Goal: Task Accomplishment & Management: Manage account settings

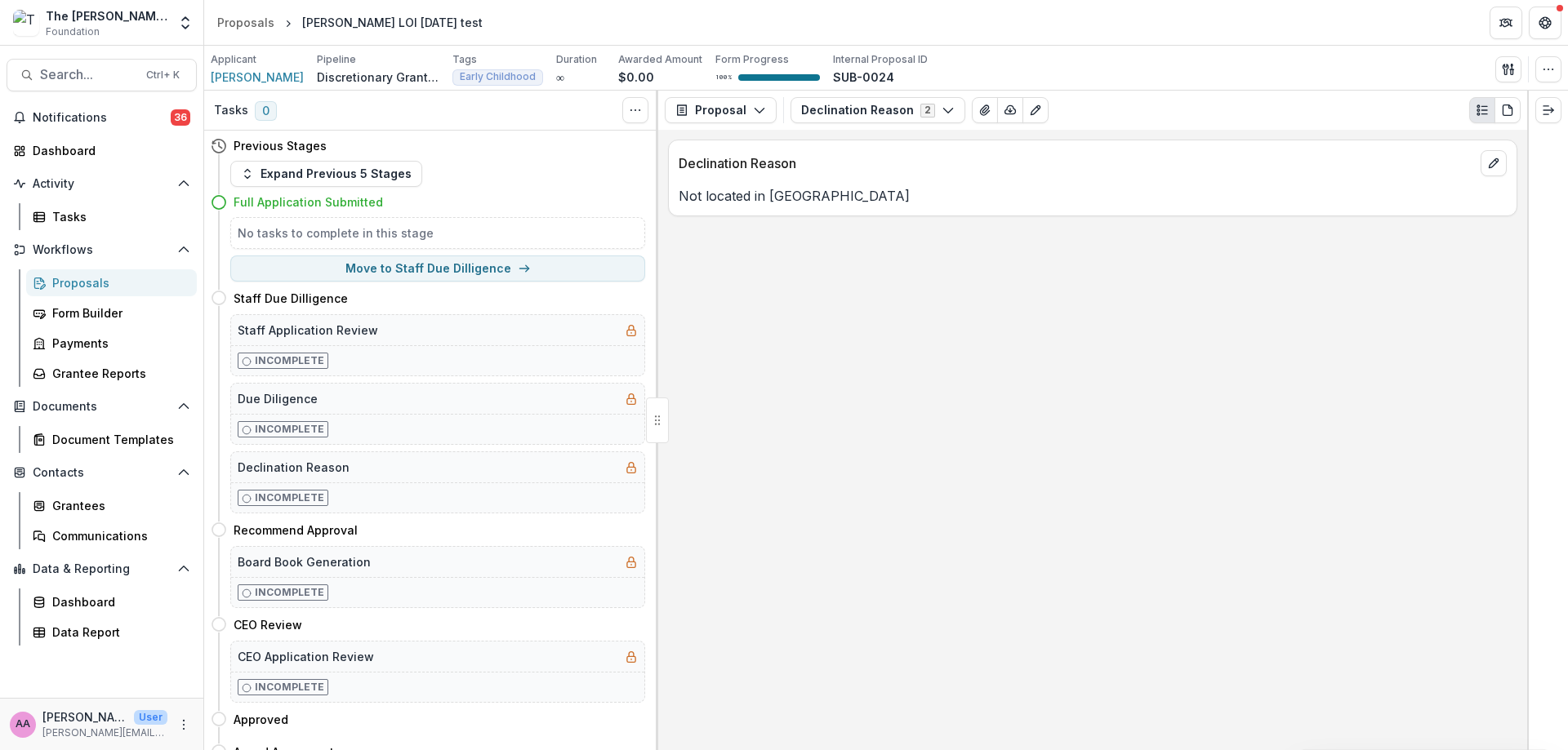
click at [461, 255] on button "Move to Staff Due Dilligence" at bounding box center [437, 268] width 414 height 26
select select "**********"
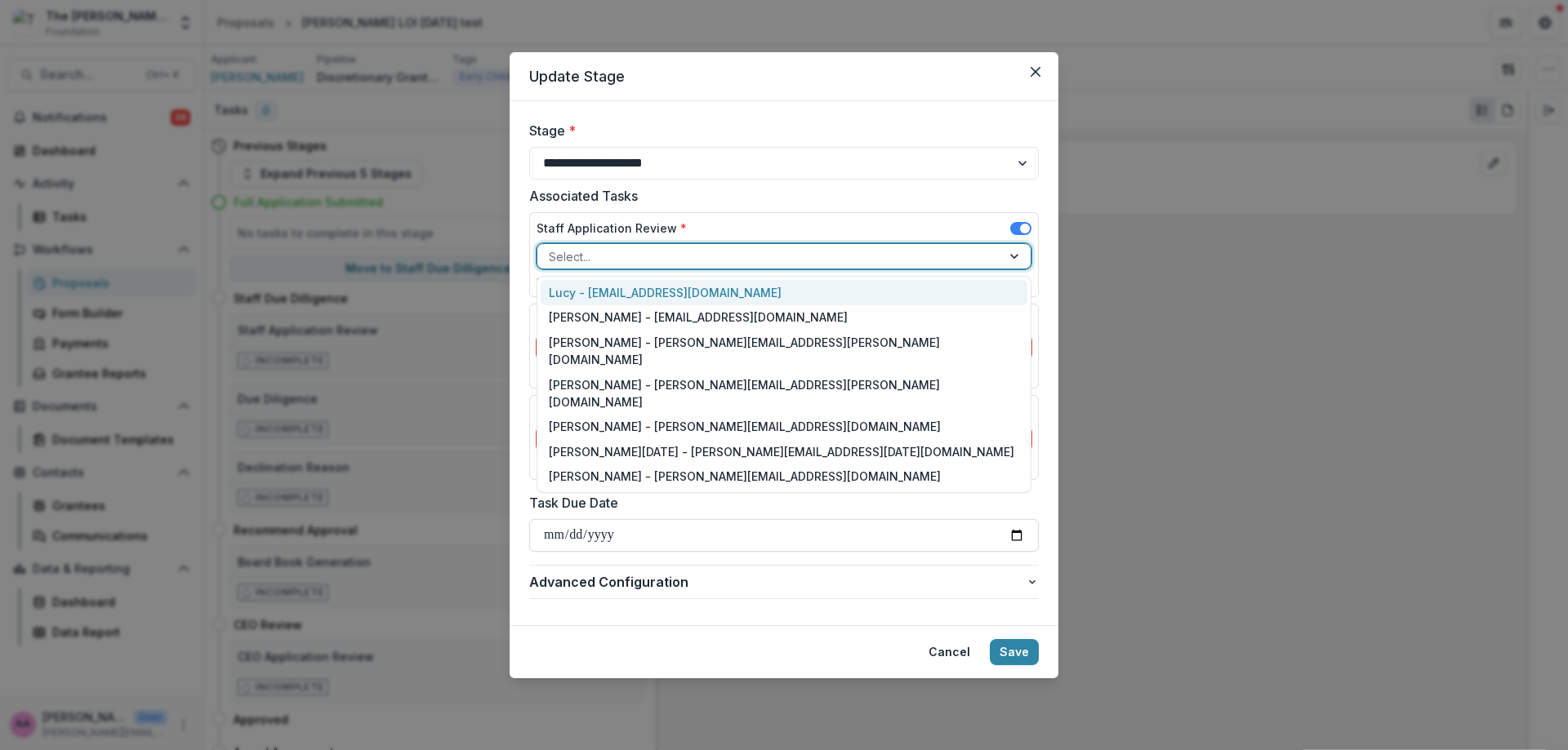
click at [708, 249] on div at bounding box center [769, 257] width 441 height 21
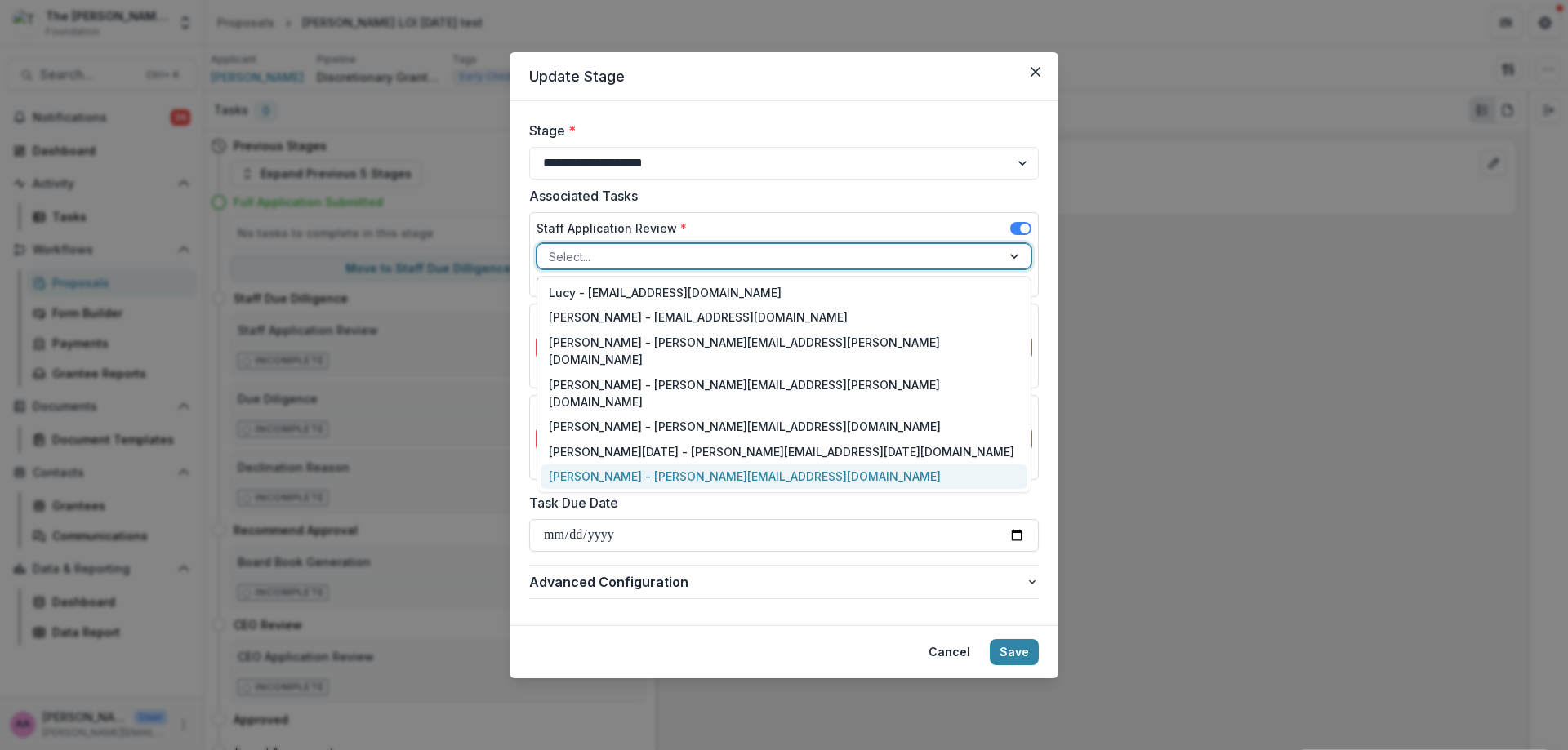
click at [702, 465] on div "[PERSON_NAME] - [PERSON_NAME][EMAIL_ADDRESS][DOMAIN_NAME]" at bounding box center [784, 478] width 487 height 26
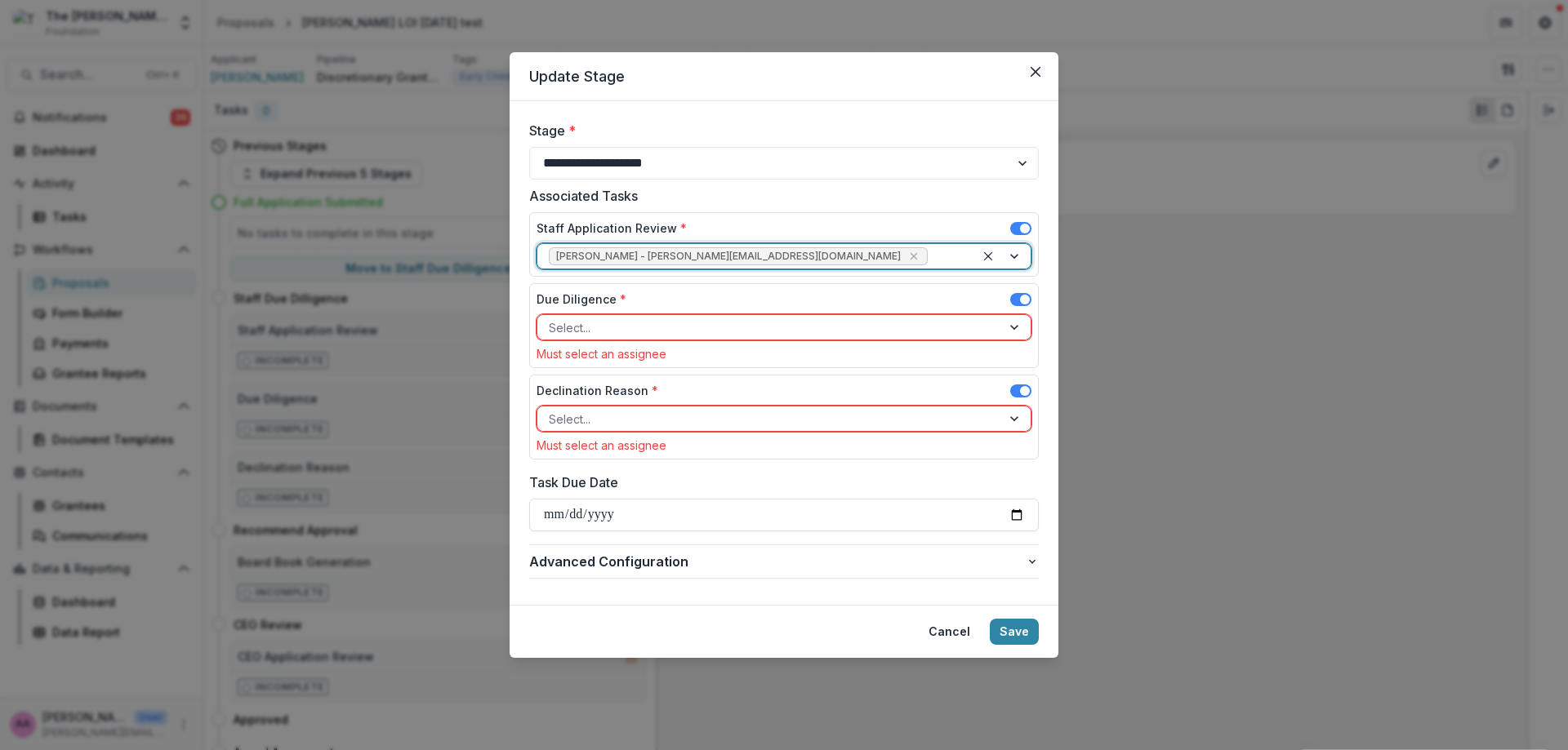
click at [610, 307] on label "Due Diligence *" at bounding box center [581, 299] width 90 height 17
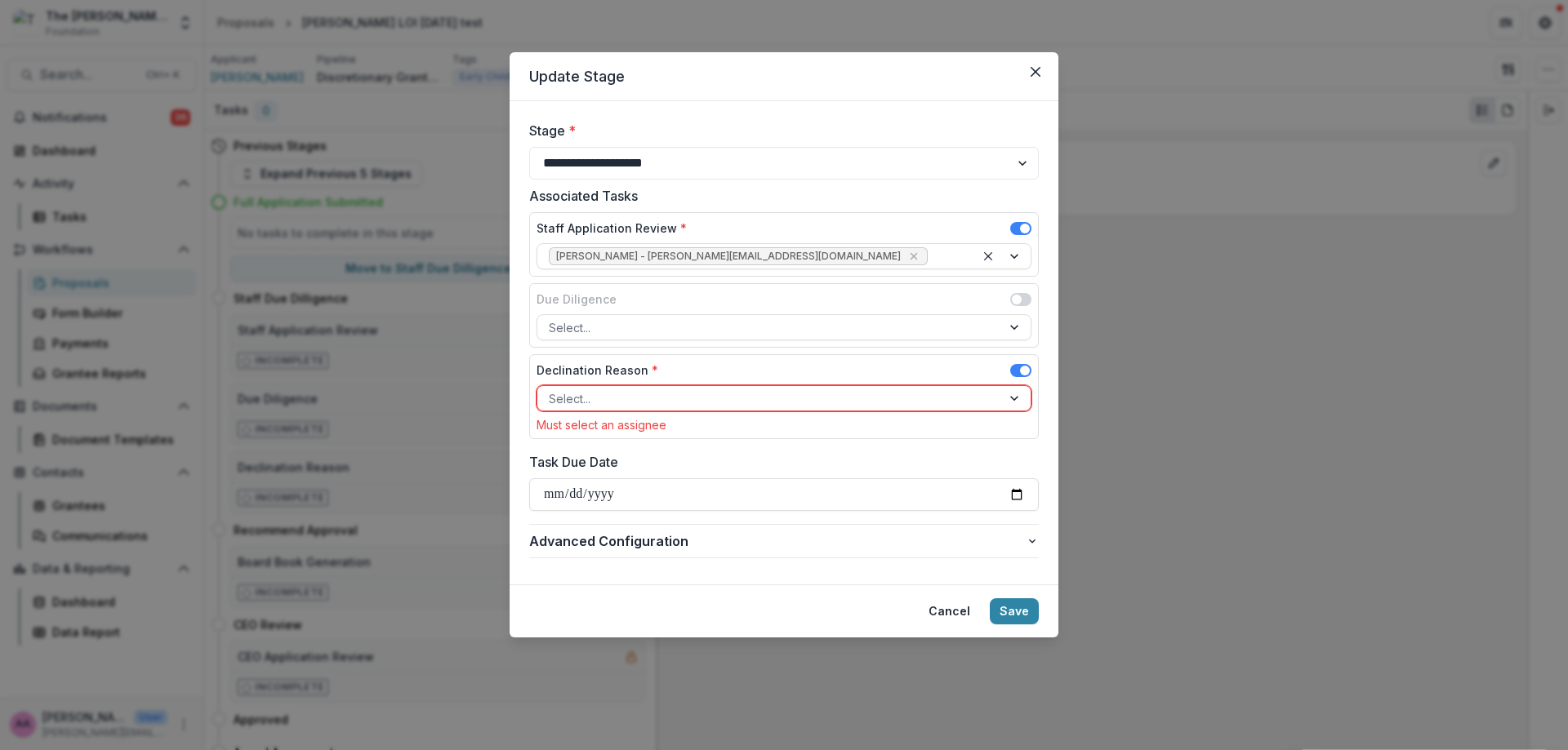
click at [610, 318] on div at bounding box center [769, 328] width 441 height 21
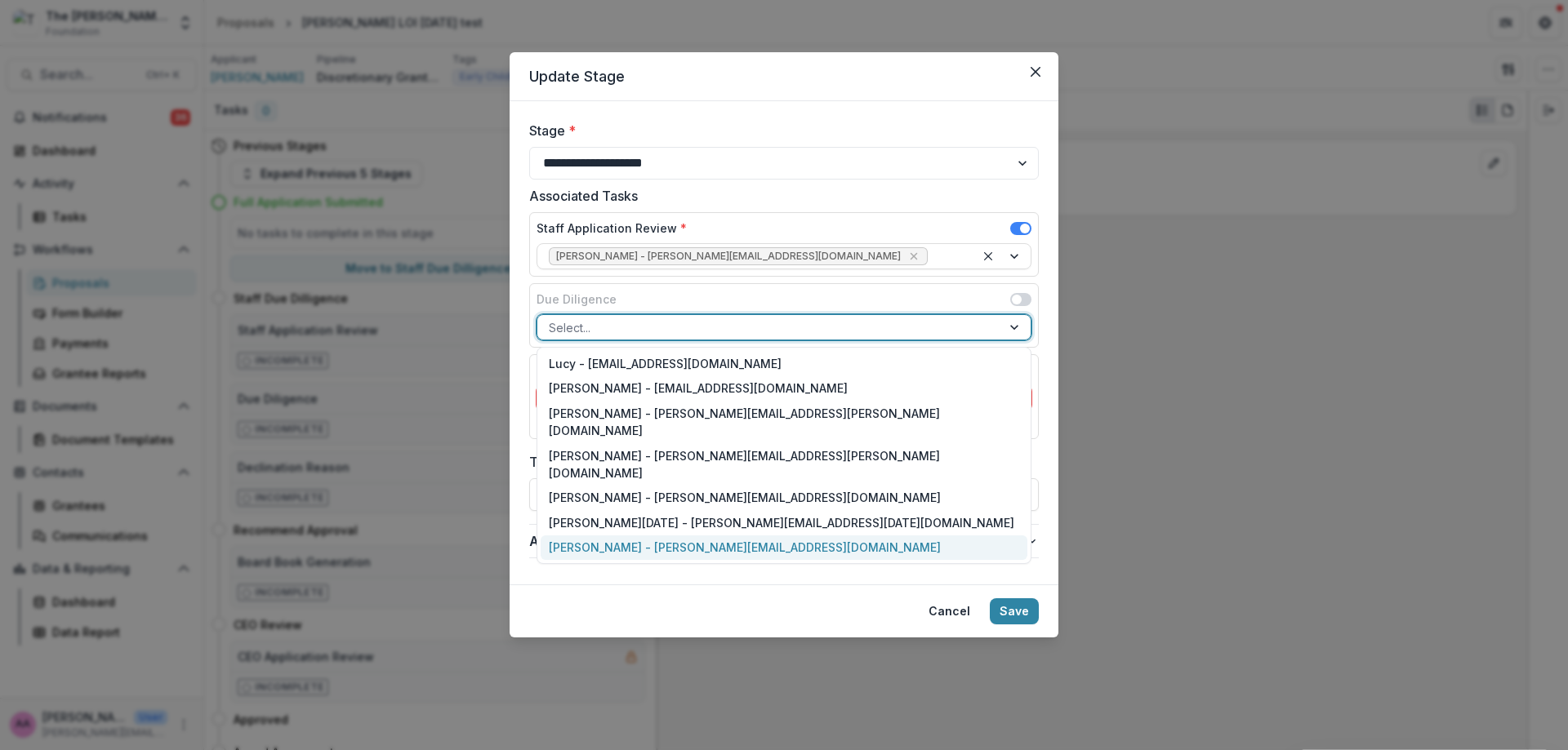
click at [609, 536] on div "[PERSON_NAME] - [PERSON_NAME][EMAIL_ADDRESS][DOMAIN_NAME]" at bounding box center [784, 548] width 487 height 26
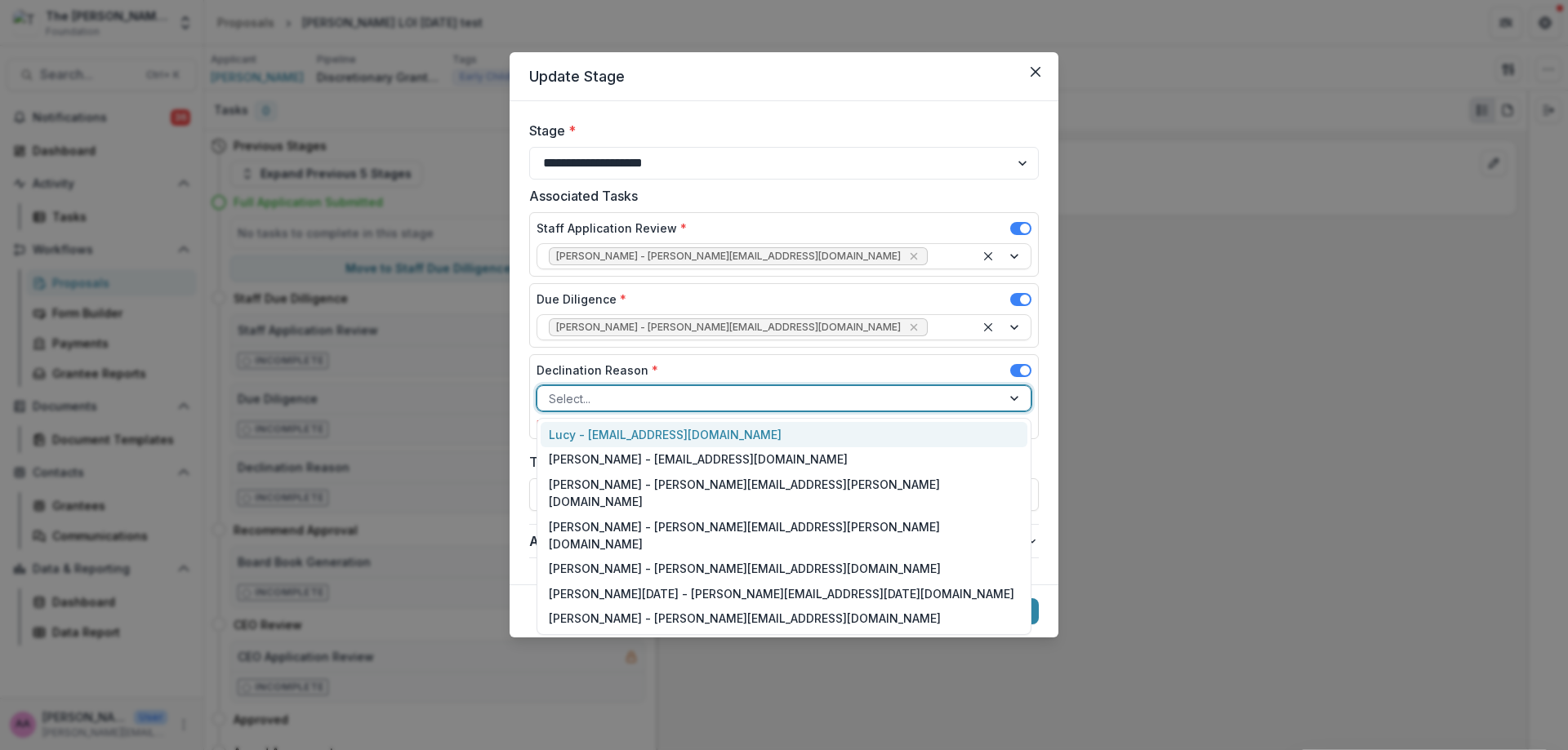
click at [608, 401] on div at bounding box center [769, 399] width 441 height 21
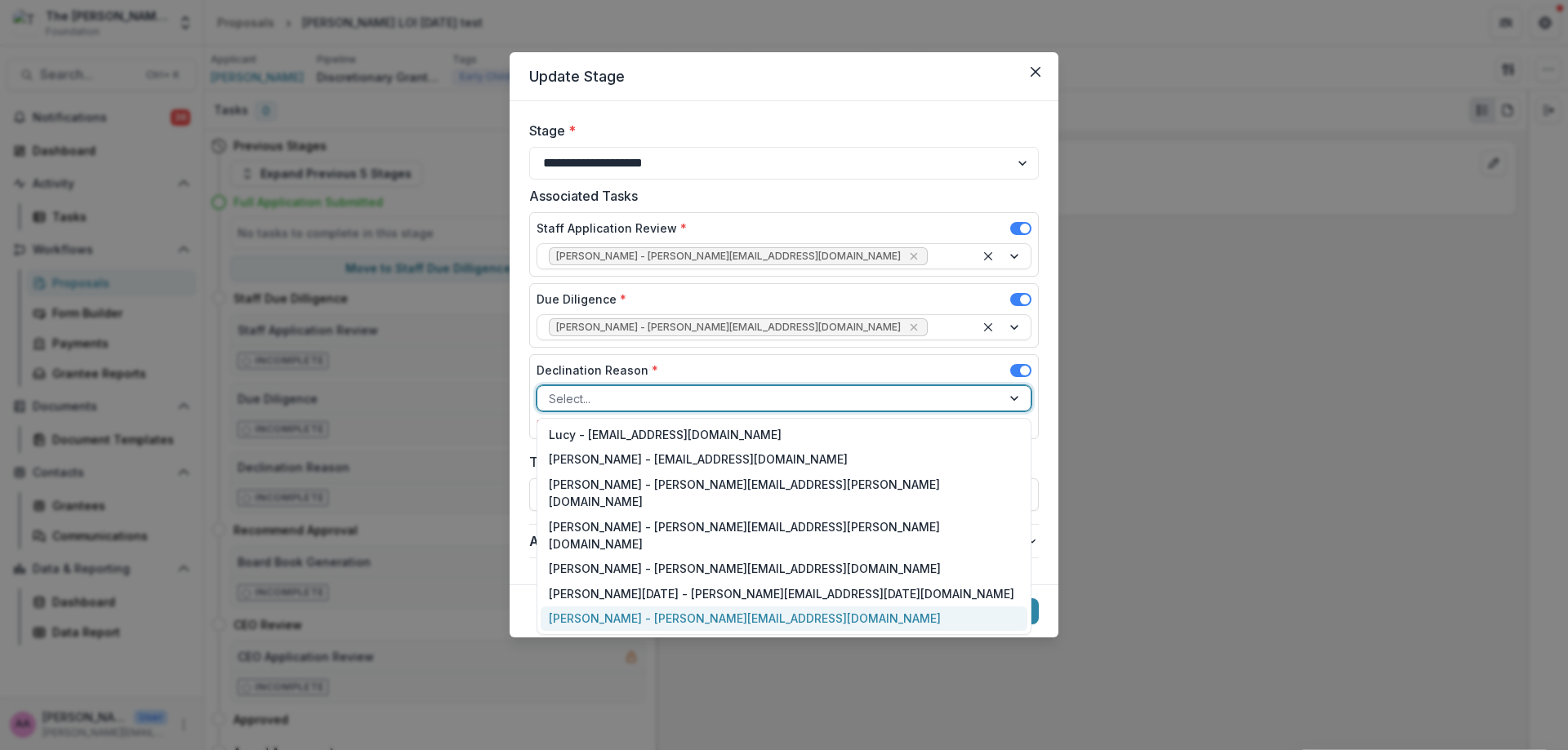
click at [638, 606] on div "[PERSON_NAME] - [PERSON_NAME][EMAIL_ADDRESS][DOMAIN_NAME]" at bounding box center [784, 619] width 487 height 26
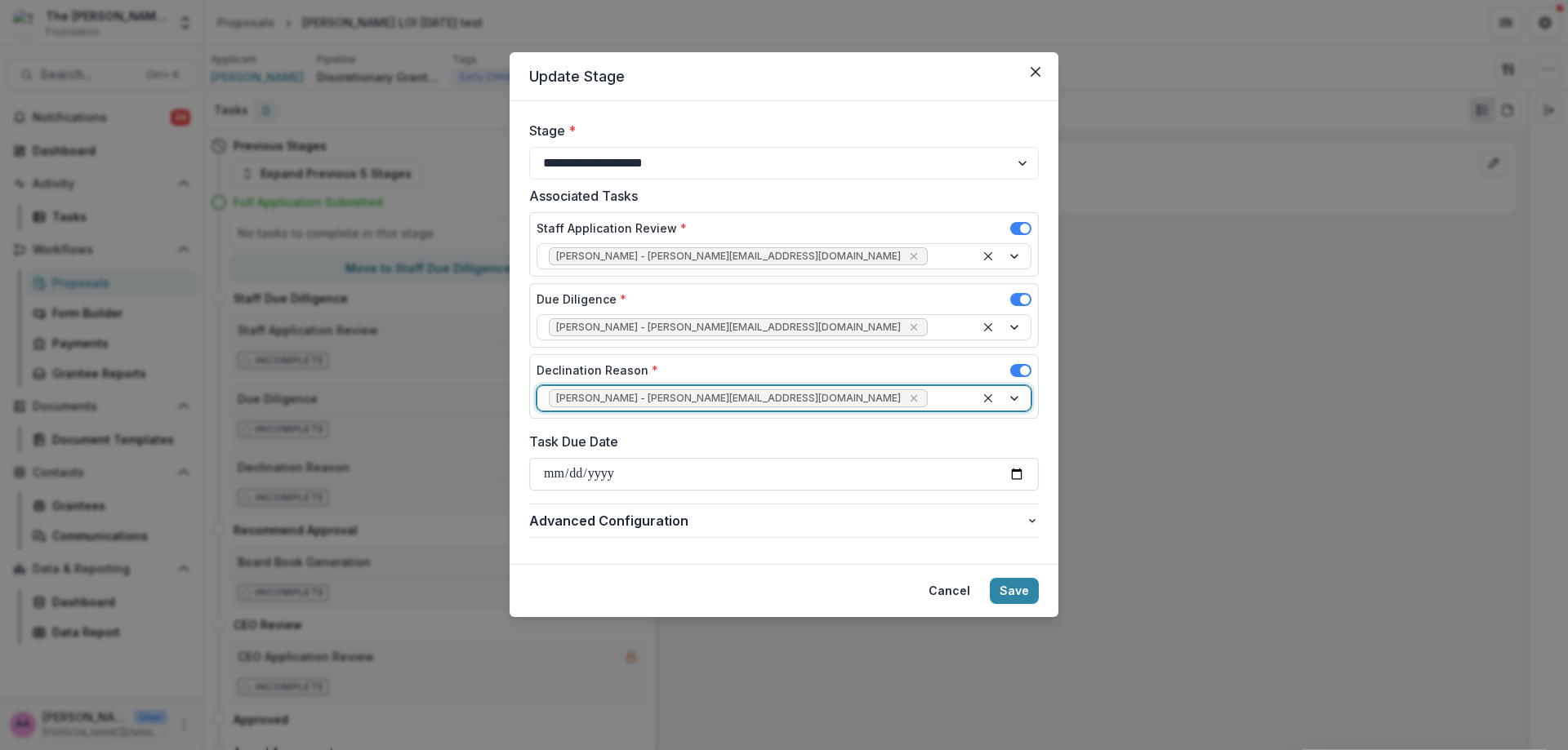
click at [1036, 603] on div "Cancel Save" at bounding box center [978, 591] width 120 height 26
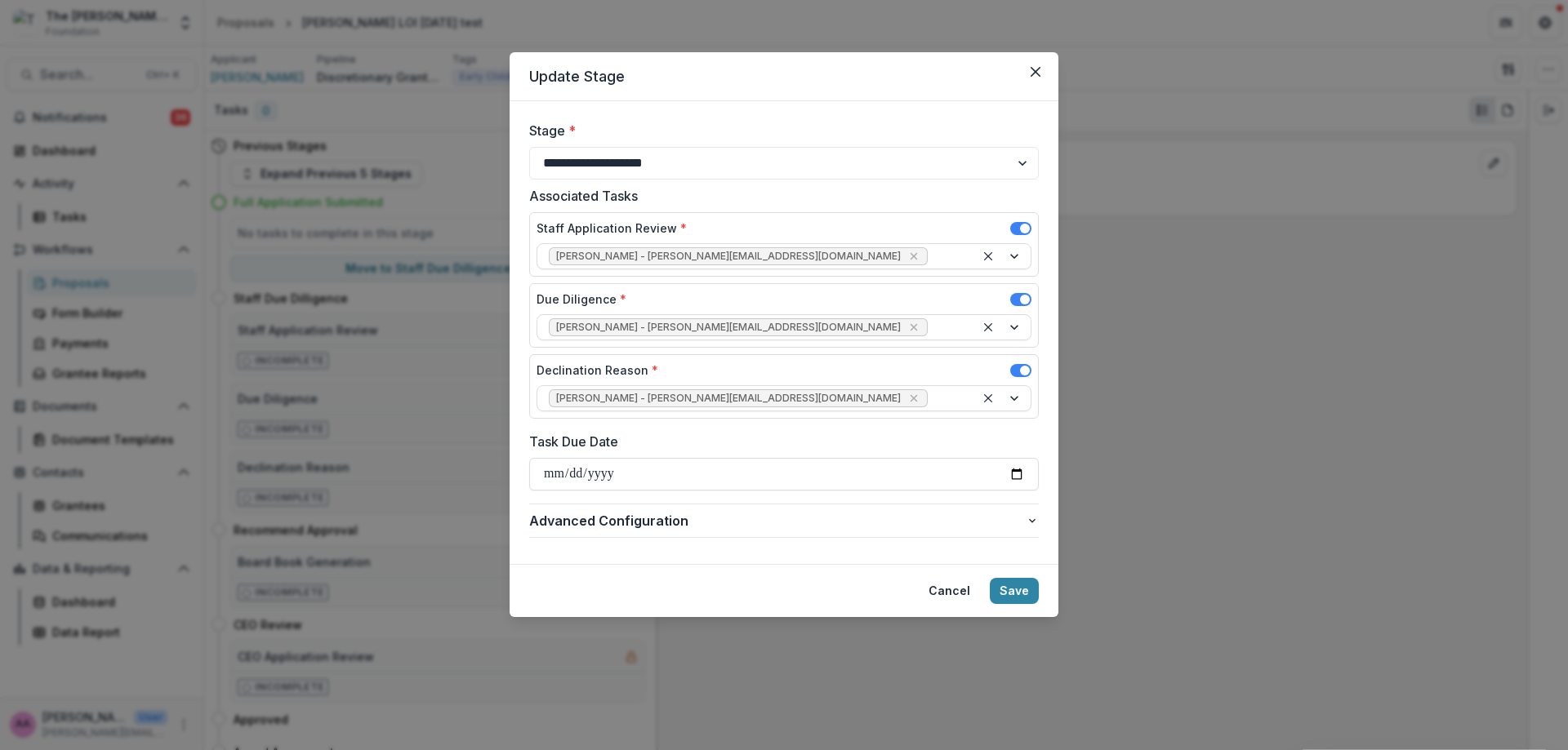
click at [1019, 576] on footer "Cancel Save" at bounding box center [784, 590] width 549 height 53
click at [1002, 593] on button "Save" at bounding box center [1013, 591] width 49 height 26
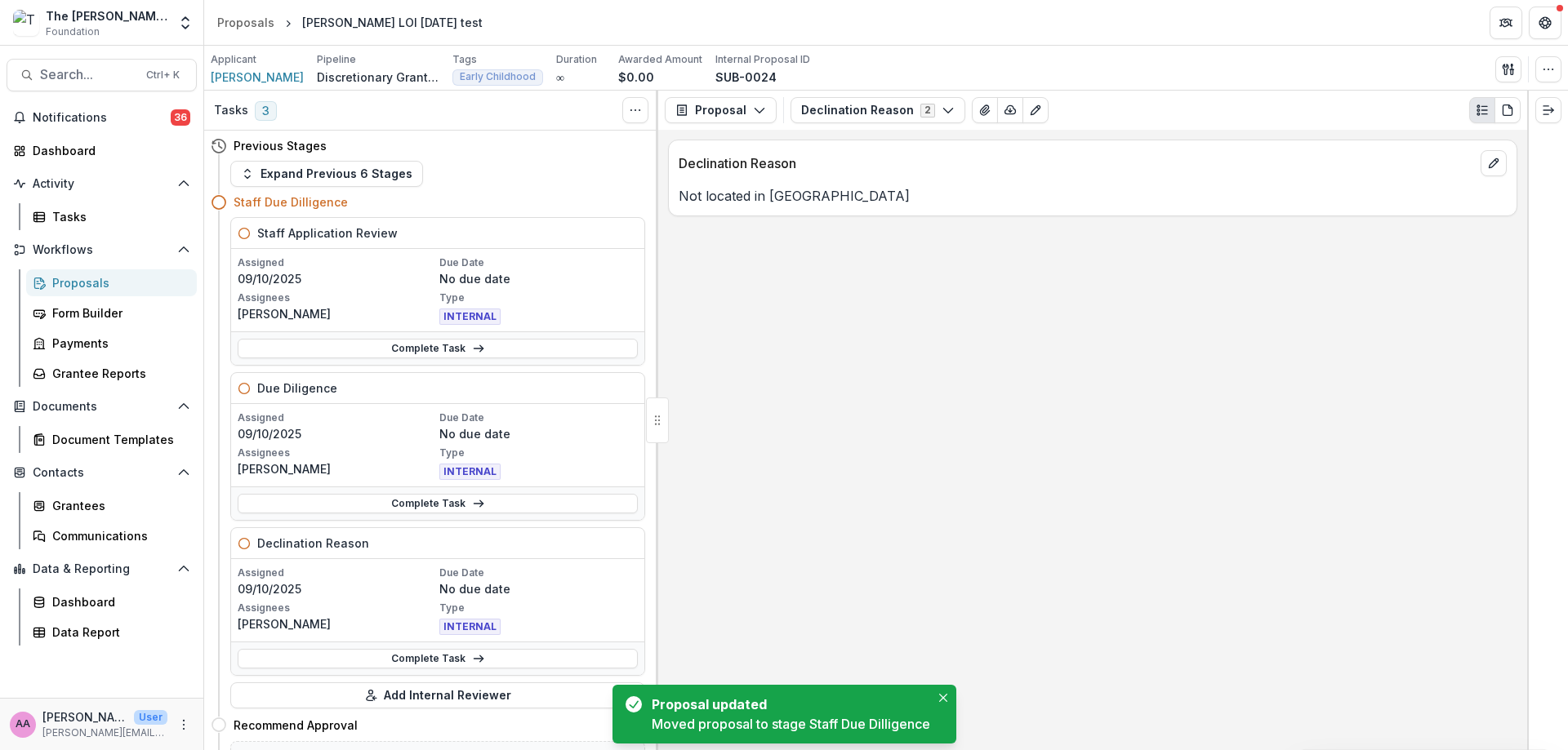
click at [380, 356] on link "Complete Task" at bounding box center [438, 349] width 400 height 20
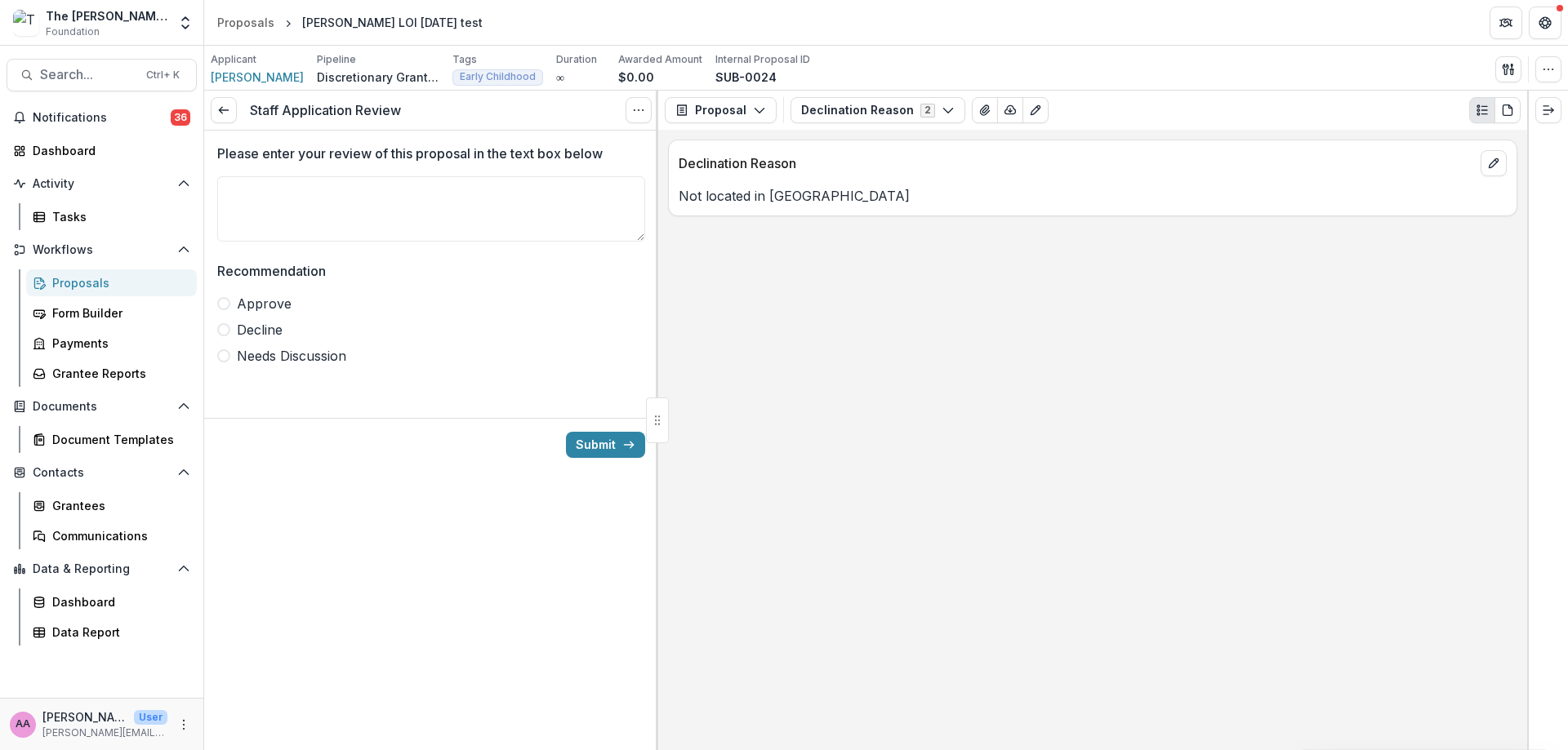
click at [363, 233] on textarea "Please enter your review of this proposal in the text box below" at bounding box center [431, 208] width 428 height 65
click at [277, 308] on span "Approve" at bounding box center [264, 303] width 55 height 20
click at [590, 441] on button "Submit" at bounding box center [605, 445] width 79 height 26
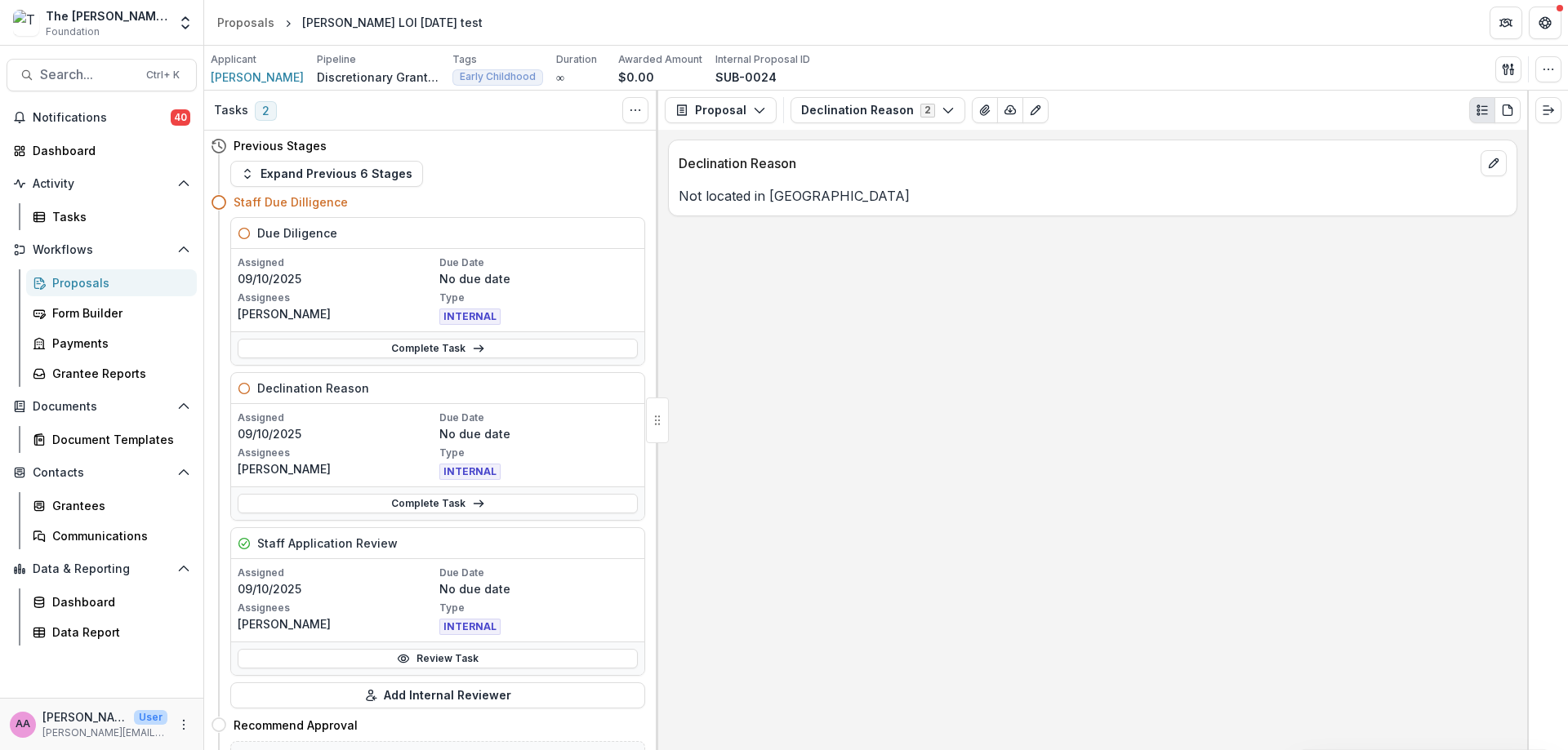
click at [533, 347] on link "Complete Task" at bounding box center [438, 349] width 400 height 20
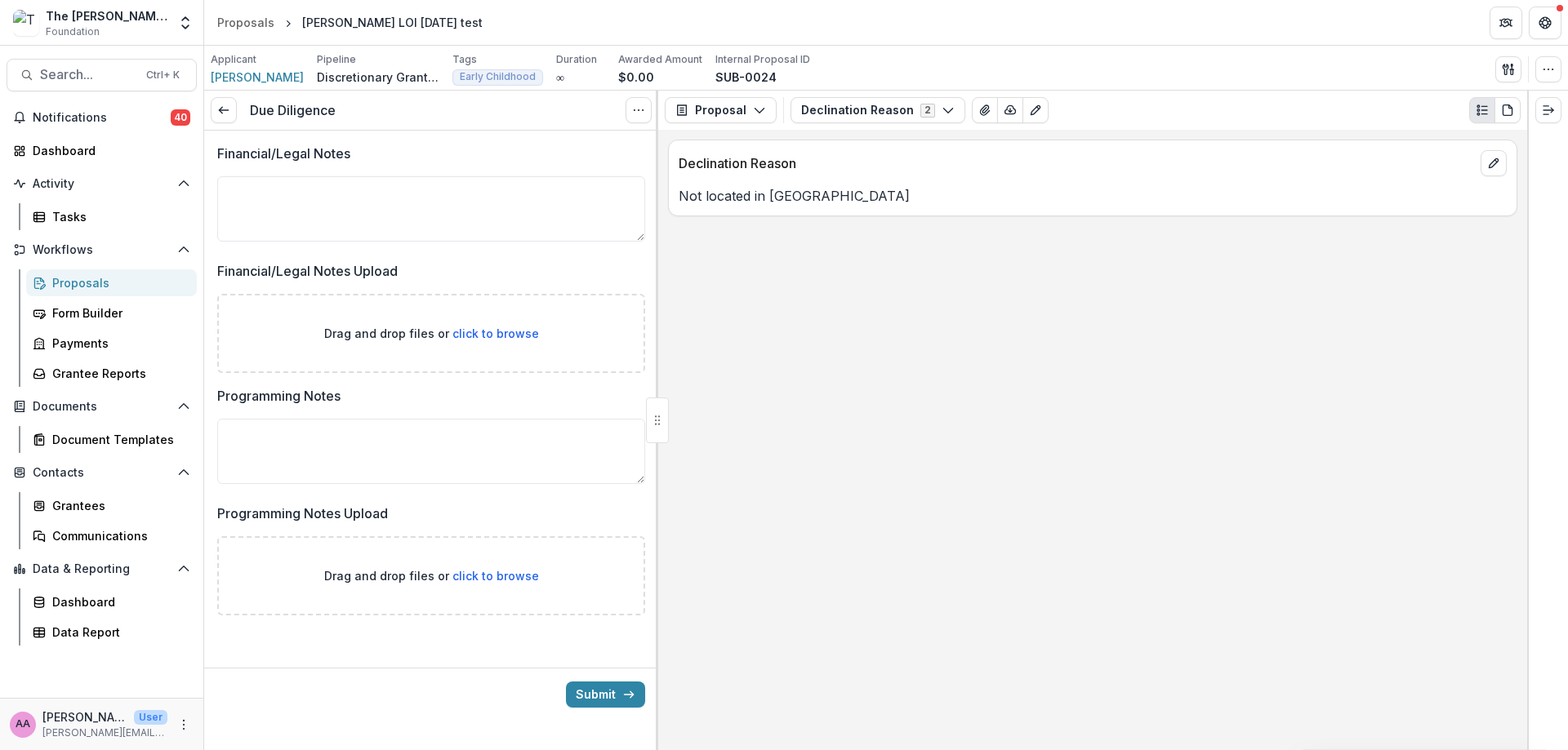
drag, startPoint x: 590, startPoint y: 680, endPoint x: 594, endPoint y: 693, distance: 13.6
click at [594, 692] on div "Submit" at bounding box center [431, 694] width 454 height 53
click at [594, 693] on button "Submit" at bounding box center [605, 694] width 79 height 26
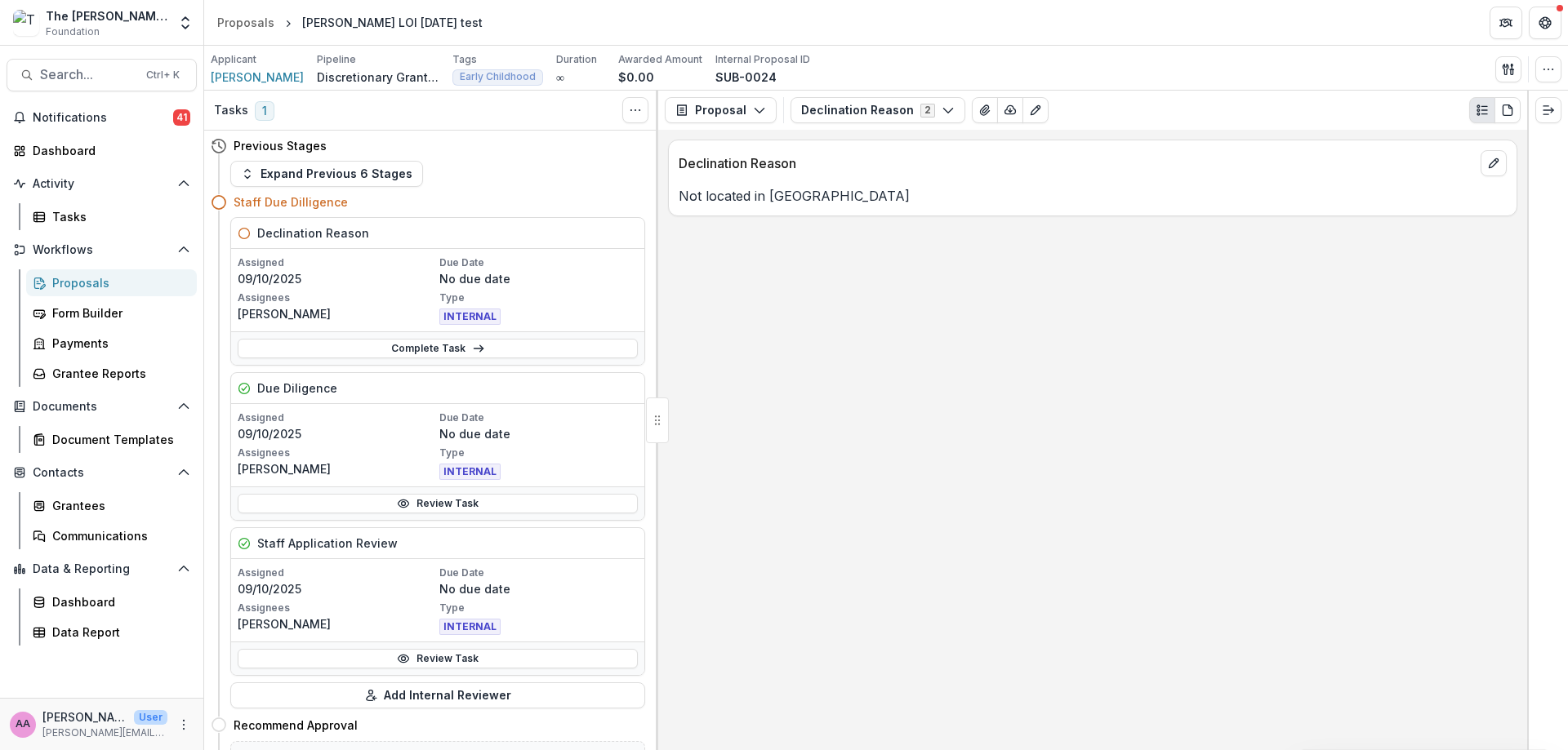
click at [481, 352] on link "Complete Task" at bounding box center [438, 349] width 400 height 20
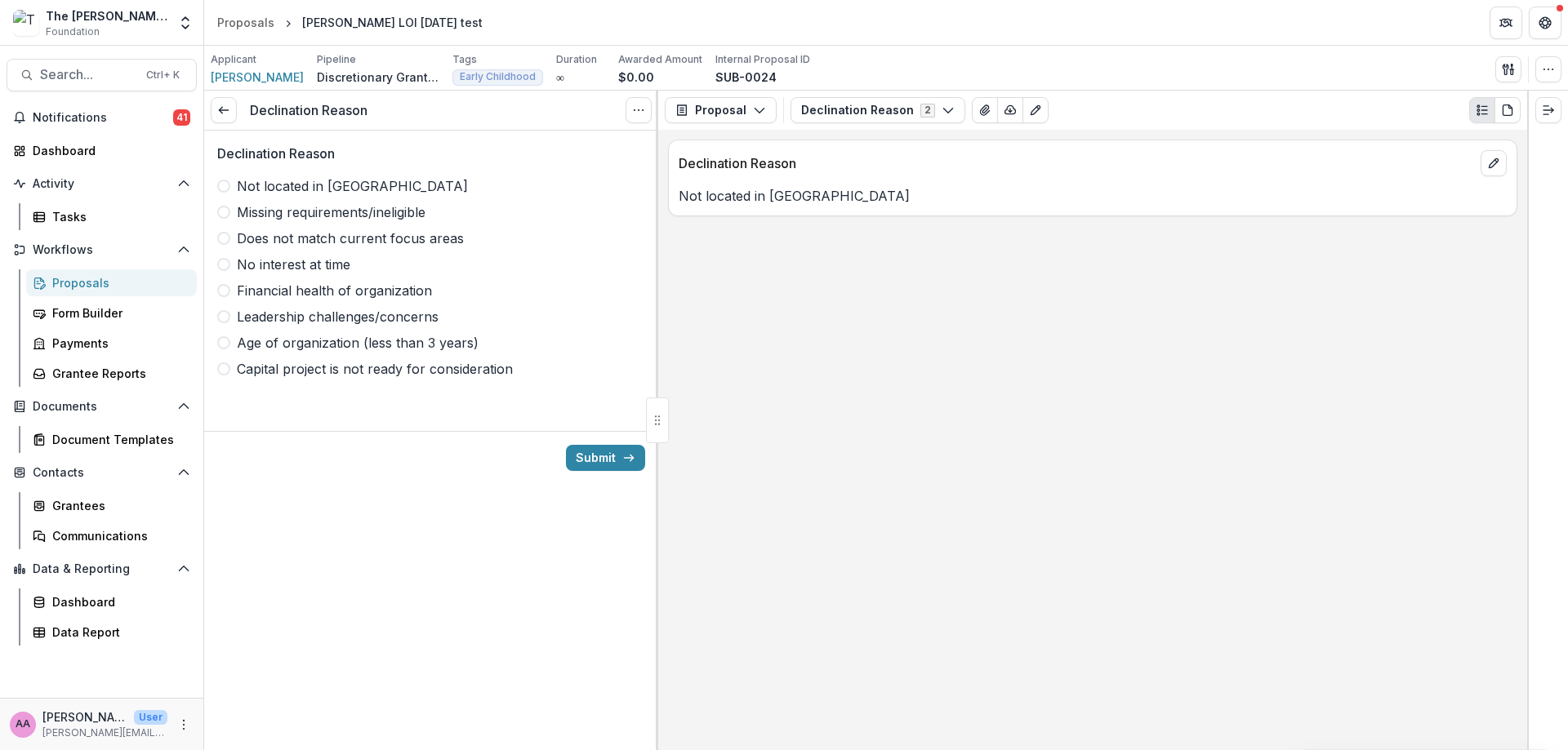
click at [301, 202] on div "Not located in [GEOGRAPHIC_DATA] Missing requirements/ineligible Does not match…" at bounding box center [431, 277] width 428 height 202
click at [304, 183] on span "Not located in [GEOGRAPHIC_DATA]" at bounding box center [352, 185] width 231 height 20
click at [625, 470] on button "Submit" at bounding box center [605, 458] width 79 height 26
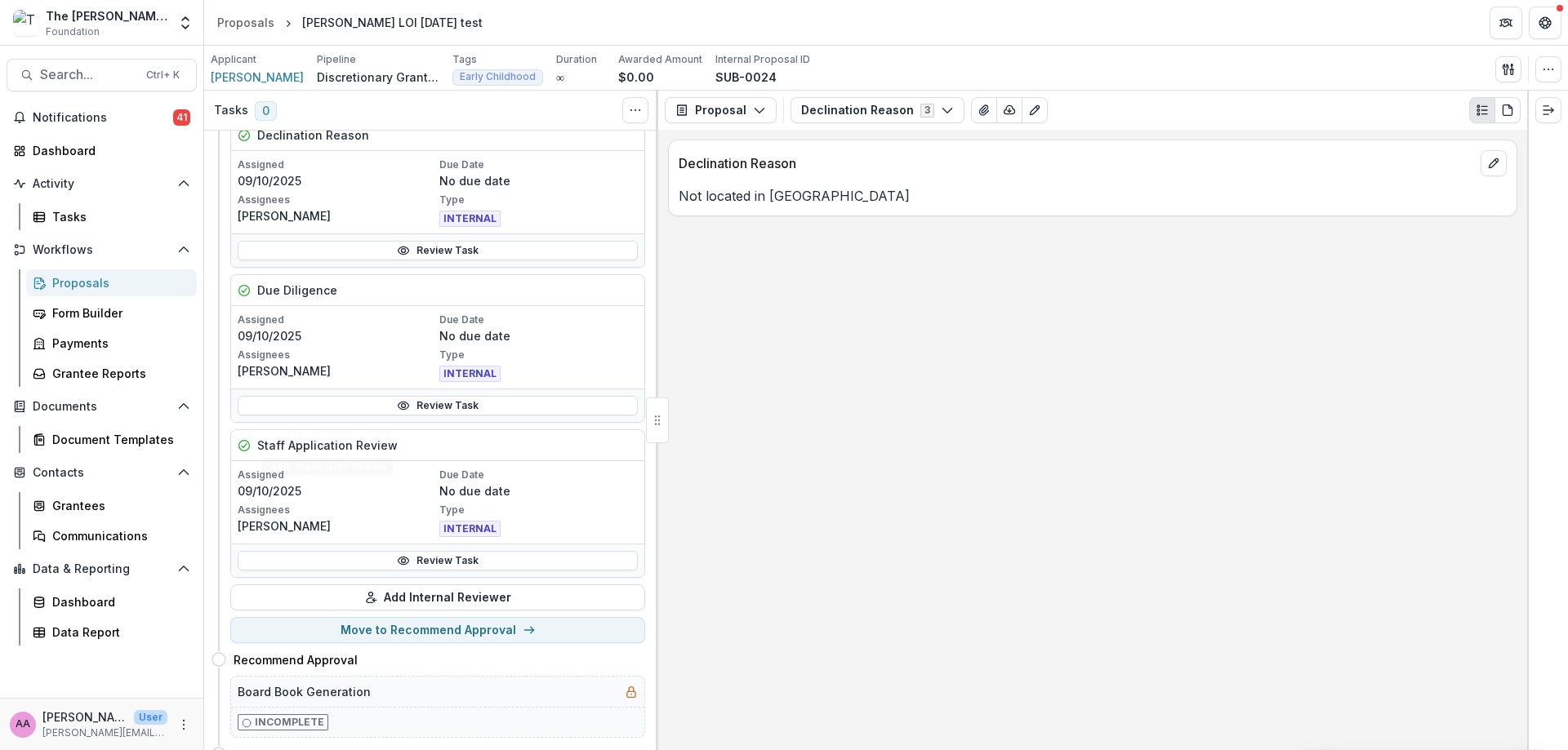
scroll to position [101, 0]
click at [386, 615] on button "Move to Recommend Approval" at bounding box center [437, 628] width 414 height 26
select select "**********"
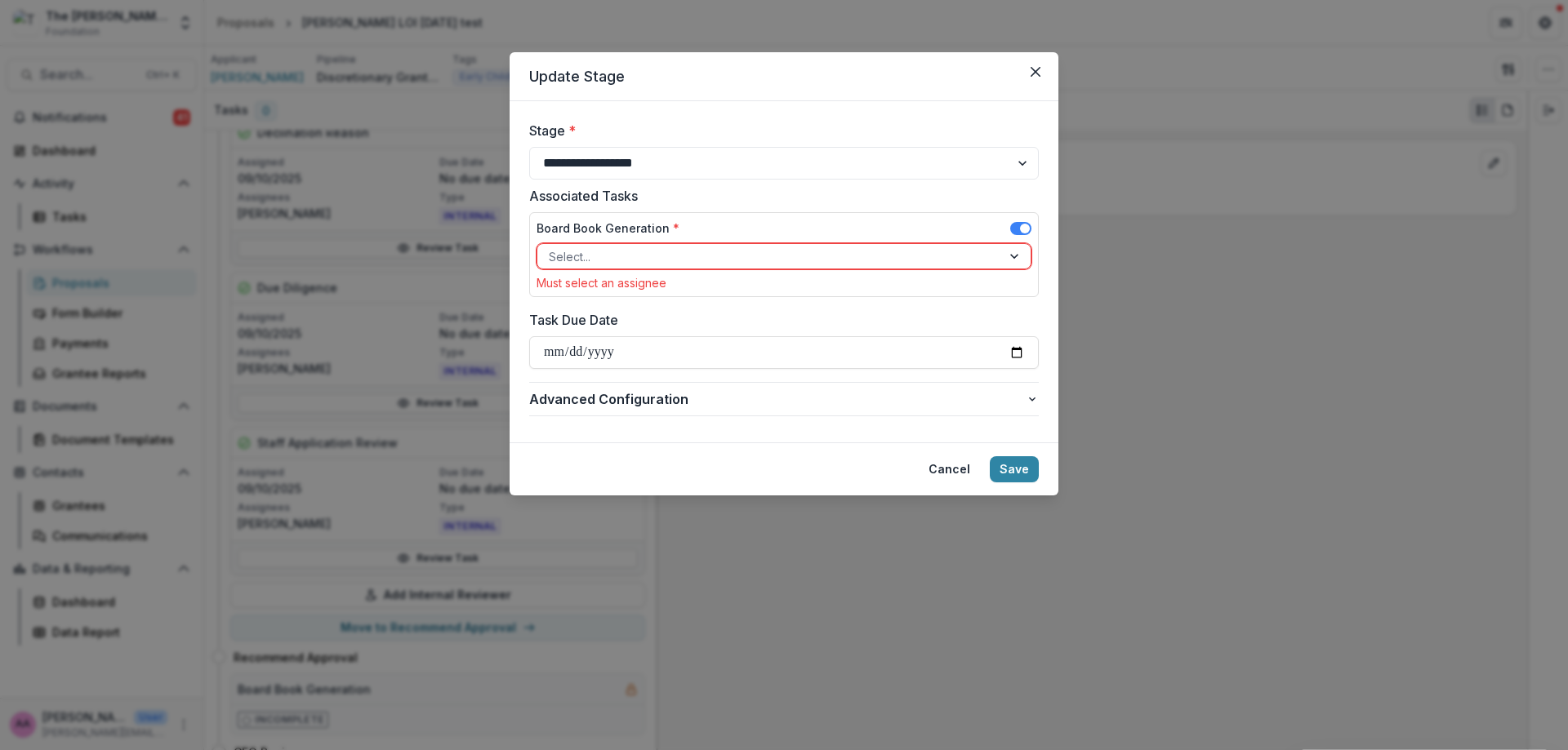
click at [602, 233] on label "Board Book Generation *" at bounding box center [608, 228] width 143 height 17
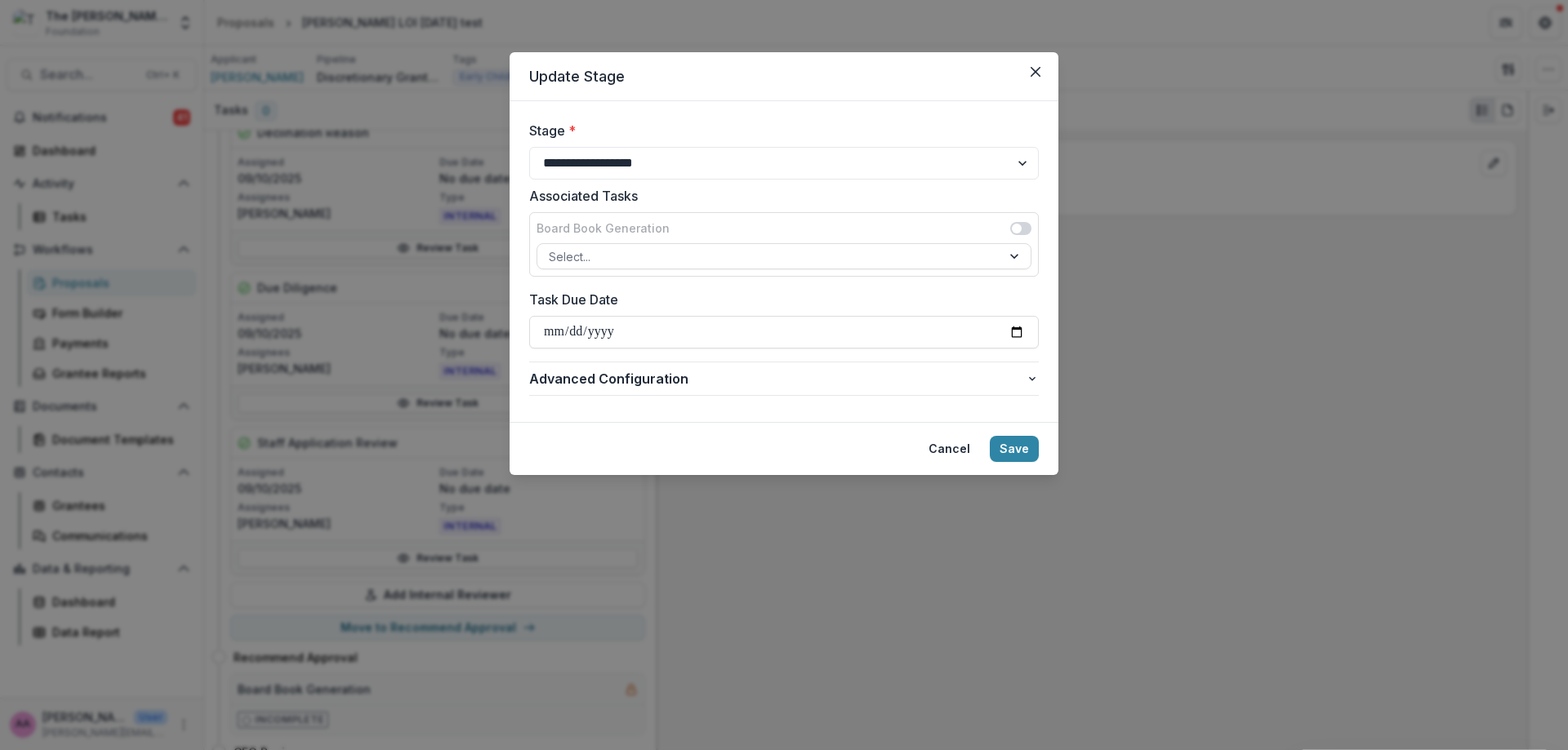
click at [606, 247] on div at bounding box center [769, 257] width 441 height 21
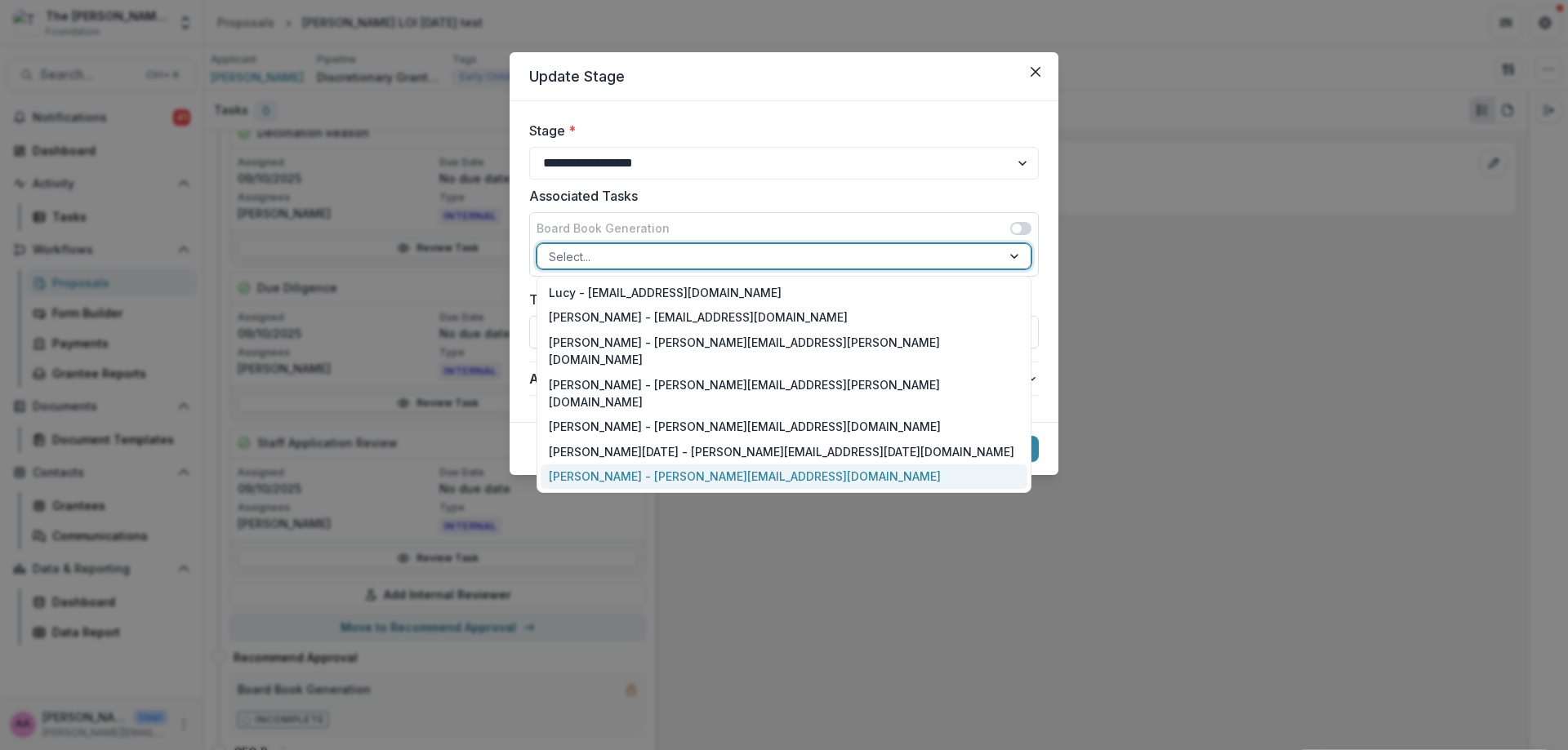
click at [600, 465] on div "[PERSON_NAME] - [PERSON_NAME][EMAIL_ADDRESS][DOMAIN_NAME]" at bounding box center [784, 478] width 487 height 26
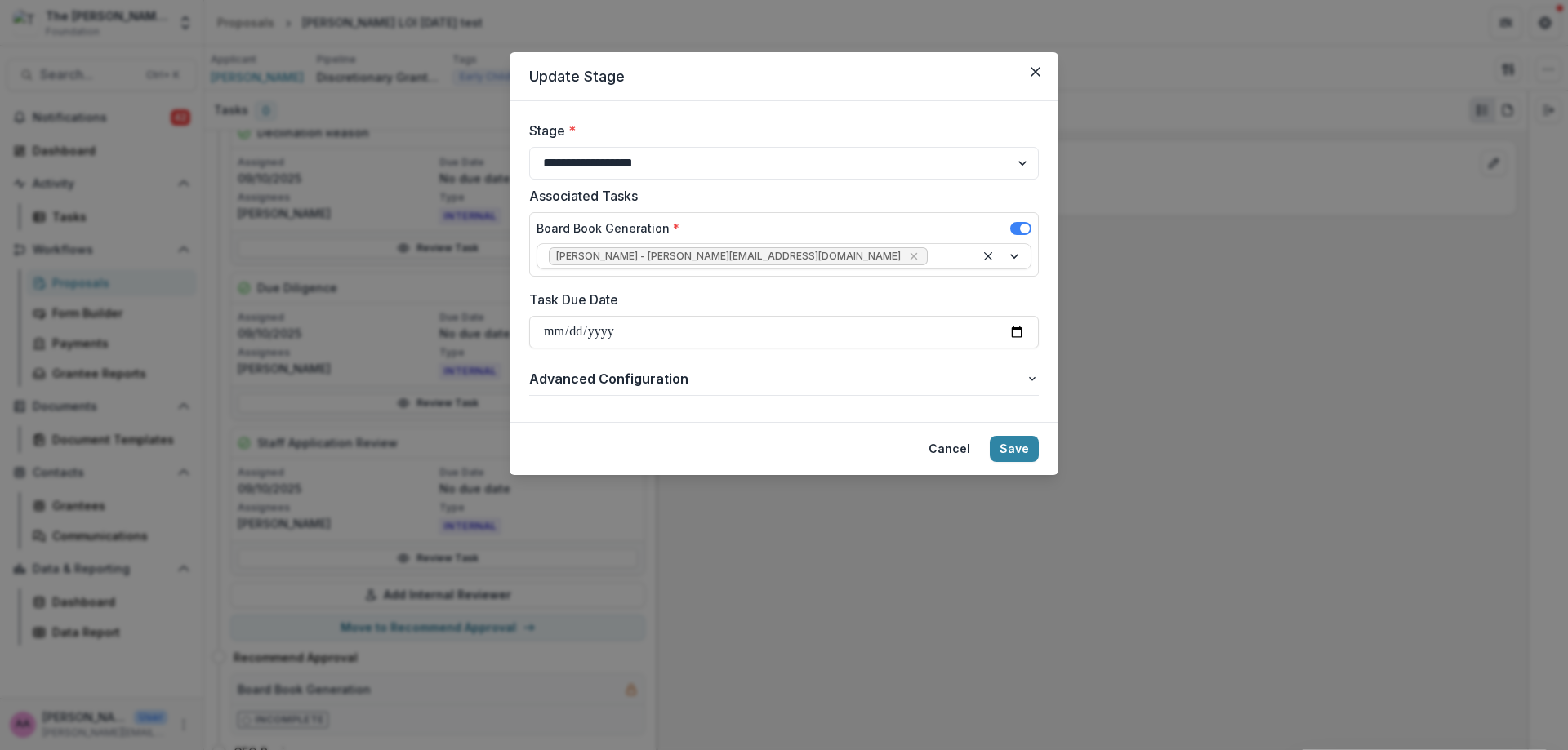
click at [1014, 453] on button "Save" at bounding box center [1013, 448] width 49 height 26
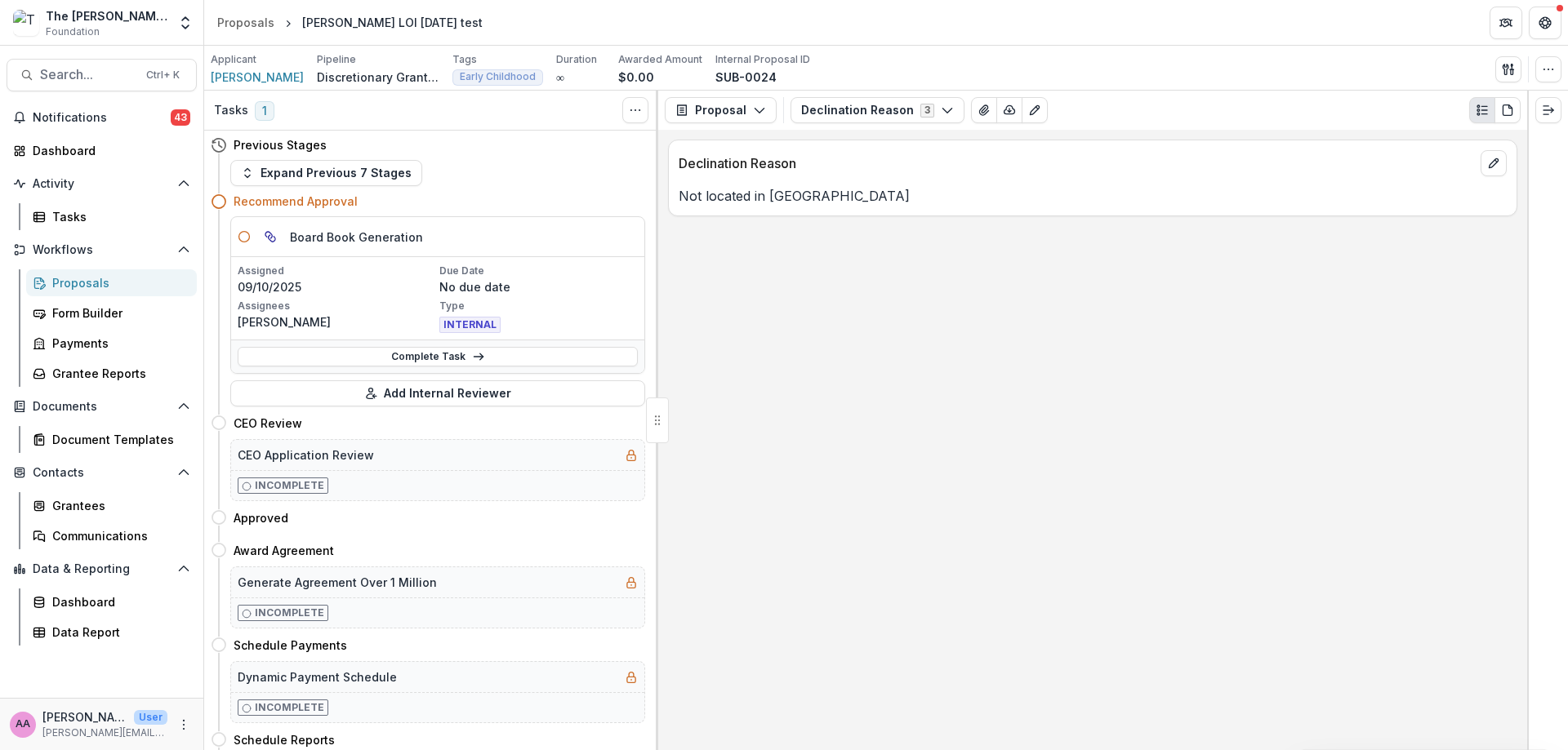
click at [464, 356] on link "Complete Task" at bounding box center [438, 356] width 400 height 20
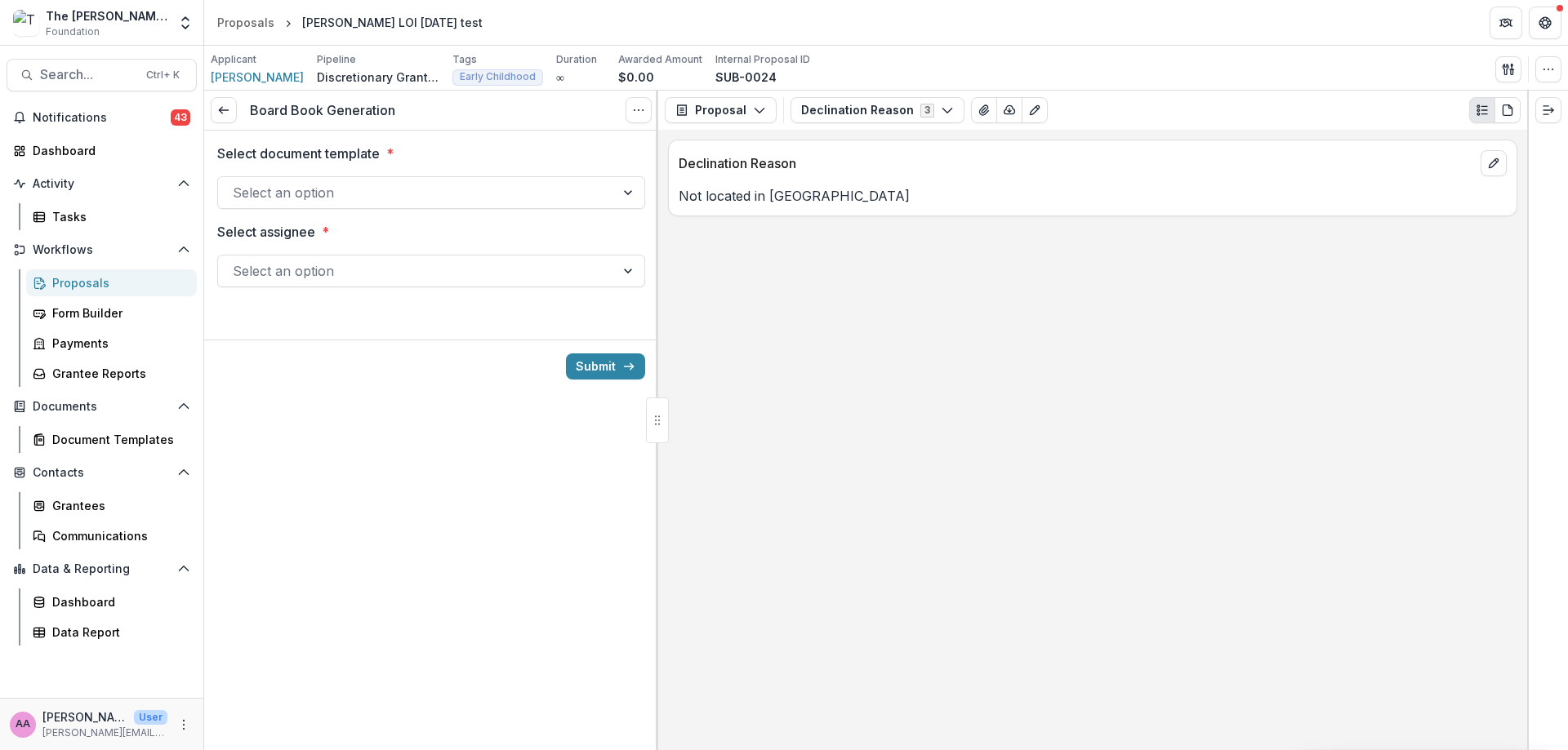
click at [387, 199] on div at bounding box center [416, 192] width 367 height 23
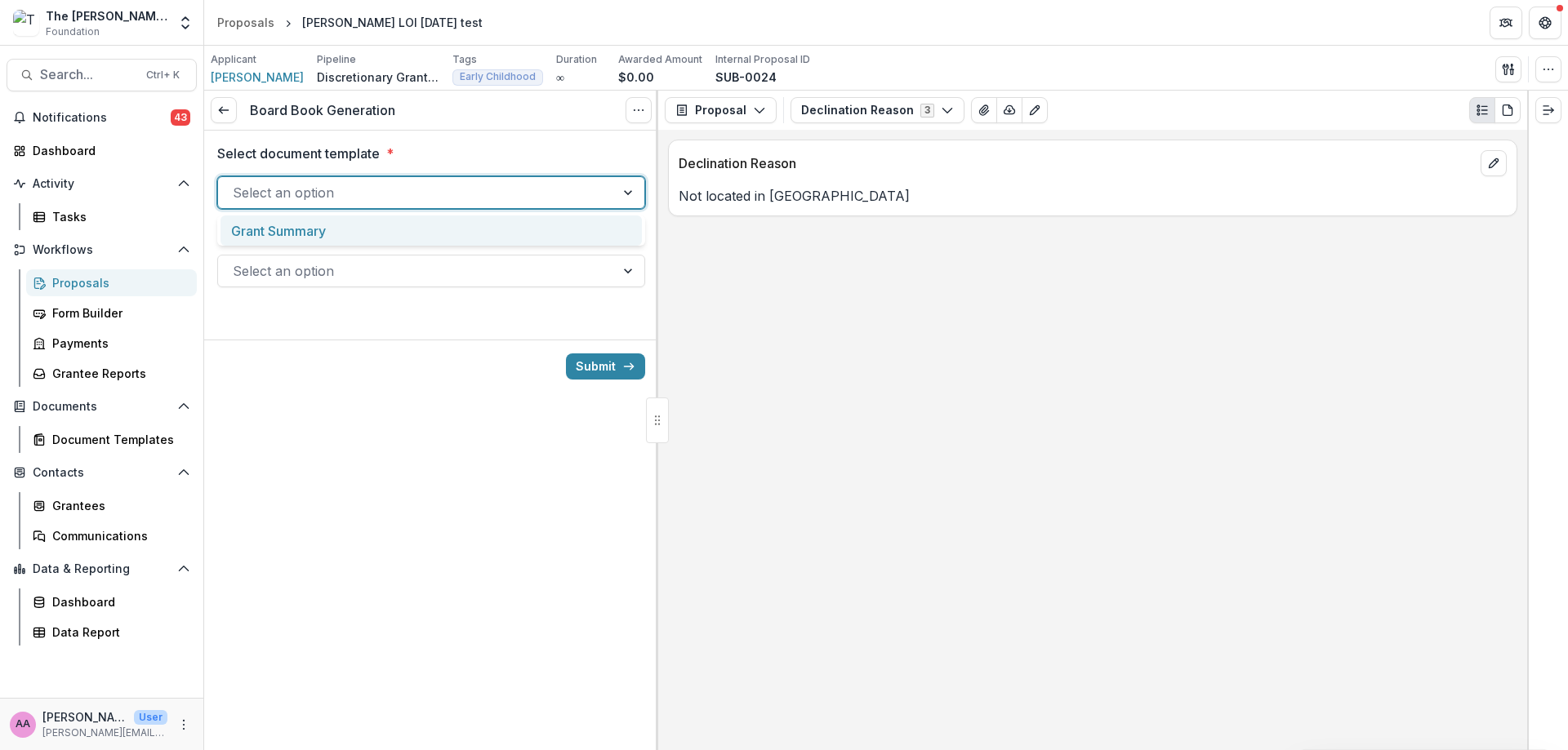
click at [379, 225] on div "Grant Summary" at bounding box center [431, 230] width 421 height 30
click at [360, 268] on div at bounding box center [416, 271] width 367 height 23
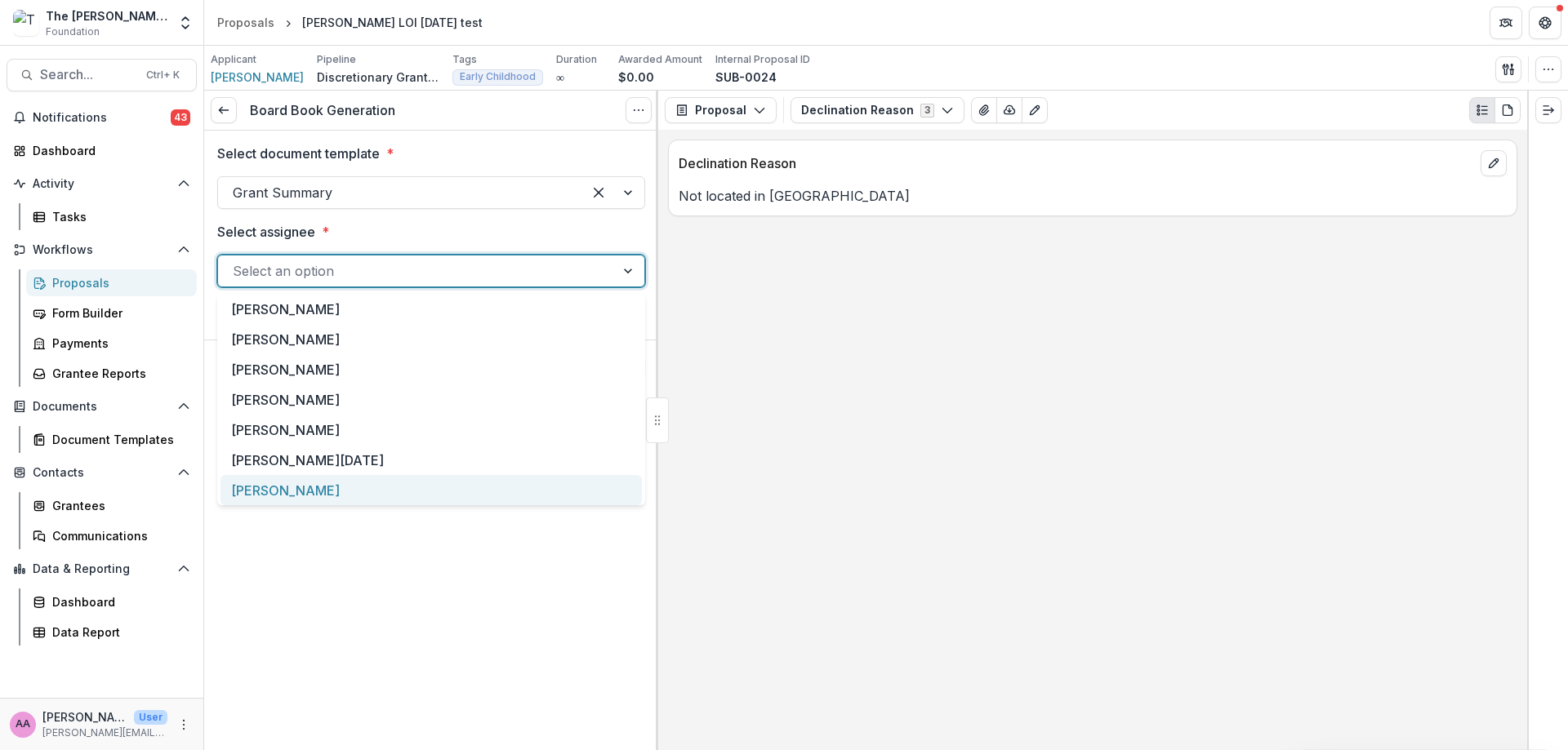
click at [353, 504] on div "[PERSON_NAME]" at bounding box center [431, 489] width 421 height 30
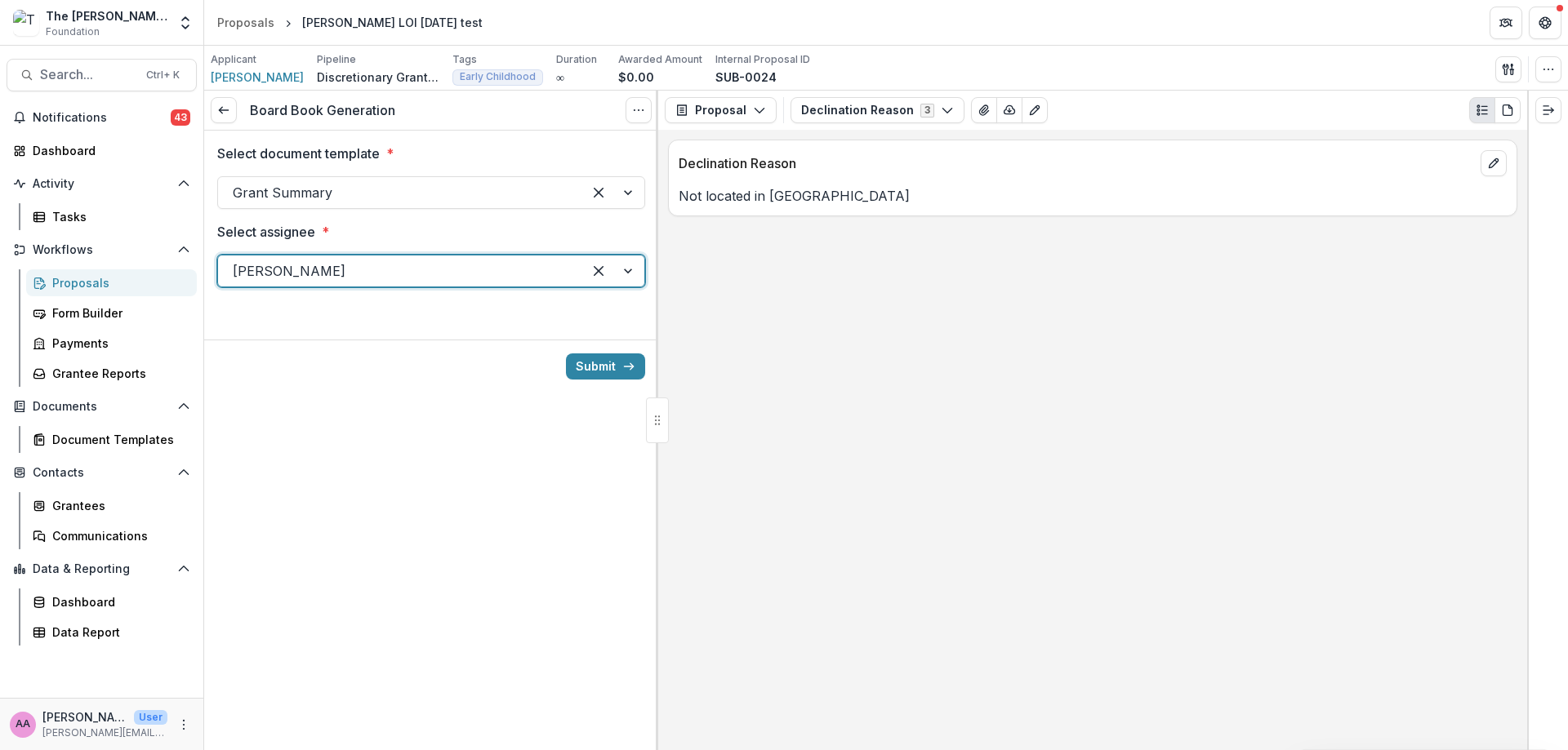
click at [627, 368] on icon "submit" at bounding box center [628, 366] width 13 height 13
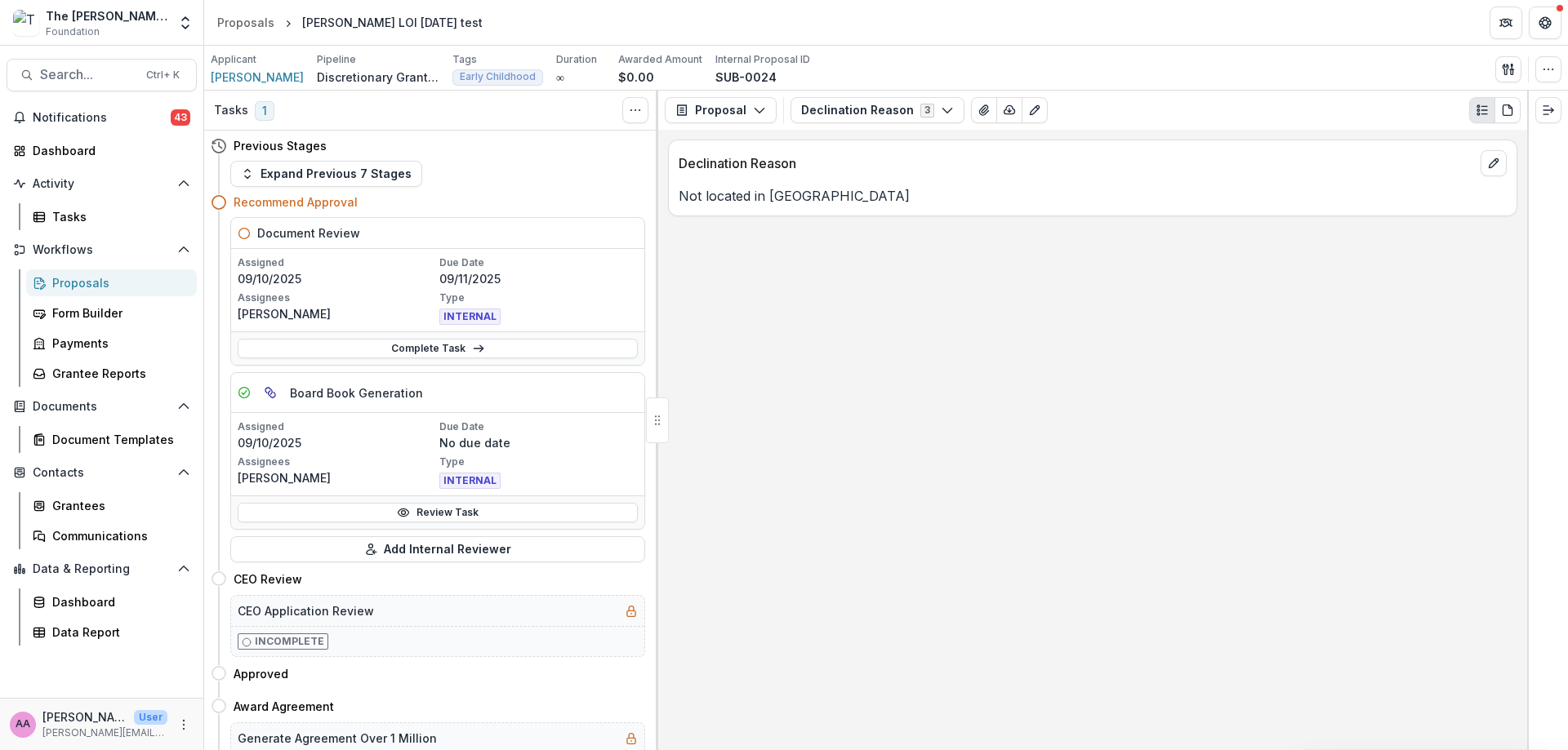
click at [378, 343] on link "Complete Task" at bounding box center [438, 349] width 400 height 20
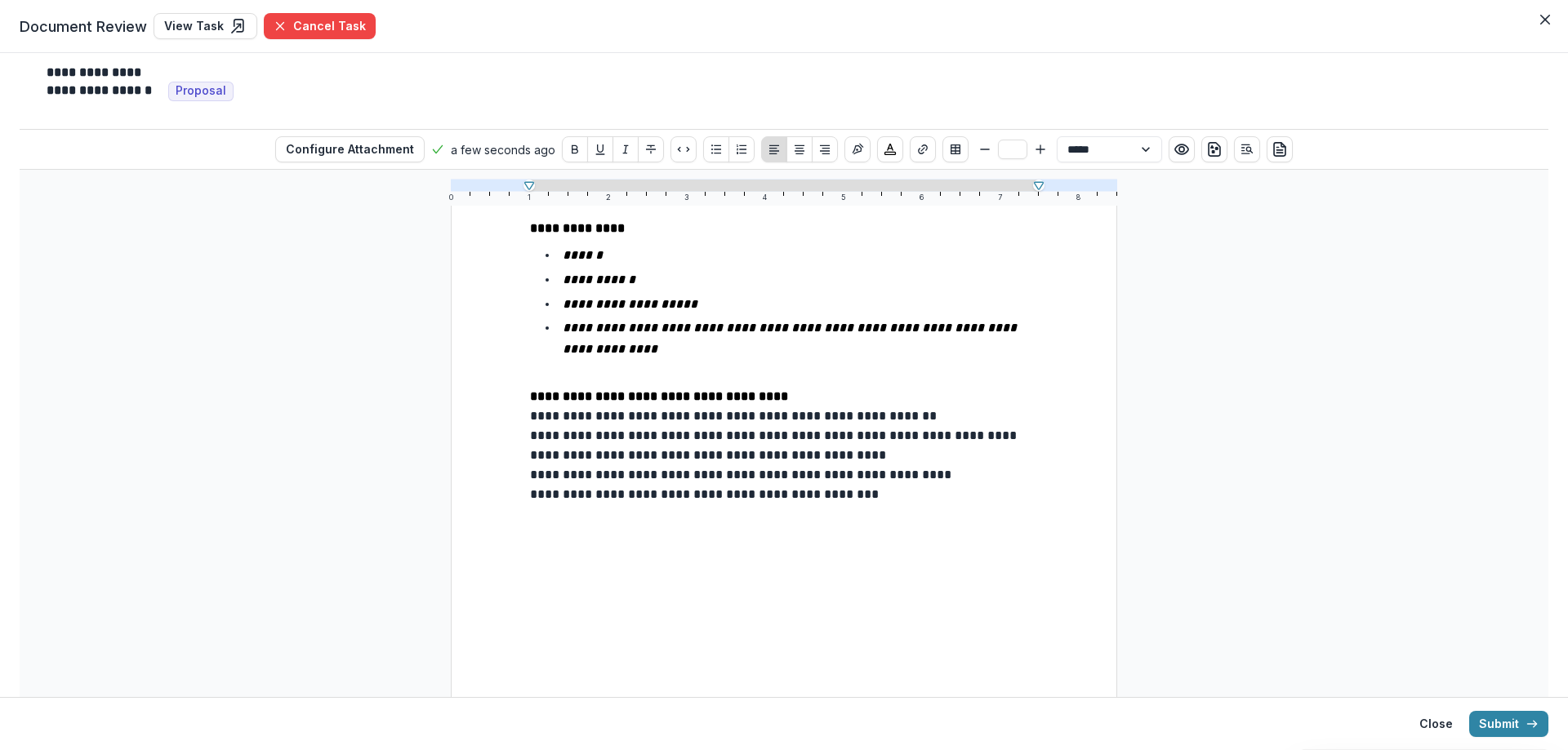
scroll to position [384, 0]
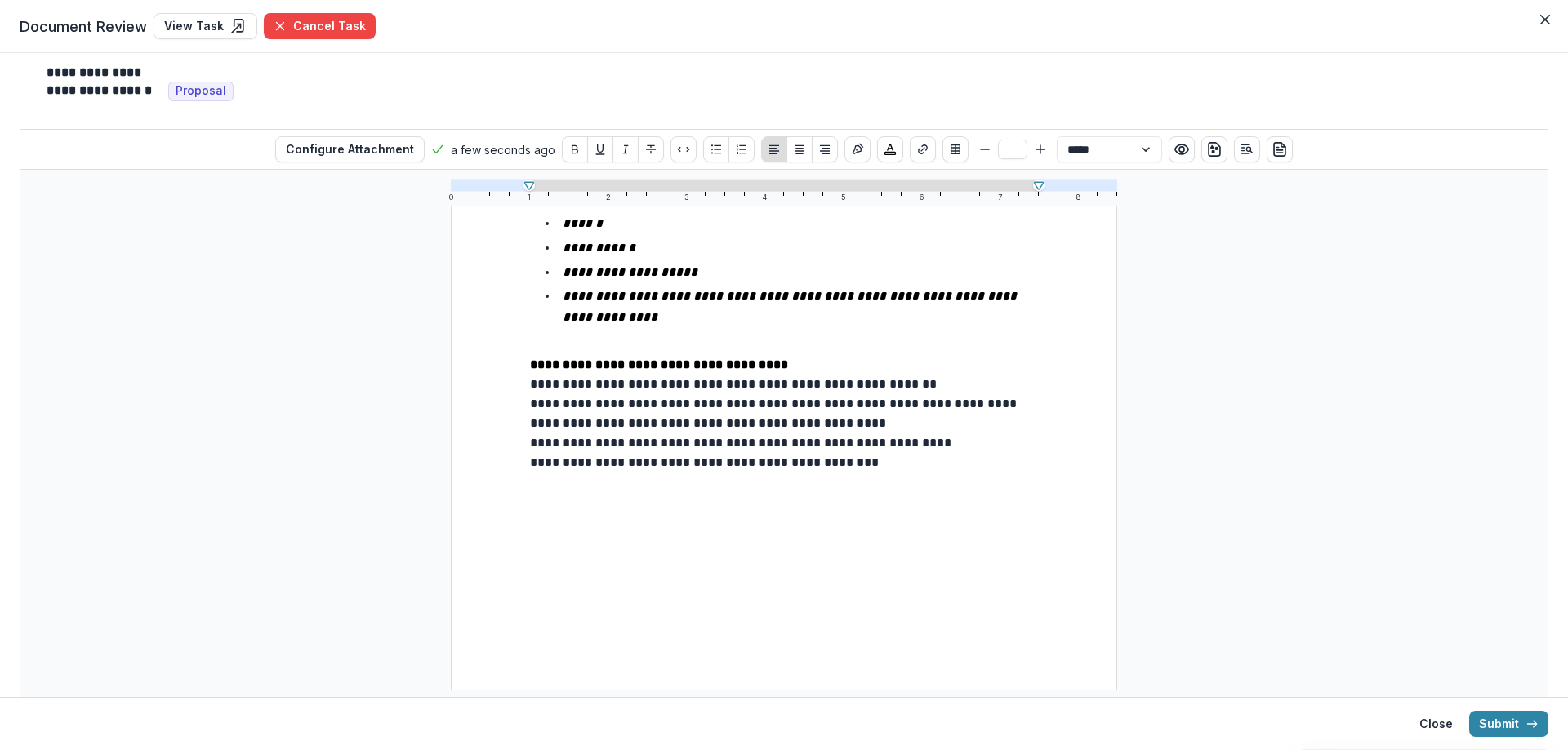
click at [1509, 732] on button "Submit" at bounding box center [1508, 724] width 79 height 26
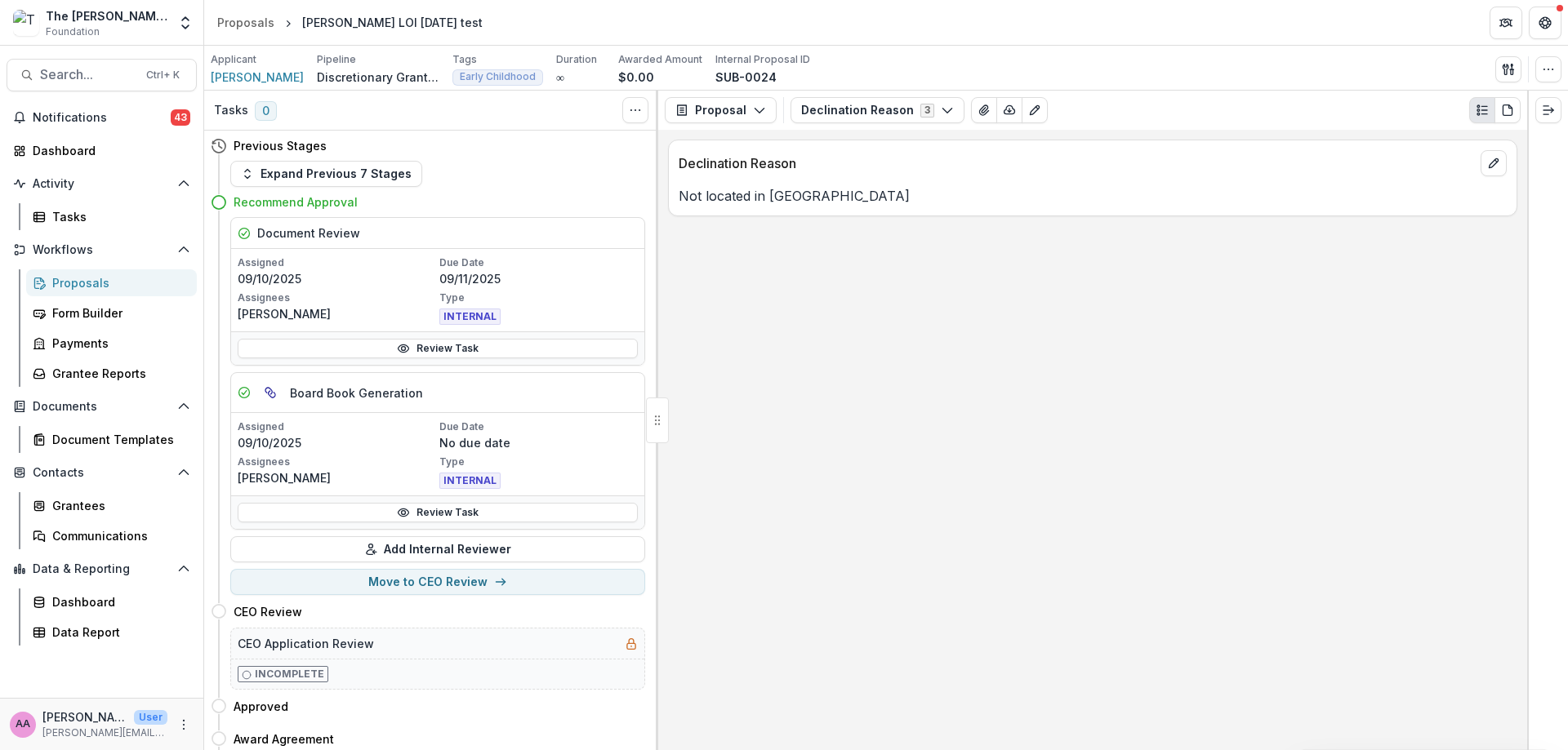
click at [486, 581] on button "Move to CEO Review" at bounding box center [437, 582] width 414 height 26
select select "**********"
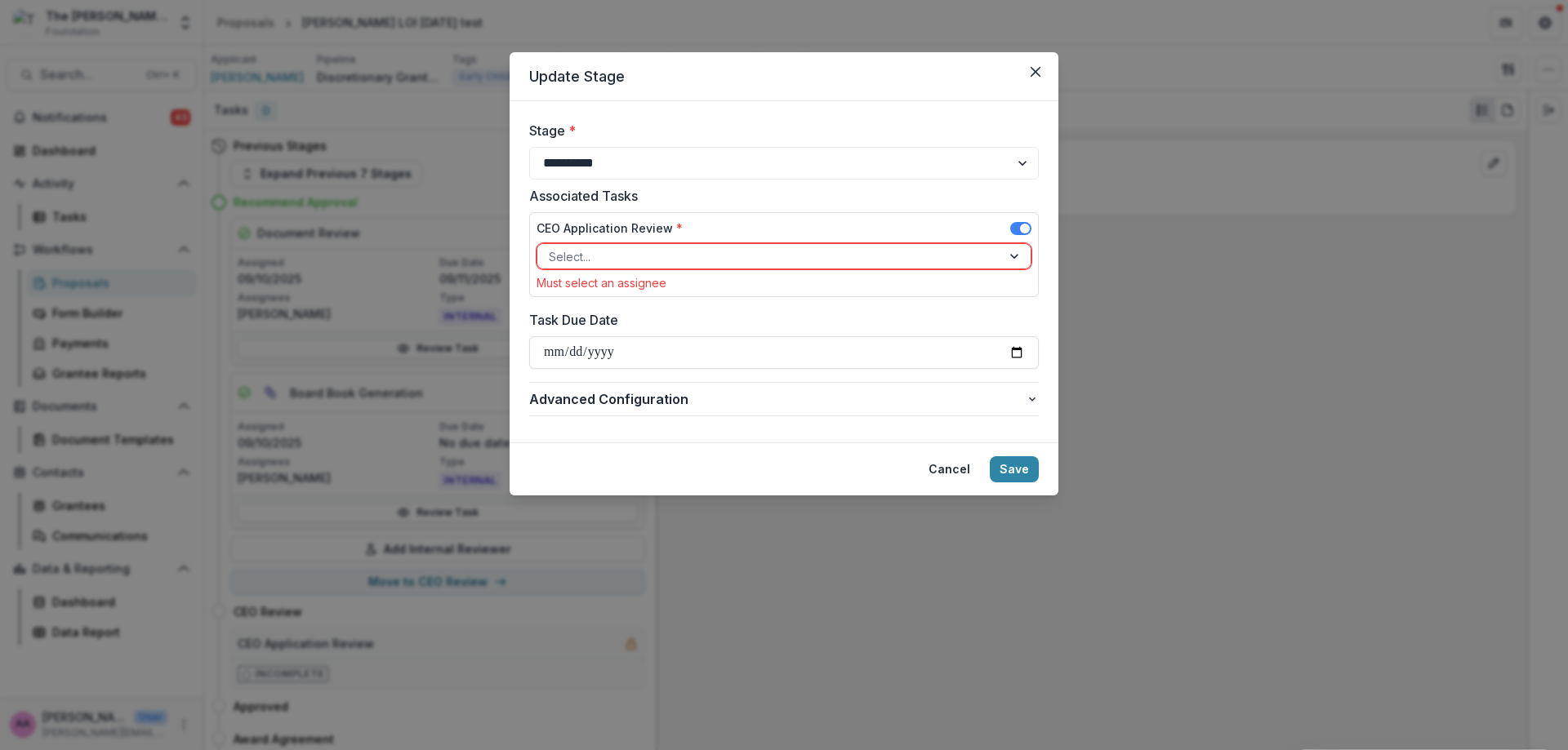
click at [561, 247] on div at bounding box center [769, 257] width 441 height 21
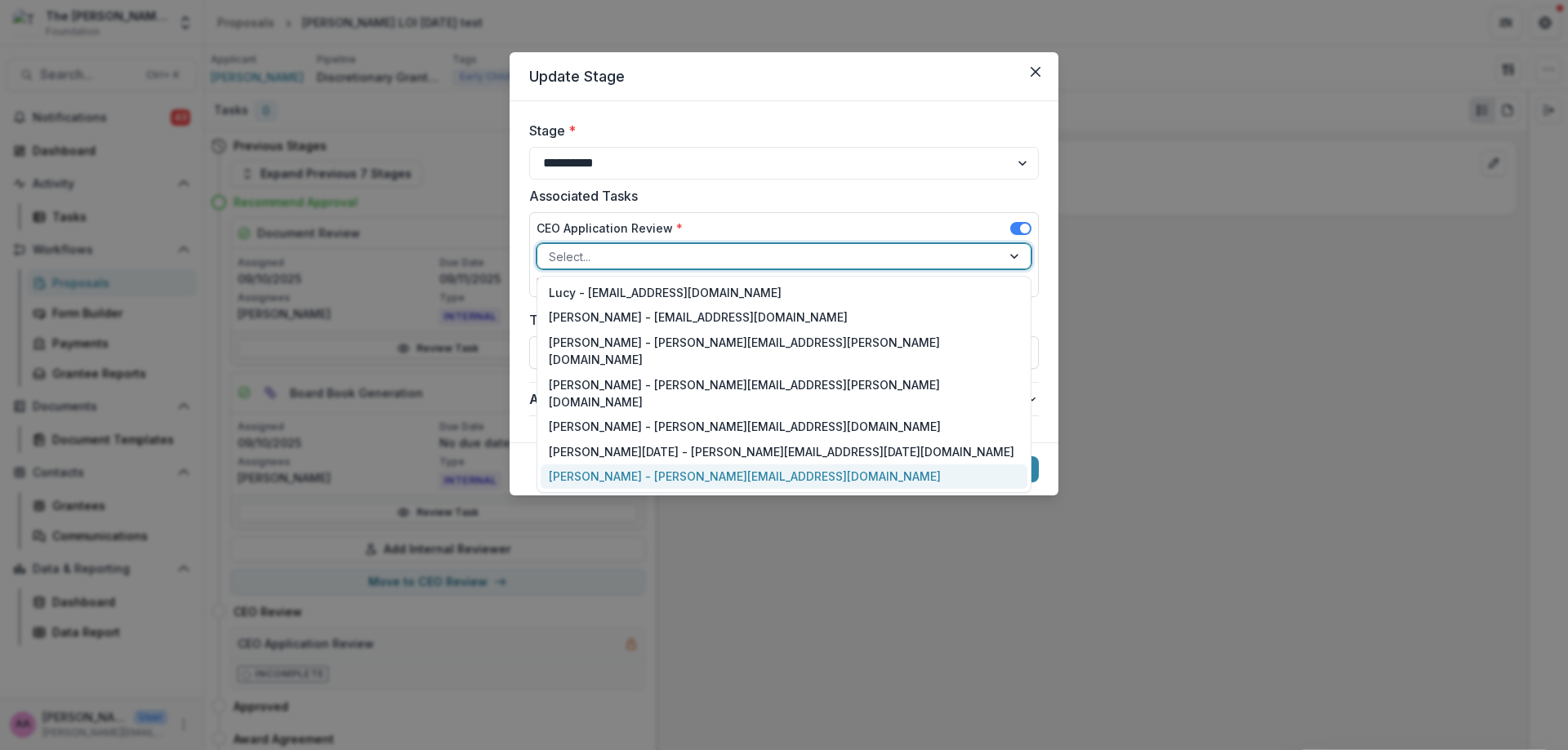
click at [577, 465] on div "[PERSON_NAME] - [PERSON_NAME][EMAIL_ADDRESS][DOMAIN_NAME]" at bounding box center [784, 478] width 487 height 26
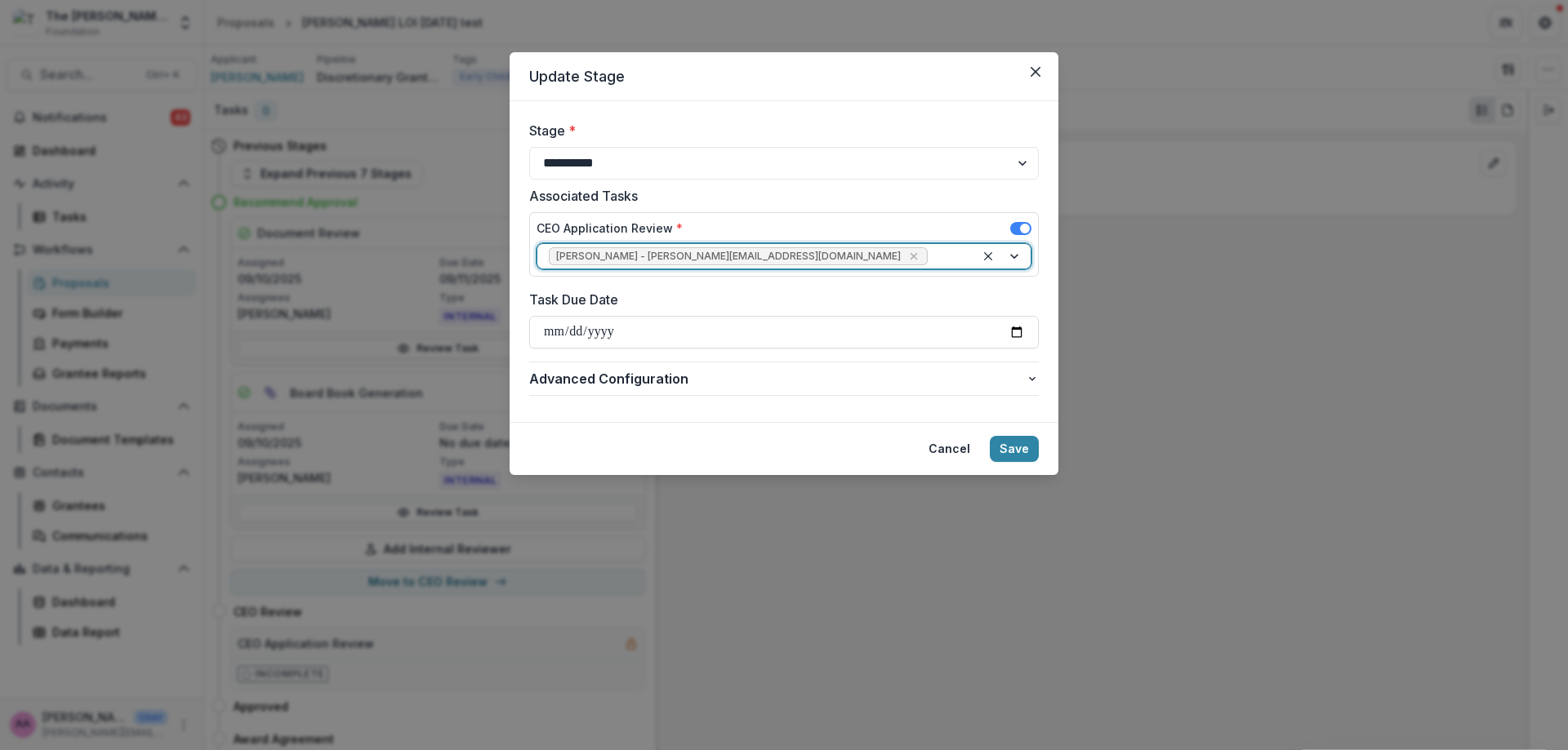
click at [1019, 443] on button "Save" at bounding box center [1013, 448] width 49 height 26
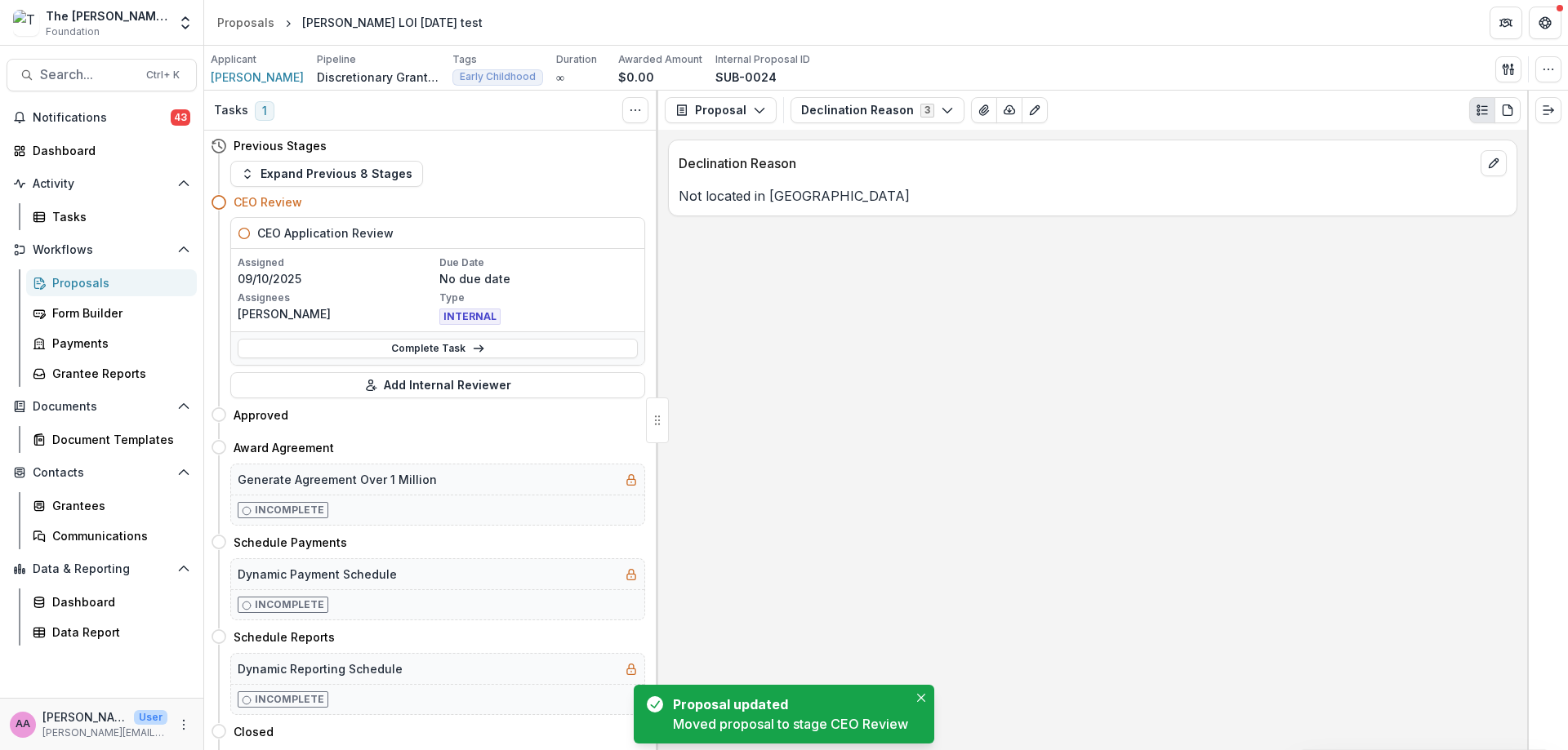
click at [341, 345] on link "Complete Task" at bounding box center [438, 349] width 400 height 20
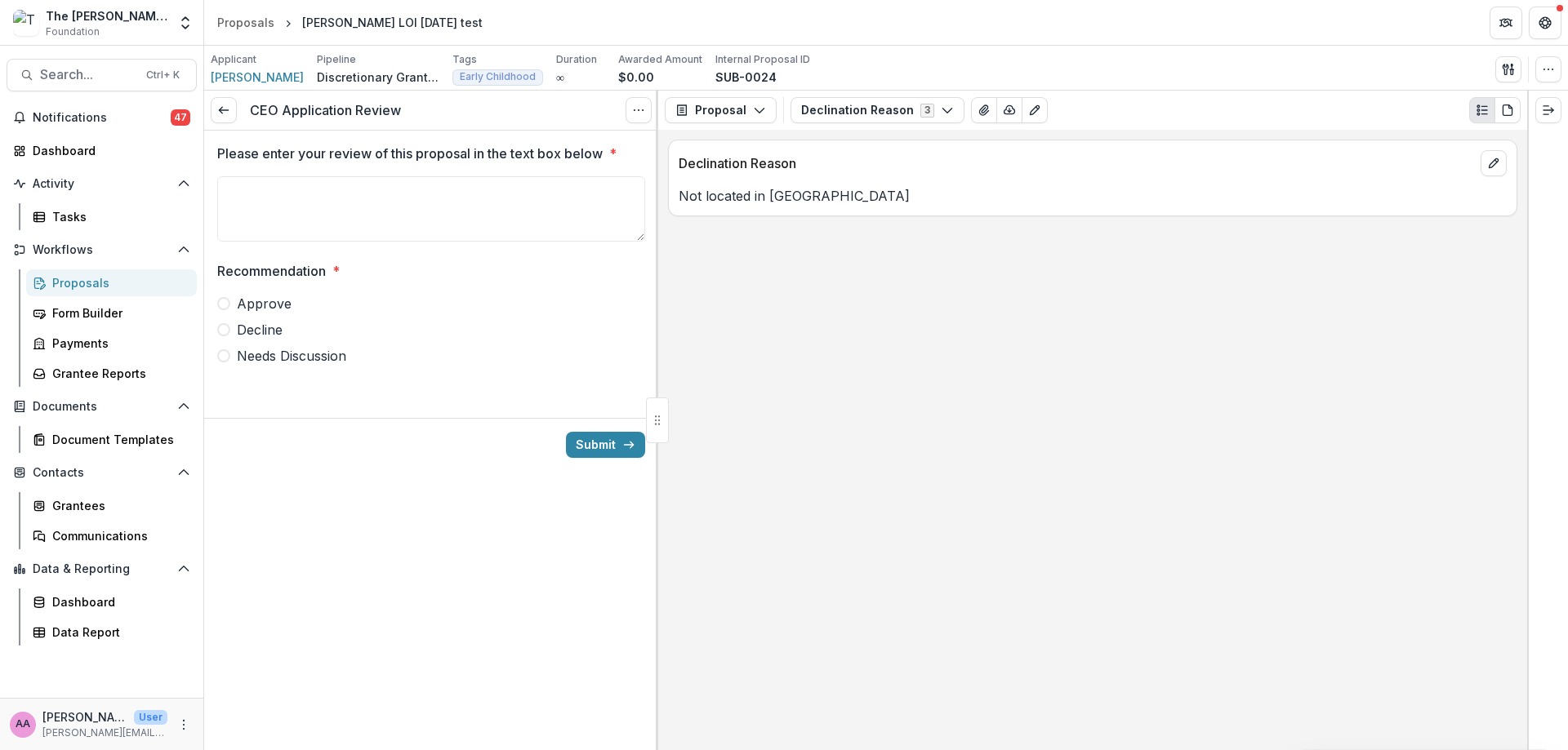
click at [292, 304] on label "Approve" at bounding box center [431, 303] width 428 height 20
click at [614, 438] on button "Submit" at bounding box center [605, 445] width 79 height 26
click at [502, 226] on textarea "Please enter your review of this proposal in the text box below *" at bounding box center [431, 208] width 428 height 65
type textarea "****"
click at [640, 448] on button "Submit" at bounding box center [605, 445] width 79 height 26
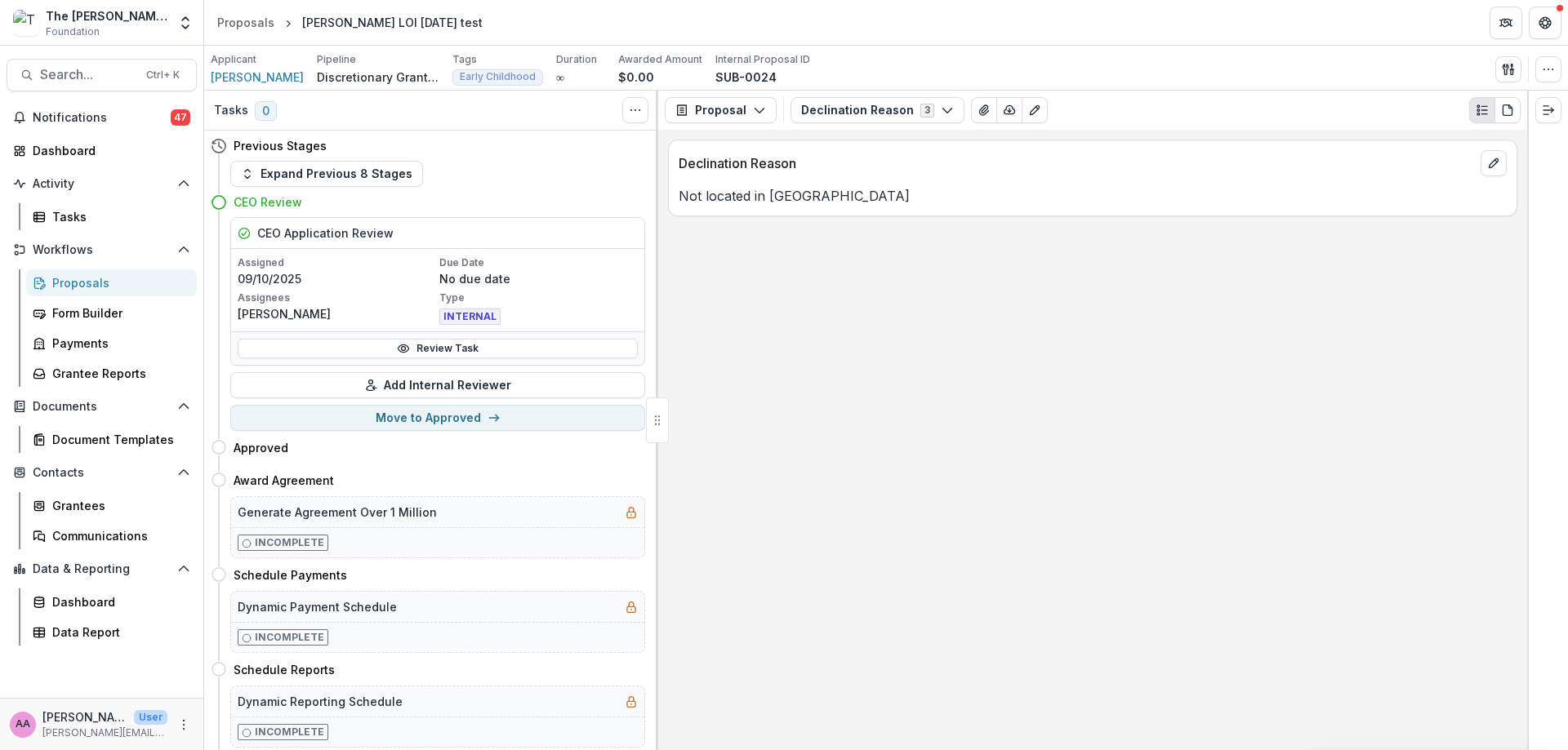
click at [340, 417] on button "Move to Approved" at bounding box center [437, 418] width 414 height 26
select select "********"
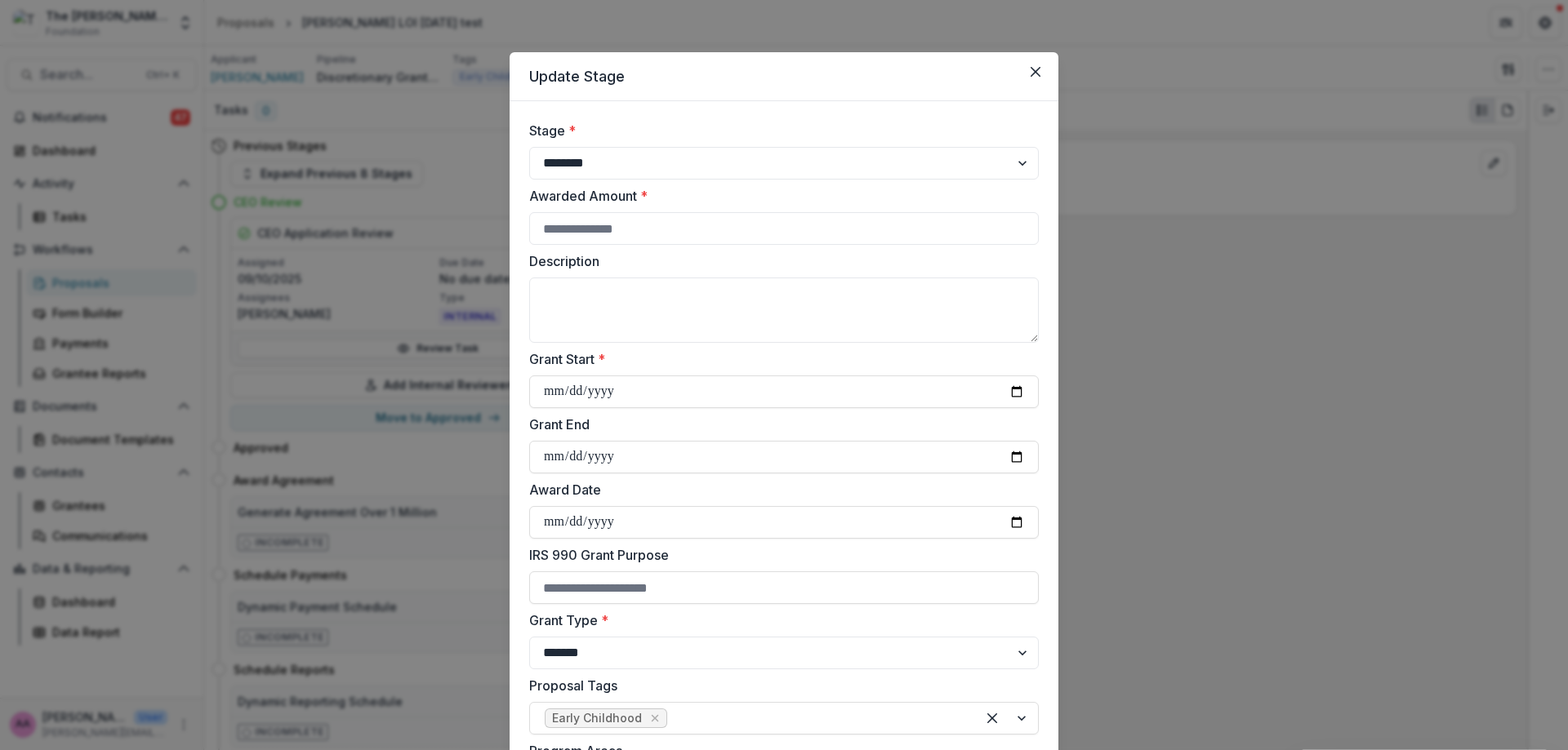
click at [768, 233] on input "Awarded Amount *" at bounding box center [784, 228] width 509 height 32
type input "******"
click at [1031, 391] on input "Grant Start *" at bounding box center [784, 392] width 509 height 32
click at [1020, 393] on input "Grant Start *" at bounding box center [784, 392] width 509 height 32
type input "**********"
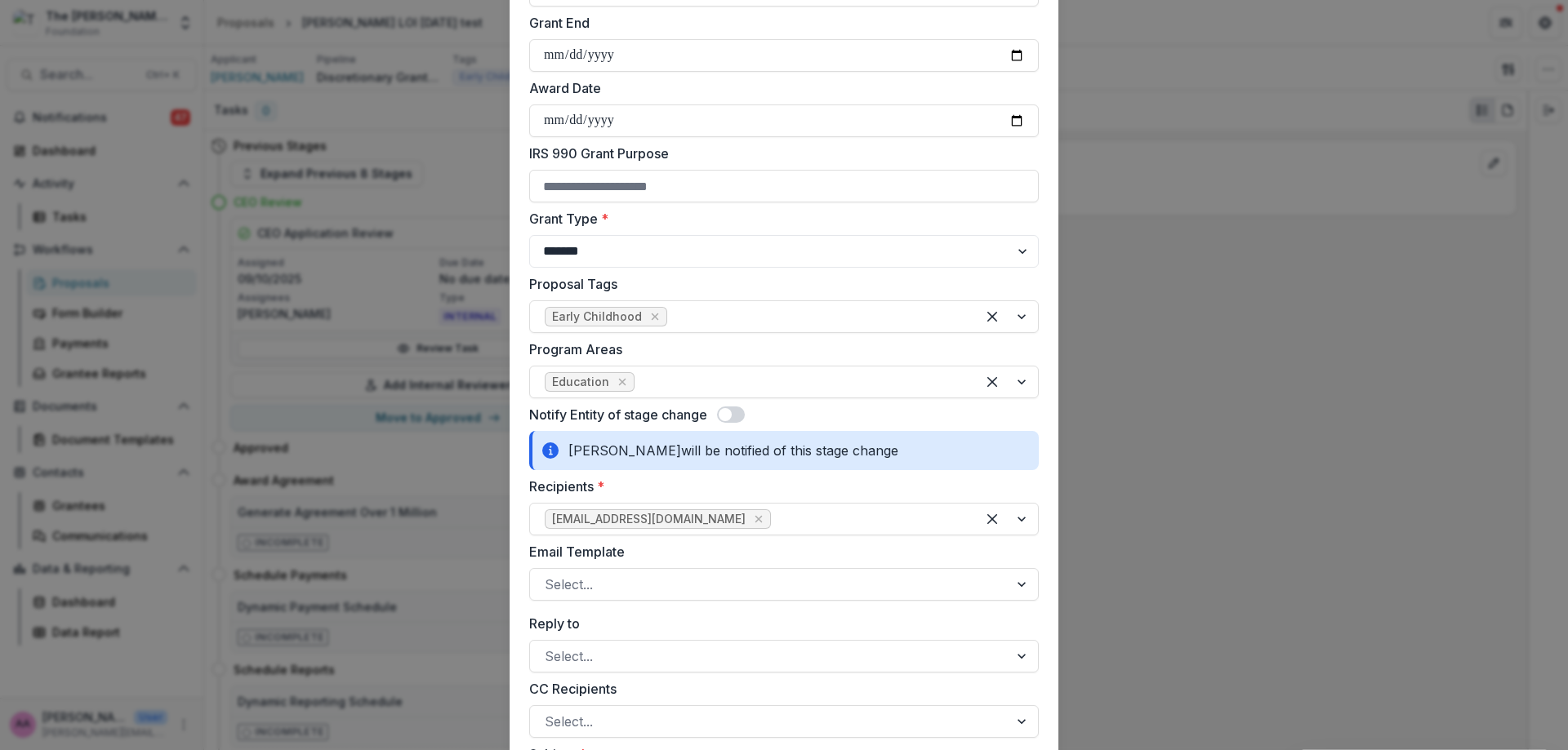
scroll to position [532, 0]
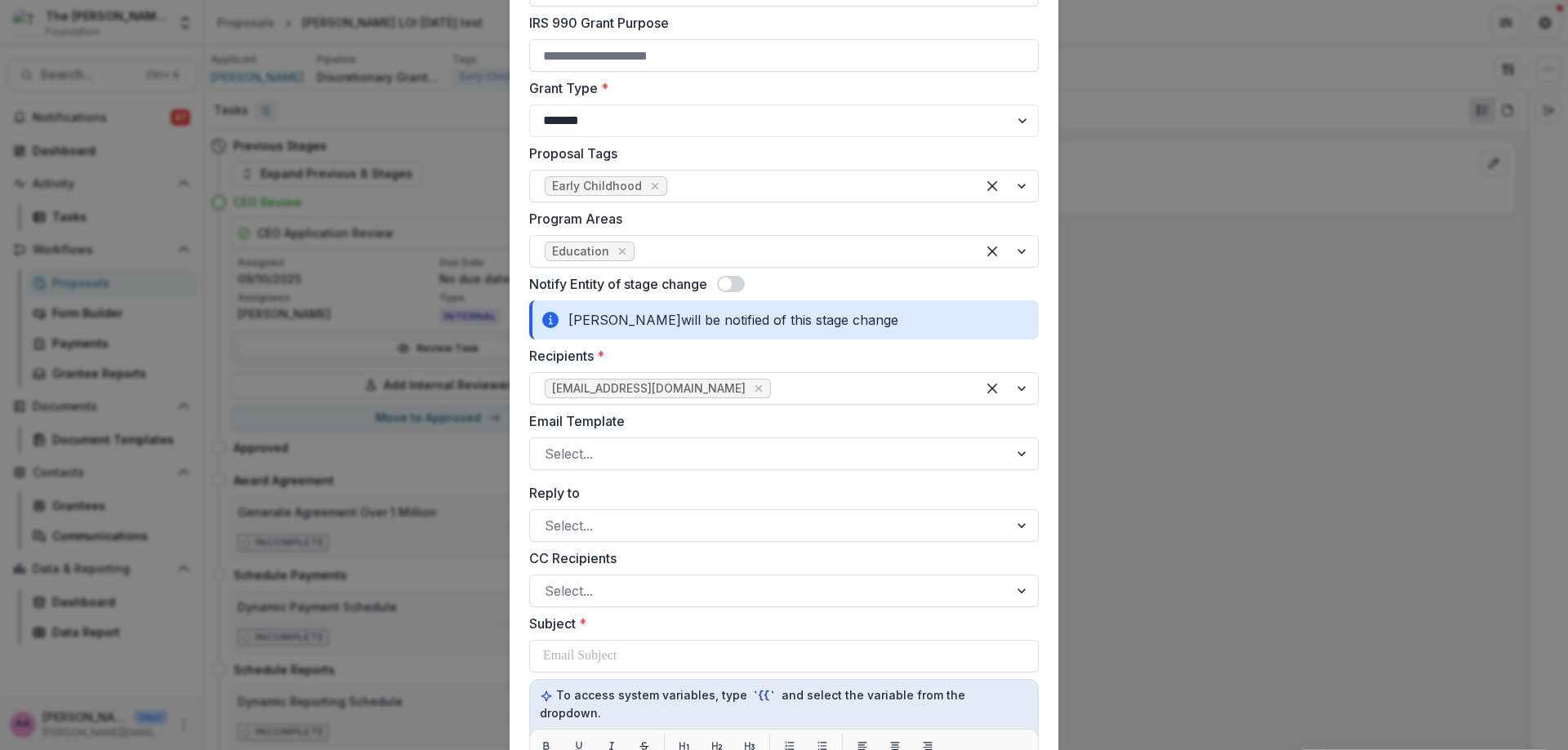
click at [643, 460] on div at bounding box center [769, 454] width 449 height 23
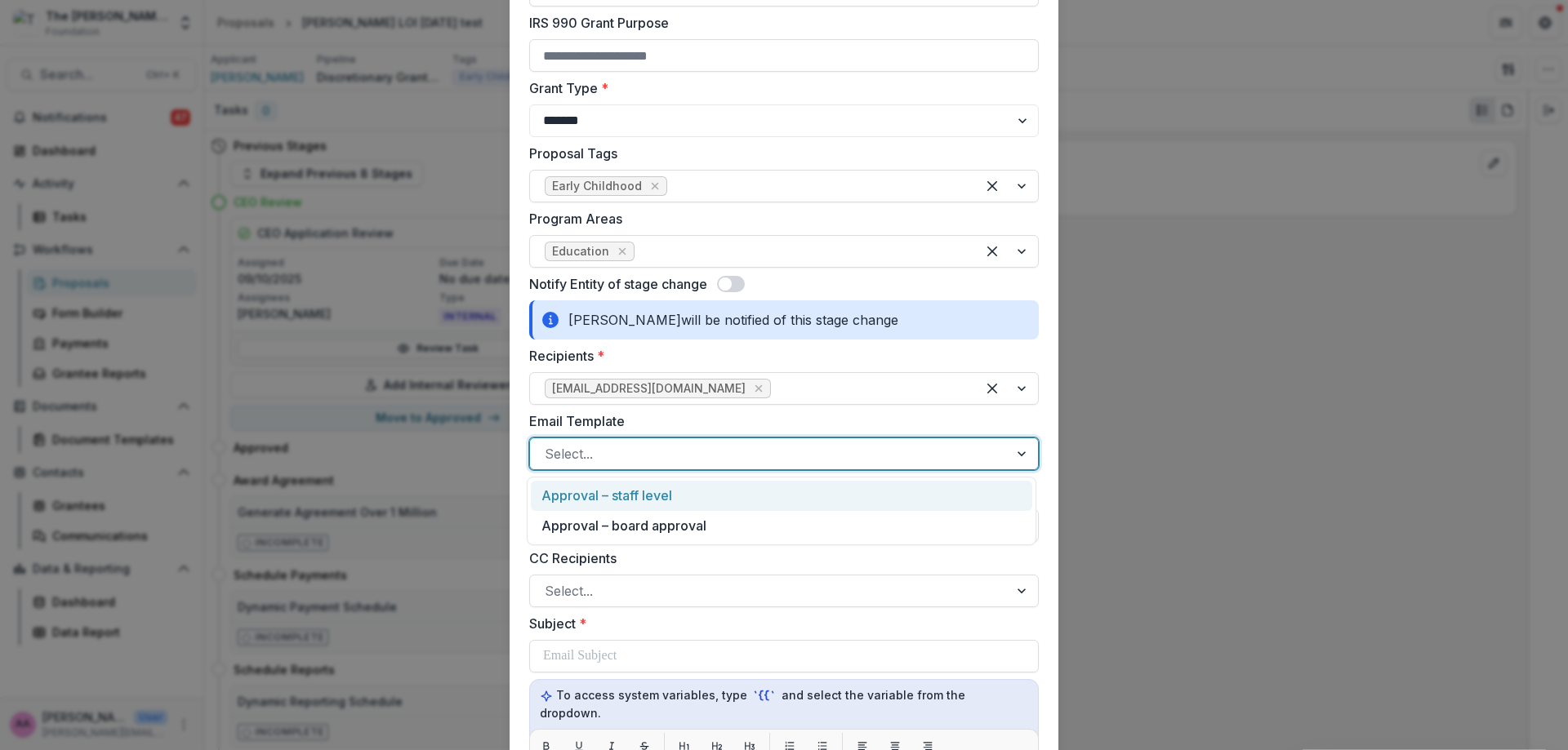
click at [645, 507] on div "Approval – staff level" at bounding box center [781, 495] width 502 height 30
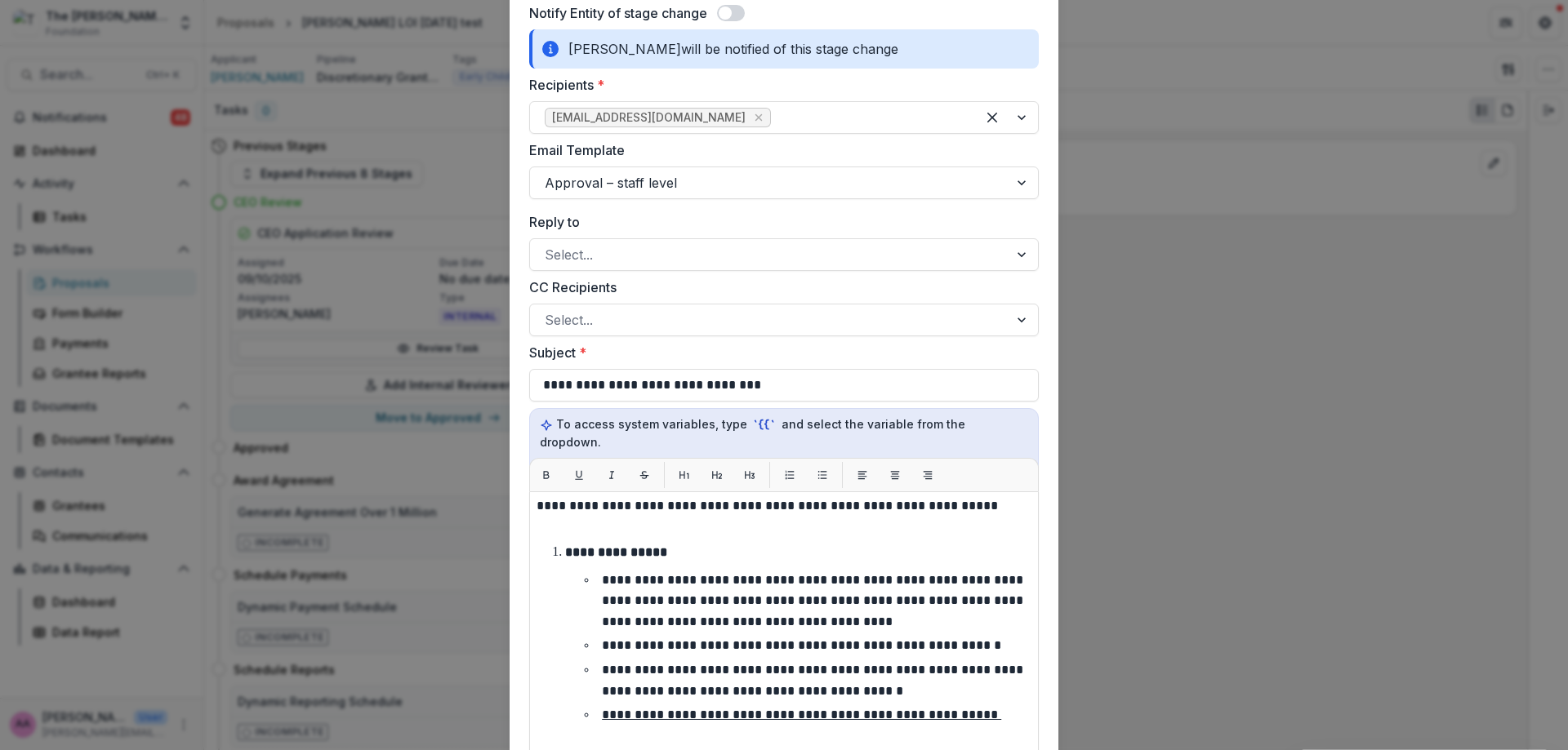
scroll to position [180, 0]
click at [962, 3] on div "Notify Entity of stage change" at bounding box center [784, 13] width 509 height 20
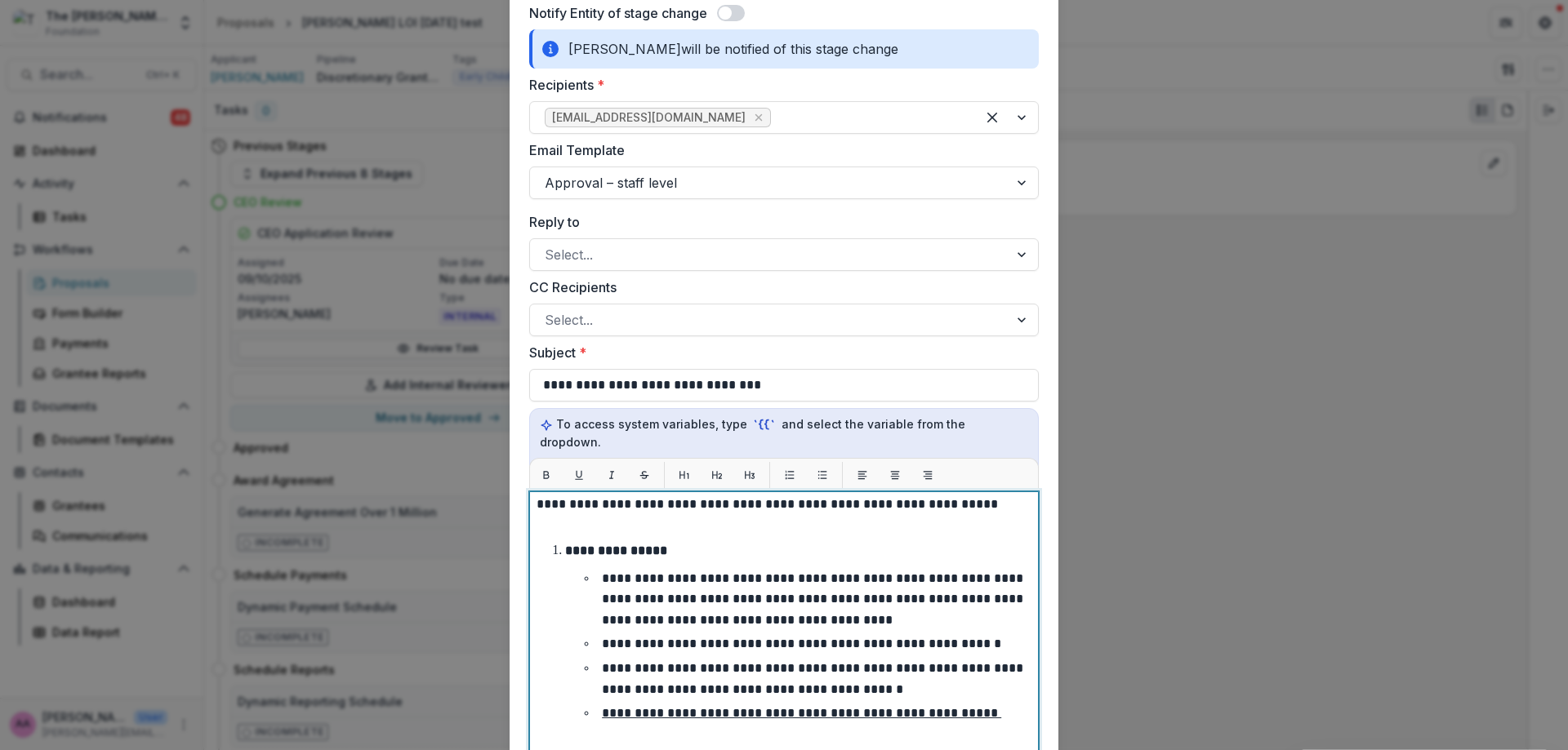
click at [993, 707] on u "**********" at bounding box center [801, 713] width 399 height 12
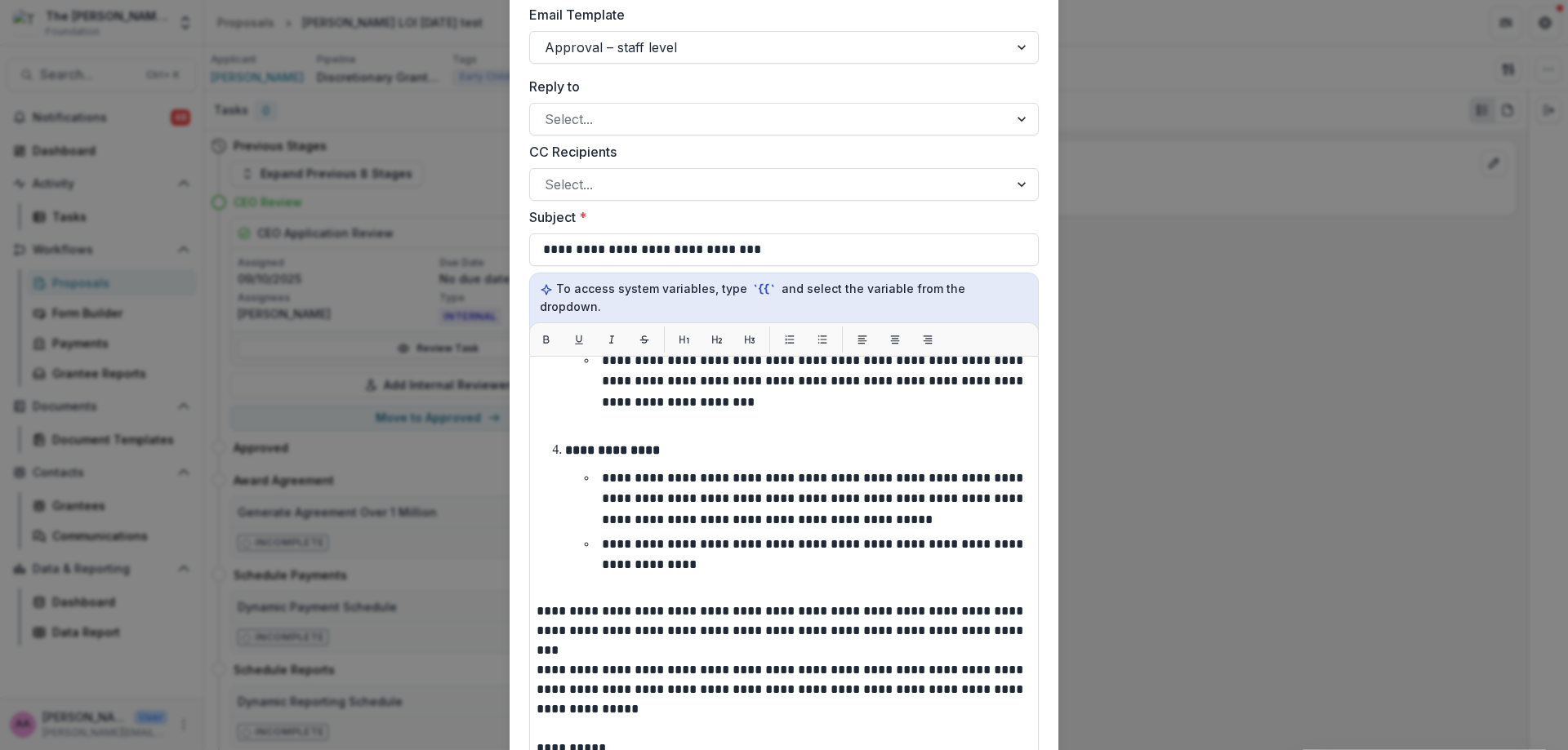
scroll to position [823, 0]
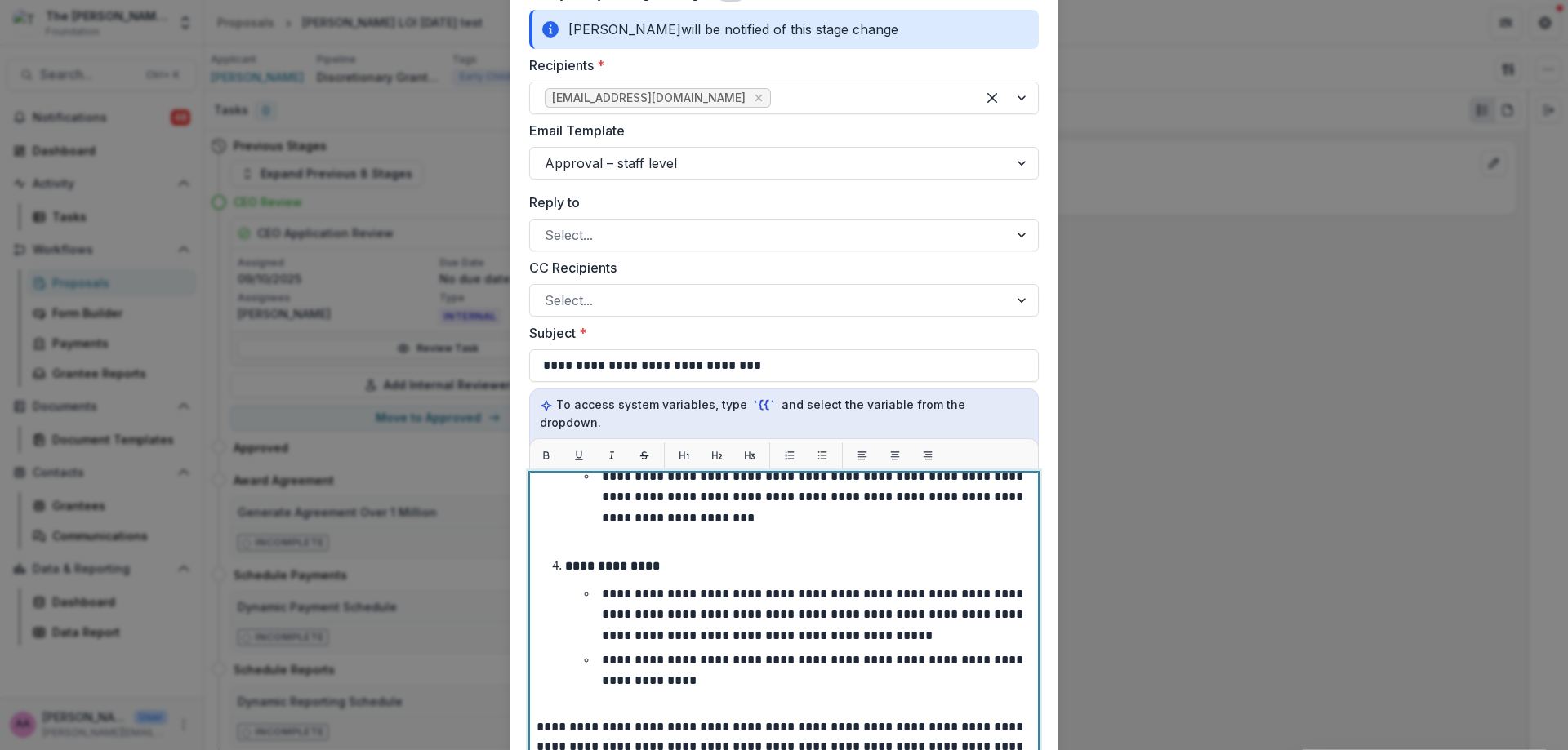
click at [960, 718] on p "**********" at bounding box center [781, 737] width 490 height 39
click at [982, 718] on p "**********" at bounding box center [781, 737] width 490 height 39
drag, startPoint x: 986, startPoint y: 707, endPoint x: 945, endPoint y: 708, distance: 41.0
click at [945, 718] on p "**********" at bounding box center [781, 737] width 490 height 39
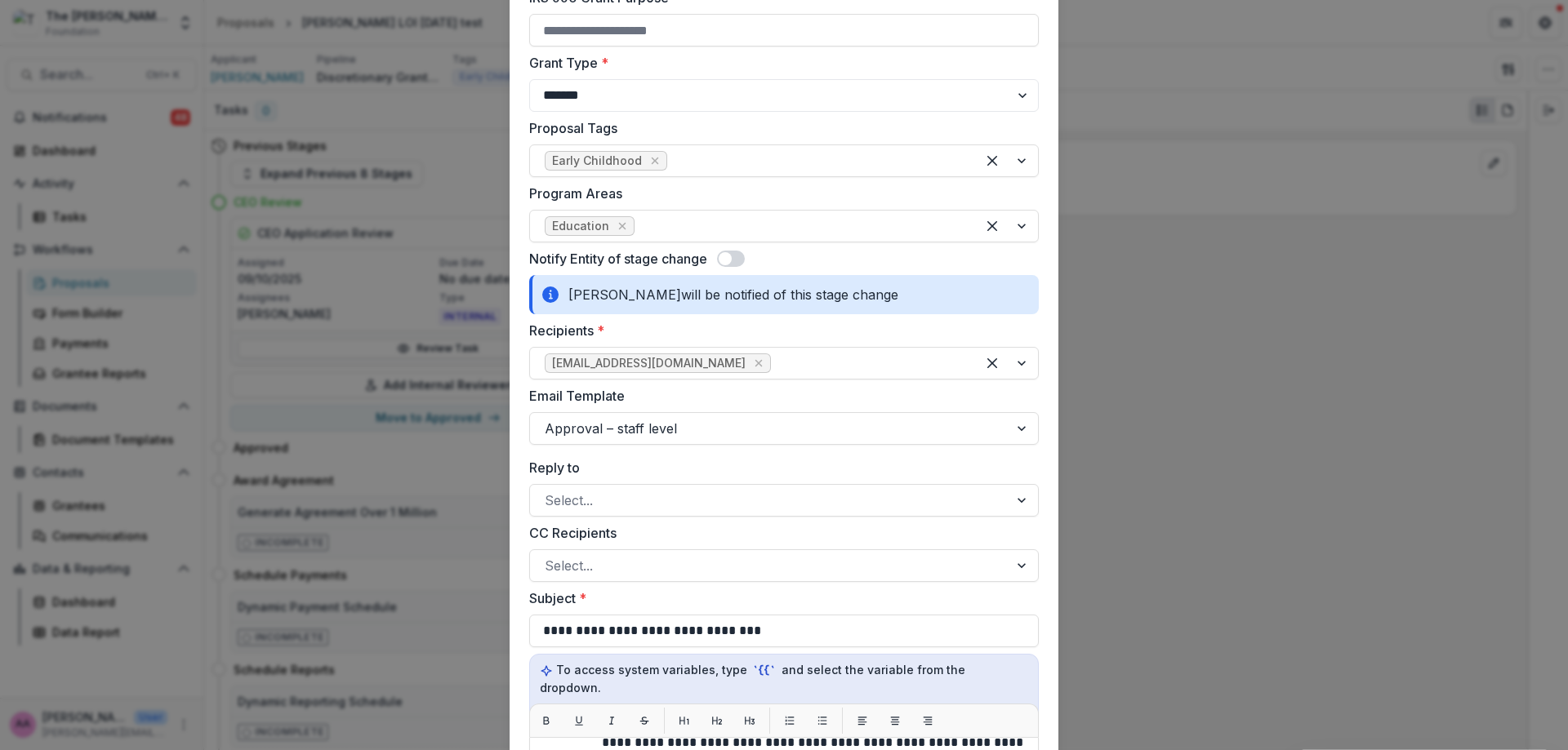
scroll to position [556, 0]
click at [654, 474] on label "Reply to" at bounding box center [778, 469] width 500 height 20
click at [549, 492] on input "Reply to" at bounding box center [546, 501] width 4 height 20
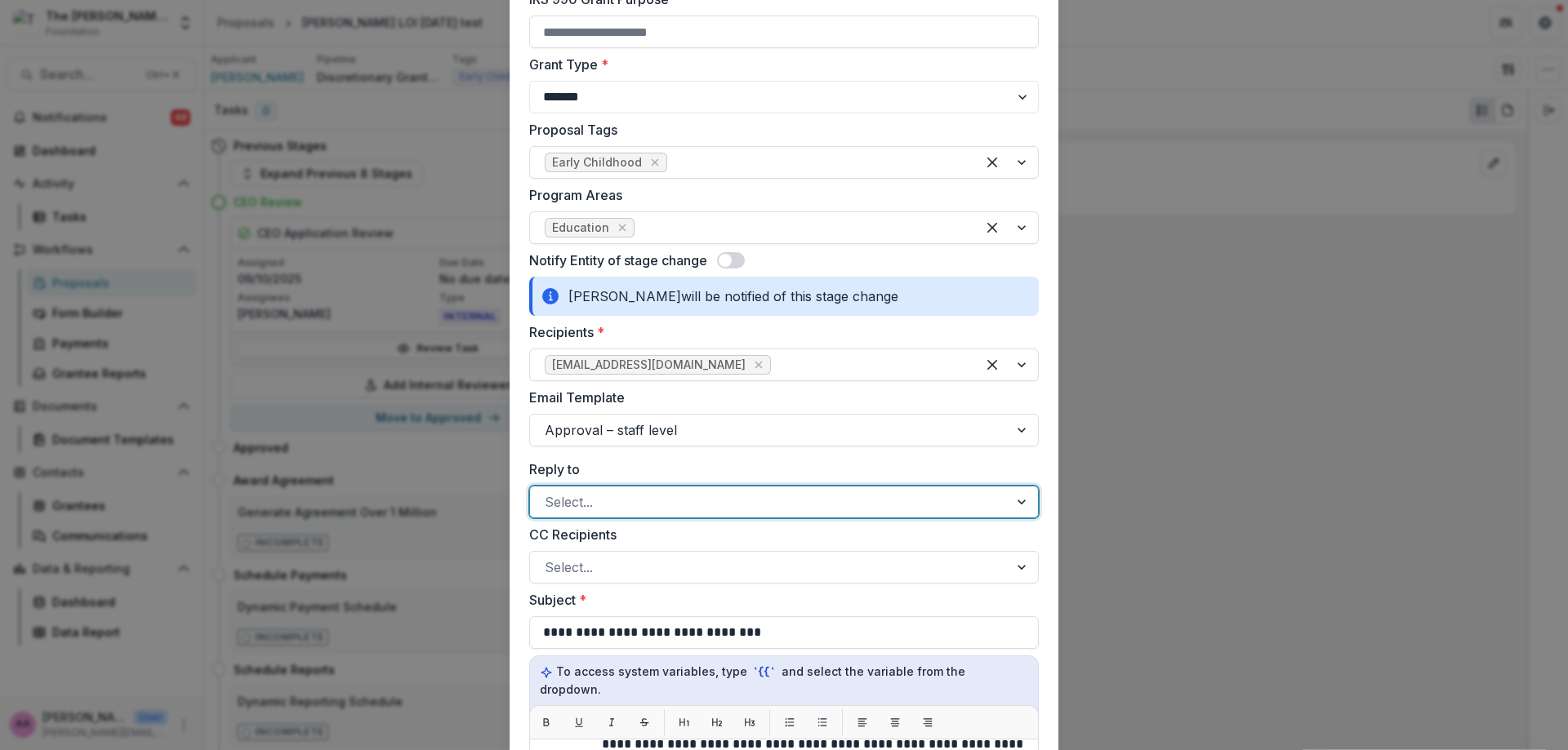
click at [654, 491] on div at bounding box center [769, 501] width 449 height 23
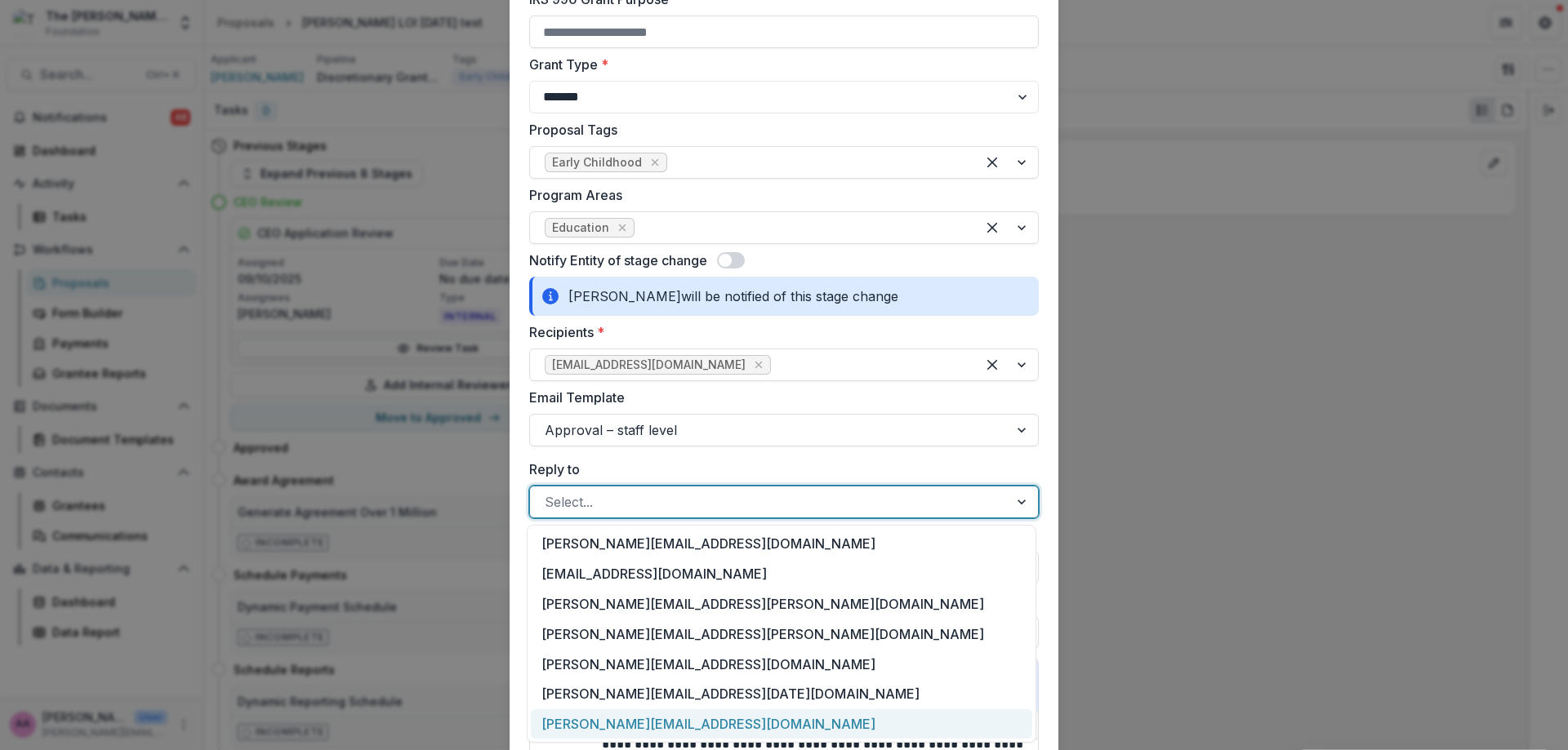
click at [693, 725] on div "[PERSON_NAME][EMAIL_ADDRESS][DOMAIN_NAME]" at bounding box center [781, 724] width 502 height 30
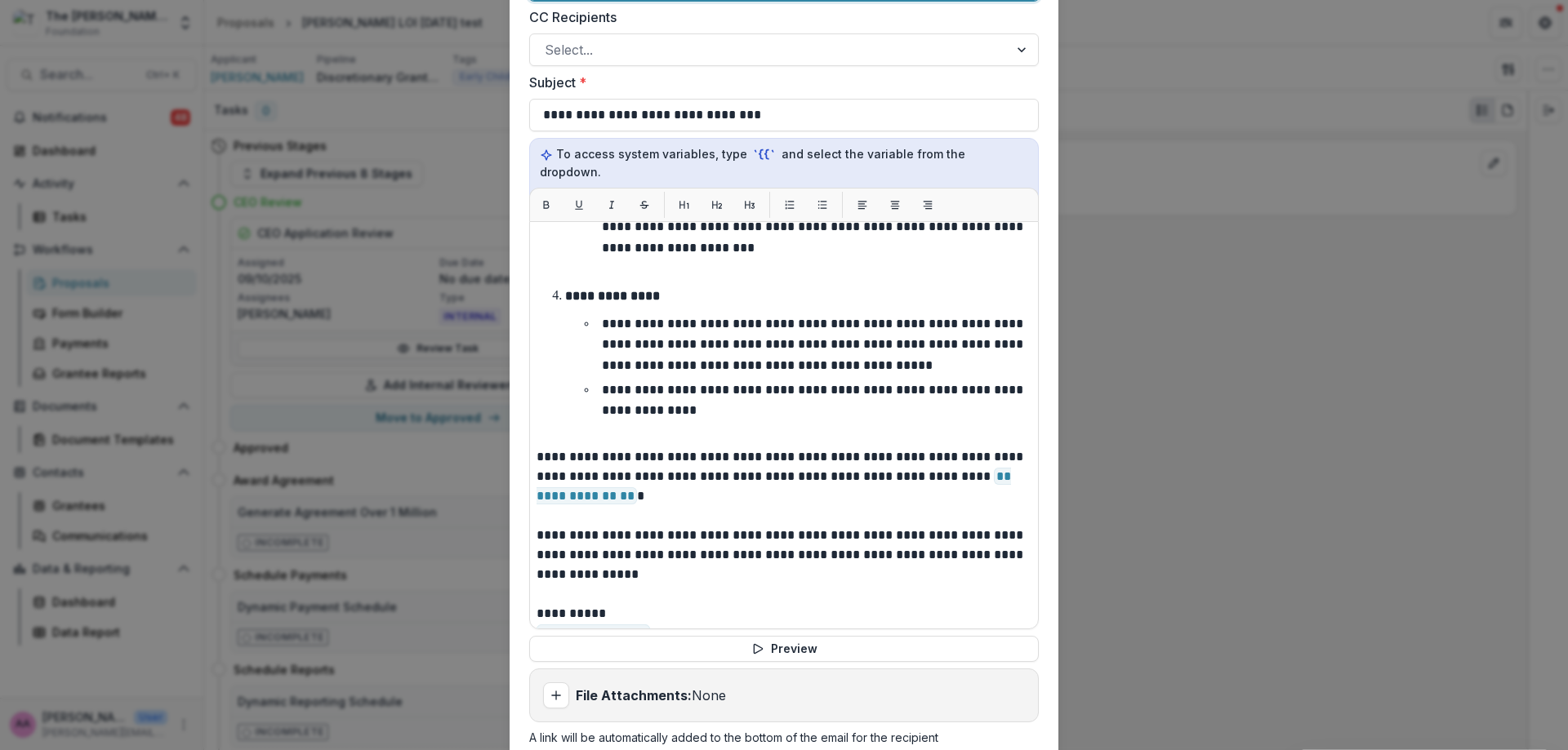
scroll to position [1157, 0]
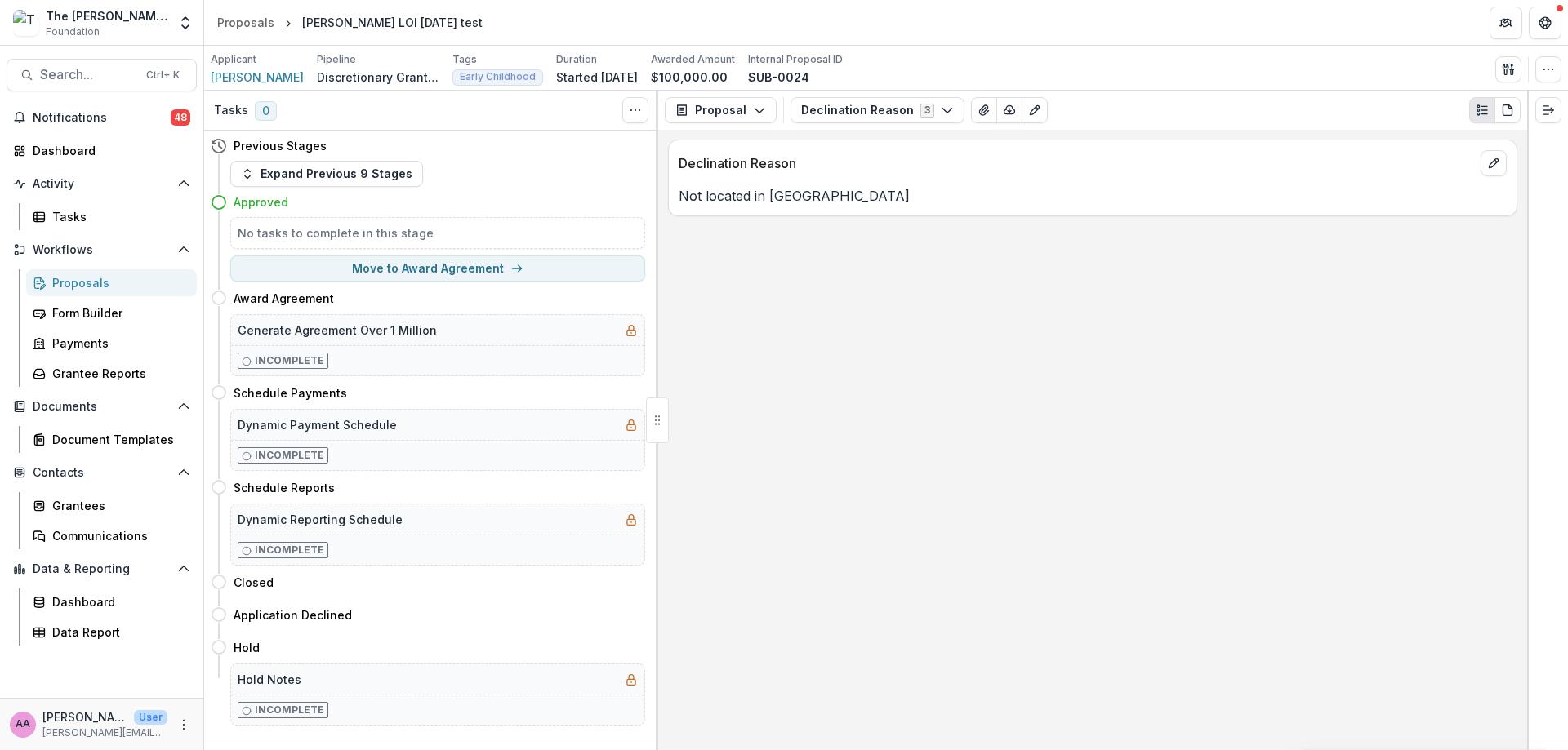
click at [396, 267] on button "Move to Award Agreement" at bounding box center [437, 268] width 414 height 26
select select "**********"
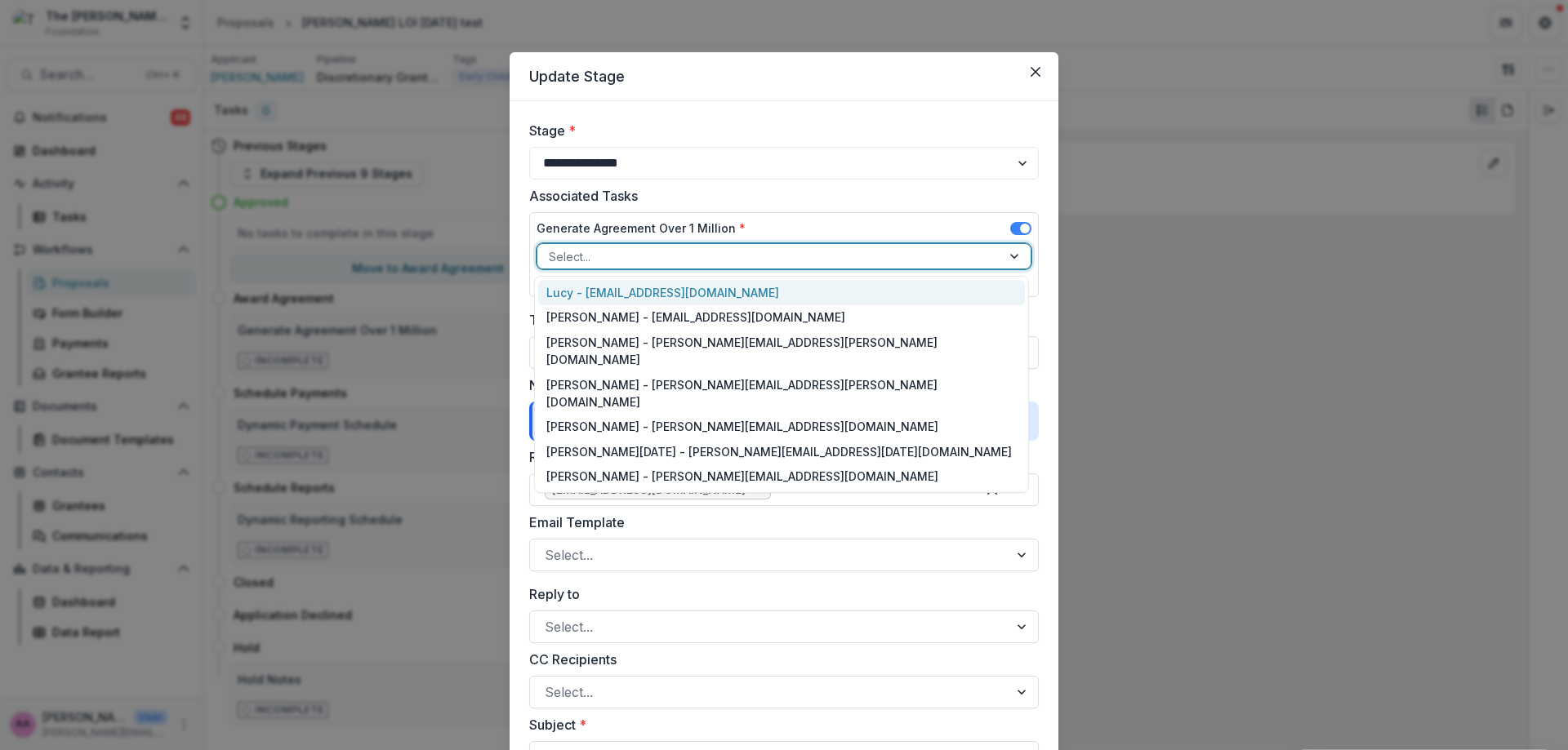
click at [605, 263] on div at bounding box center [769, 257] width 441 height 21
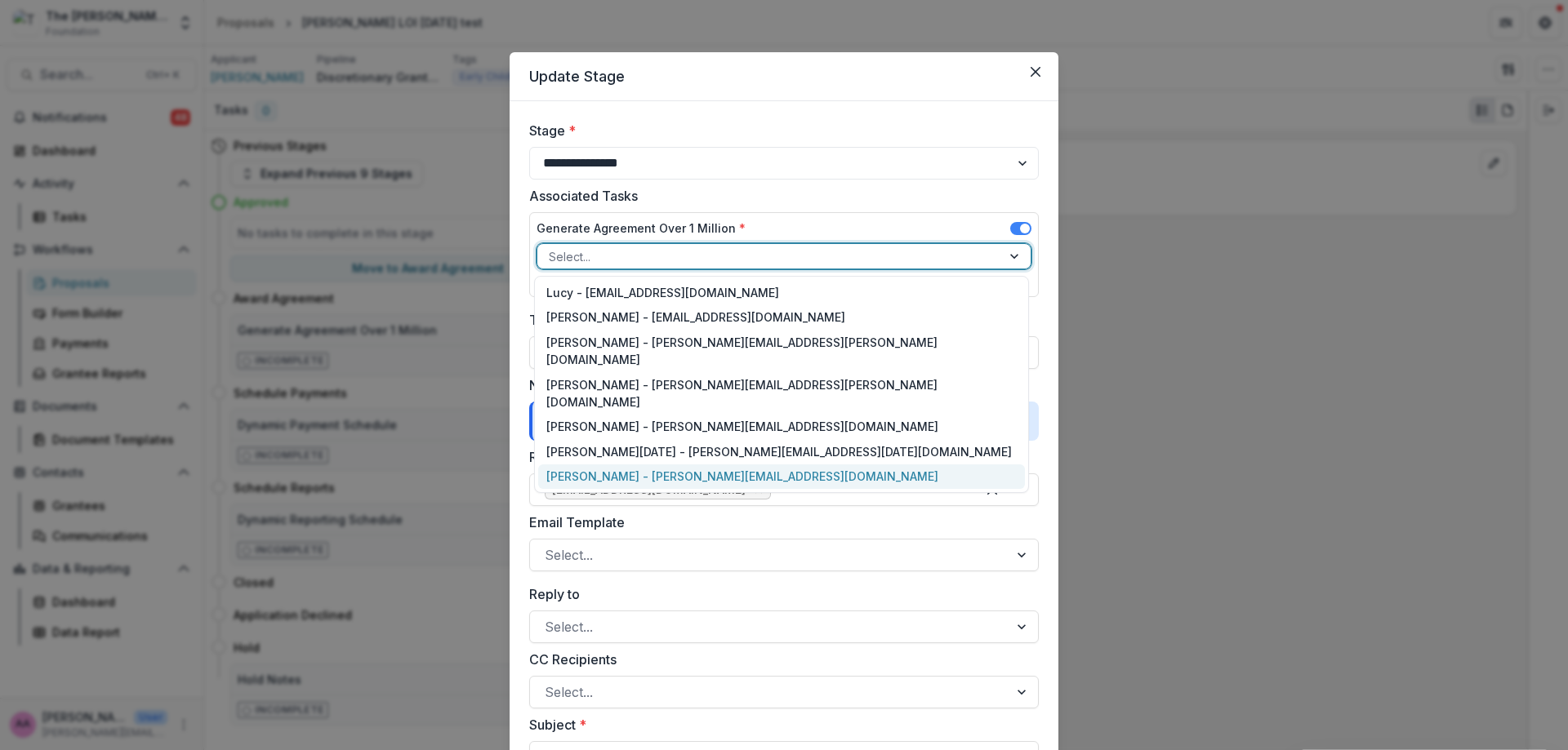
click at [631, 465] on div "[PERSON_NAME] - [PERSON_NAME][EMAIL_ADDRESS][DOMAIN_NAME]" at bounding box center [782, 478] width 487 height 26
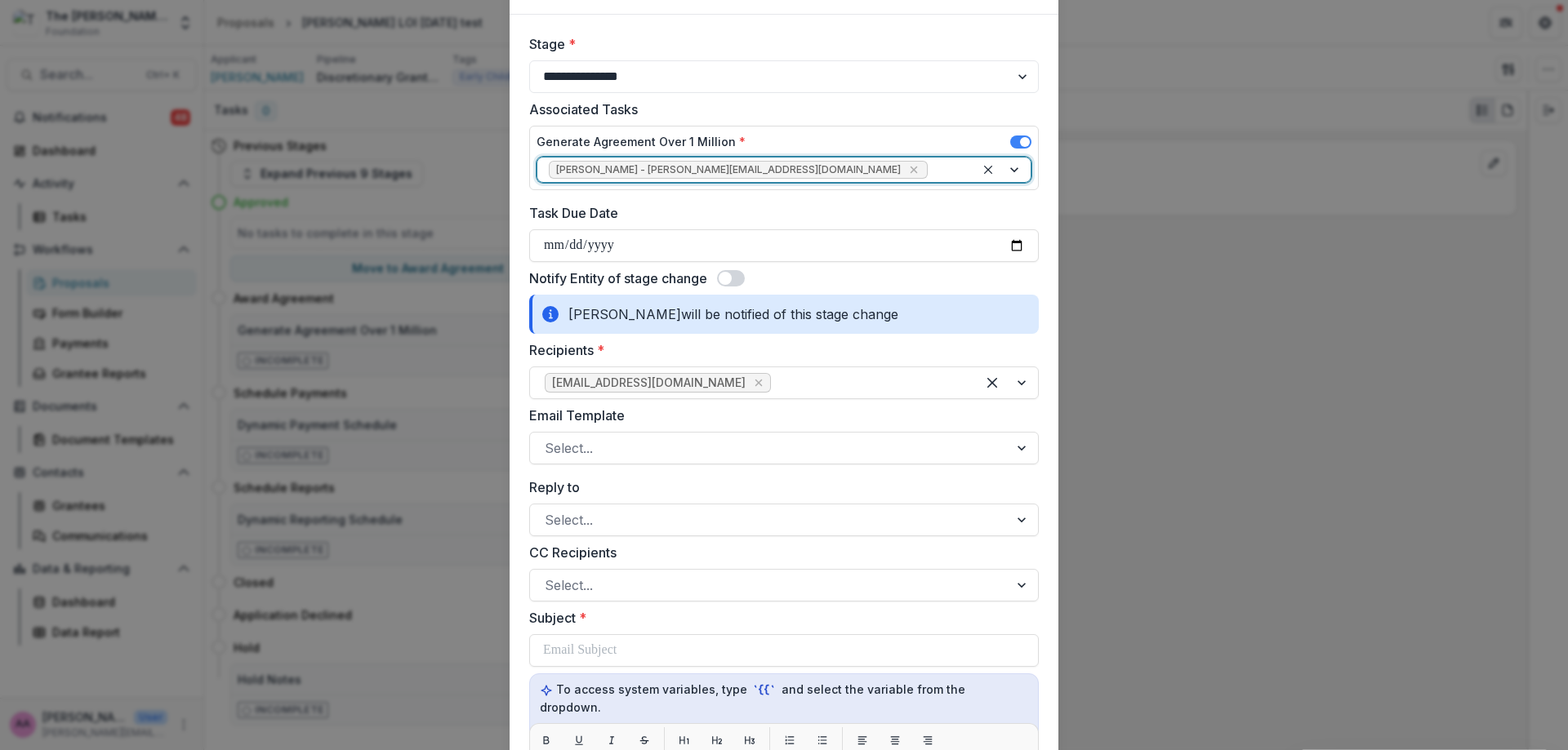
scroll to position [197, 0]
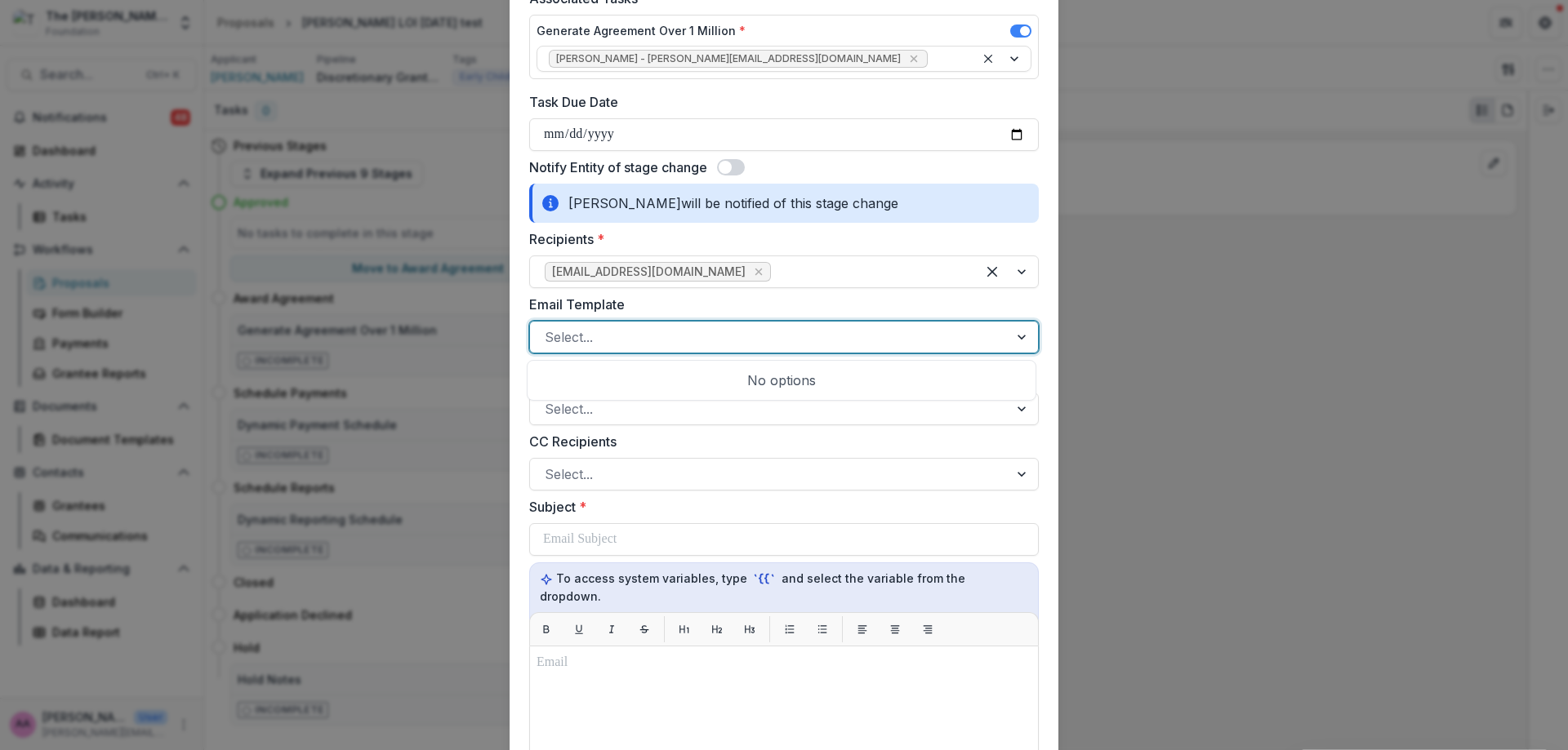
click at [632, 327] on div at bounding box center [769, 337] width 449 height 23
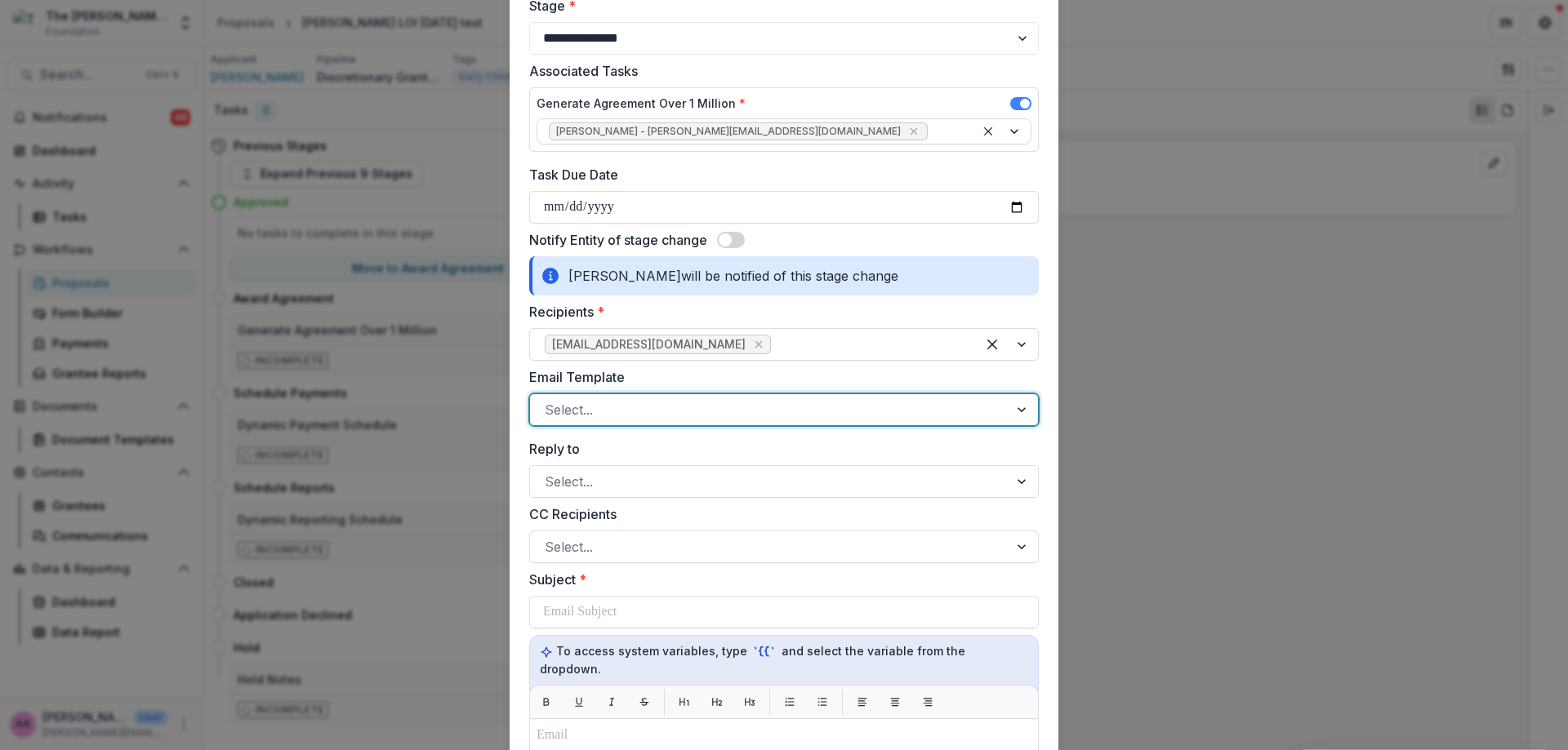
scroll to position [0, 0]
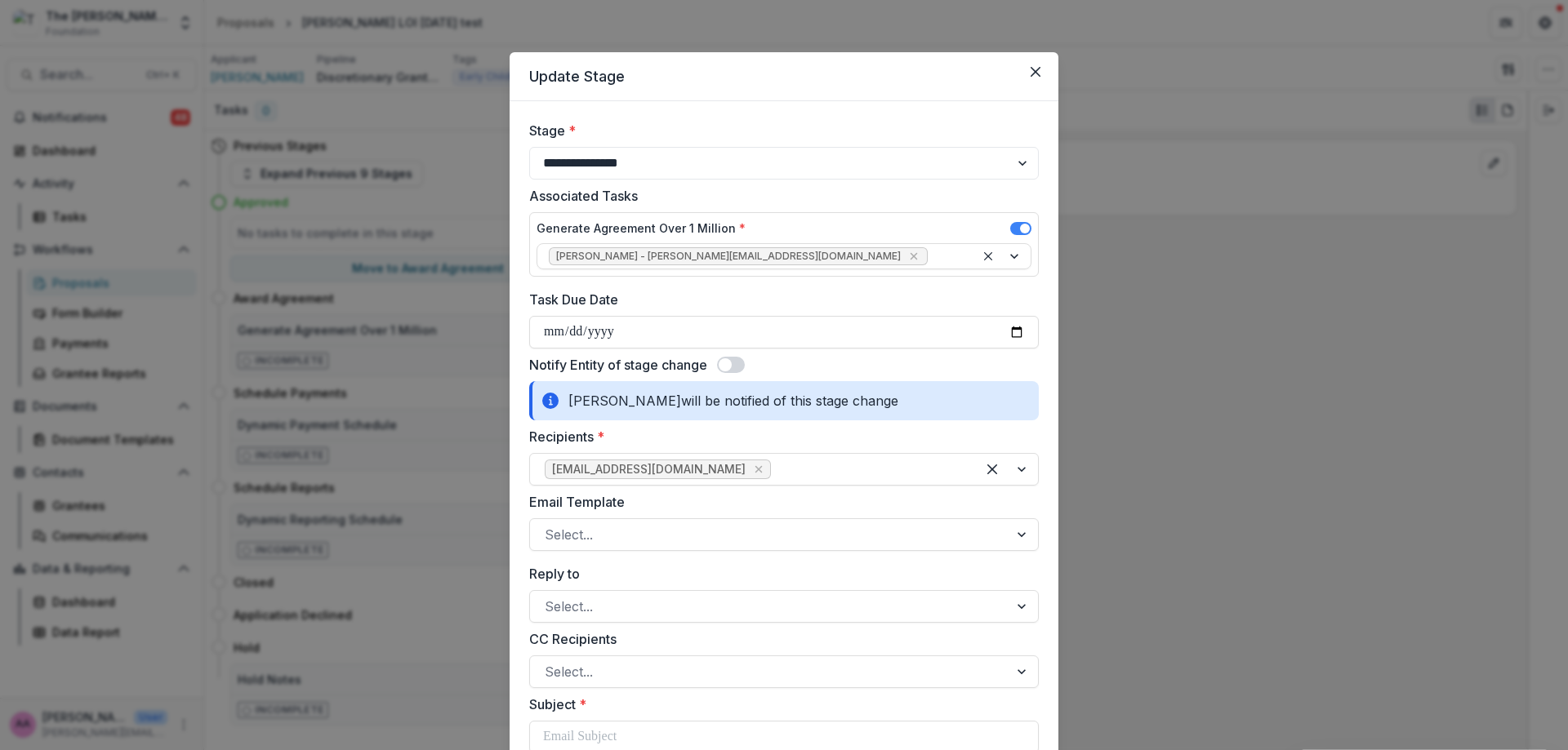
drag, startPoint x: 756, startPoint y: 362, endPoint x: 743, endPoint y: 364, distance: 13.2
click at [756, 362] on div "Notify Entity of stage change" at bounding box center [784, 365] width 509 height 20
click at [705, 370] on label "Notify Entity of stage change" at bounding box center [618, 365] width 178 height 20
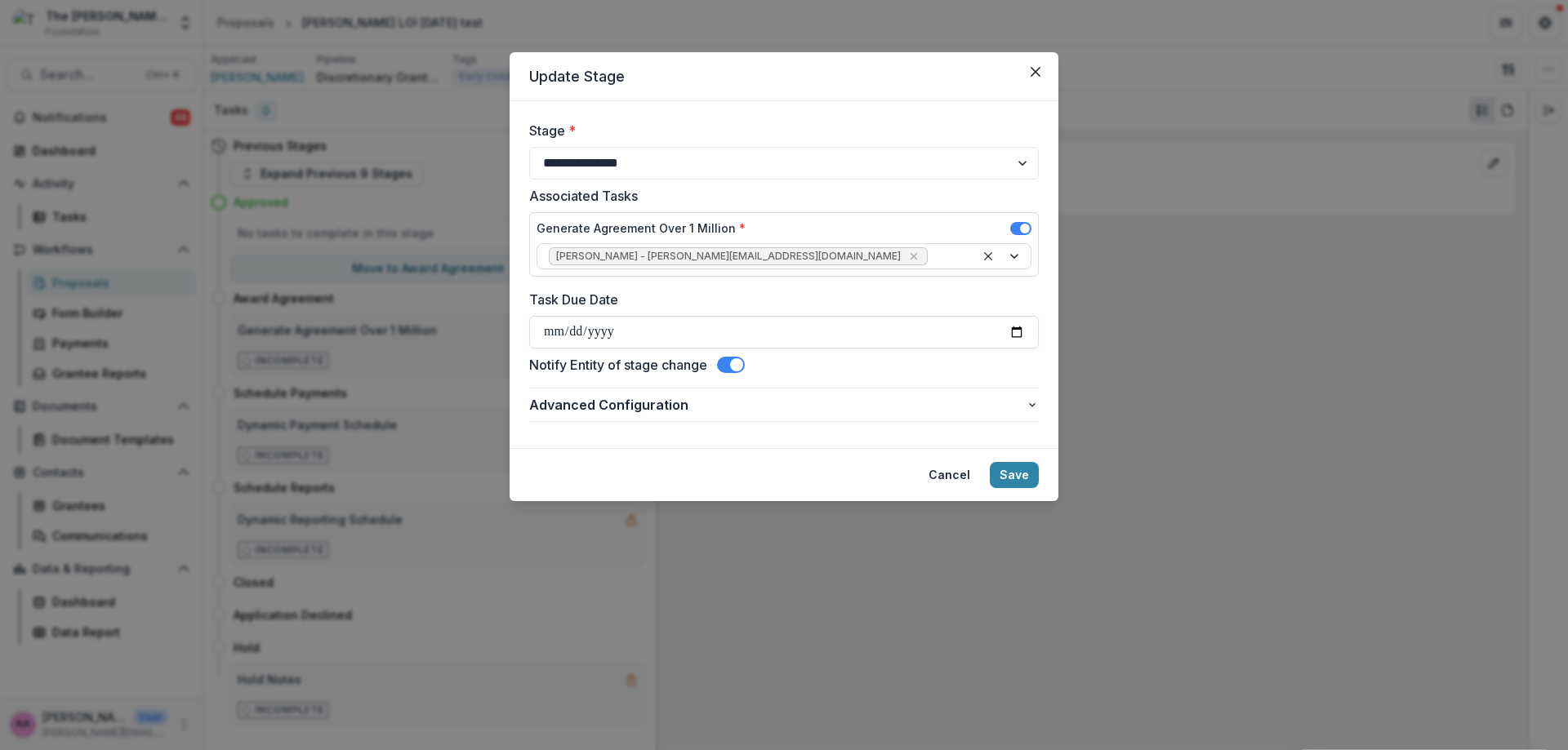
click at [745, 364] on span at bounding box center [731, 365] width 27 height 16
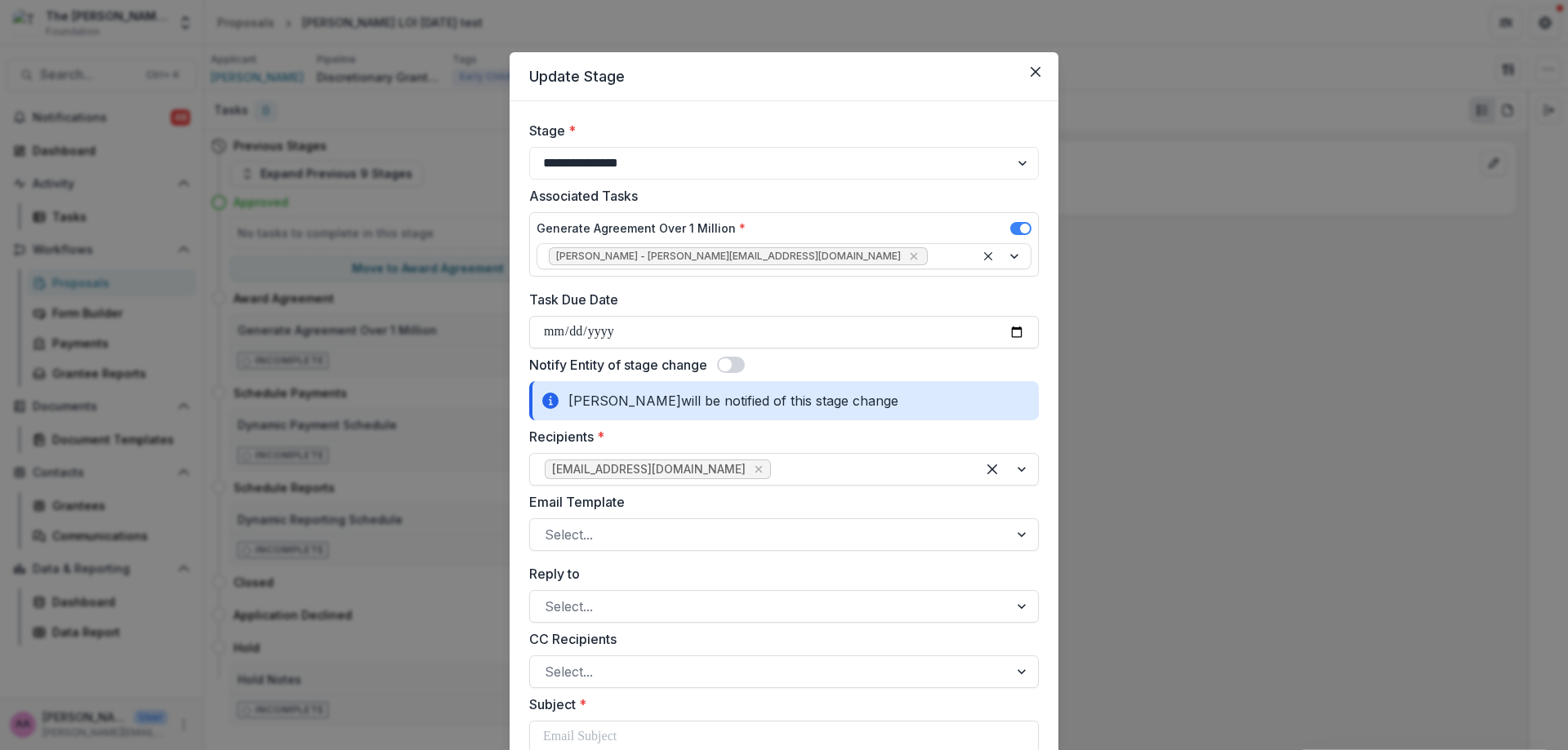
click at [747, 364] on div "Notify Entity of stage change" at bounding box center [784, 365] width 509 height 20
click at [741, 364] on span at bounding box center [731, 365] width 27 height 16
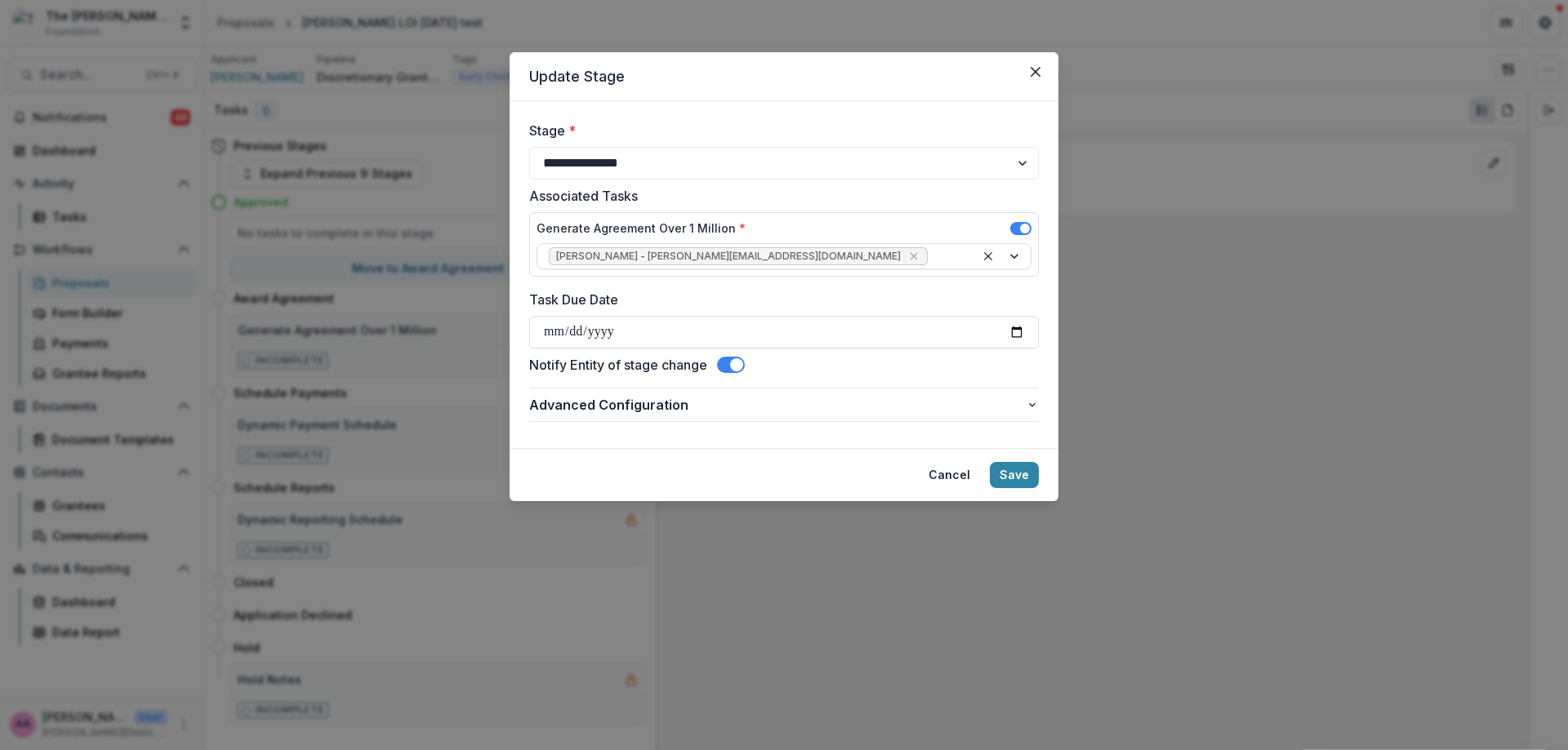
click at [1019, 464] on button "Save" at bounding box center [1013, 475] width 49 height 26
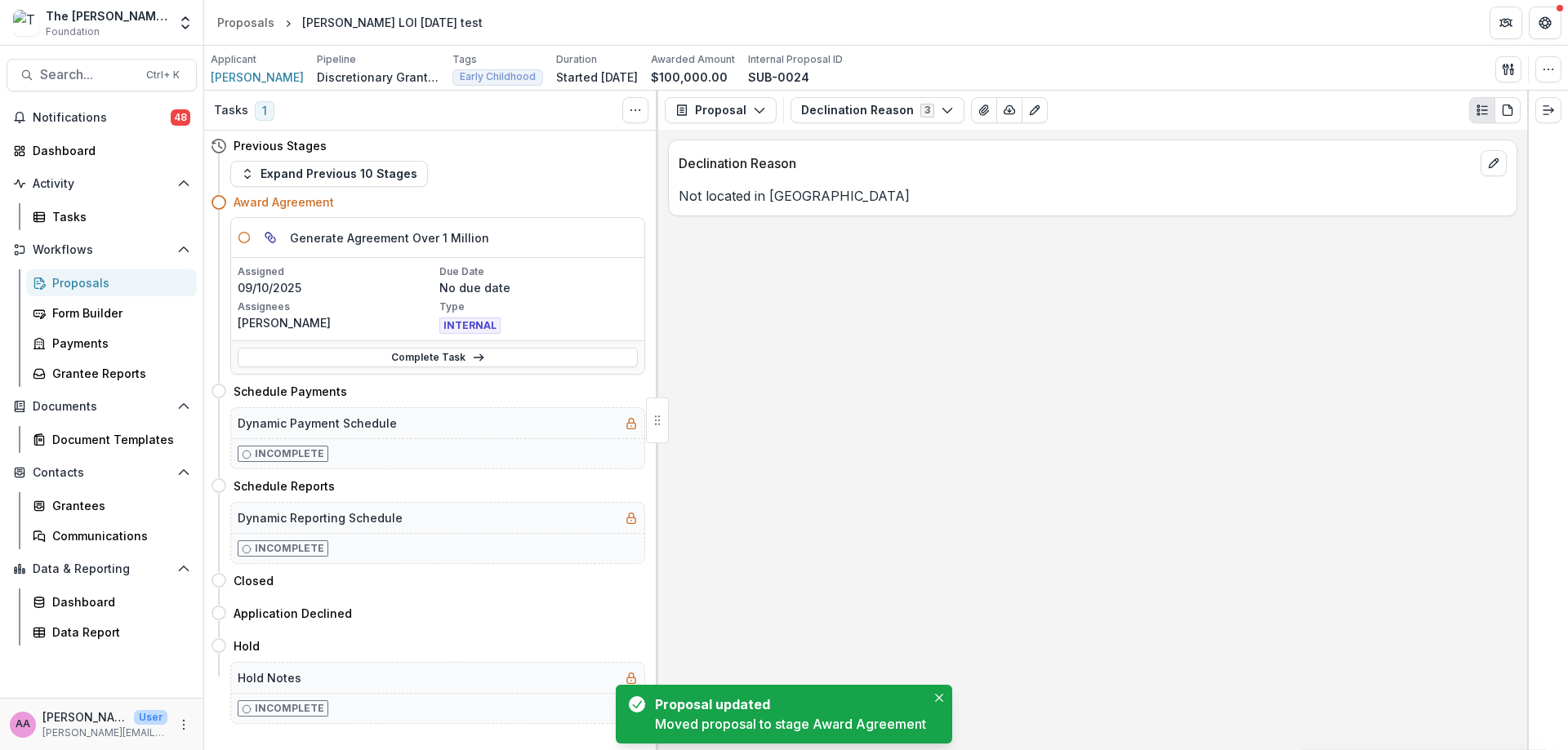
click at [370, 370] on div "Complete Task" at bounding box center [438, 356] width 414 height 33
click at [371, 355] on link "Complete Task" at bounding box center [438, 357] width 400 height 20
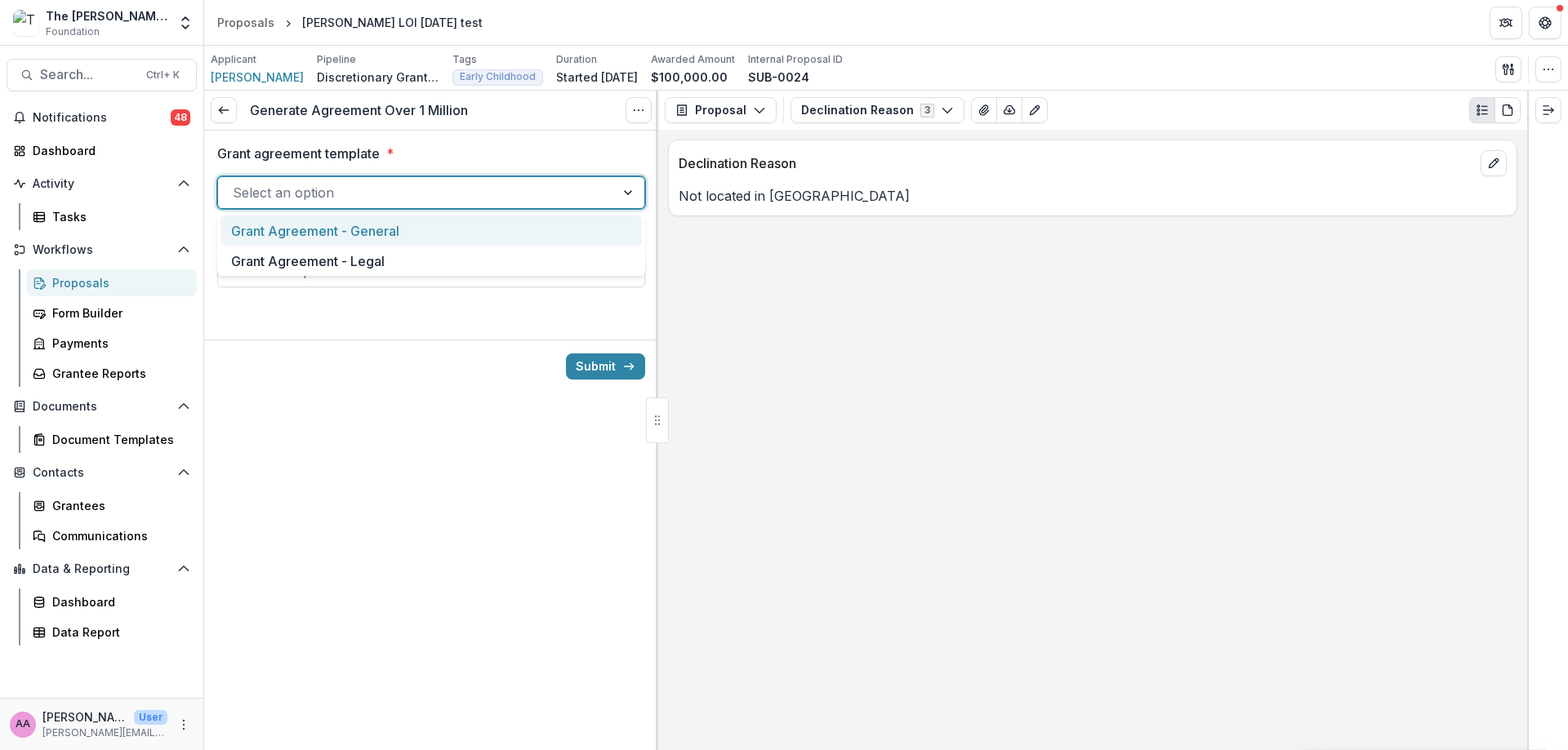
click at [354, 190] on div at bounding box center [416, 192] width 367 height 23
click at [354, 237] on div "Grant Agreement - General" at bounding box center [431, 230] width 421 height 30
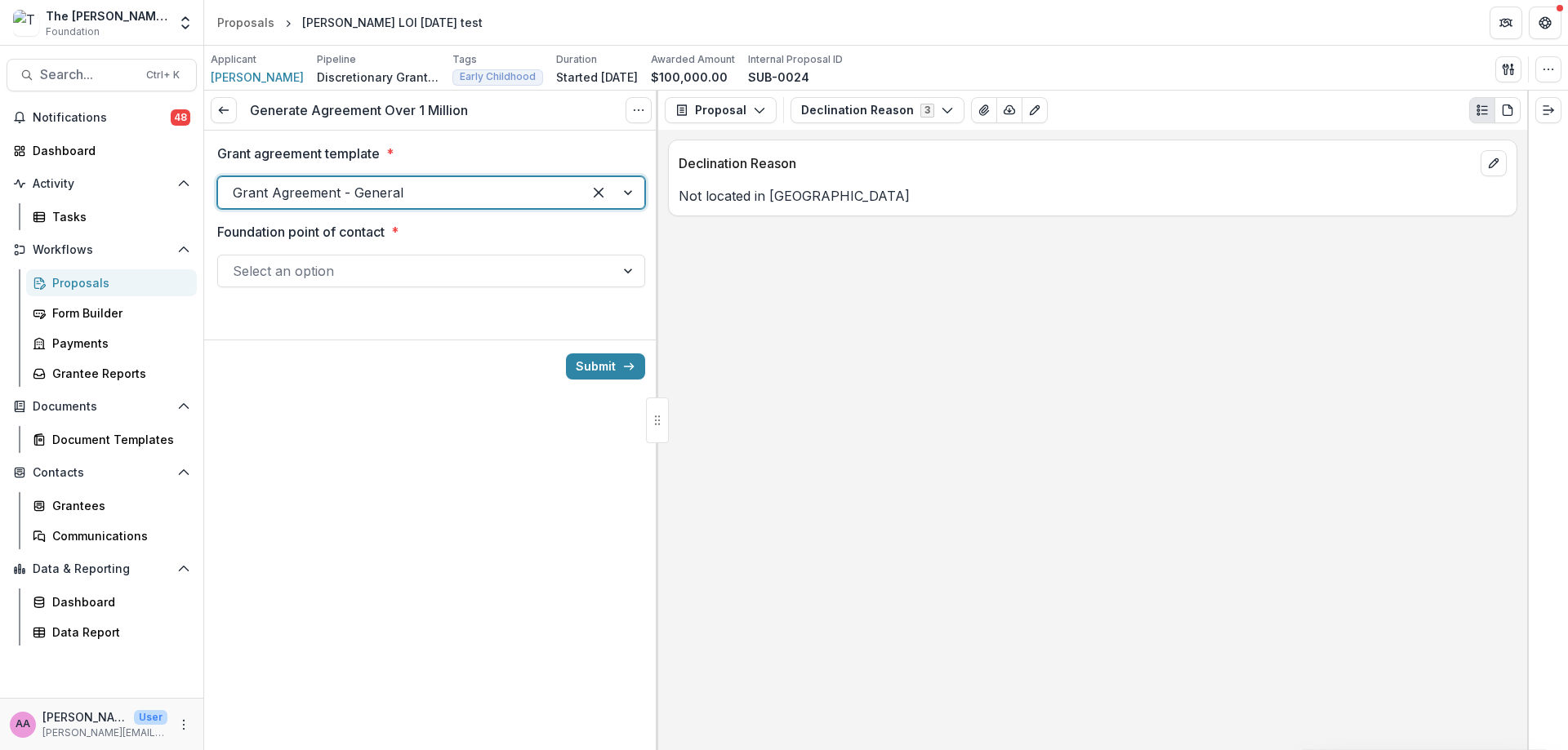
click at [350, 267] on div at bounding box center [416, 271] width 367 height 23
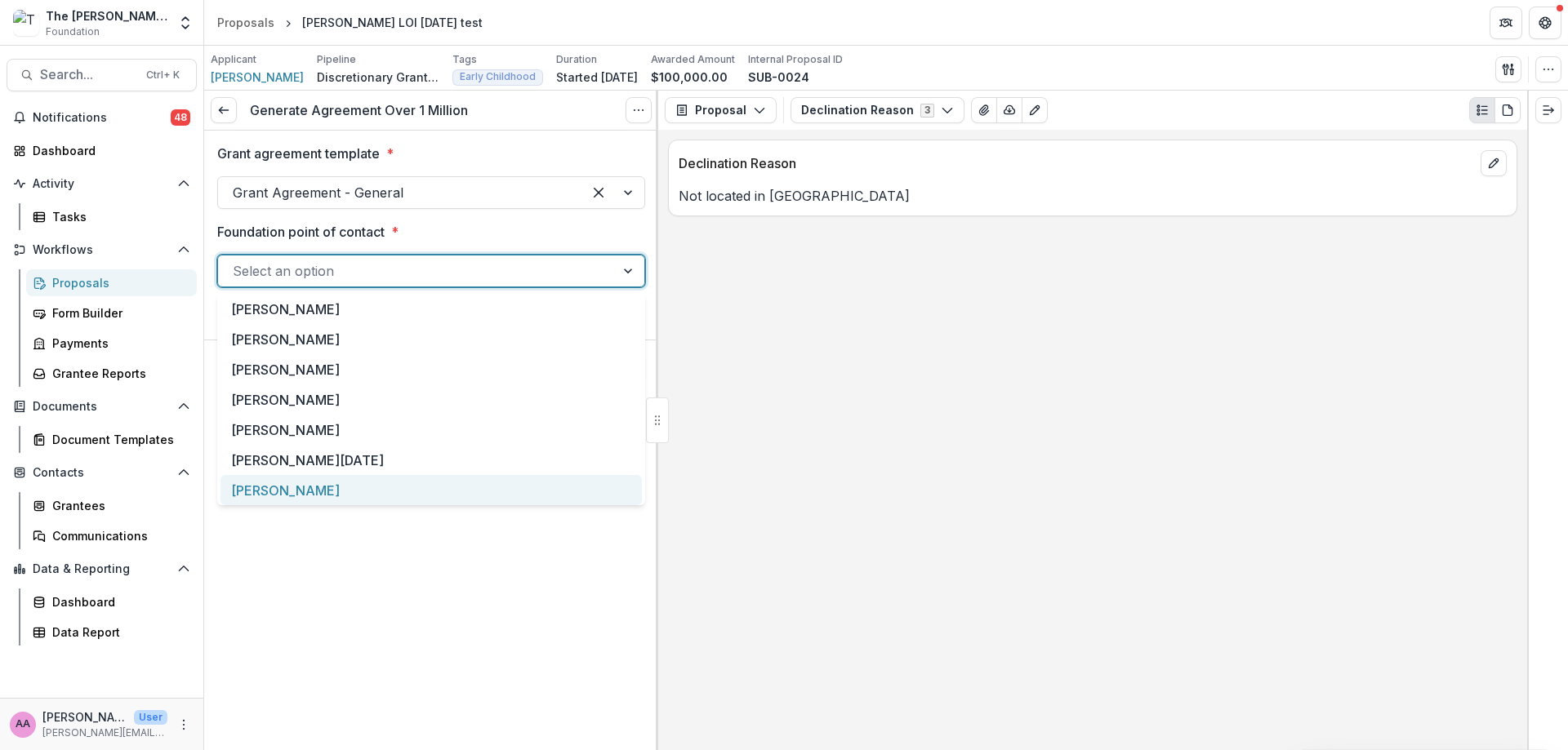
click at [378, 491] on div "[PERSON_NAME]" at bounding box center [431, 489] width 421 height 30
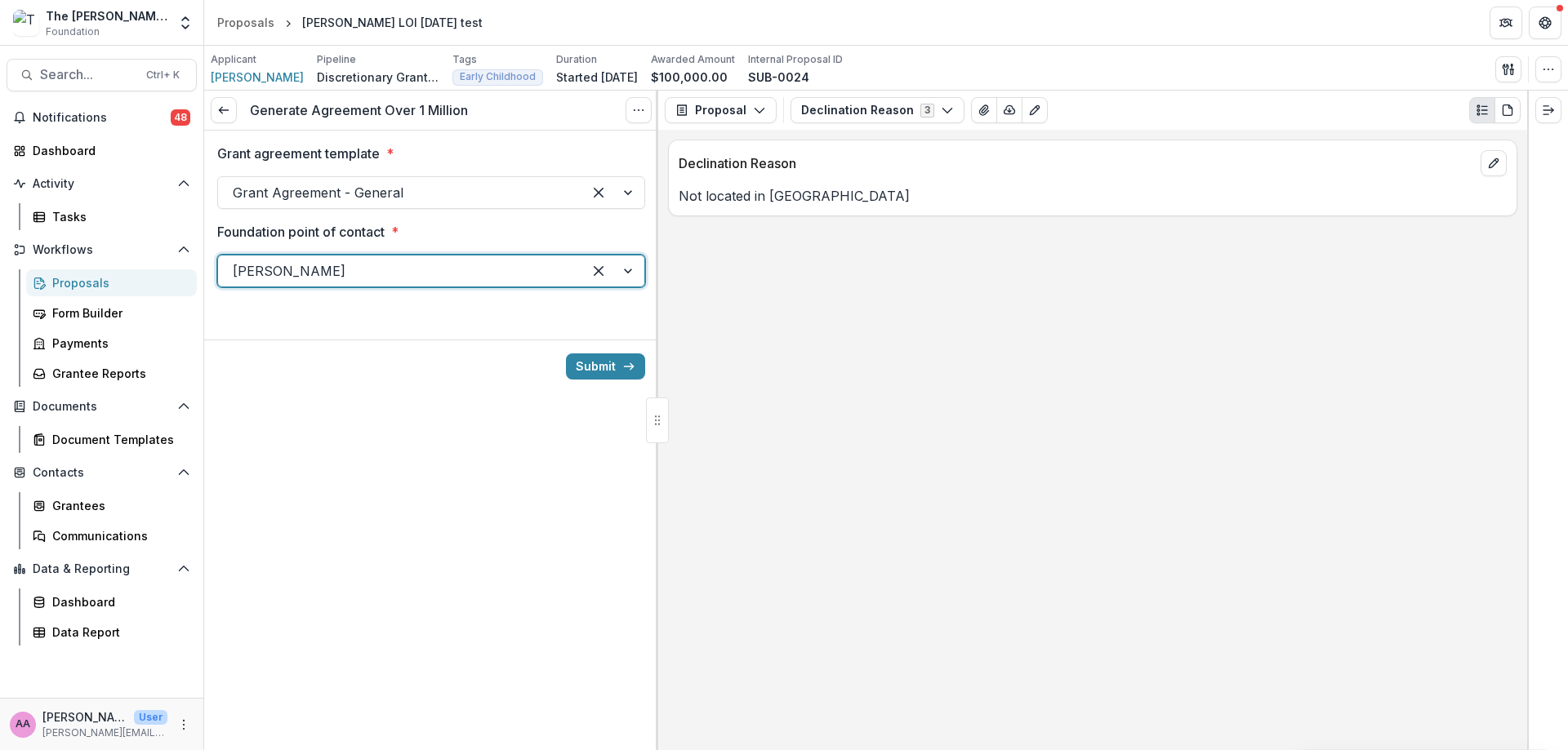
click at [605, 360] on button "Submit" at bounding box center [605, 366] width 79 height 26
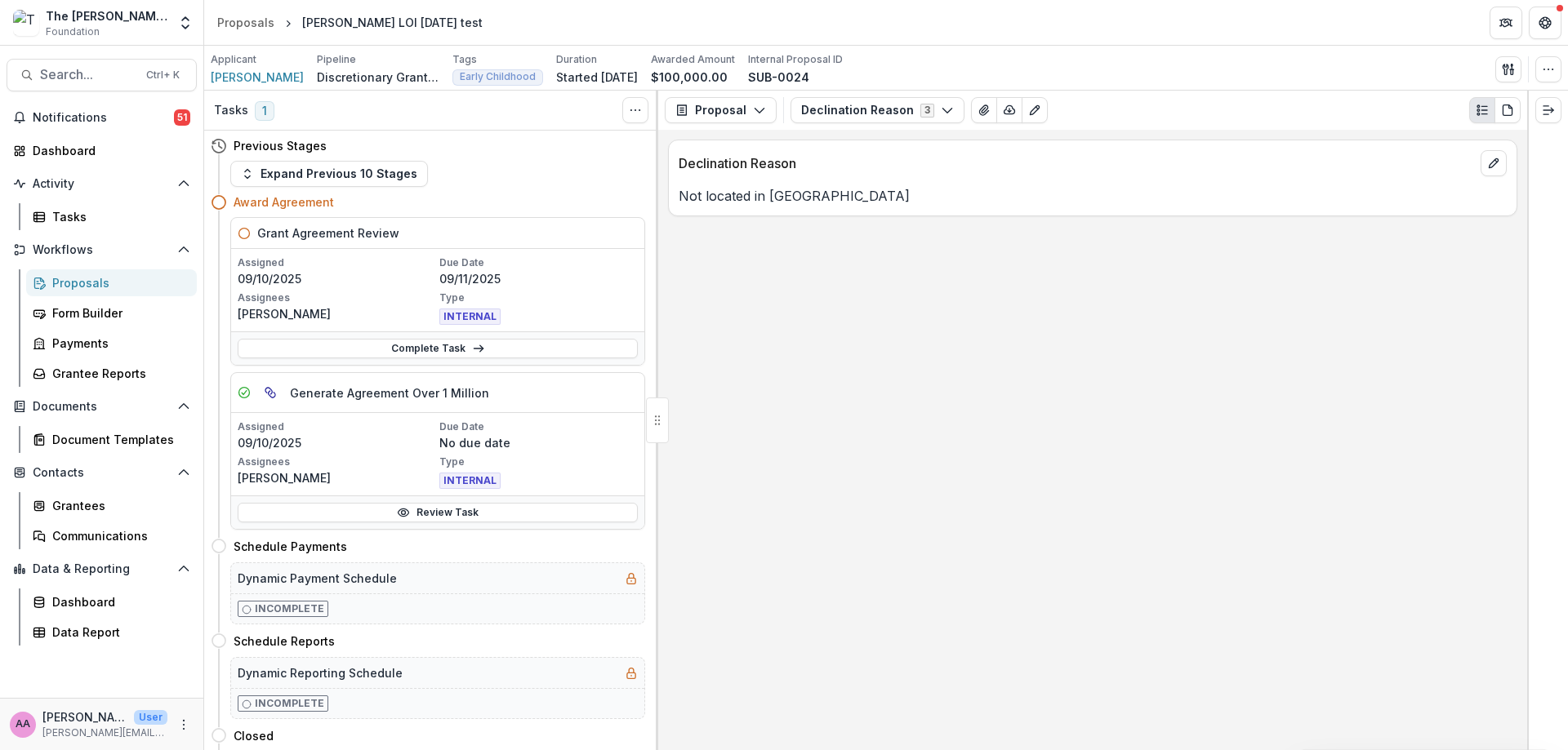
click at [411, 340] on link "Complete Task" at bounding box center [438, 349] width 400 height 20
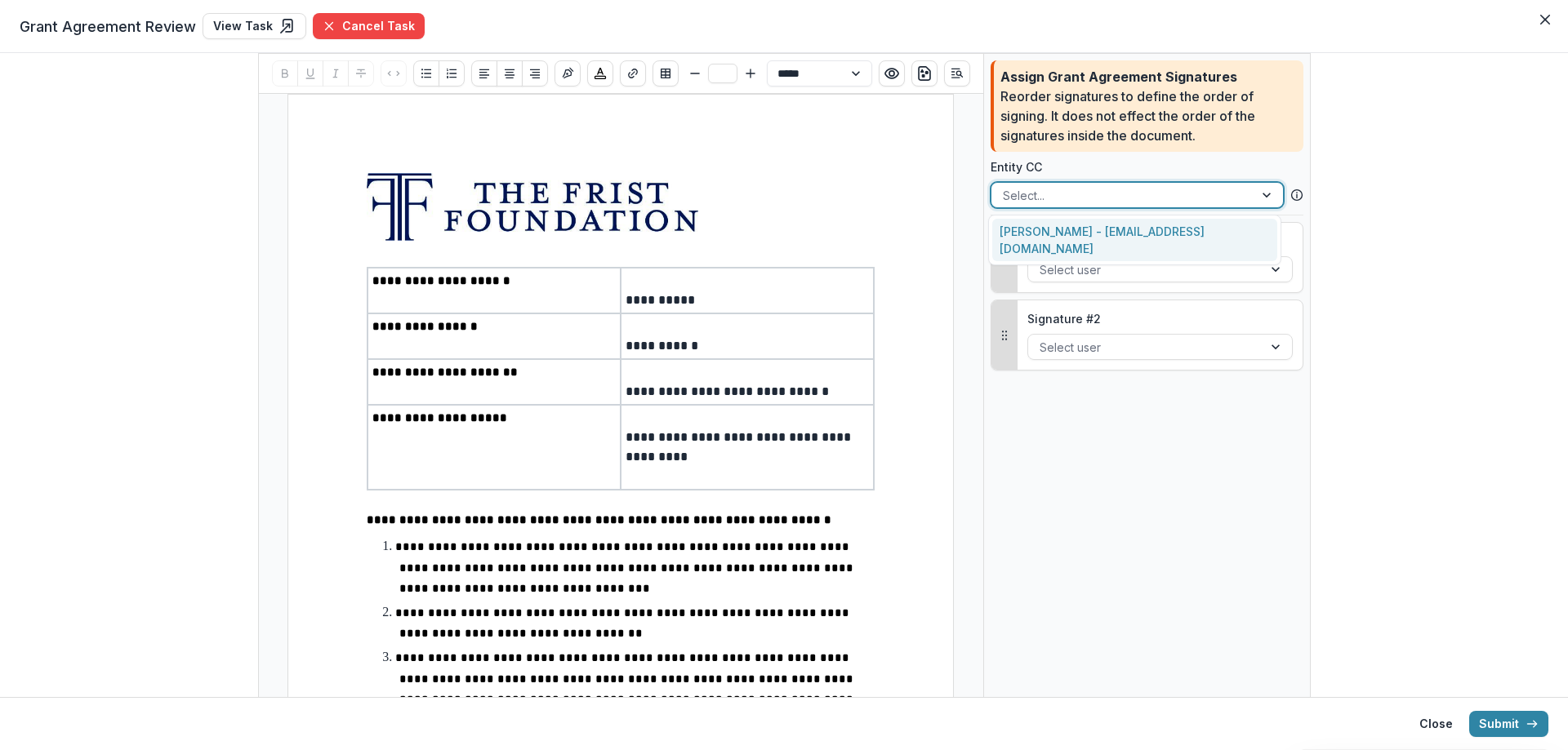
click at [1019, 196] on div at bounding box center [1122, 196] width 239 height 21
click at [1017, 238] on div "[PERSON_NAME] - [EMAIL_ADDRESS][DOMAIN_NAME]" at bounding box center [1135, 240] width 285 height 43
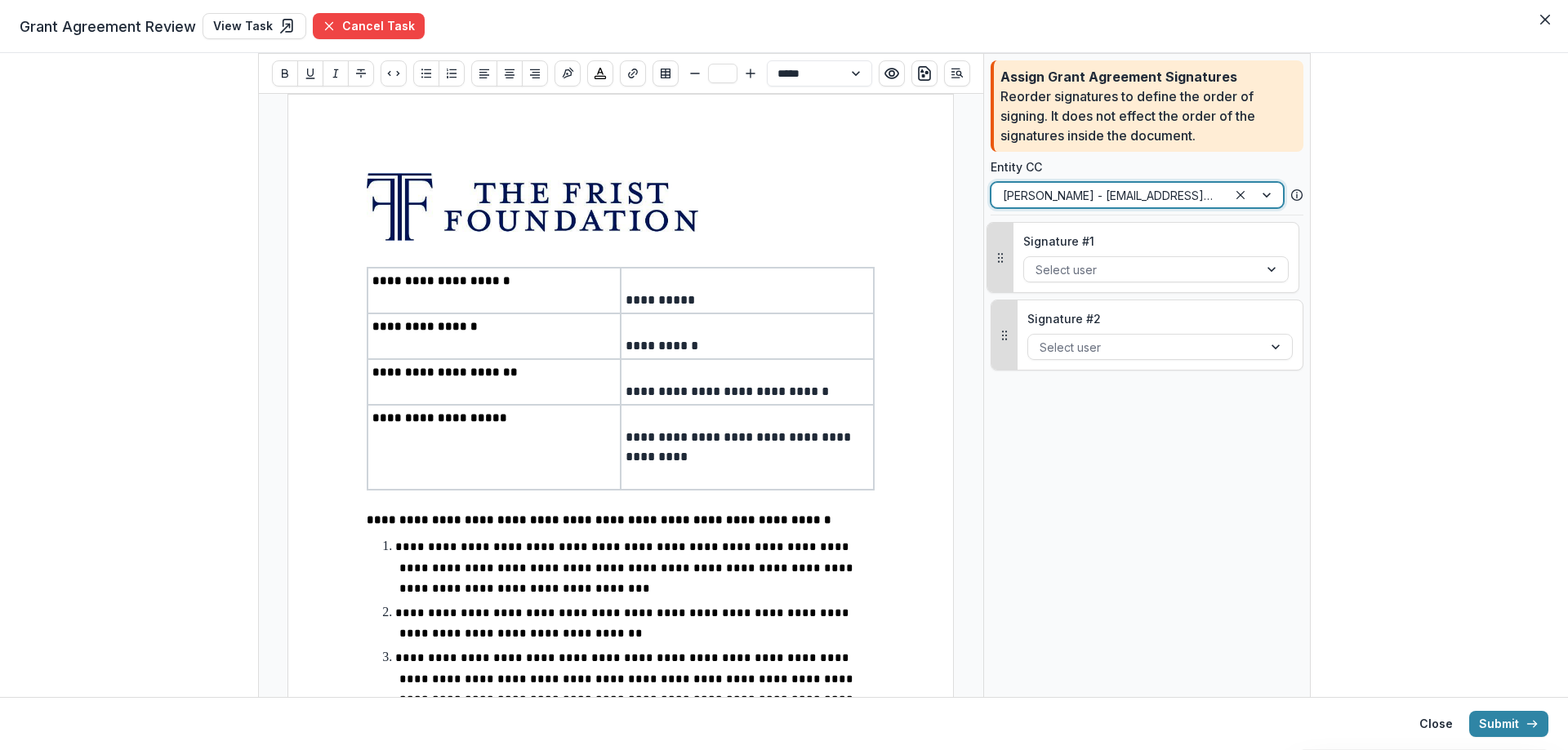
click at [1063, 269] on div at bounding box center [1141, 270] width 211 height 21
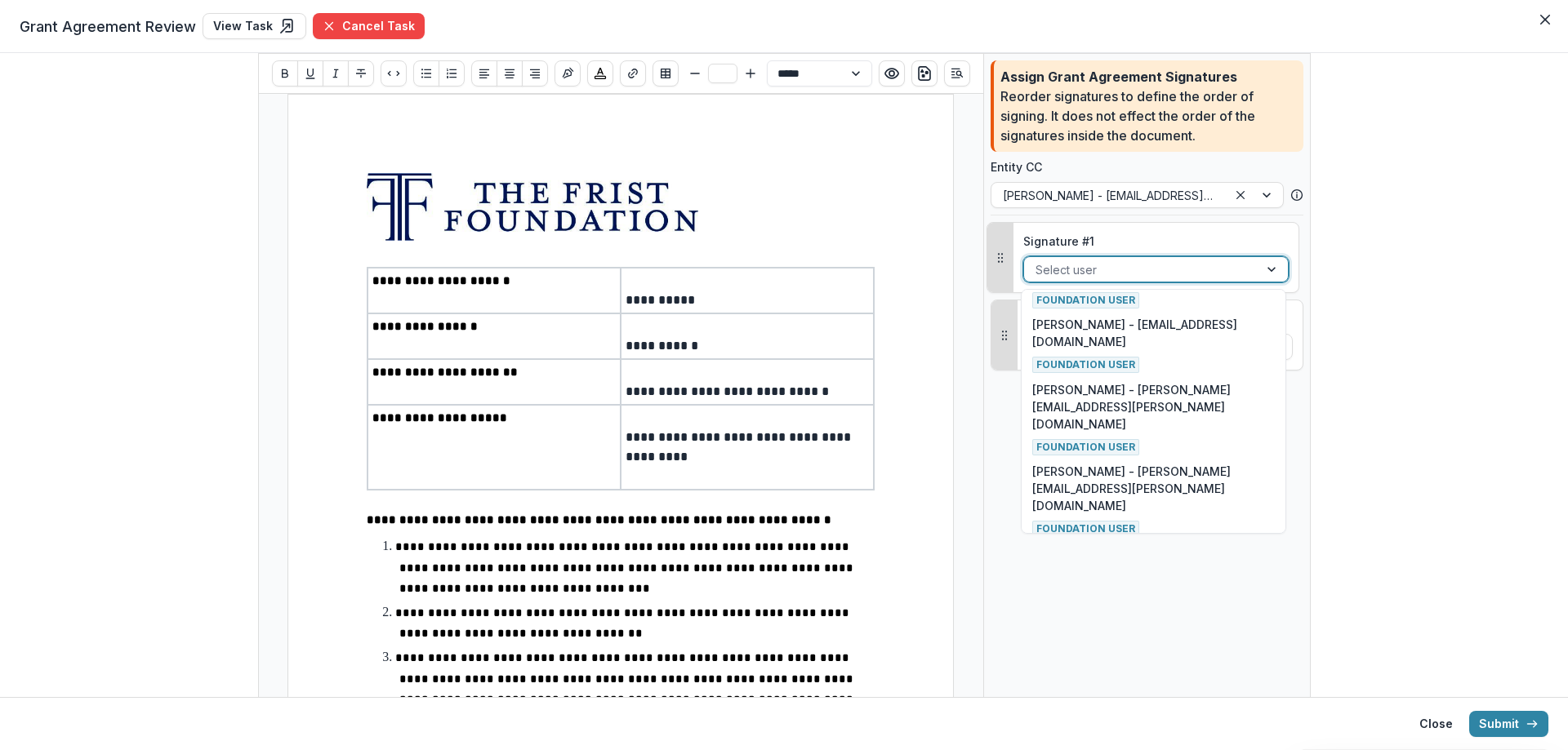
scroll to position [248, 0]
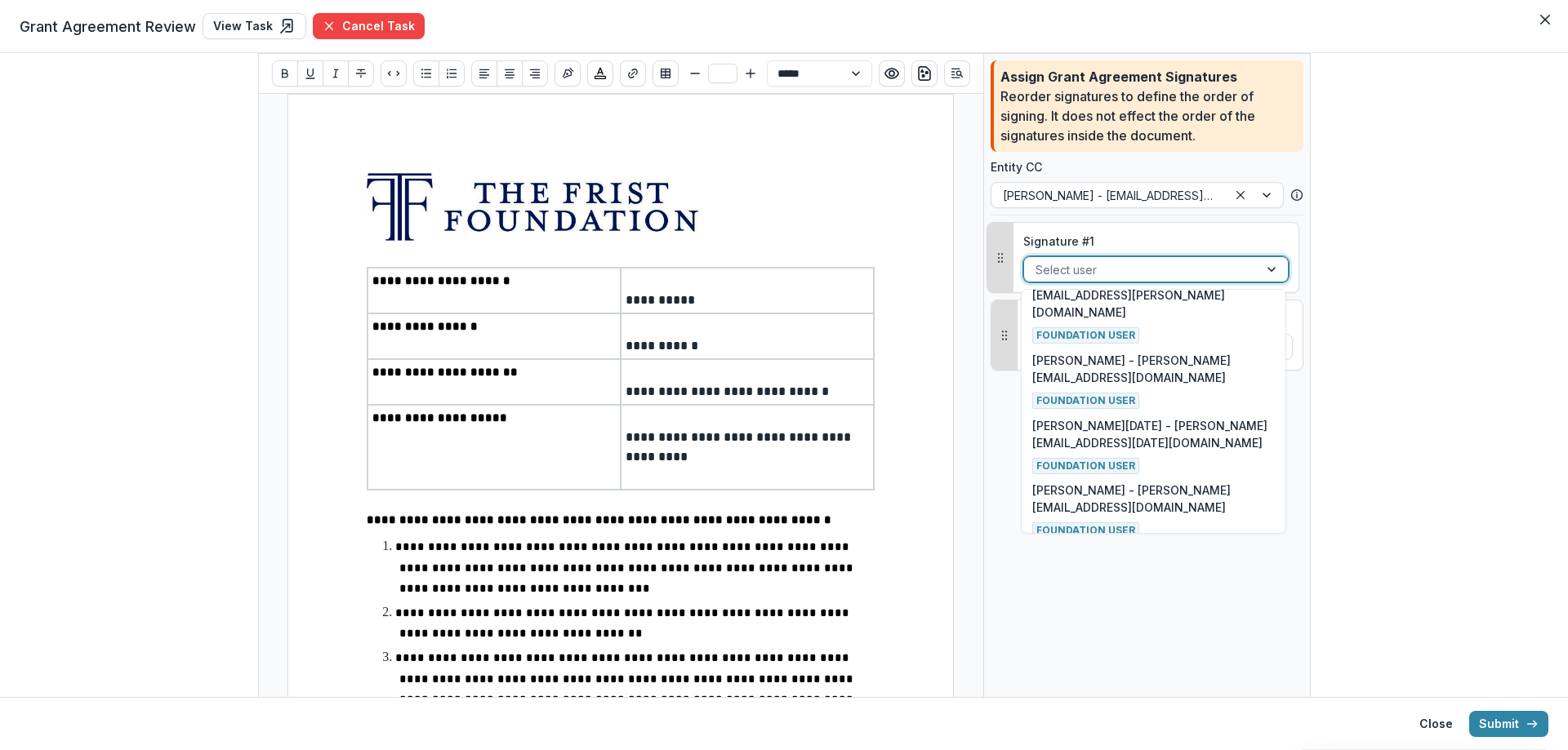
click at [1158, 572] on div "[PERSON_NAME] - [EMAIL_ADDRESS][DOMAIN_NAME] Entity User" at bounding box center [1153, 601] width 242 height 57
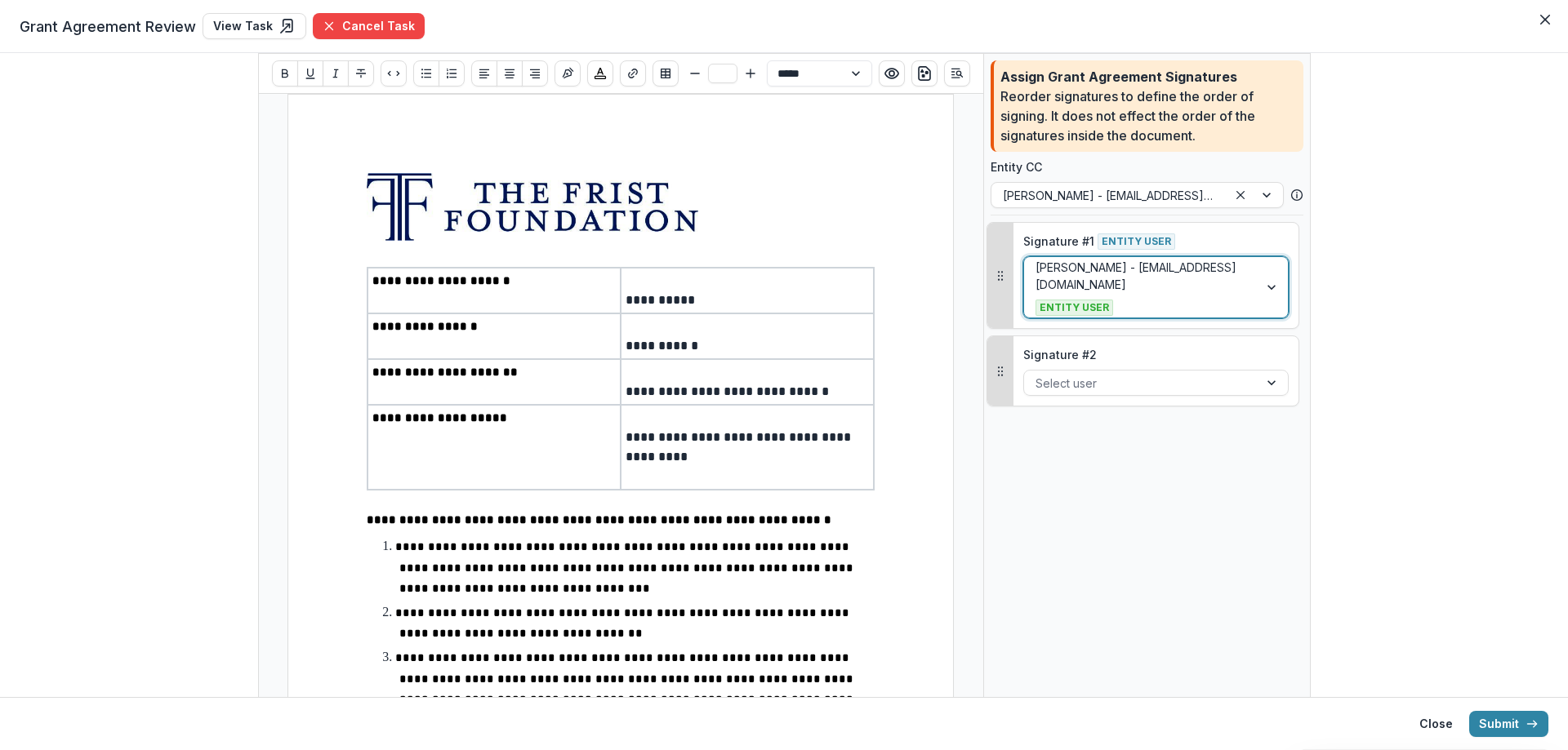
click at [1152, 373] on div at bounding box center [1141, 384] width 211 height 21
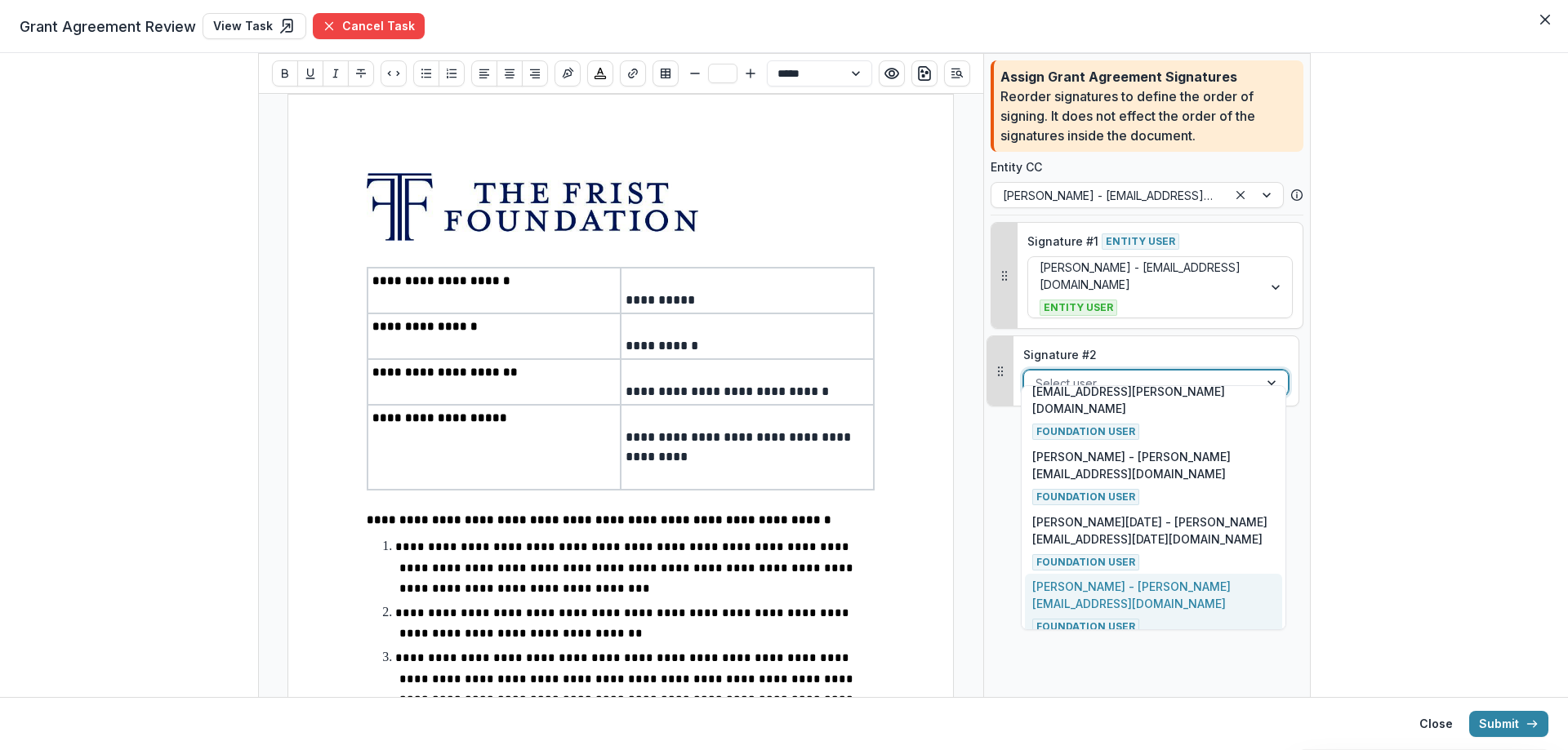
click at [1172, 578] on div "[PERSON_NAME] - [PERSON_NAME][EMAIL_ADDRESS][DOMAIN_NAME] Foundation User" at bounding box center [1153, 606] width 242 height 57
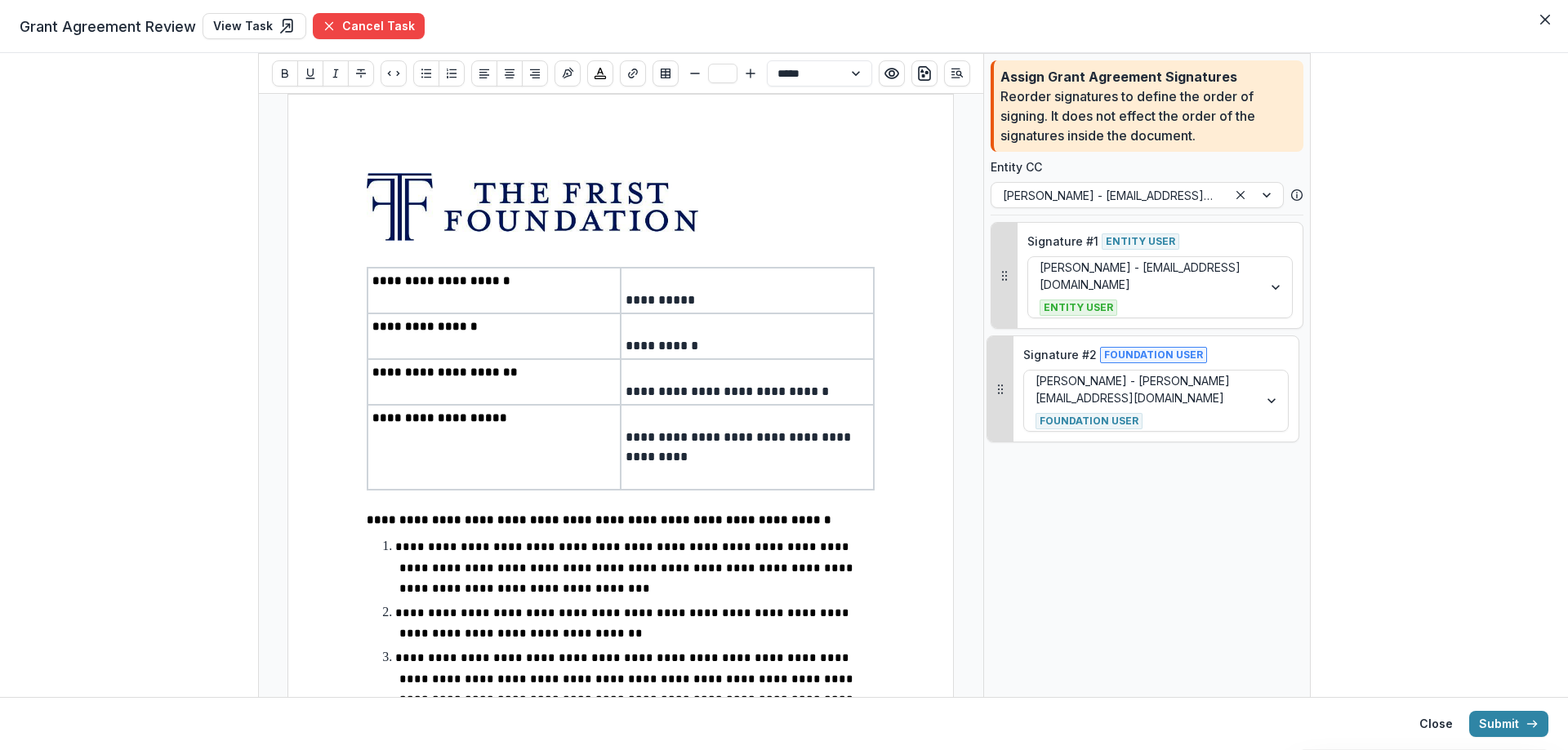
click at [1537, 724] on icon "button" at bounding box center [1531, 724] width 13 height 13
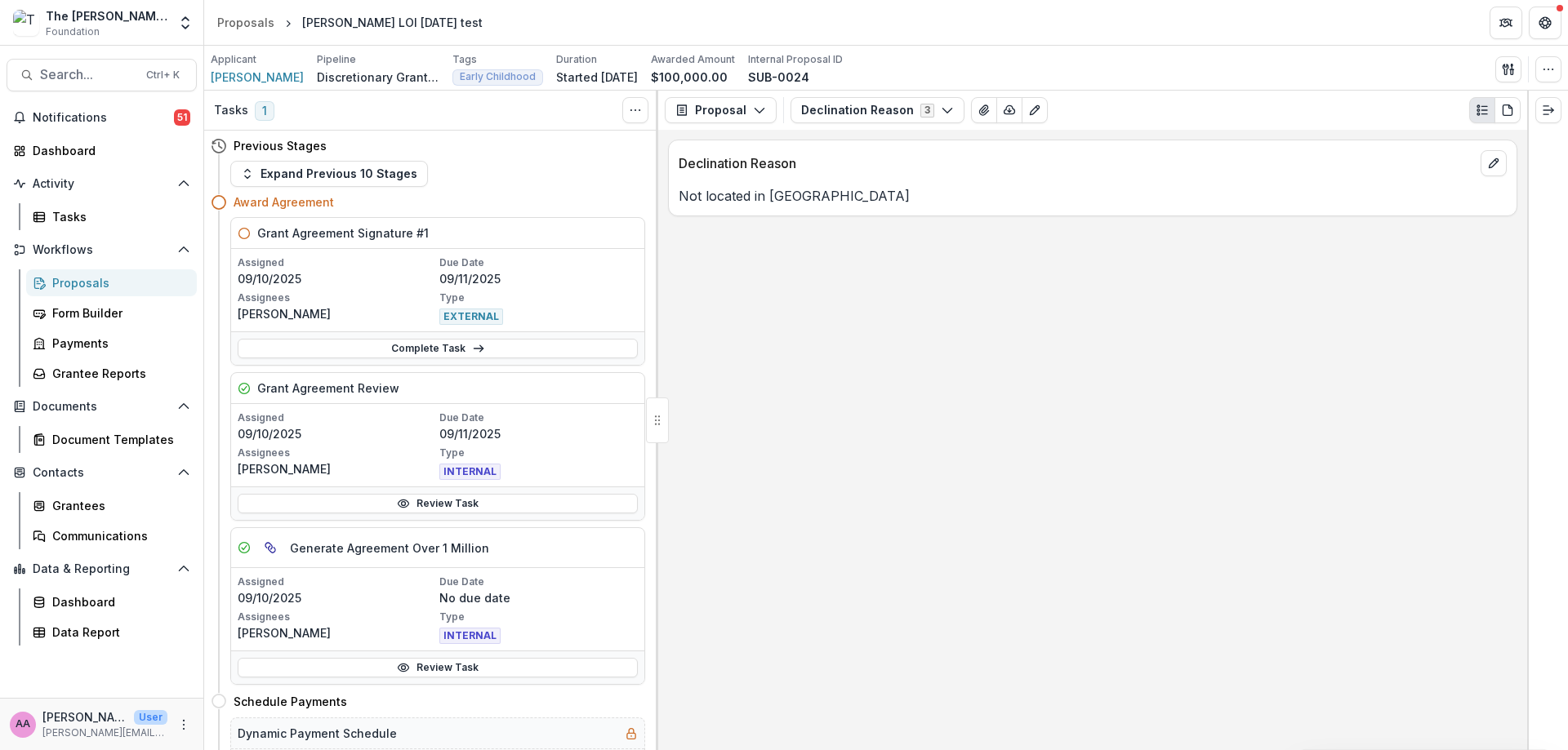
click at [370, 345] on link "Complete Task" at bounding box center [438, 349] width 400 height 20
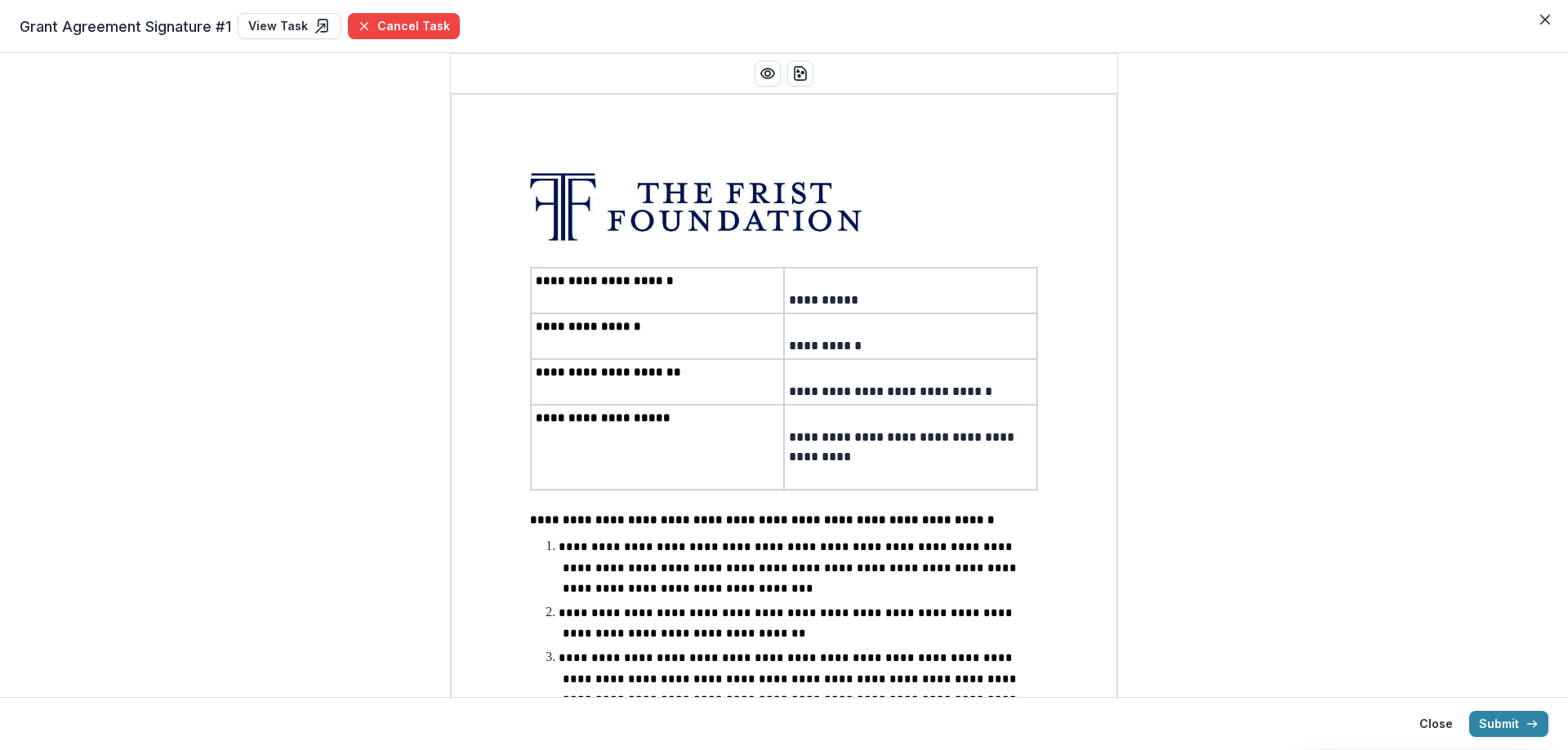
click at [1497, 712] on button "Submit" at bounding box center [1508, 724] width 79 height 26
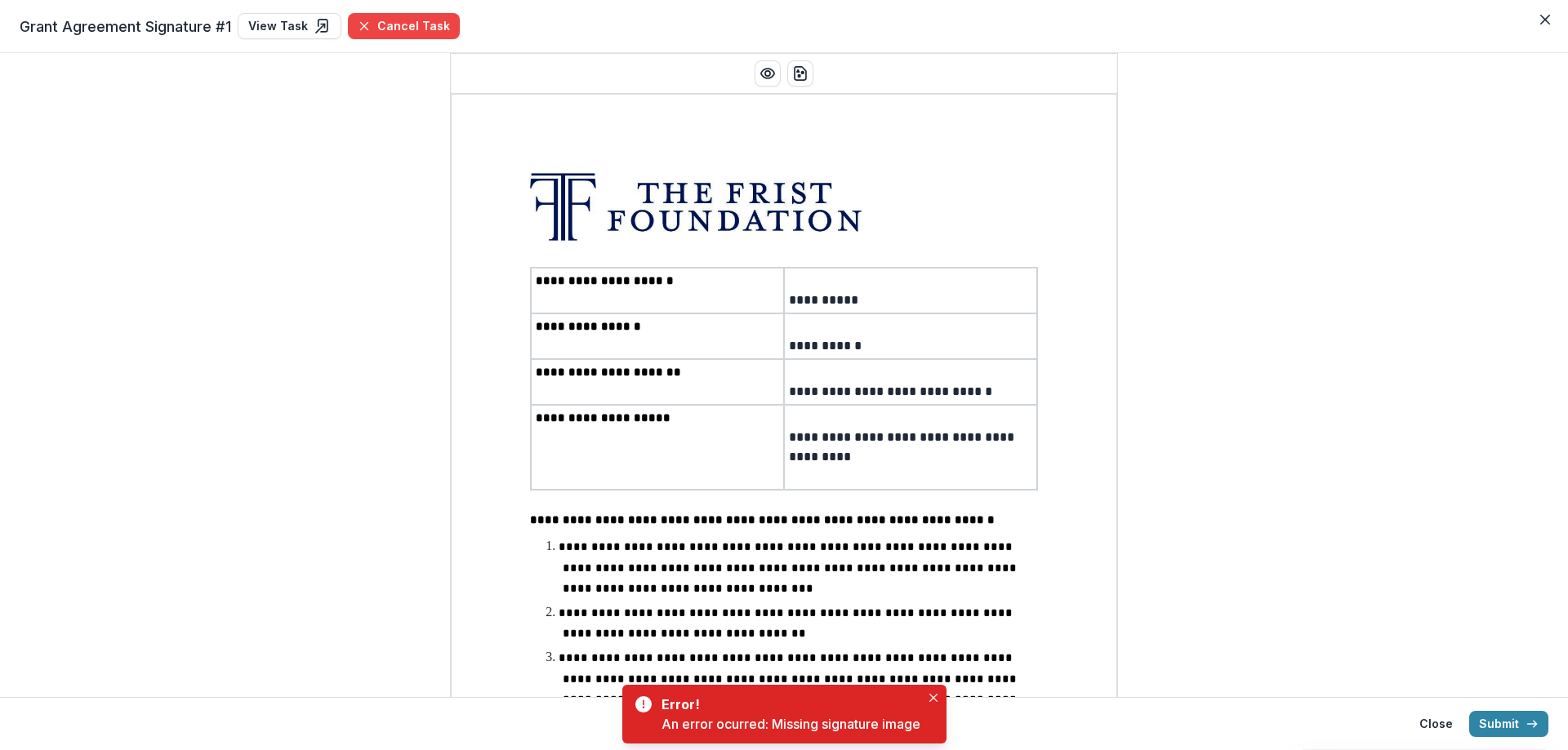
click at [1537, 24] on button "Close" at bounding box center [1545, 20] width 26 height 26
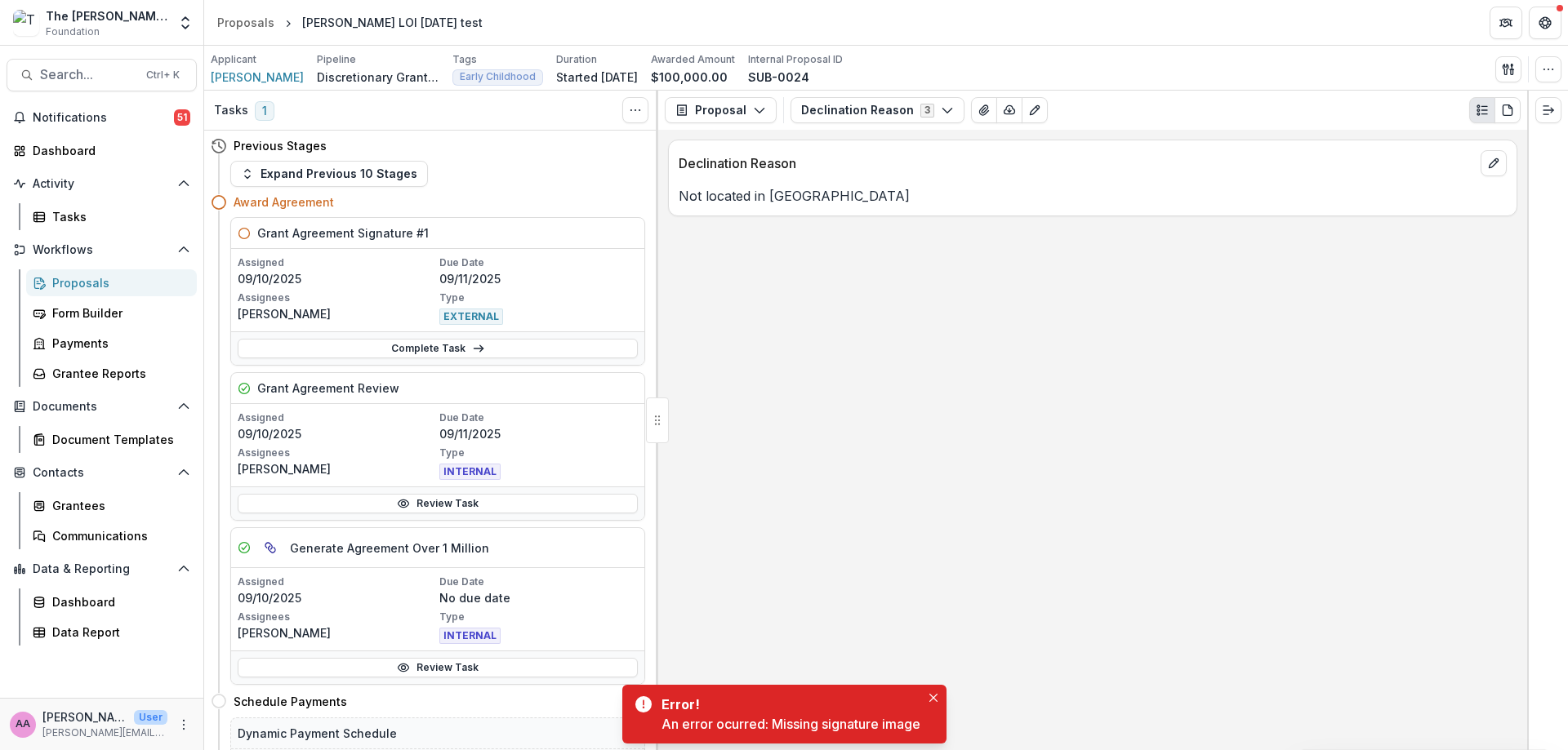
click at [490, 349] on link "Complete Task" at bounding box center [438, 349] width 400 height 20
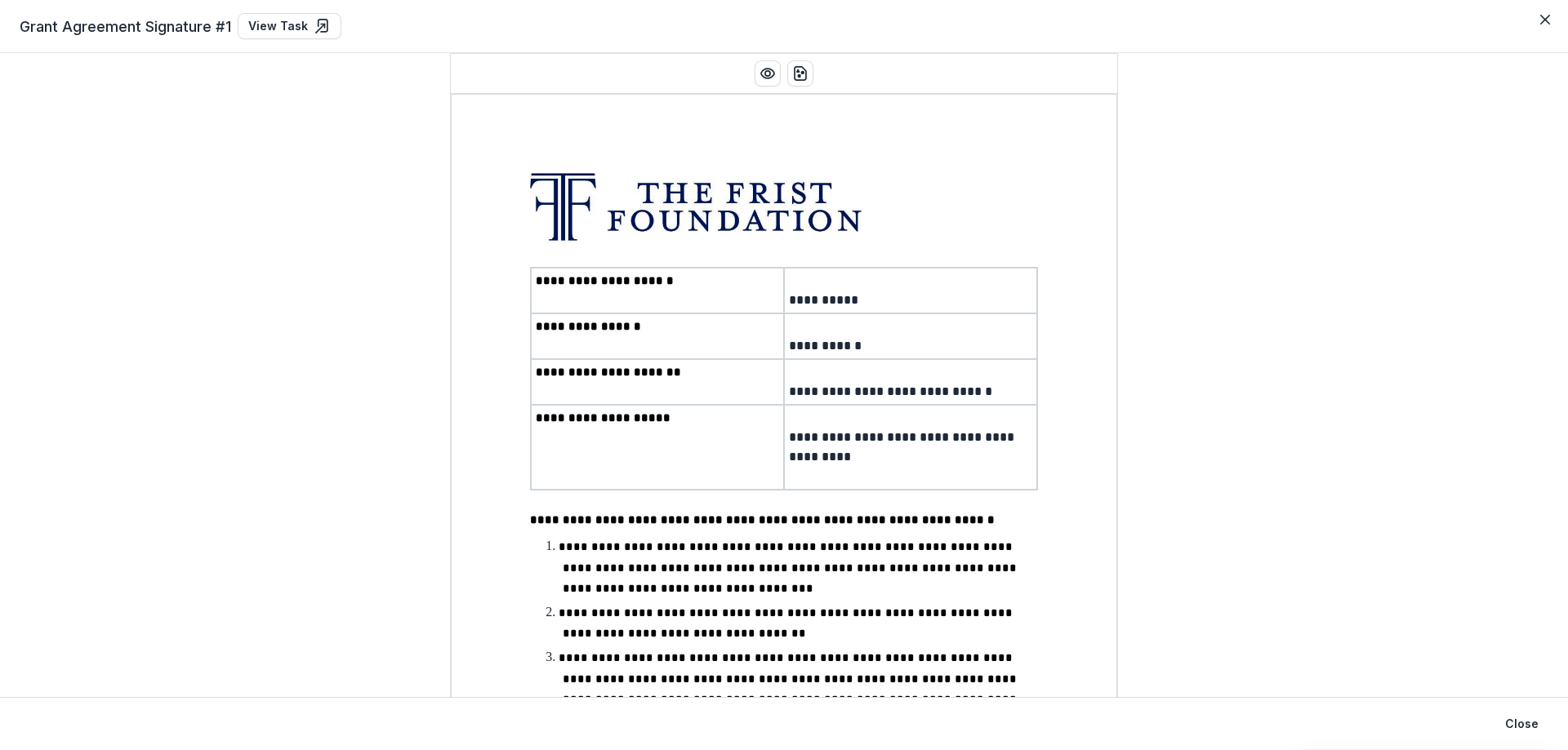
click at [1544, 27] on button "Close" at bounding box center [1545, 20] width 26 height 26
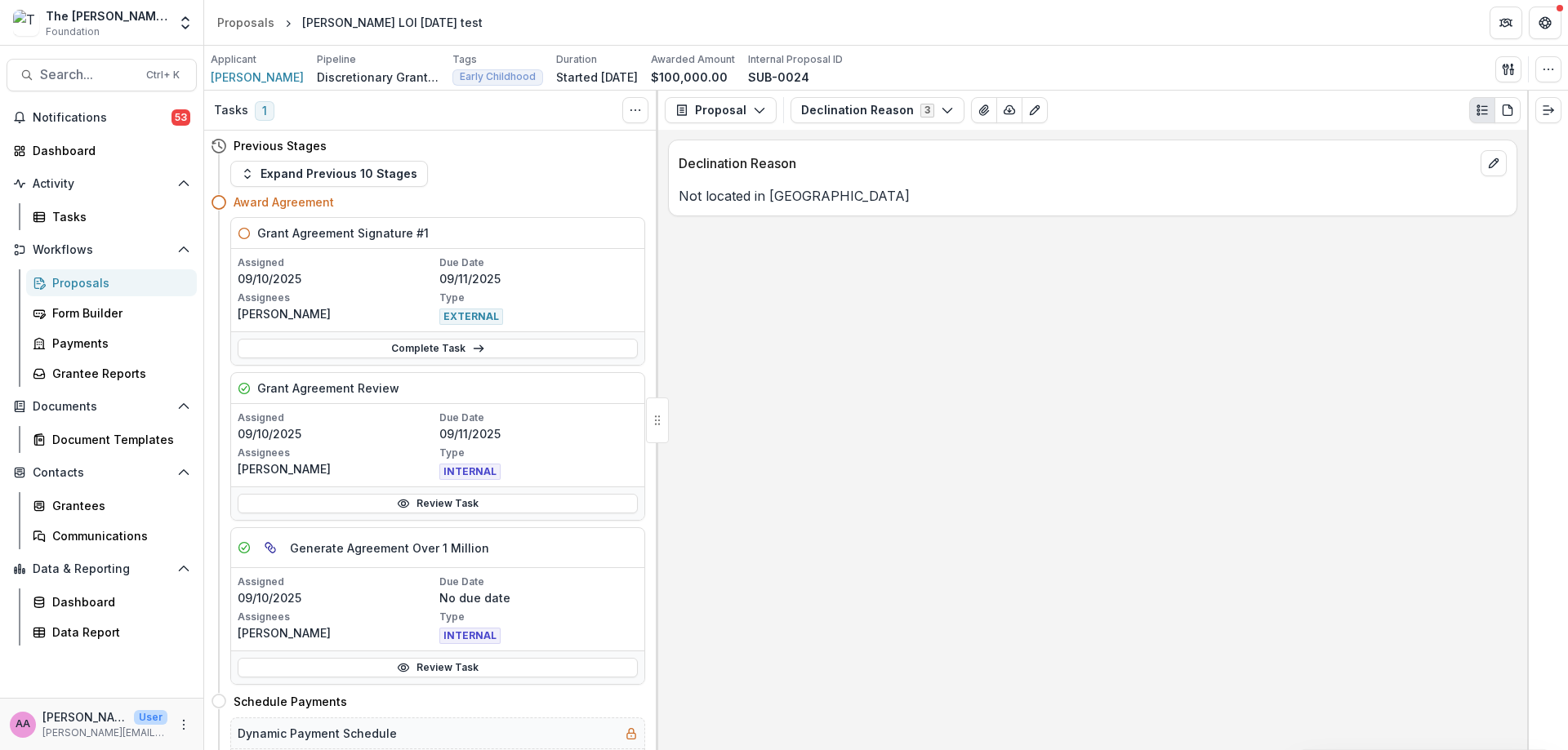
click at [396, 350] on link "Complete Task" at bounding box center [438, 349] width 400 height 20
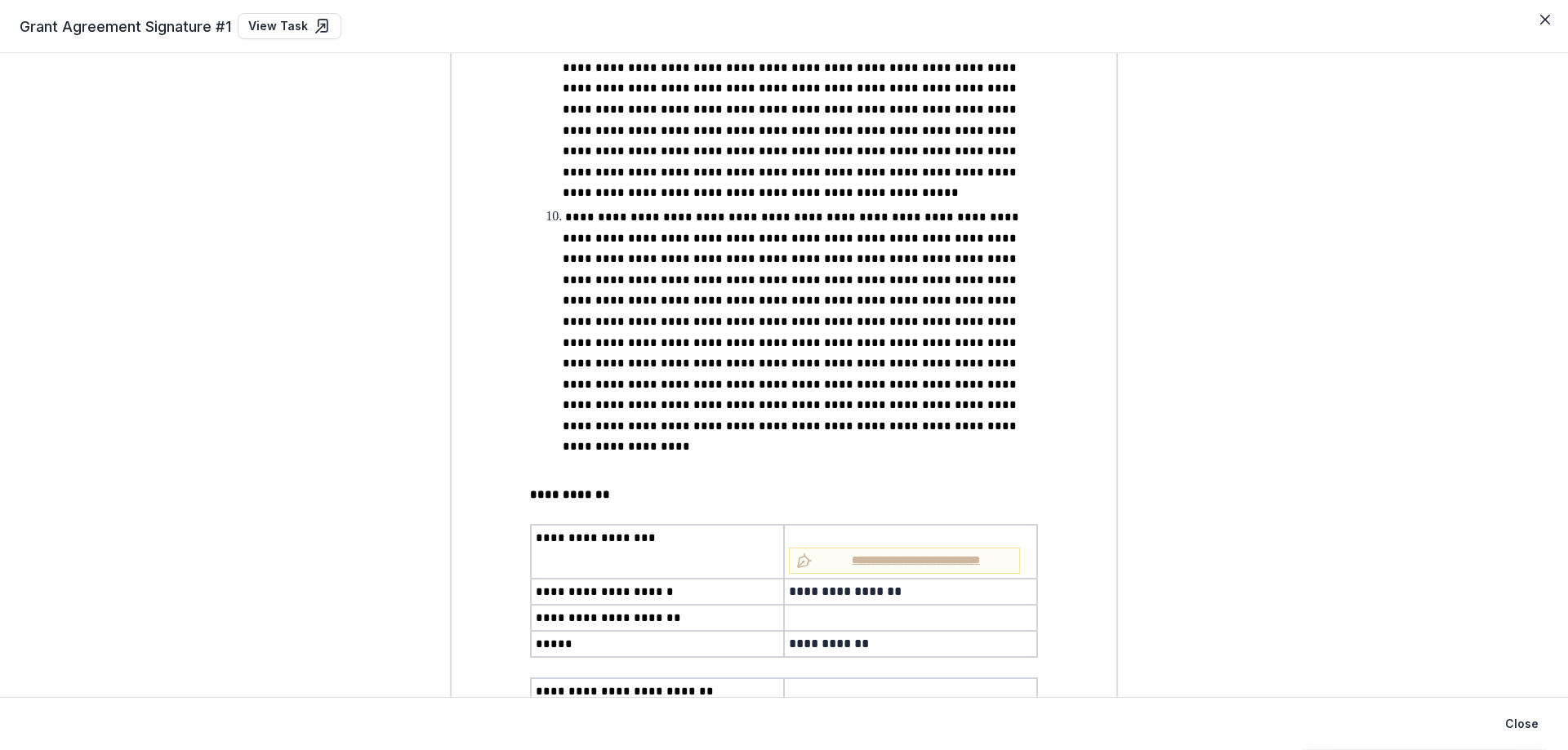
scroll to position [1304, 0]
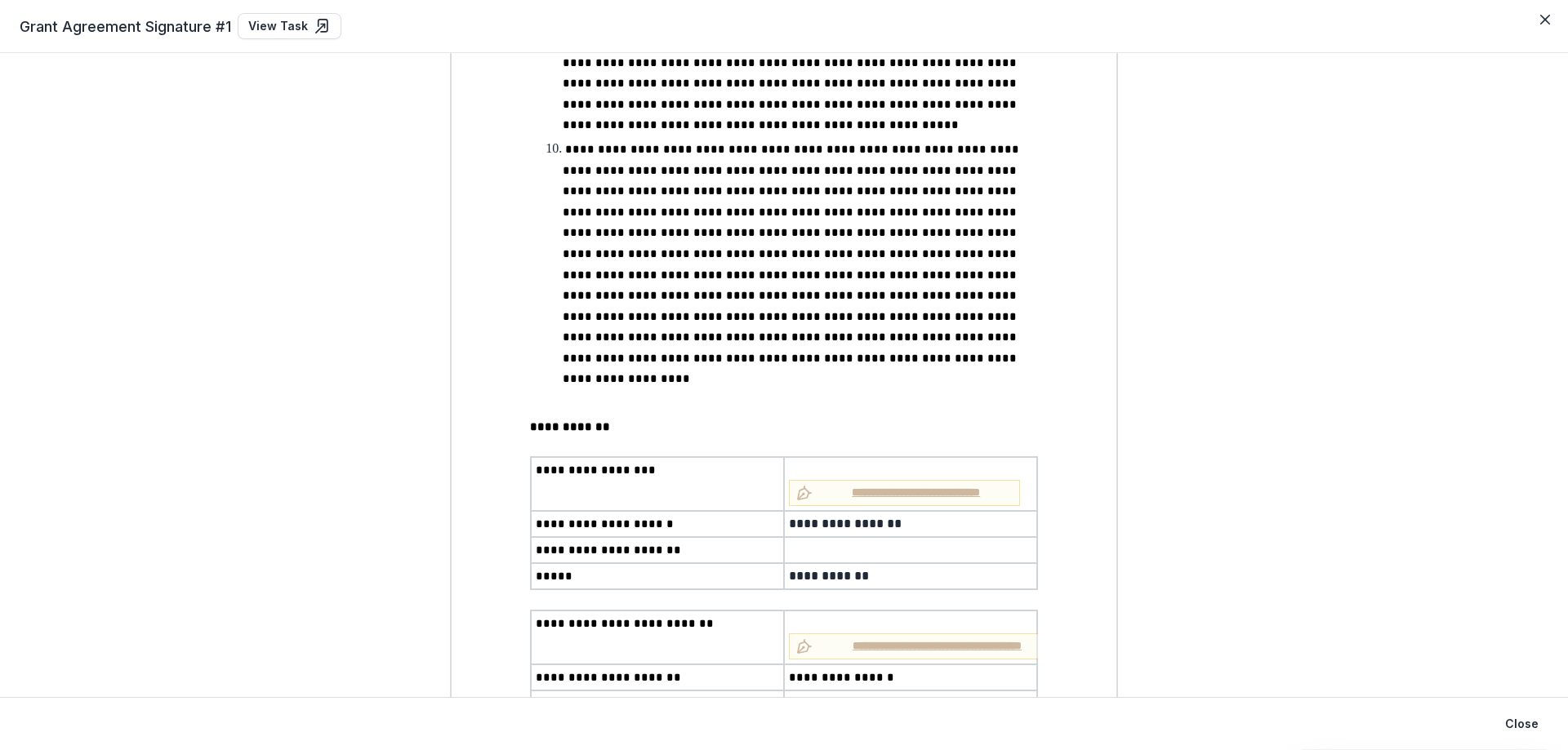
click at [1546, 13] on button "Close" at bounding box center [1545, 20] width 26 height 26
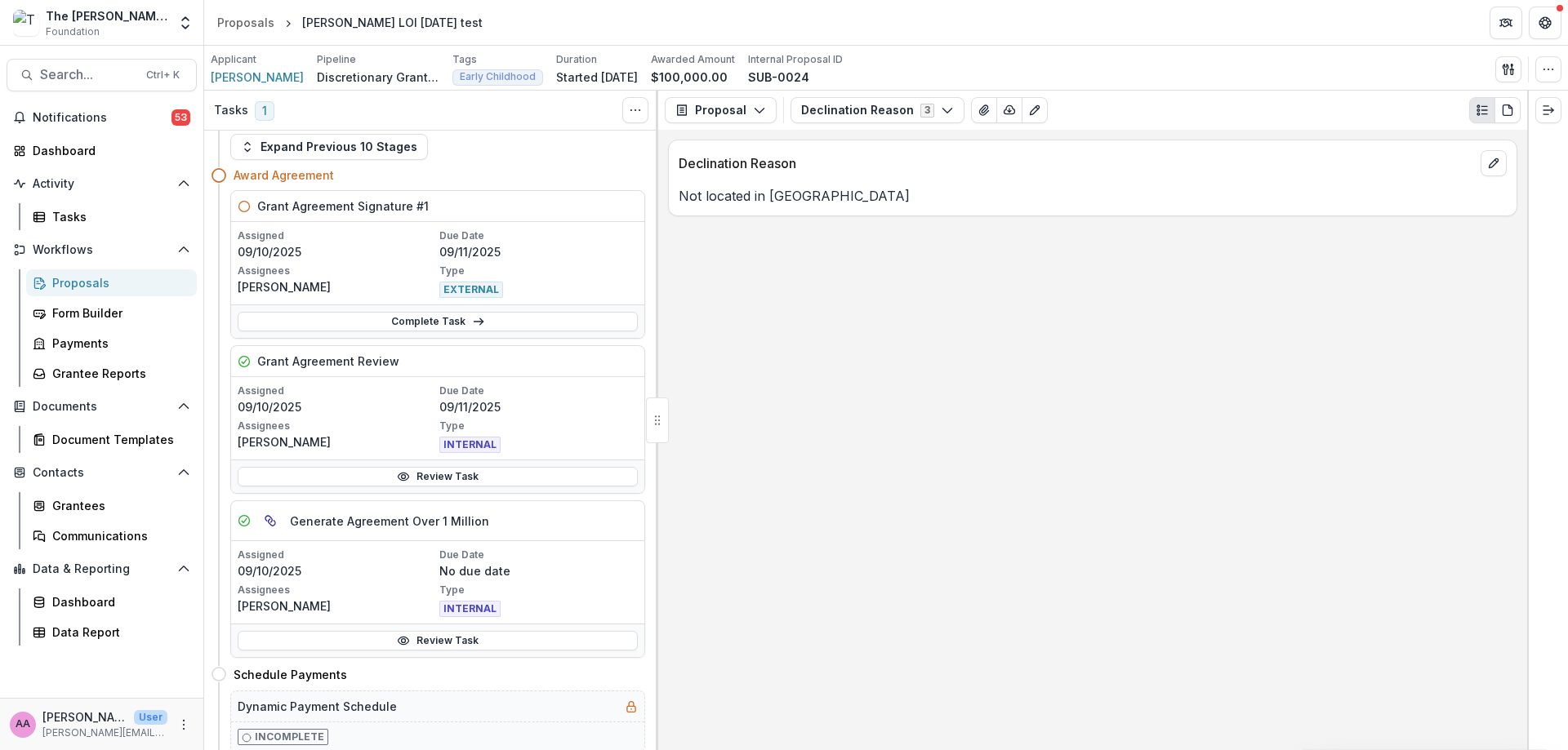
click at [407, 346] on div "Grant Agreement Signature #1 Assigned [DATE] Due Date [DATE] Assignees [PERSON_…" at bounding box center [428, 425] width 434 height 468
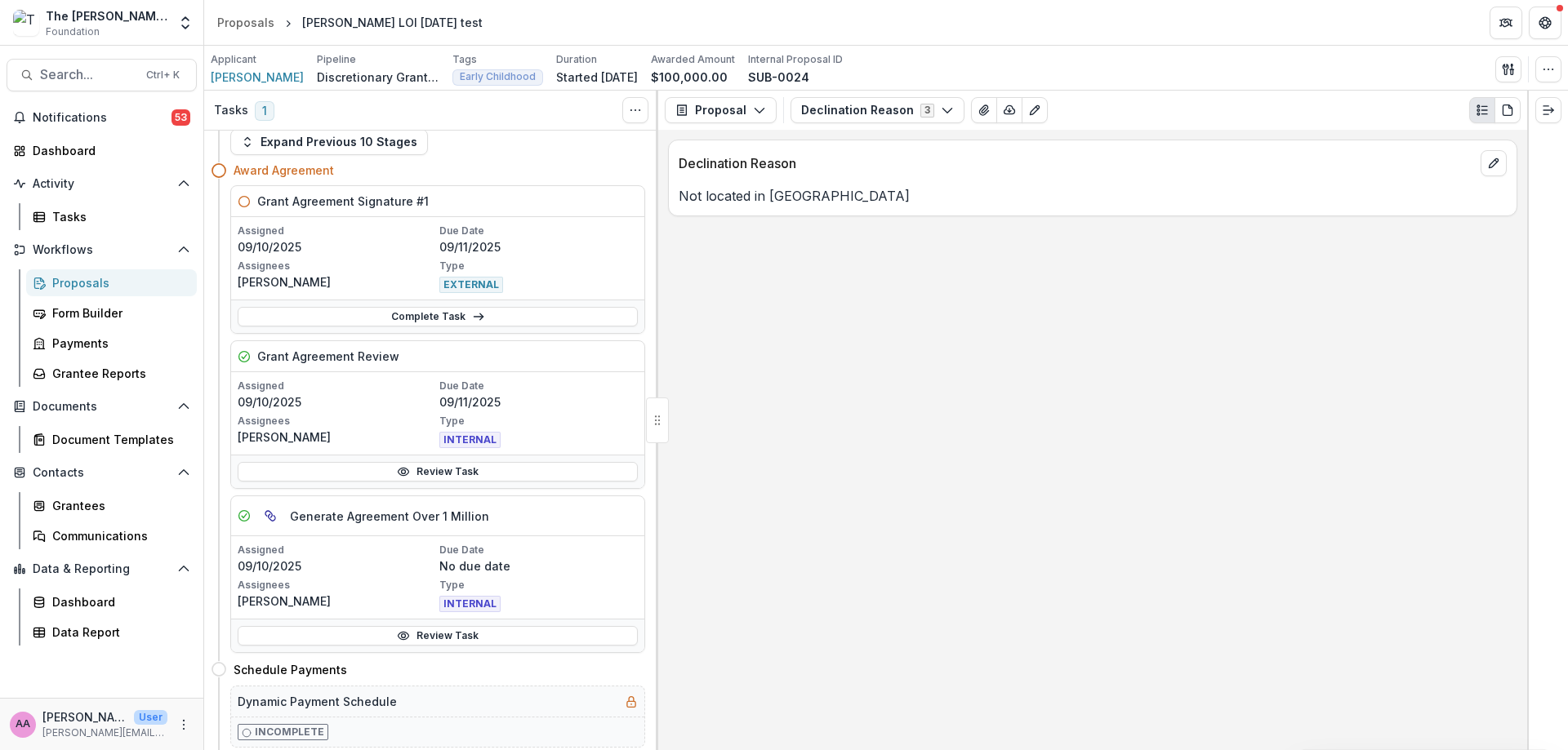
click at [400, 310] on link "Complete Task" at bounding box center [438, 316] width 400 height 20
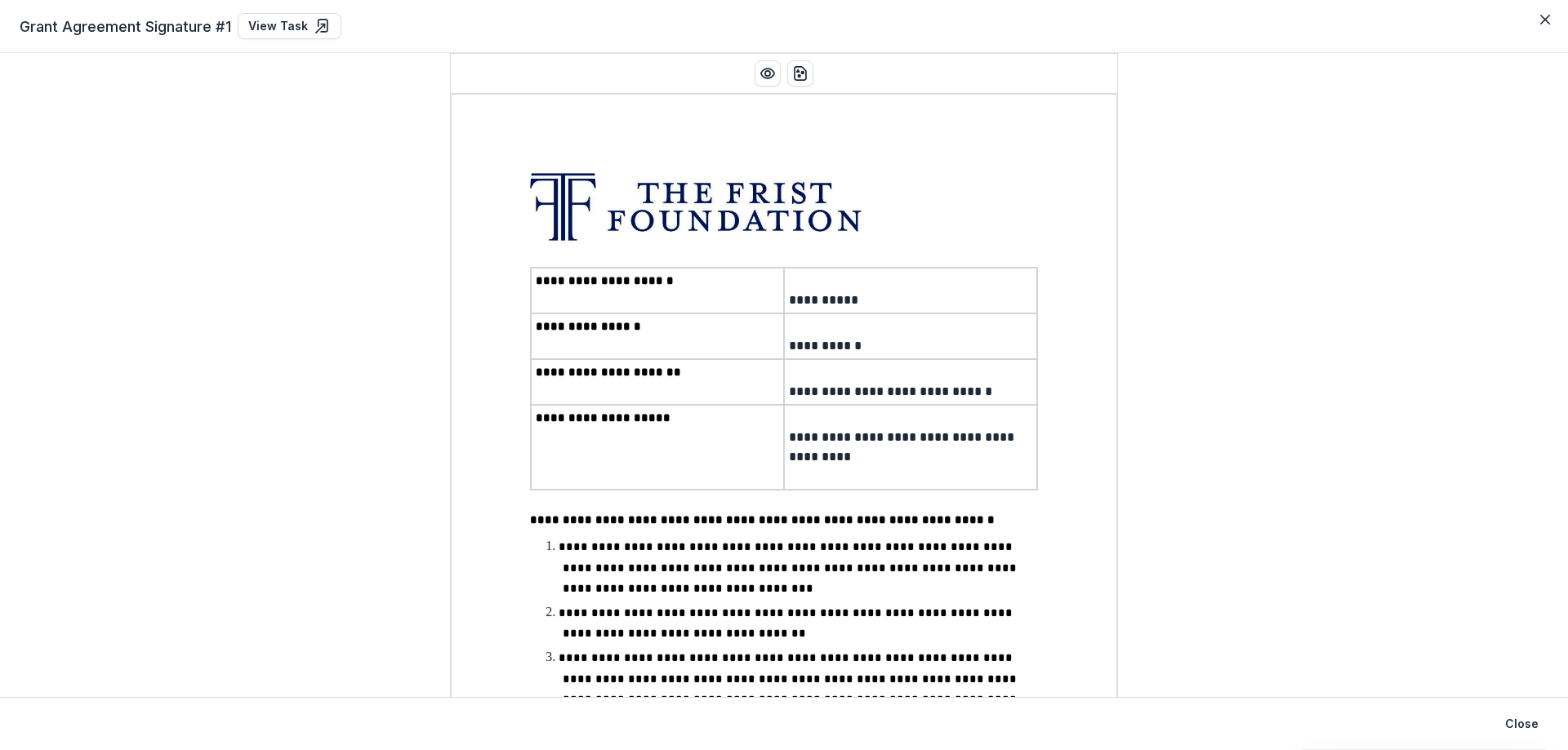
drag, startPoint x: 1542, startPoint y: 38, endPoint x: 1544, endPoint y: 20, distance: 18.1
click at [1542, 38] on div "Grant Agreement Signature #1 View Task" at bounding box center [784, 26] width 1529 height 26
click at [1544, 20] on icon "Close" at bounding box center [1544, 19] width 9 height 9
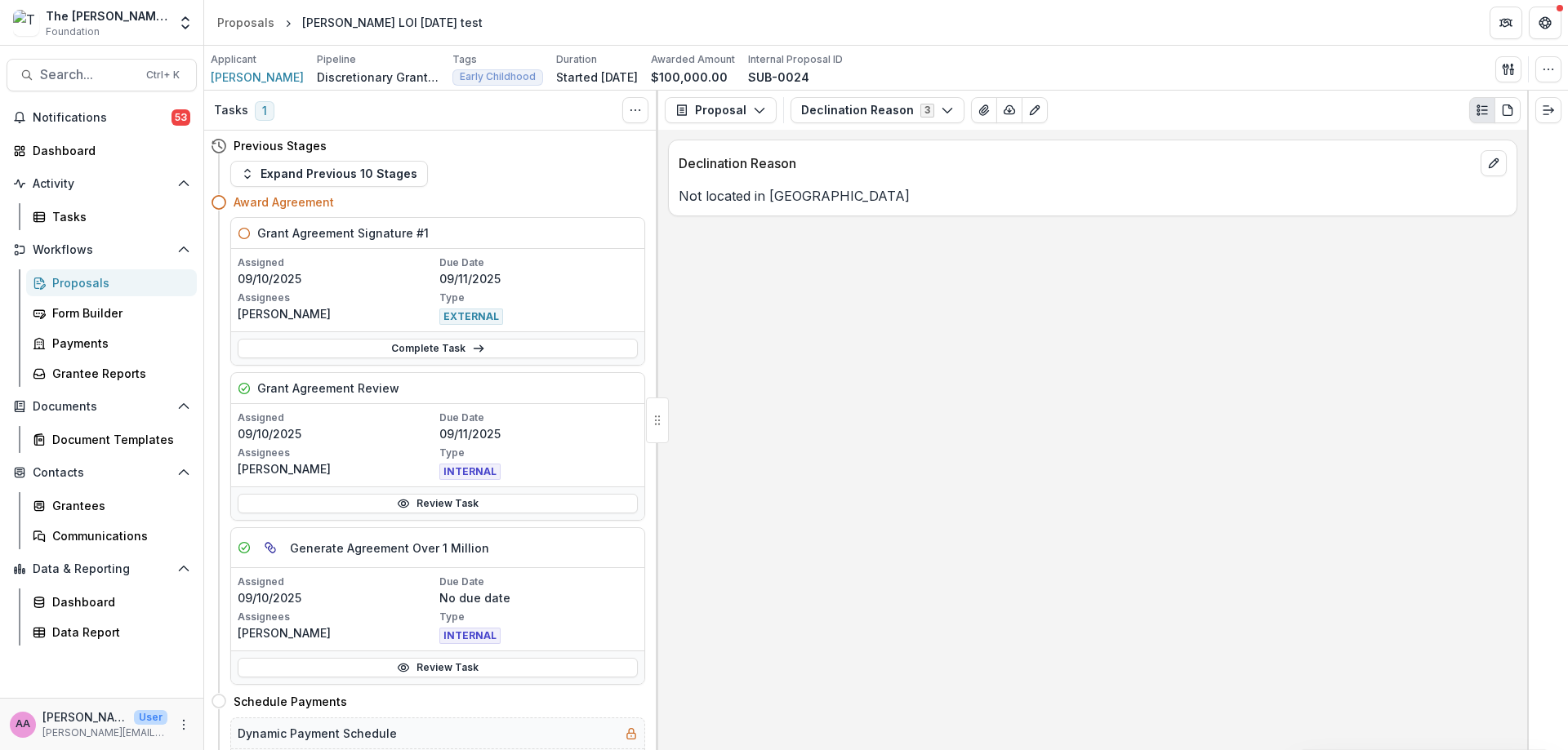
click at [438, 665] on link "Review Task" at bounding box center [438, 667] width 400 height 20
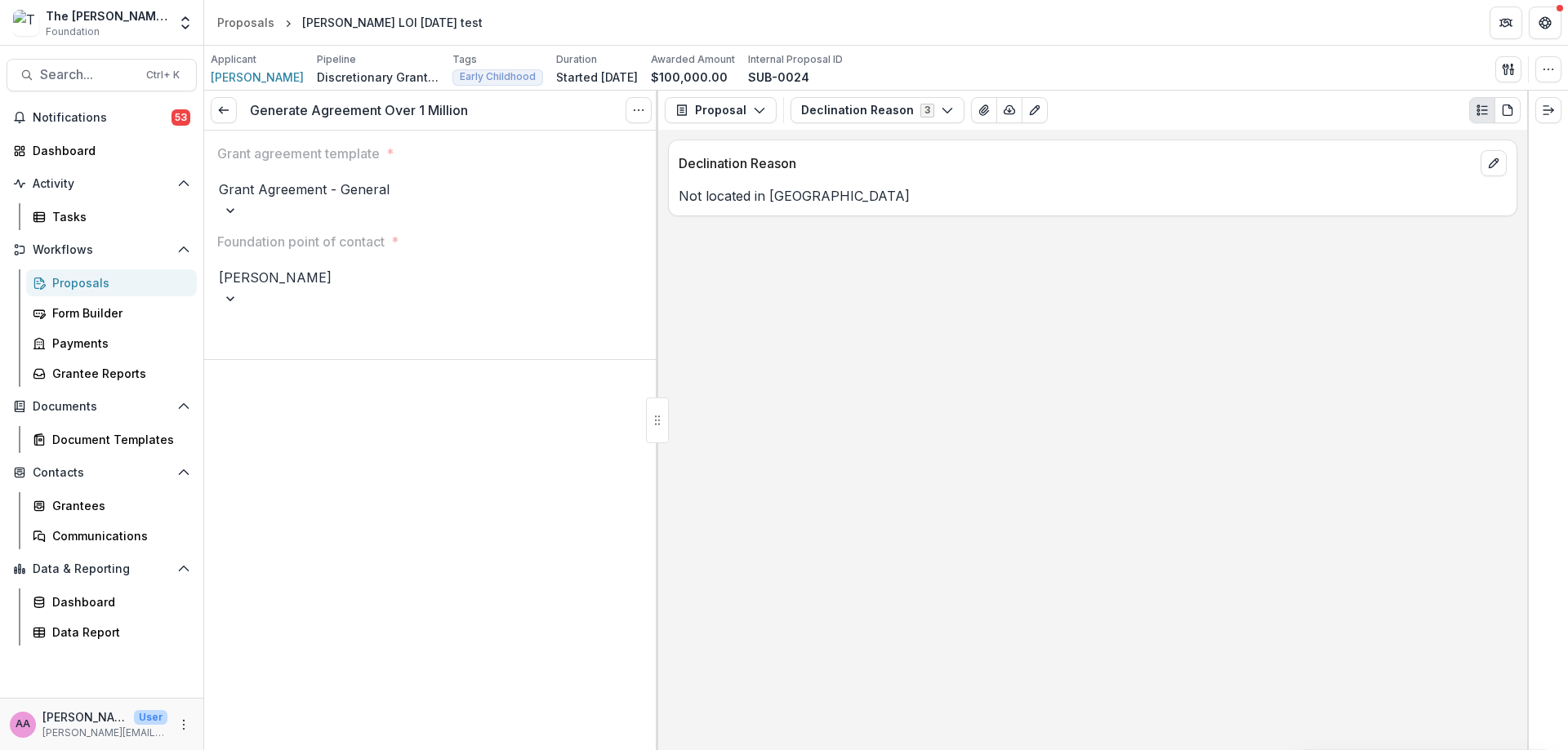
click at [220, 107] on icon at bounding box center [223, 109] width 13 height 13
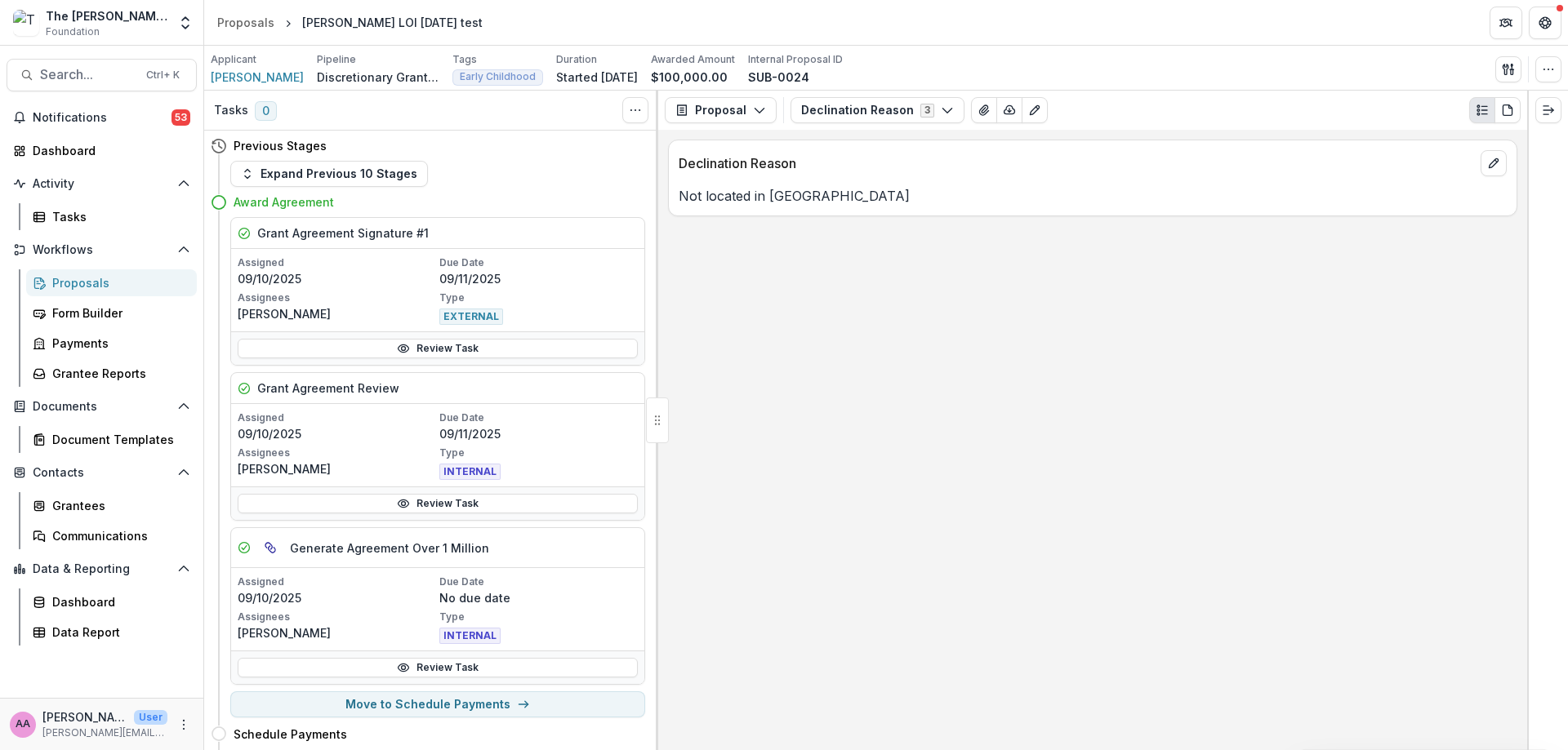
click at [417, 606] on p "09/10/2025" at bounding box center [337, 598] width 198 height 17
click at [360, 691] on button "Move to Schedule Payments" at bounding box center [437, 704] width 414 height 26
select select "**********"
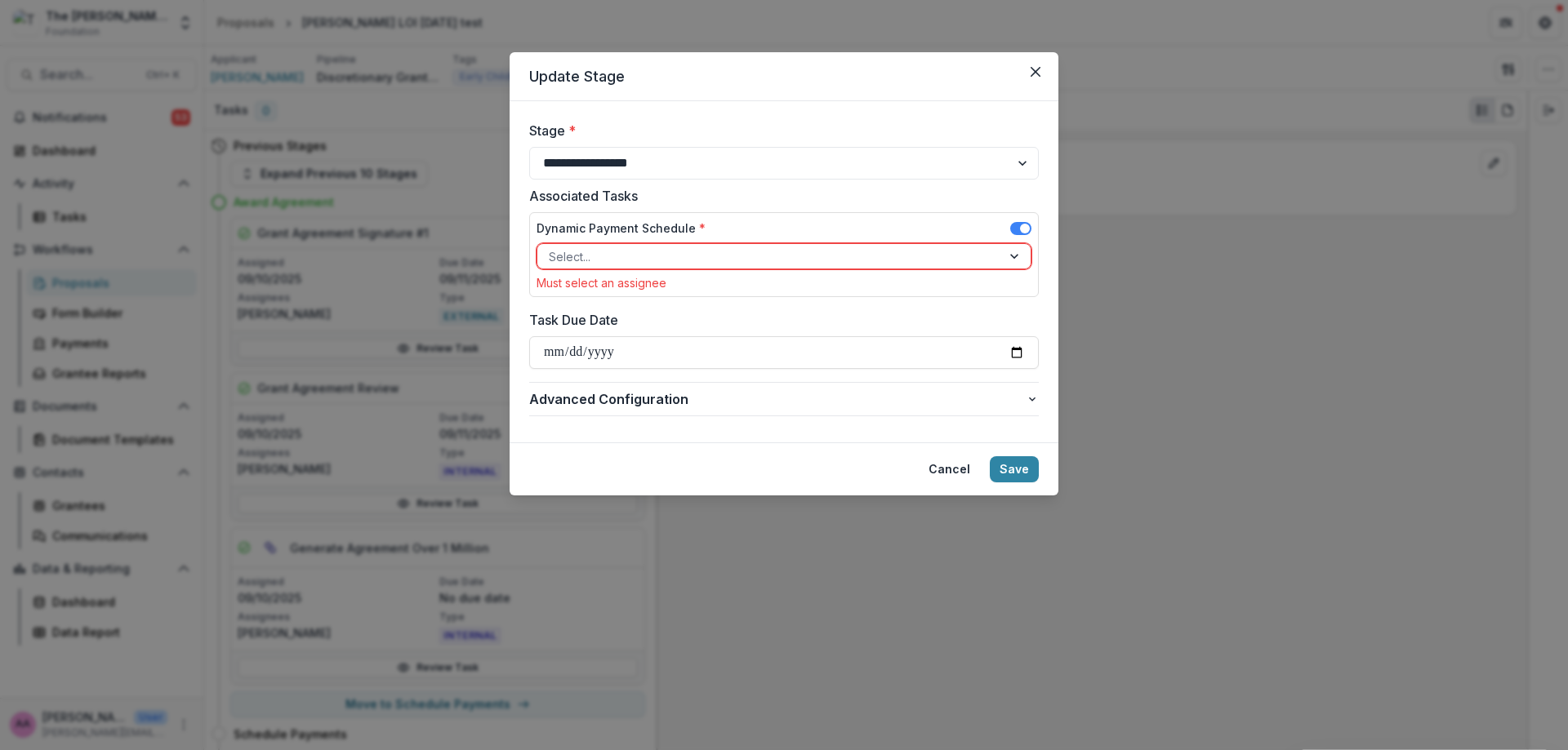
click at [597, 254] on div at bounding box center [769, 257] width 441 height 21
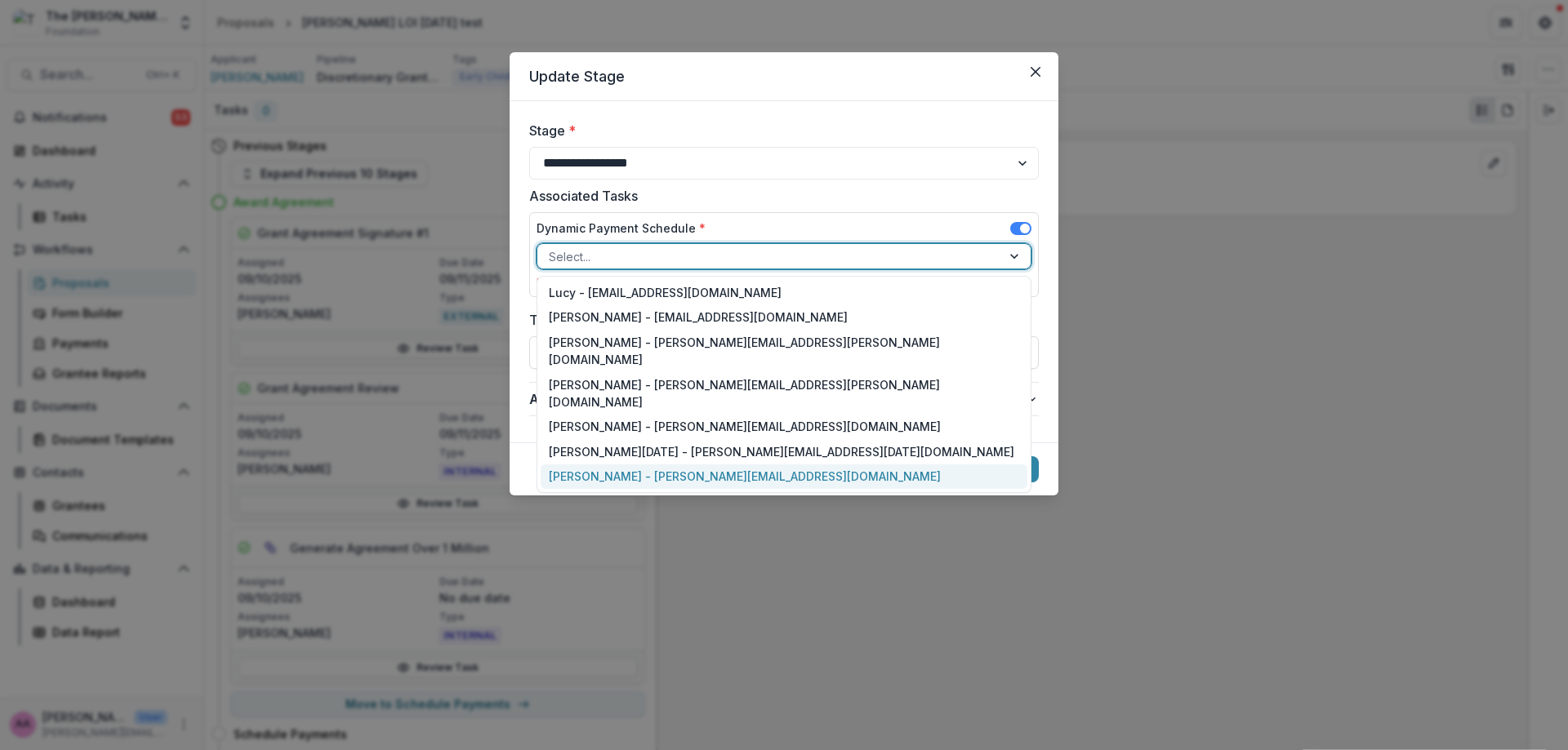
click at [632, 465] on div "[PERSON_NAME] - [PERSON_NAME][EMAIL_ADDRESS][DOMAIN_NAME]" at bounding box center [784, 478] width 487 height 26
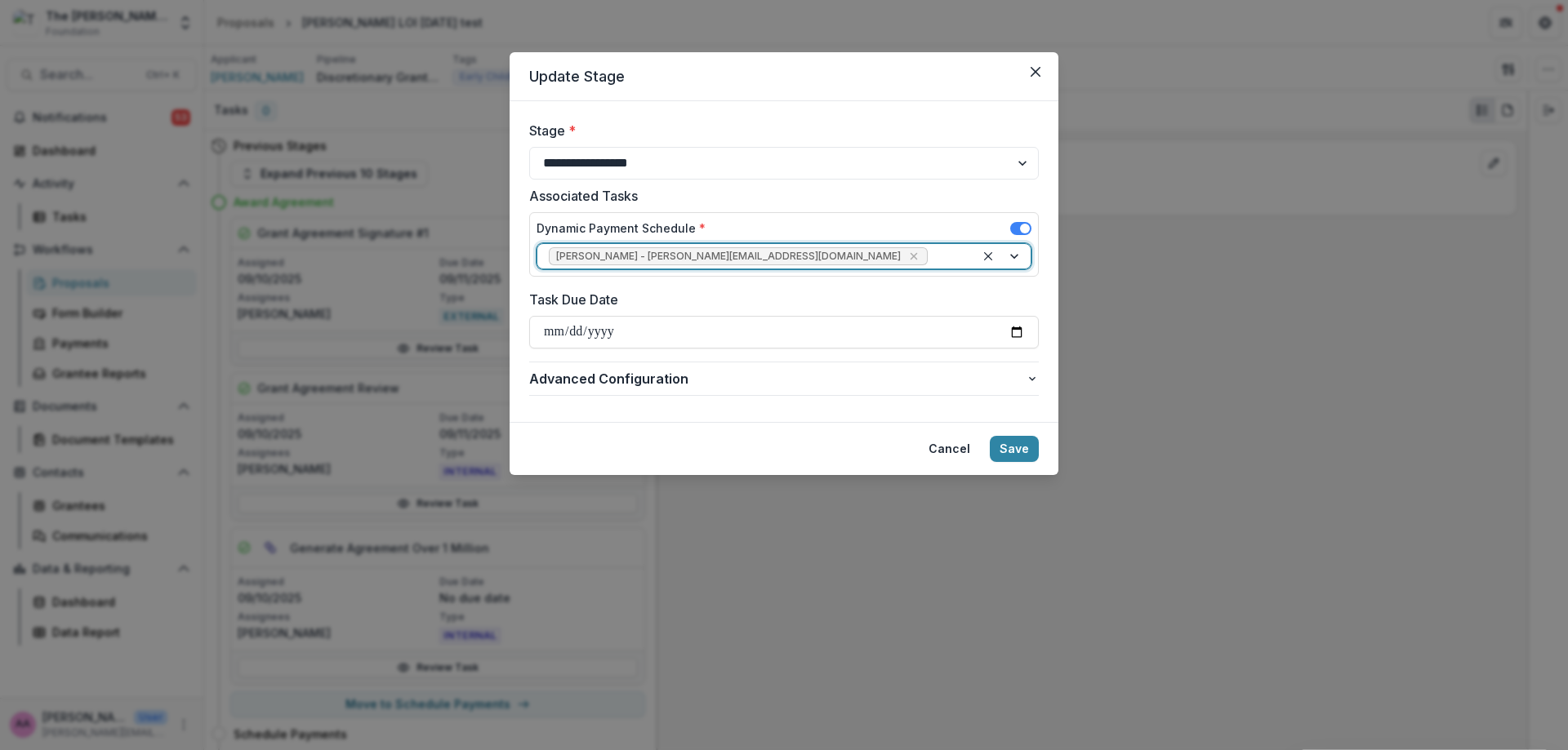
click at [1010, 460] on button "Save" at bounding box center [1013, 448] width 49 height 26
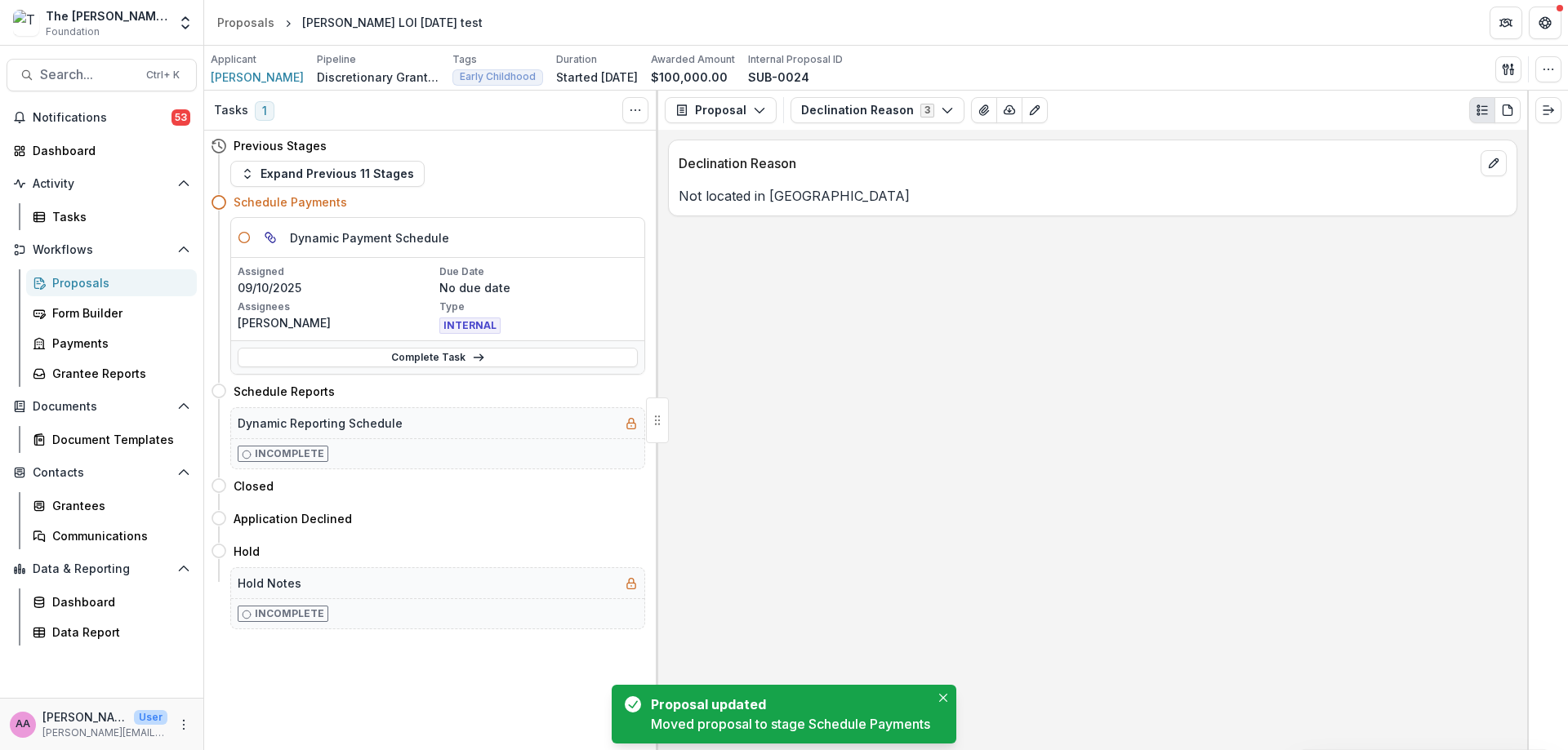
click at [355, 366] on link "Complete Task" at bounding box center [438, 357] width 400 height 20
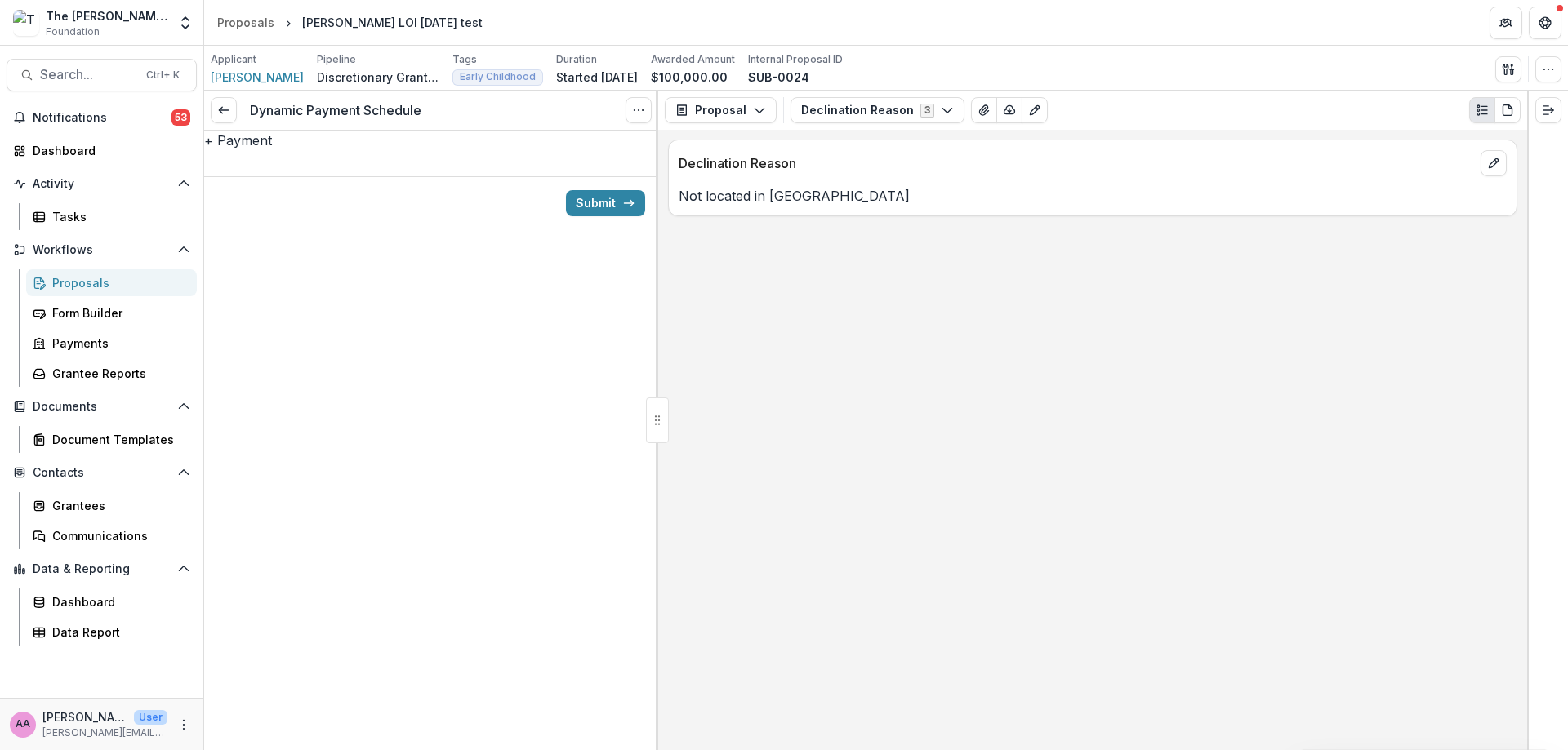
click at [272, 150] on button "+ Payment" at bounding box center [238, 140] width 68 height 20
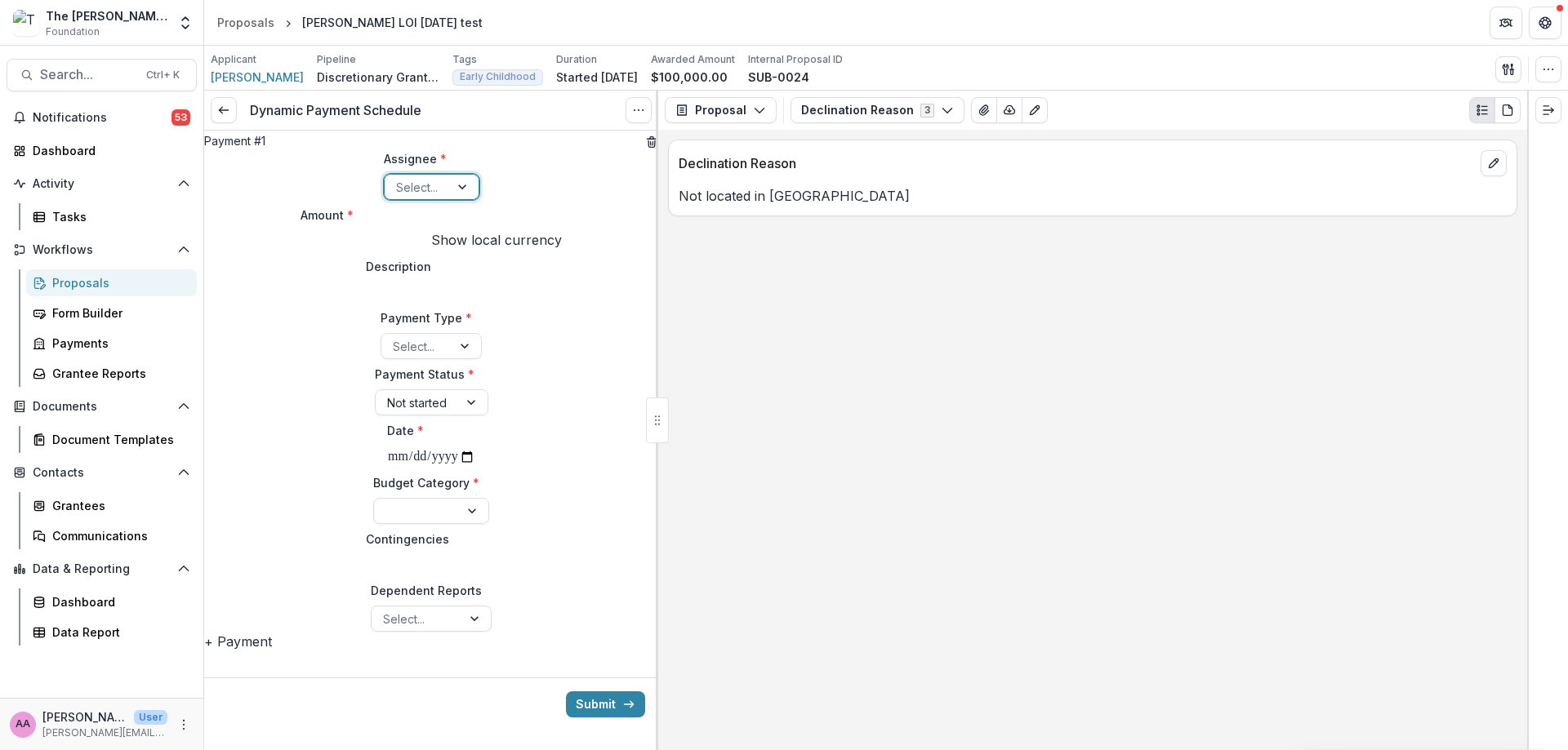
click at [398, 197] on div at bounding box center [416, 187] width 42 height 21
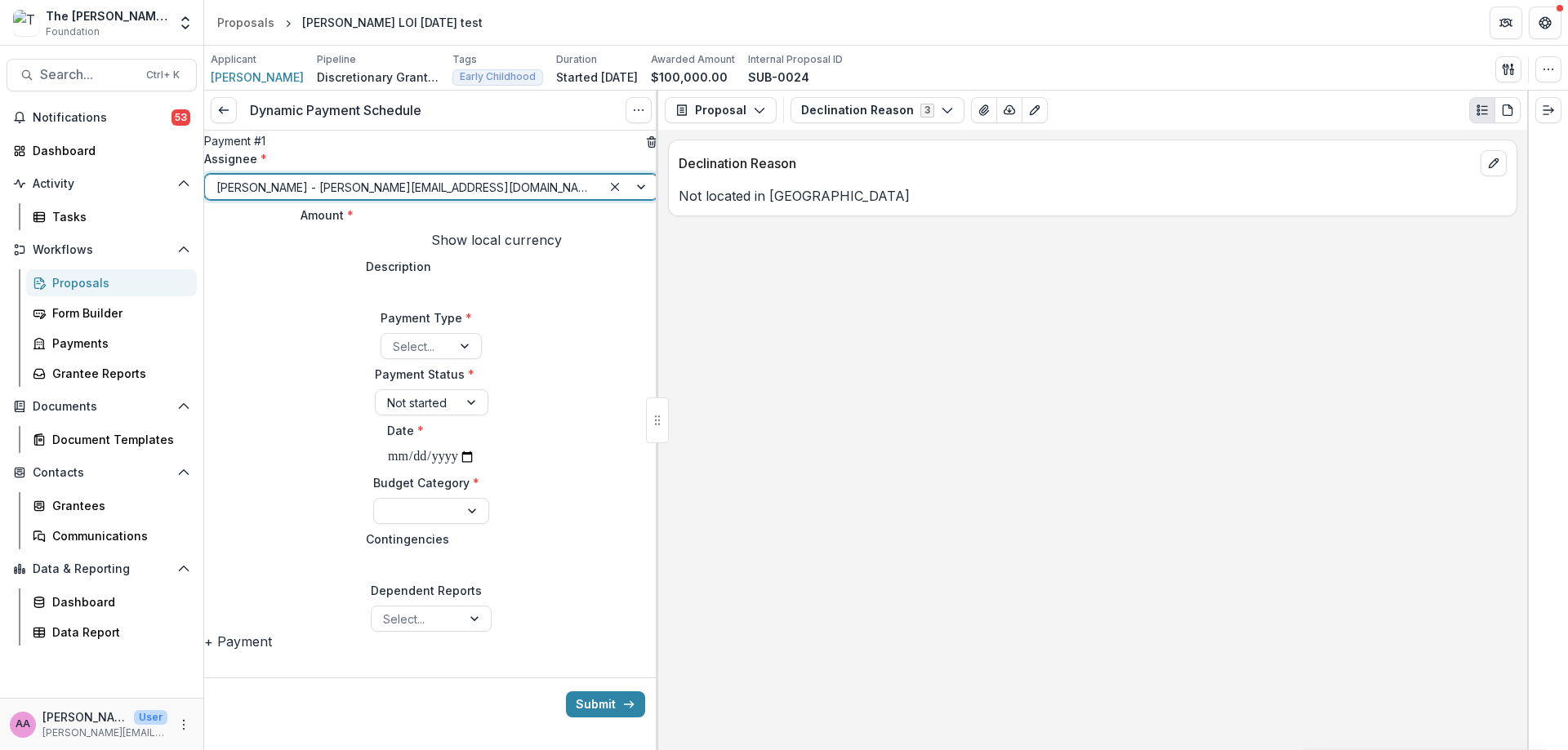
click at [301, 251] on input "Amount *" at bounding box center [366, 241] width 131 height 20
type input "**********"
click at [381, 359] on div "Select..." at bounding box center [416, 347] width 70 height 24
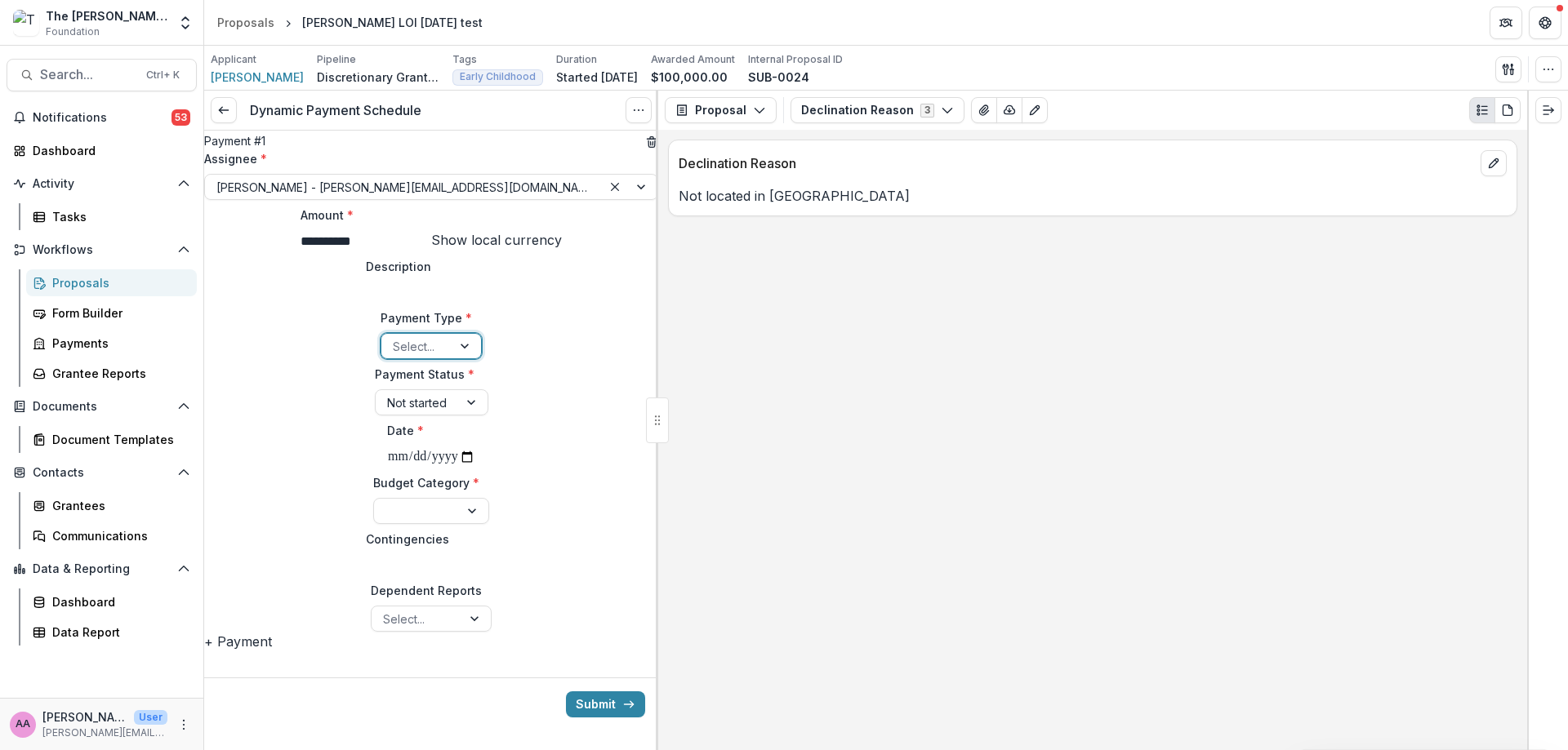
click at [435, 303] on input "Description" at bounding box center [431, 293] width 131 height 20
click at [567, 718] on button "Submit" at bounding box center [605, 704] width 79 height 26
click at [404, 337] on div at bounding box center [416, 347] width 47 height 21
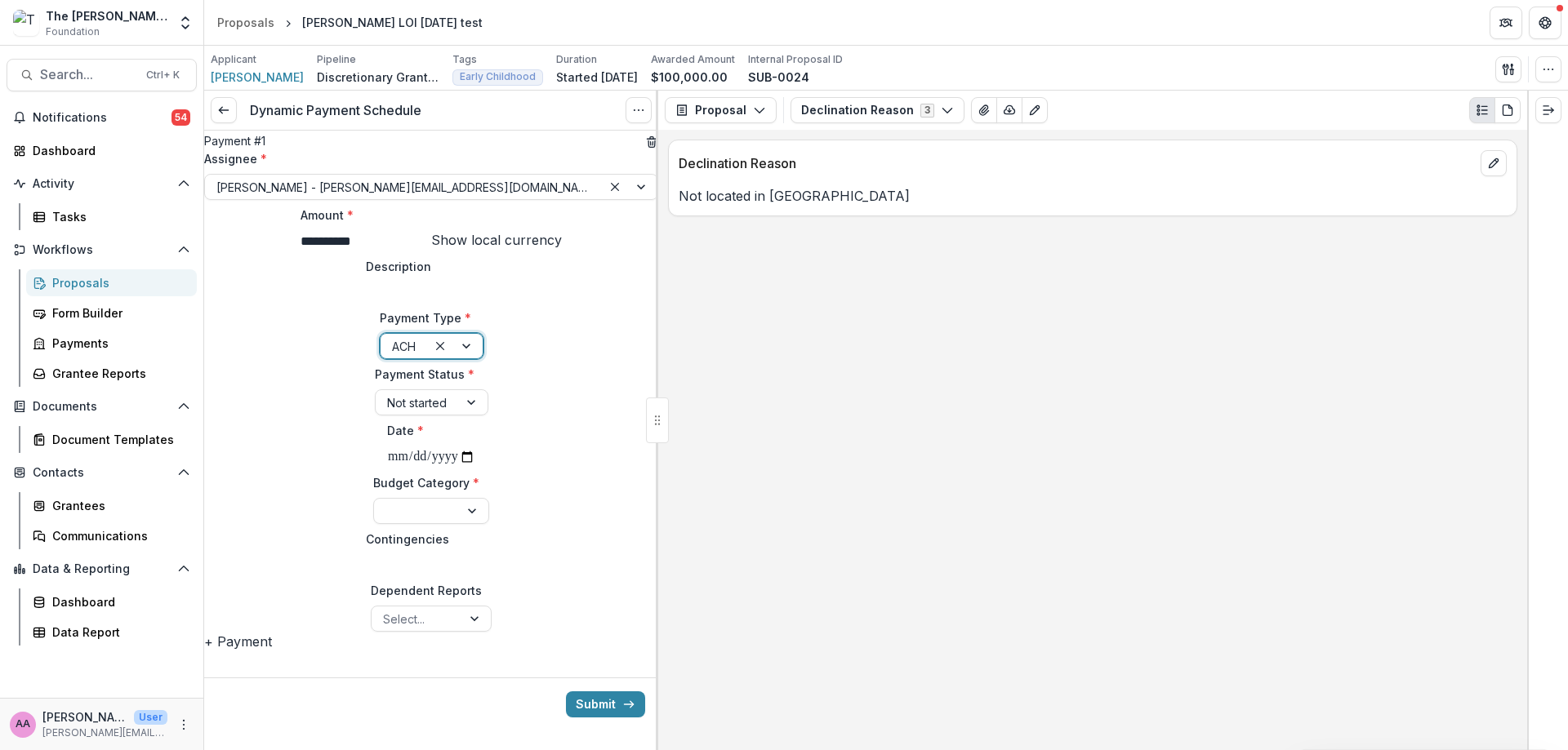
click at [315, 390] on div "**********" at bounding box center [431, 391] width 454 height 482
click at [387, 393] on div at bounding box center [417, 403] width 60 height 21
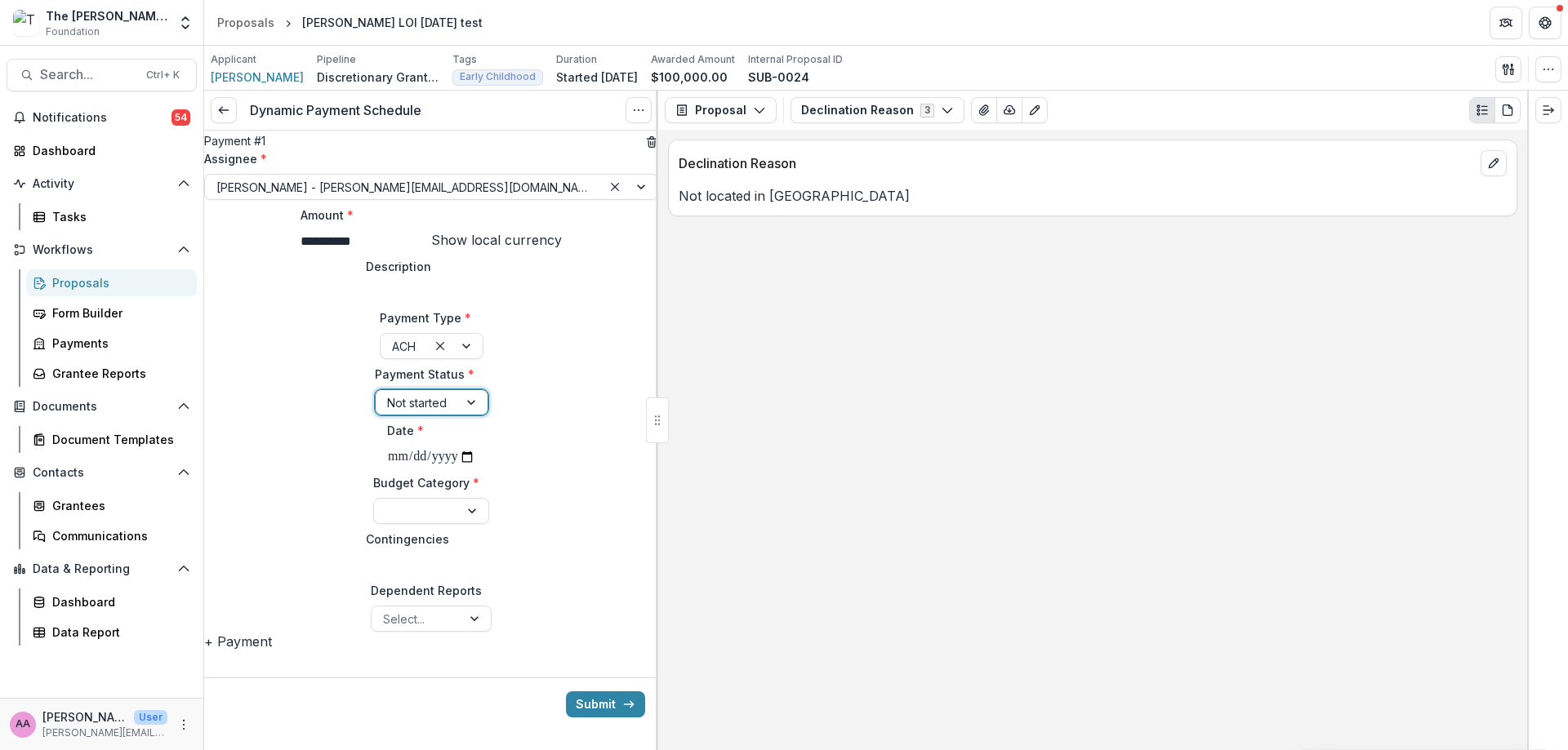
click at [433, 501] on div at bounding box center [416, 512] width 62 height 21
click at [385, 501] on div at bounding box center [417, 512] width 63 height 21
click at [623, 711] on icon "submit" at bounding box center [628, 704] width 13 height 13
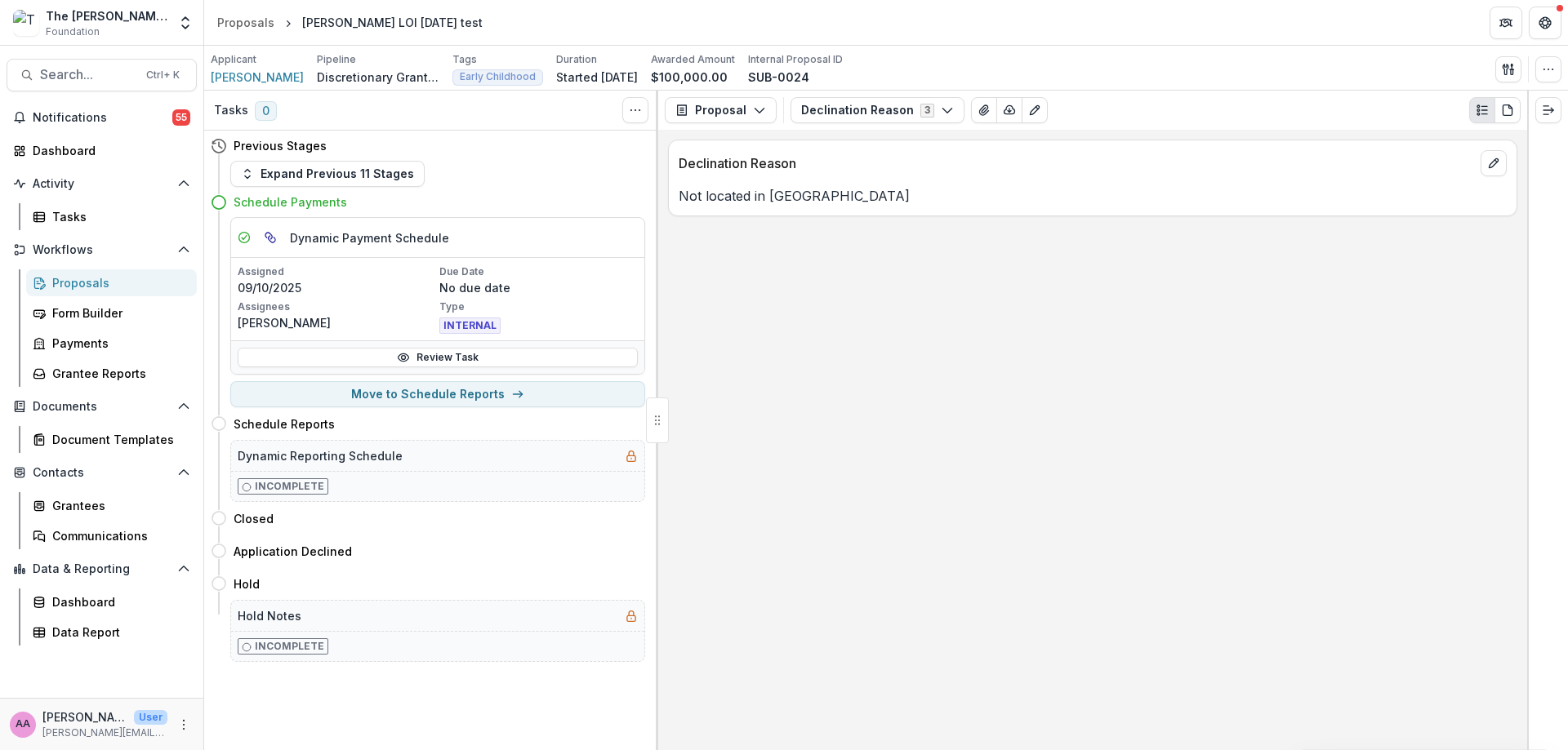
click at [473, 404] on button "Move to Schedule Reports" at bounding box center [437, 394] width 414 height 26
select select "**********"
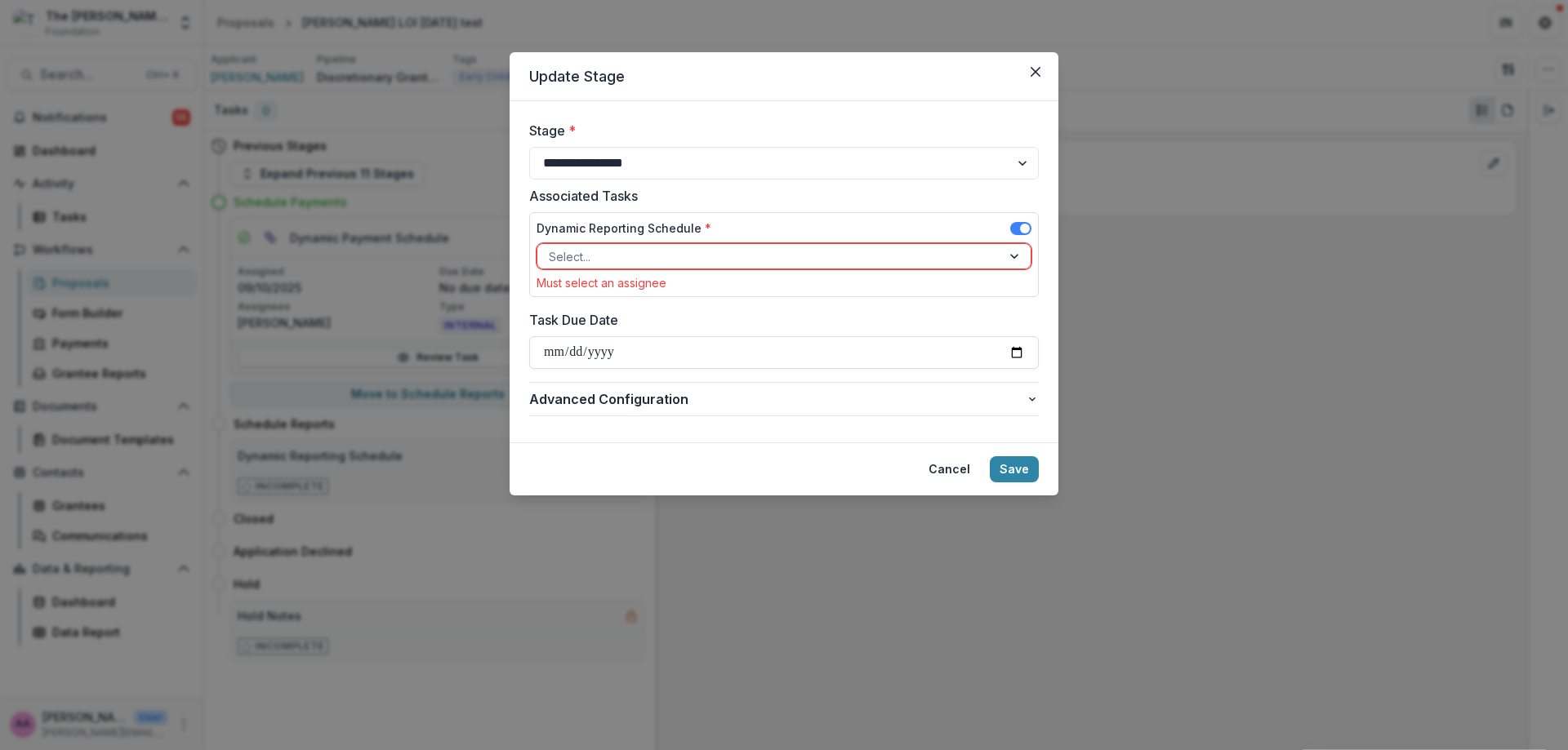
click at [646, 249] on div at bounding box center [769, 257] width 441 height 21
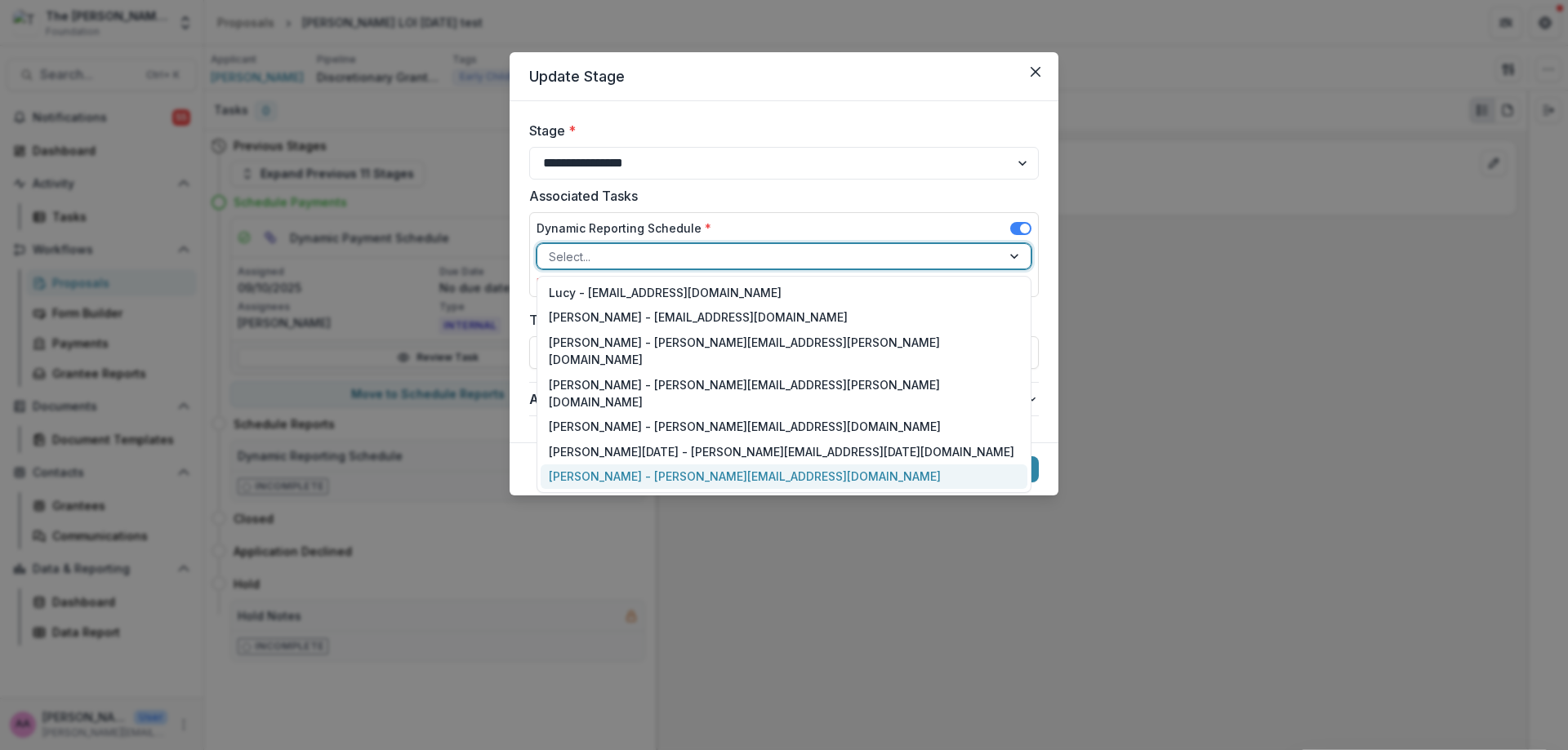
click at [610, 465] on div "[PERSON_NAME] - [PERSON_NAME][EMAIL_ADDRESS][DOMAIN_NAME]" at bounding box center [784, 478] width 487 height 26
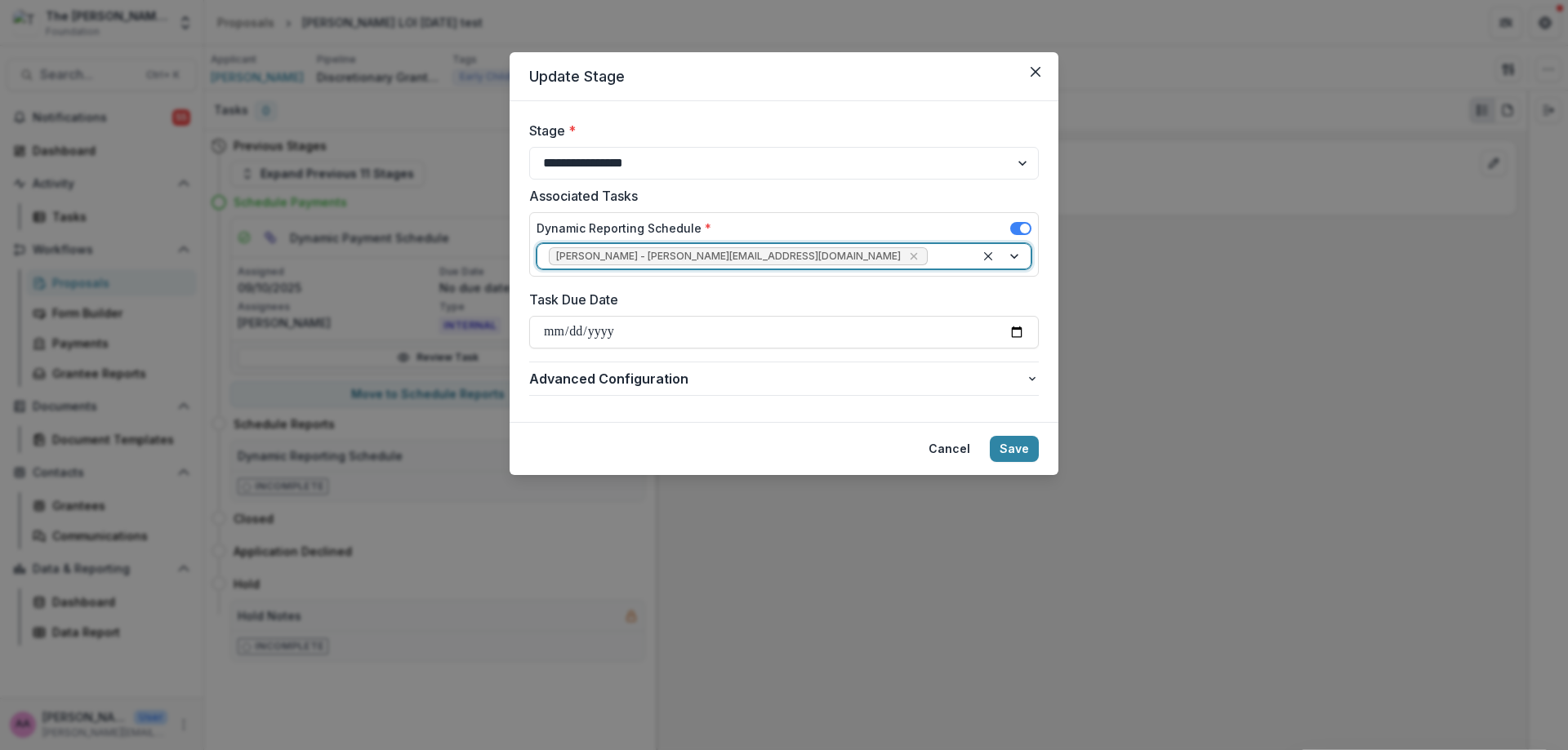
click at [1011, 449] on button "Save" at bounding box center [1013, 448] width 49 height 26
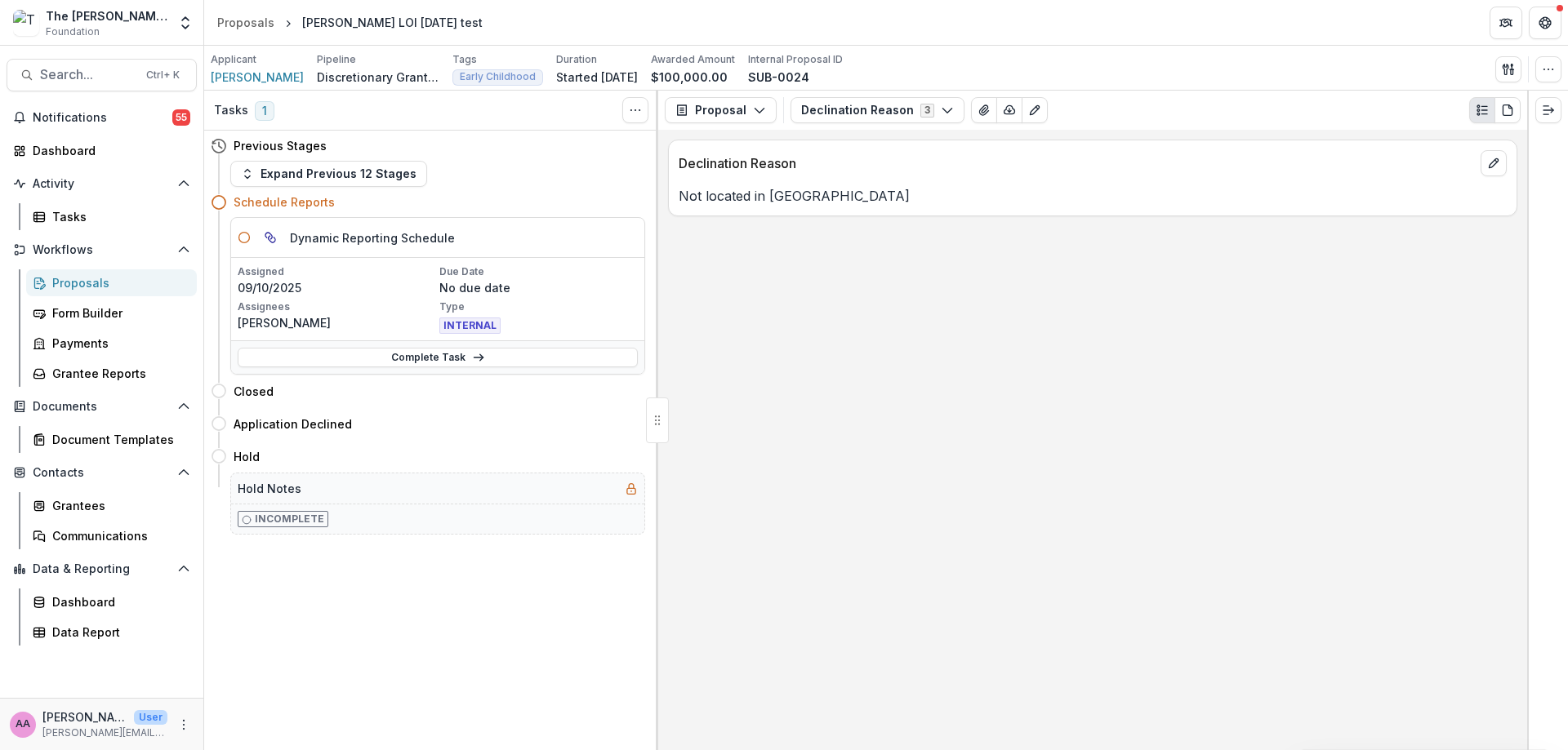
click at [517, 364] on link "Complete Task" at bounding box center [438, 357] width 400 height 20
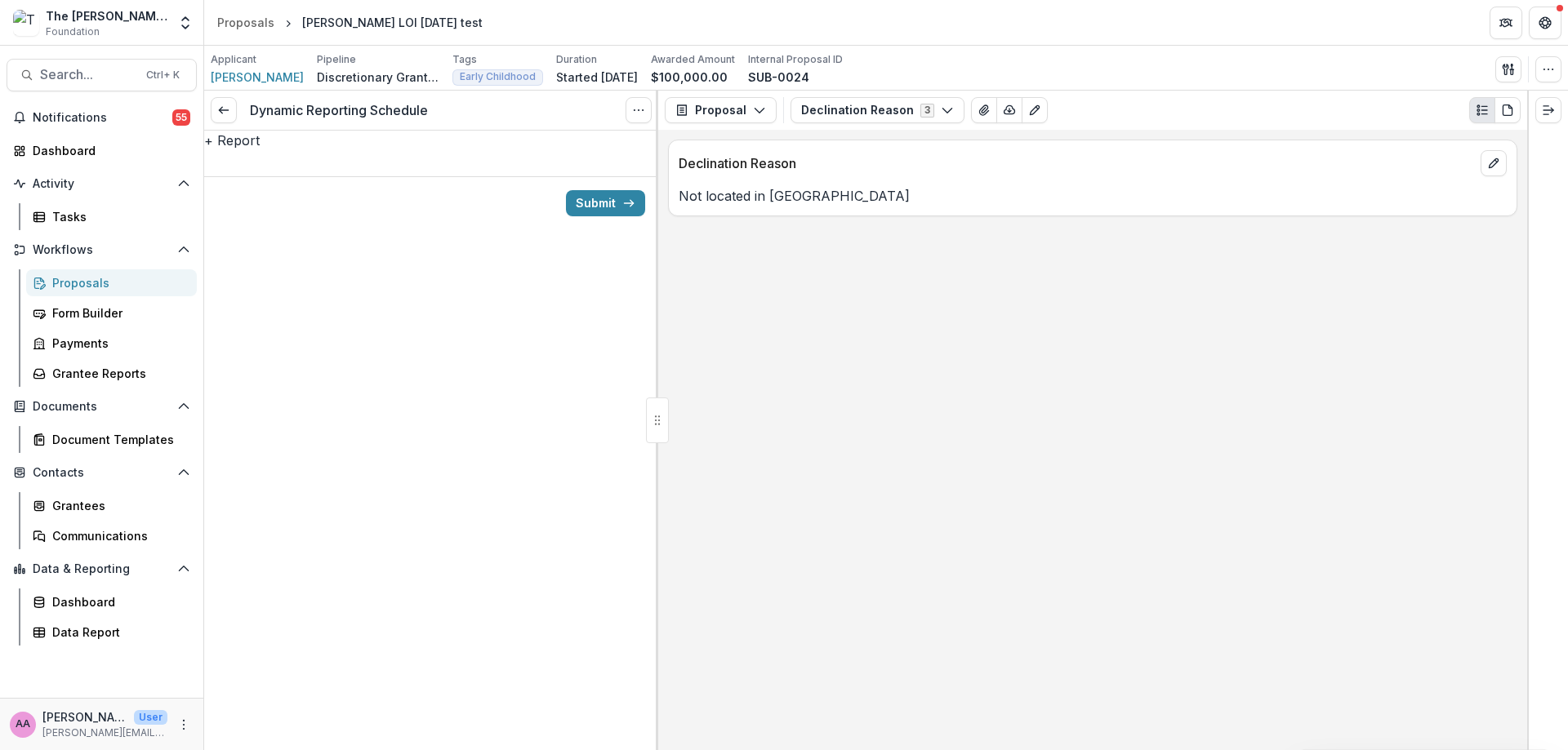
click at [260, 150] on button "+ Report" at bounding box center [232, 140] width 56 height 20
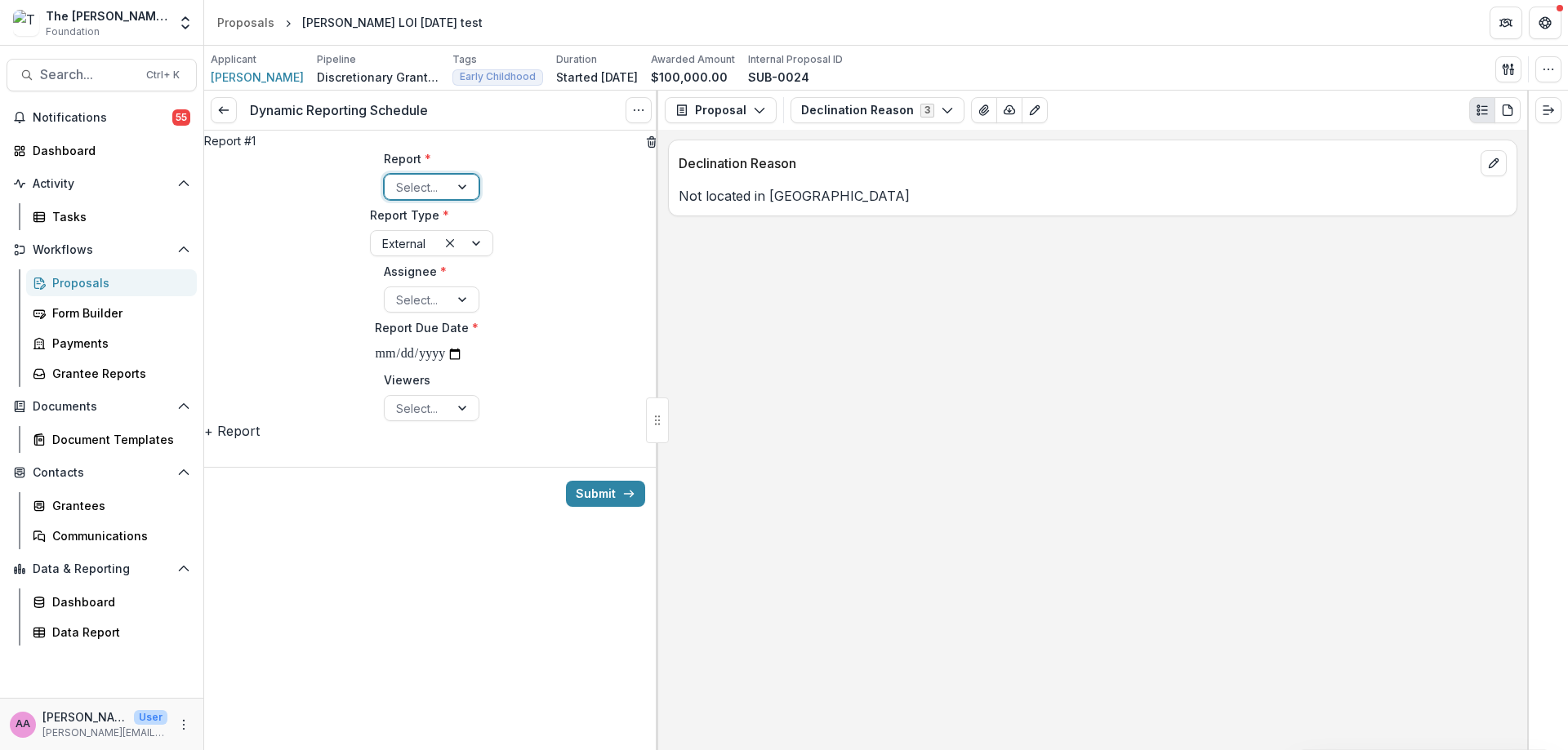
click at [416, 197] on div at bounding box center [416, 187] width 42 height 21
click at [404, 254] on div at bounding box center [403, 243] width 44 height 21
click at [396, 310] on div at bounding box center [416, 300] width 42 height 21
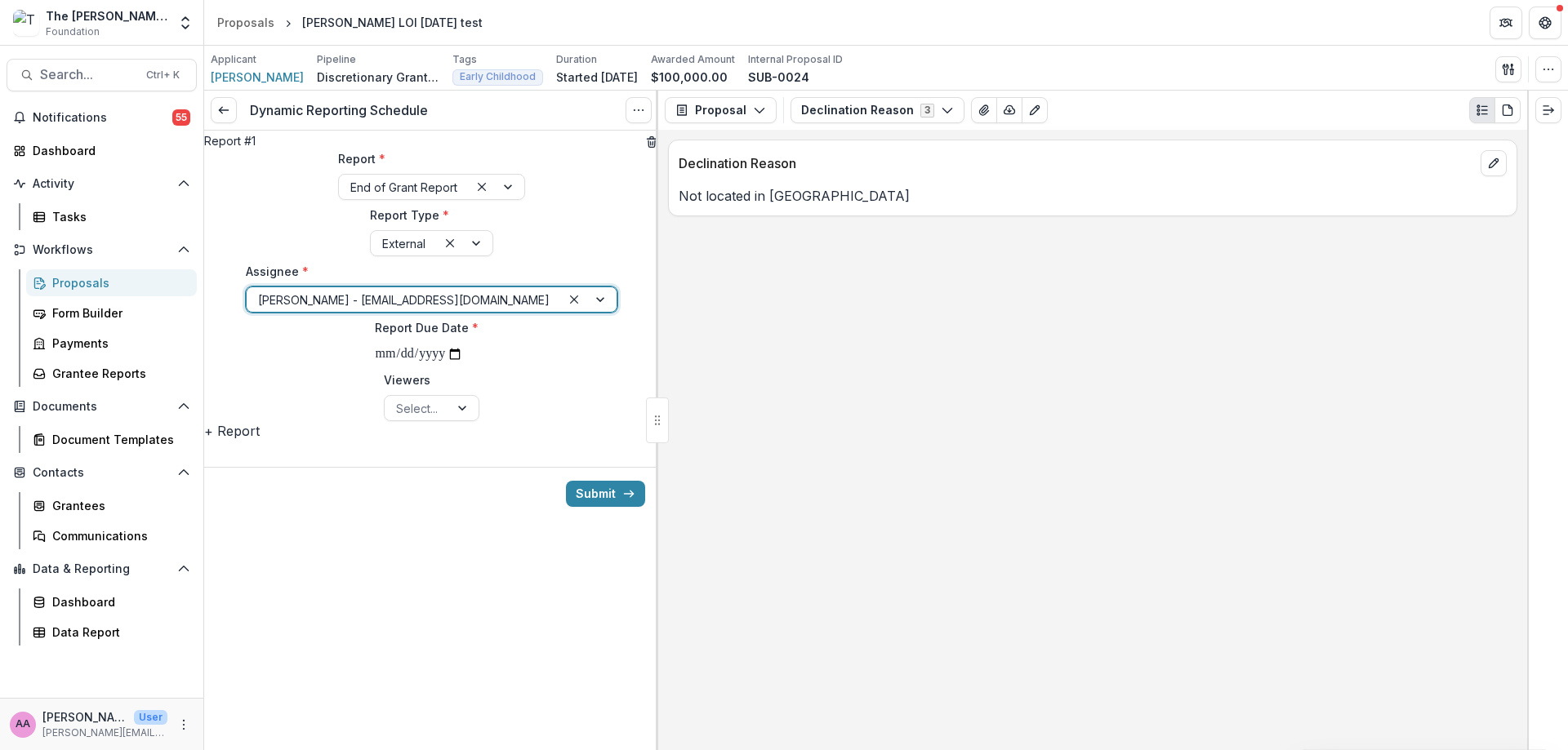
click at [260, 441] on button "+ Report" at bounding box center [232, 431] width 56 height 20
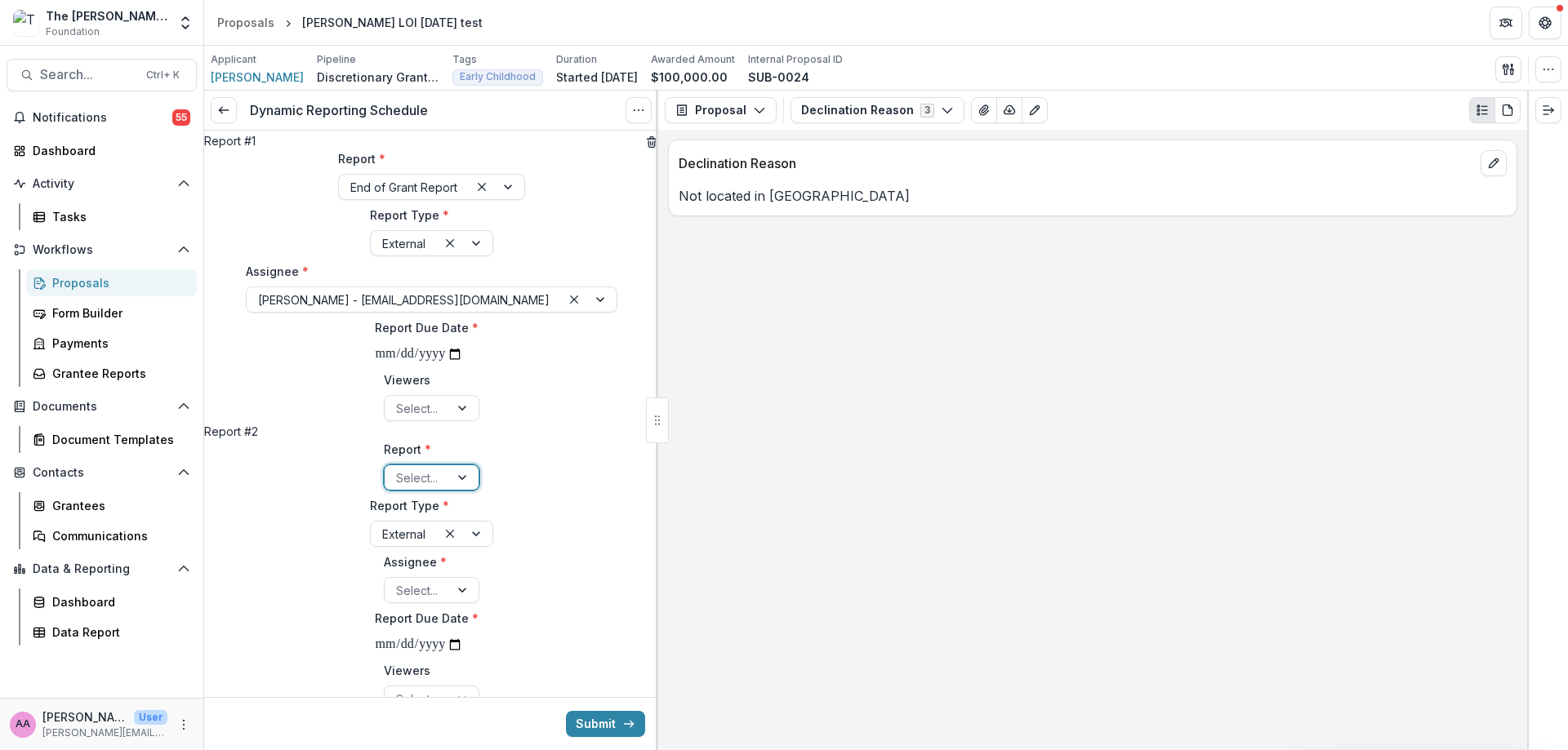
click at [396, 488] on div at bounding box center [416, 478] width 42 height 21
click at [382, 544] on div at bounding box center [403, 534] width 44 height 21
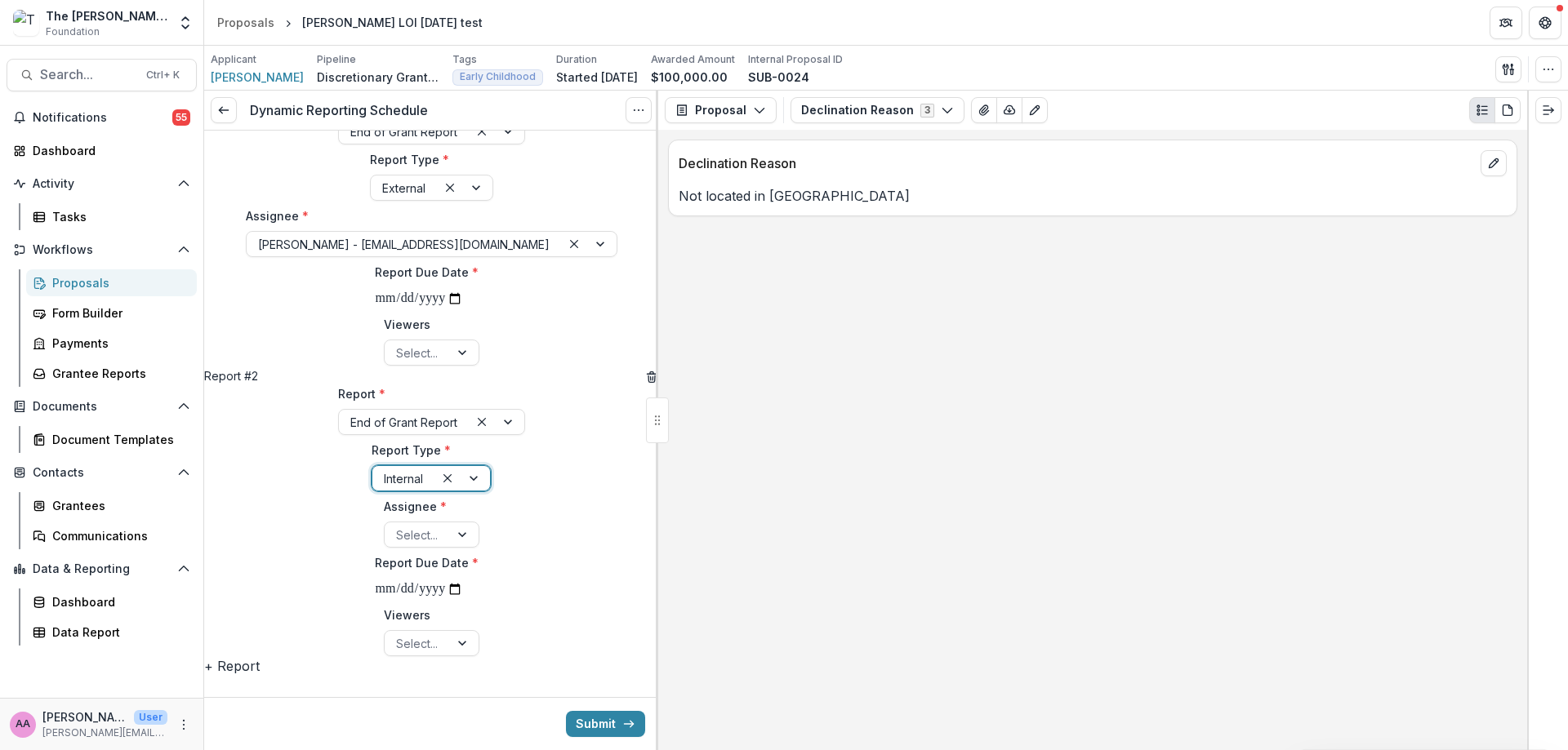
scroll to position [173, 0]
click at [396, 520] on div at bounding box center [416, 530] width 42 height 21
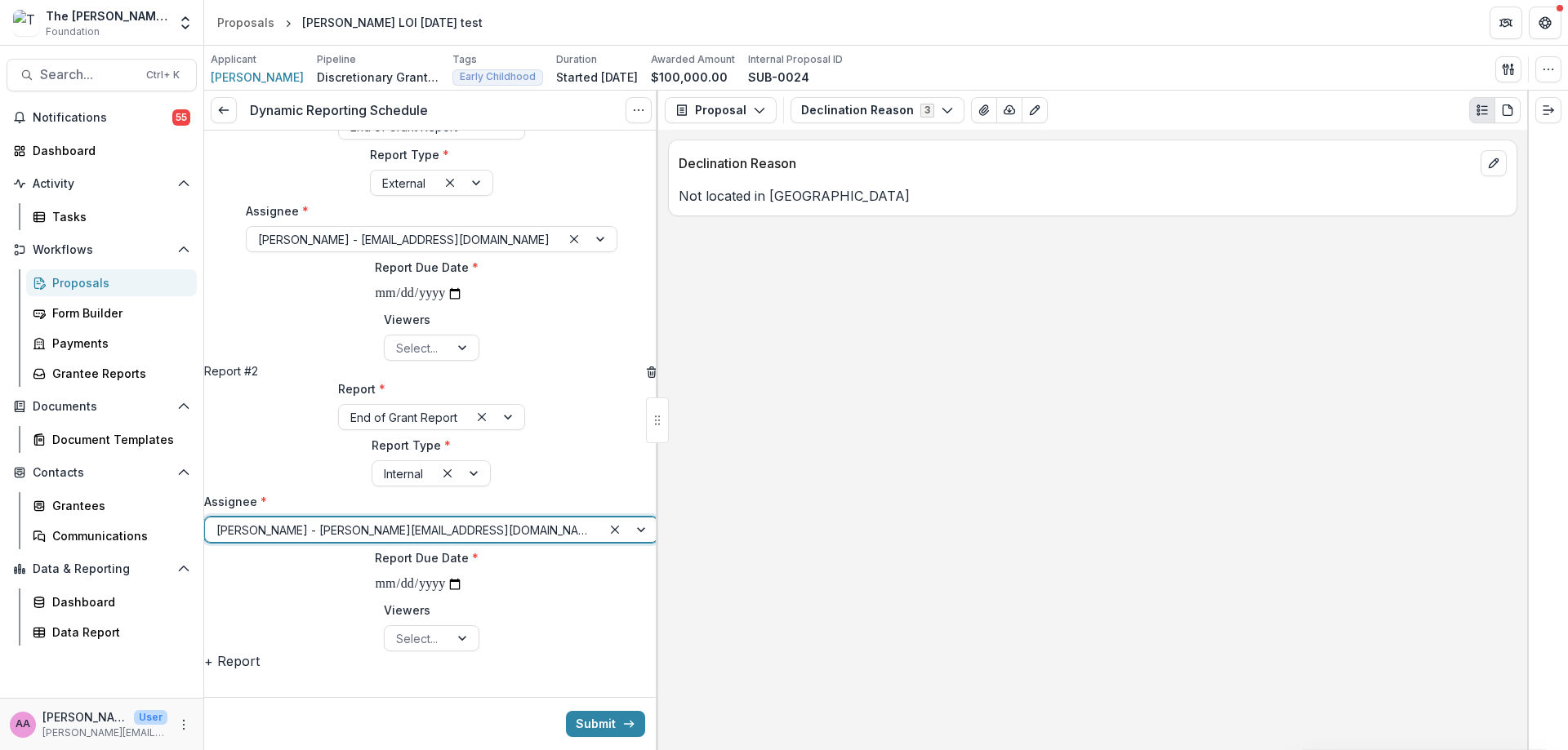
click at [375, 574] on input "**********" at bounding box center [419, 584] width 88 height 21
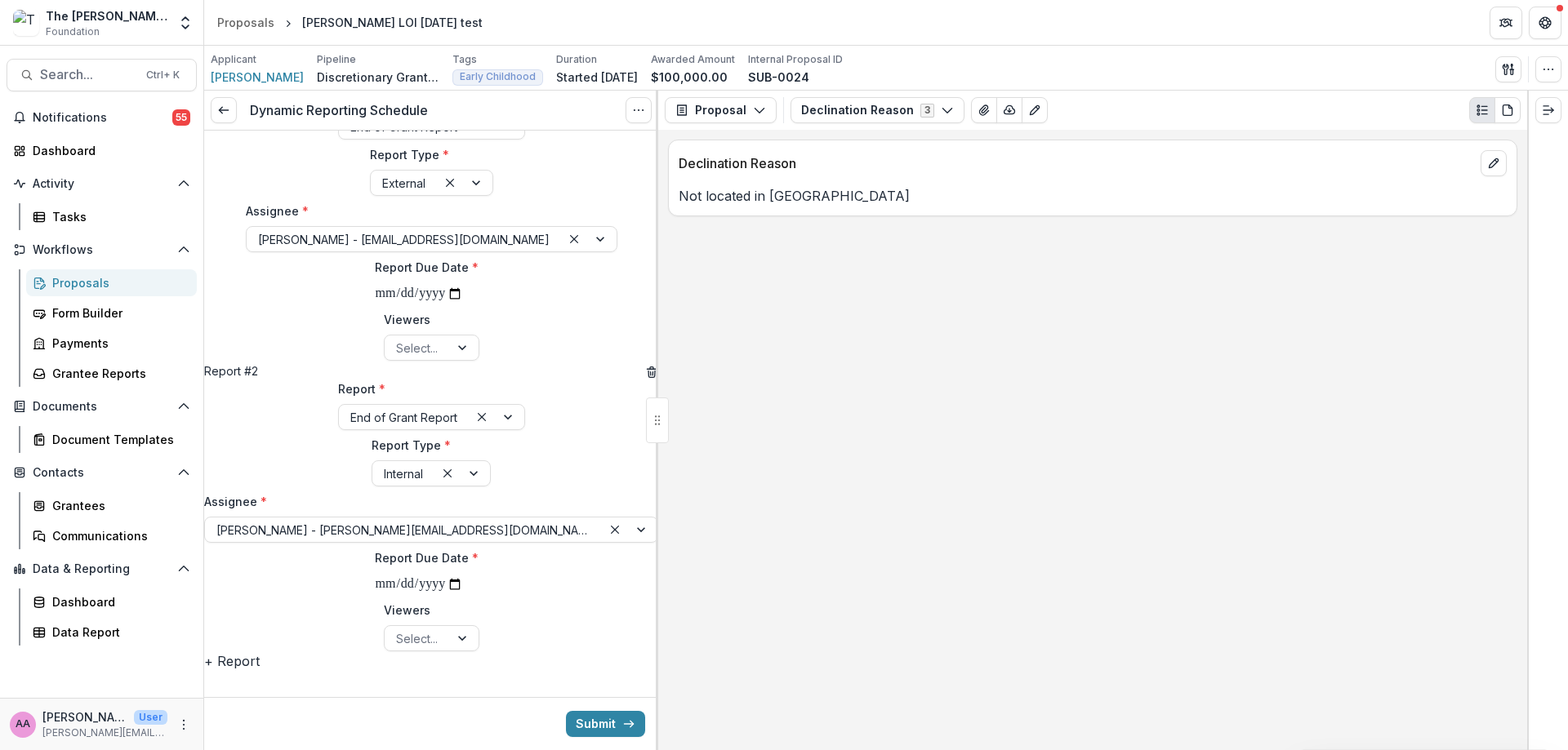
click at [632, 727] on button "Submit" at bounding box center [605, 724] width 79 height 26
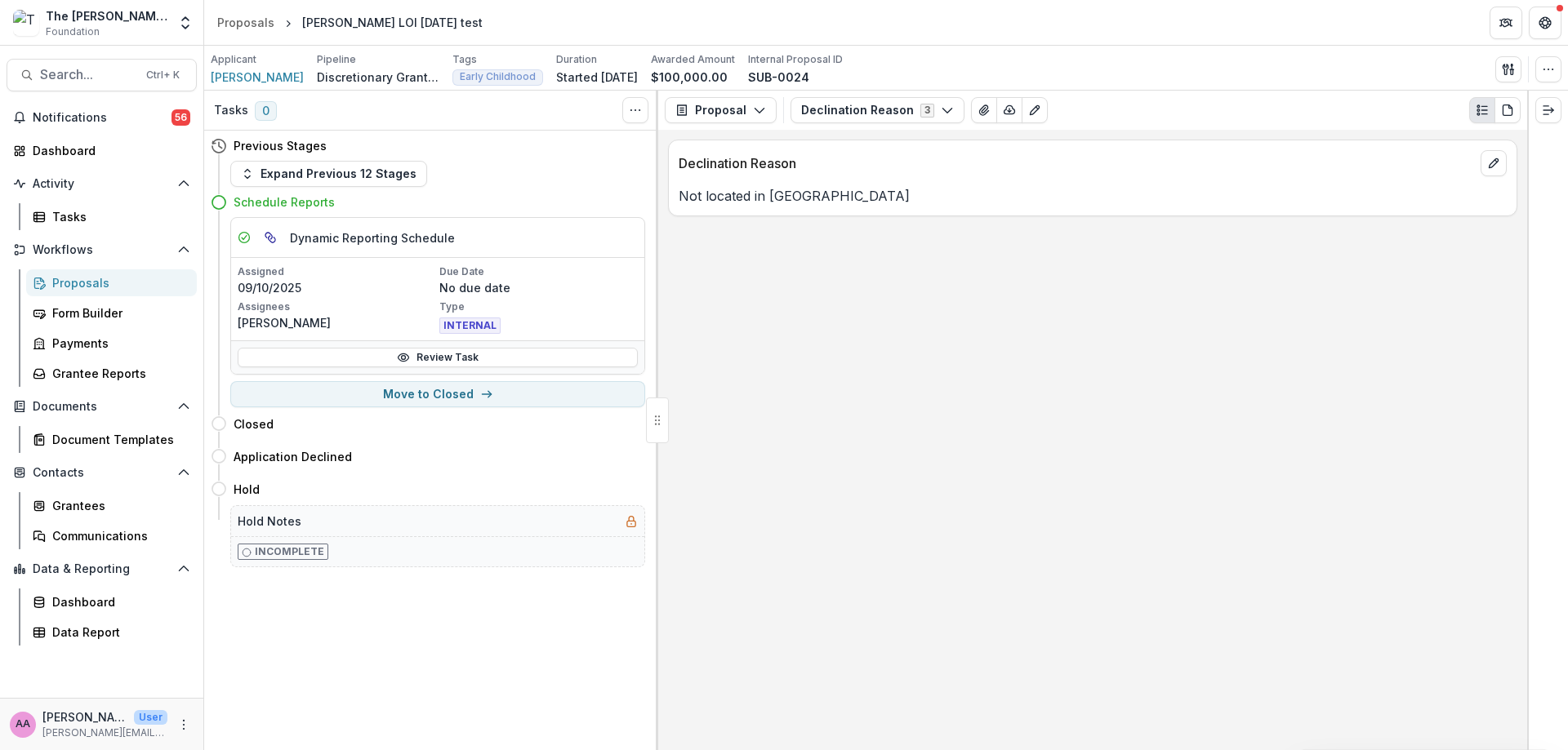
click at [332, 354] on link "Review Task" at bounding box center [438, 357] width 400 height 20
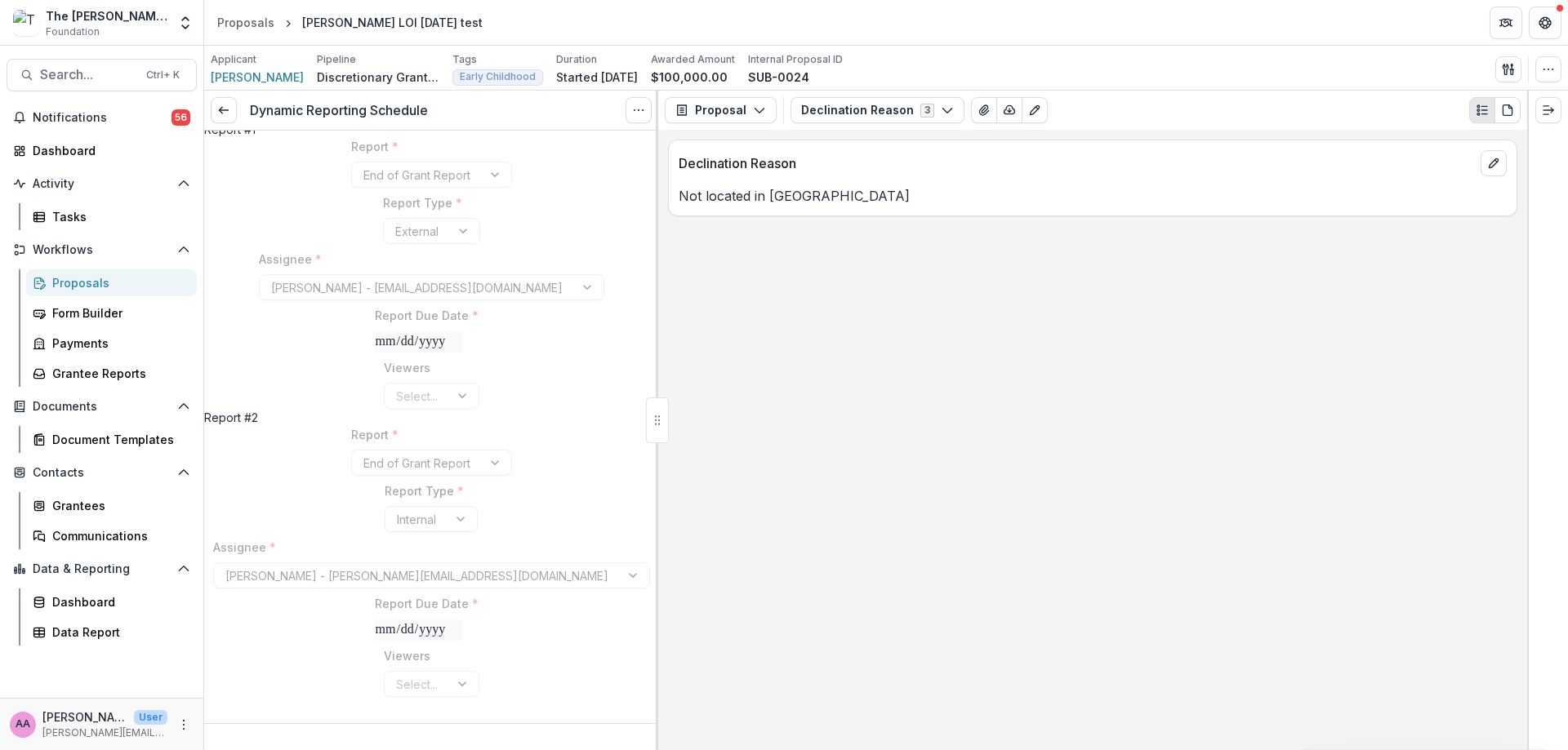
scroll to position [90, 0]
click at [351, 161] on div "End of Grant Report" at bounding box center [432, 174] width 161 height 26
click at [226, 120] on link at bounding box center [224, 110] width 26 height 26
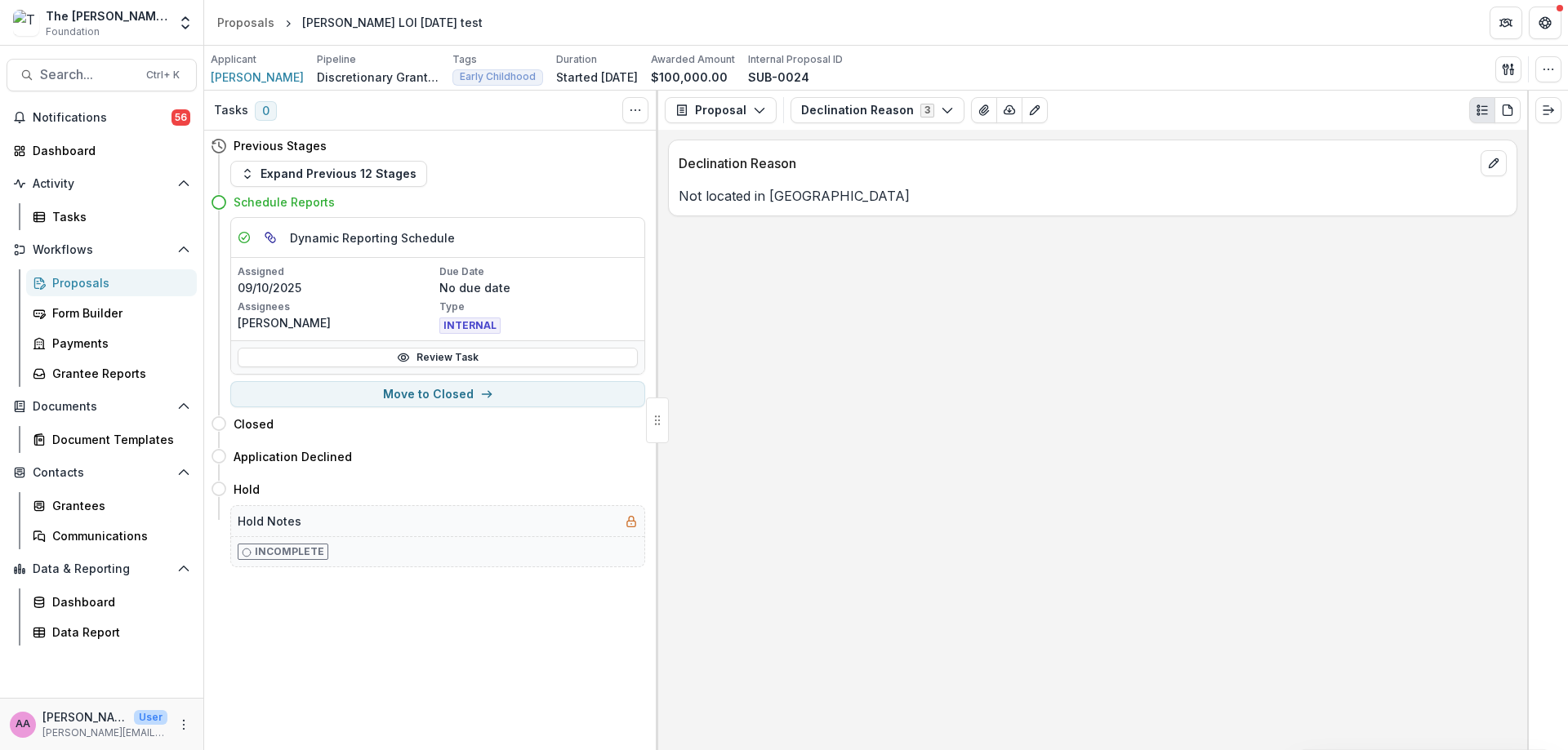
click at [370, 406] on button "Move to Closed" at bounding box center [437, 394] width 414 height 26
select select "******"
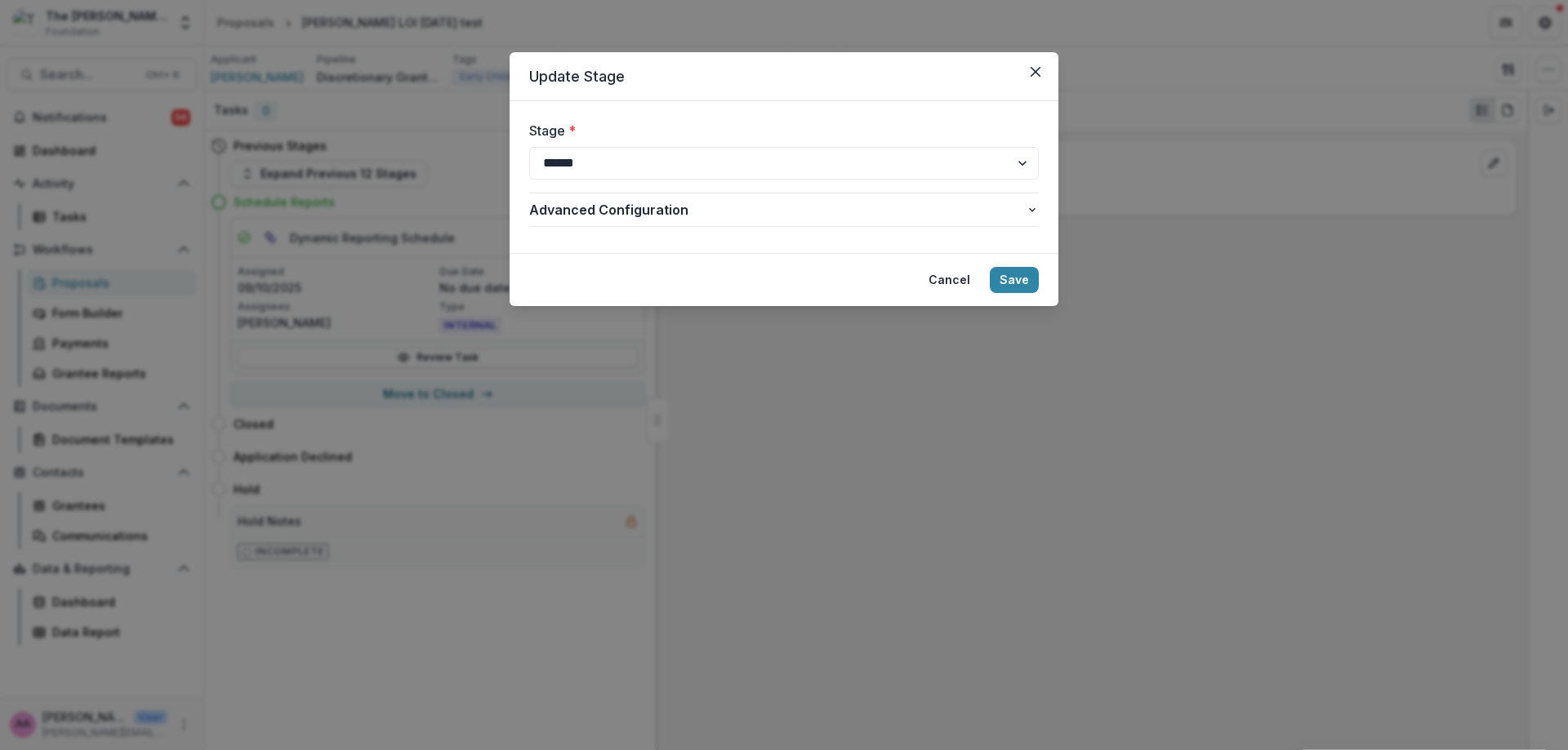
click at [1046, 71] on button "Close" at bounding box center [1035, 72] width 26 height 26
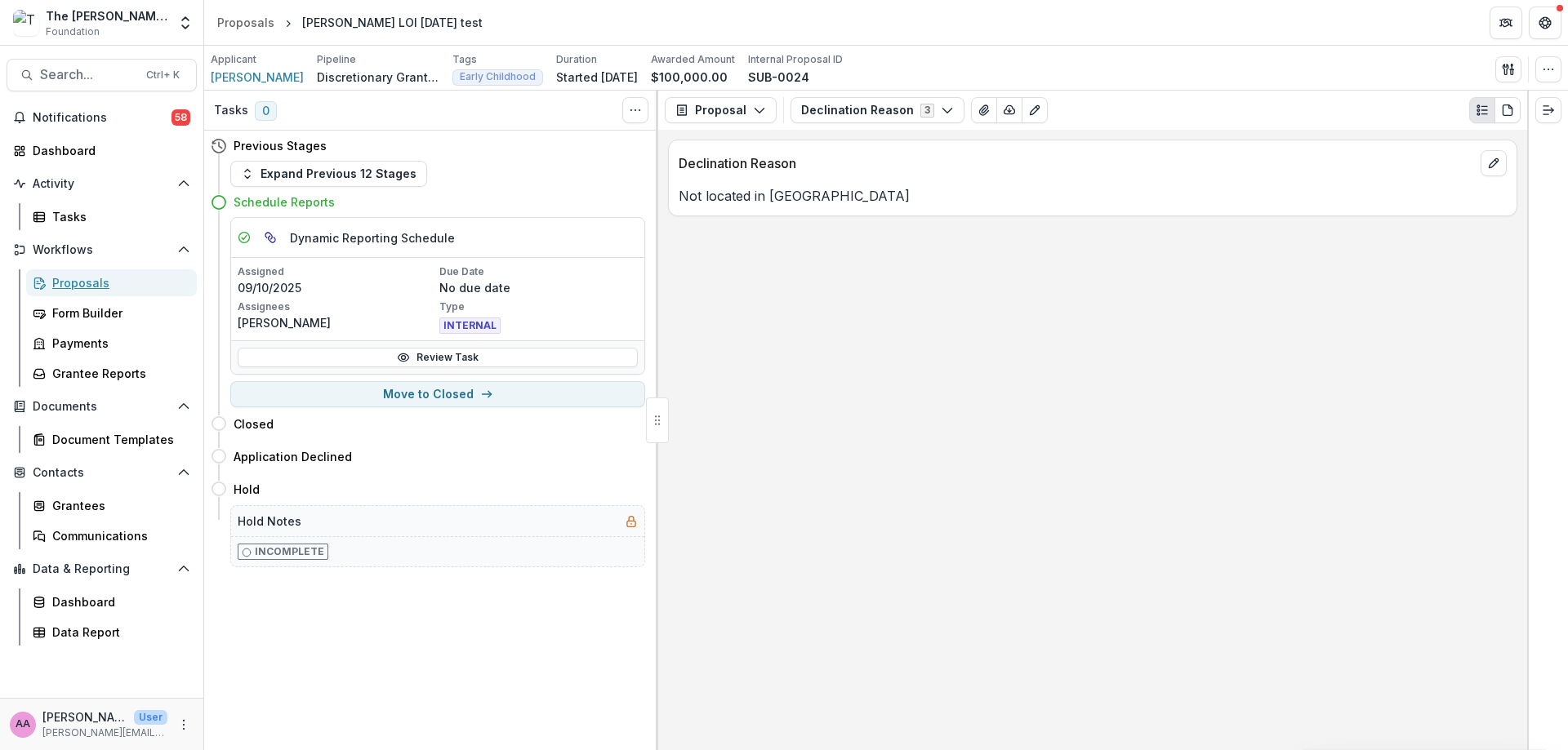
click at [114, 285] on div "Proposals" at bounding box center [118, 283] width 132 height 17
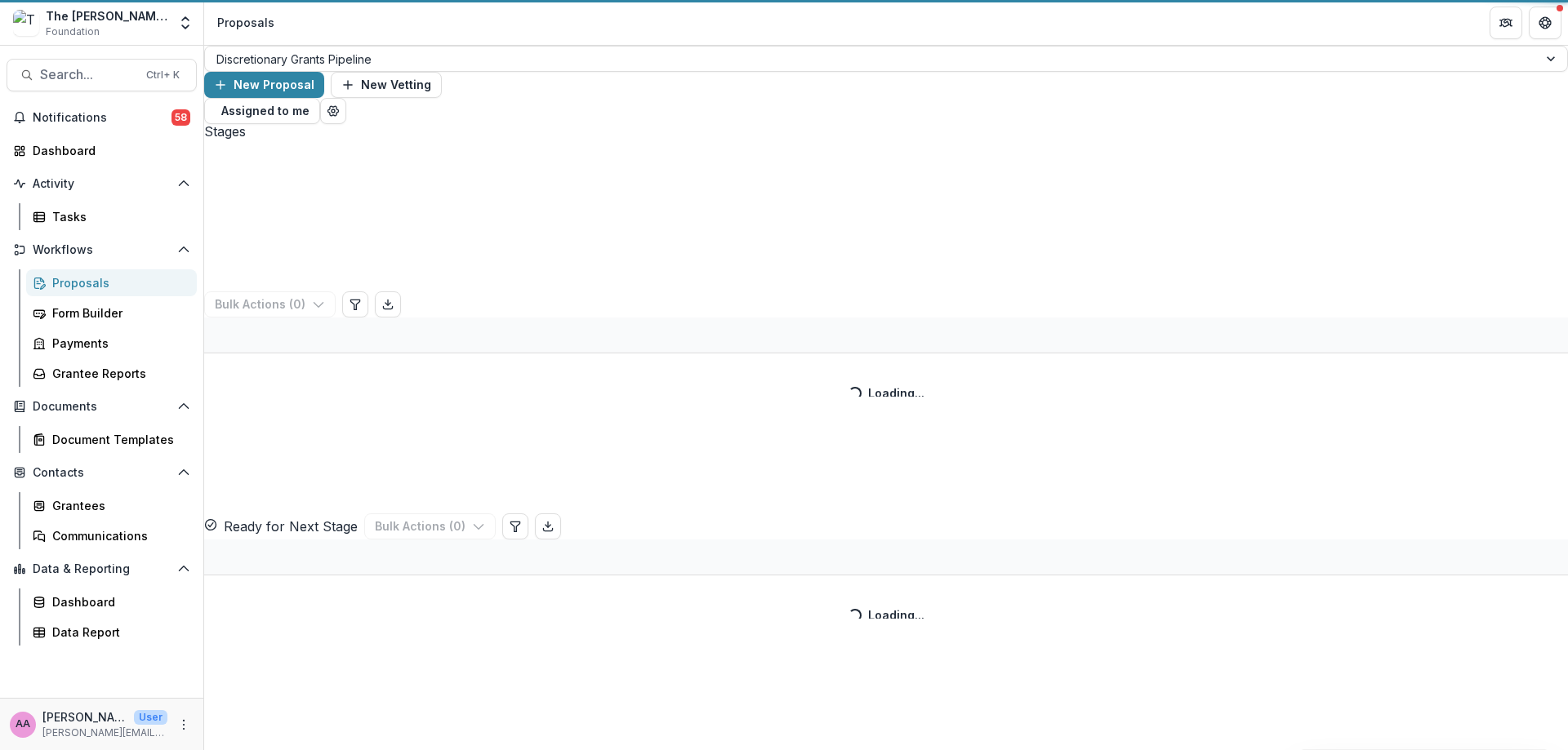
click at [350, 71] on div "Discretionary Grants Pipeline" at bounding box center [872, 59] width 1333 height 24
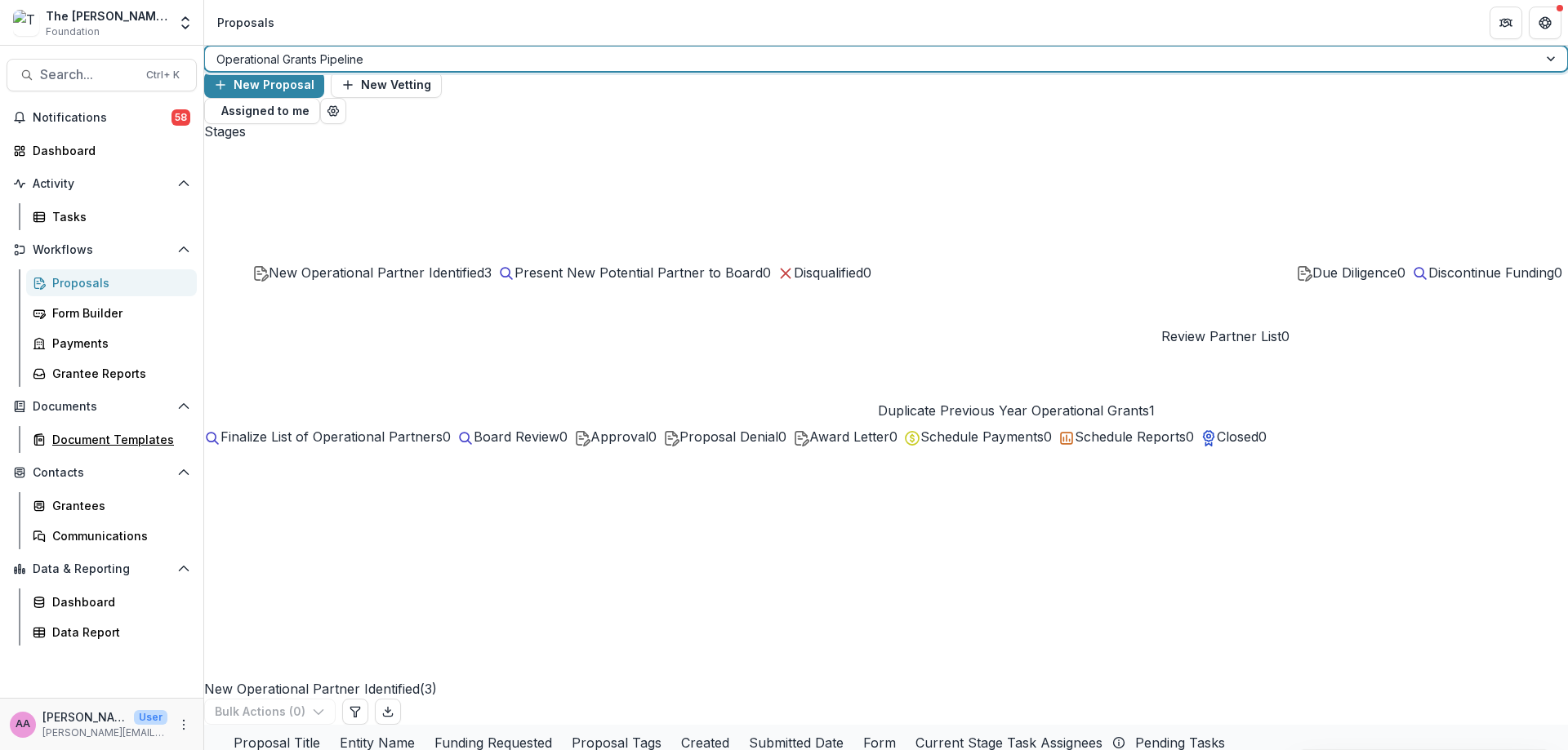
click at [96, 447] on div "Document Templates" at bounding box center [118, 440] width 132 height 17
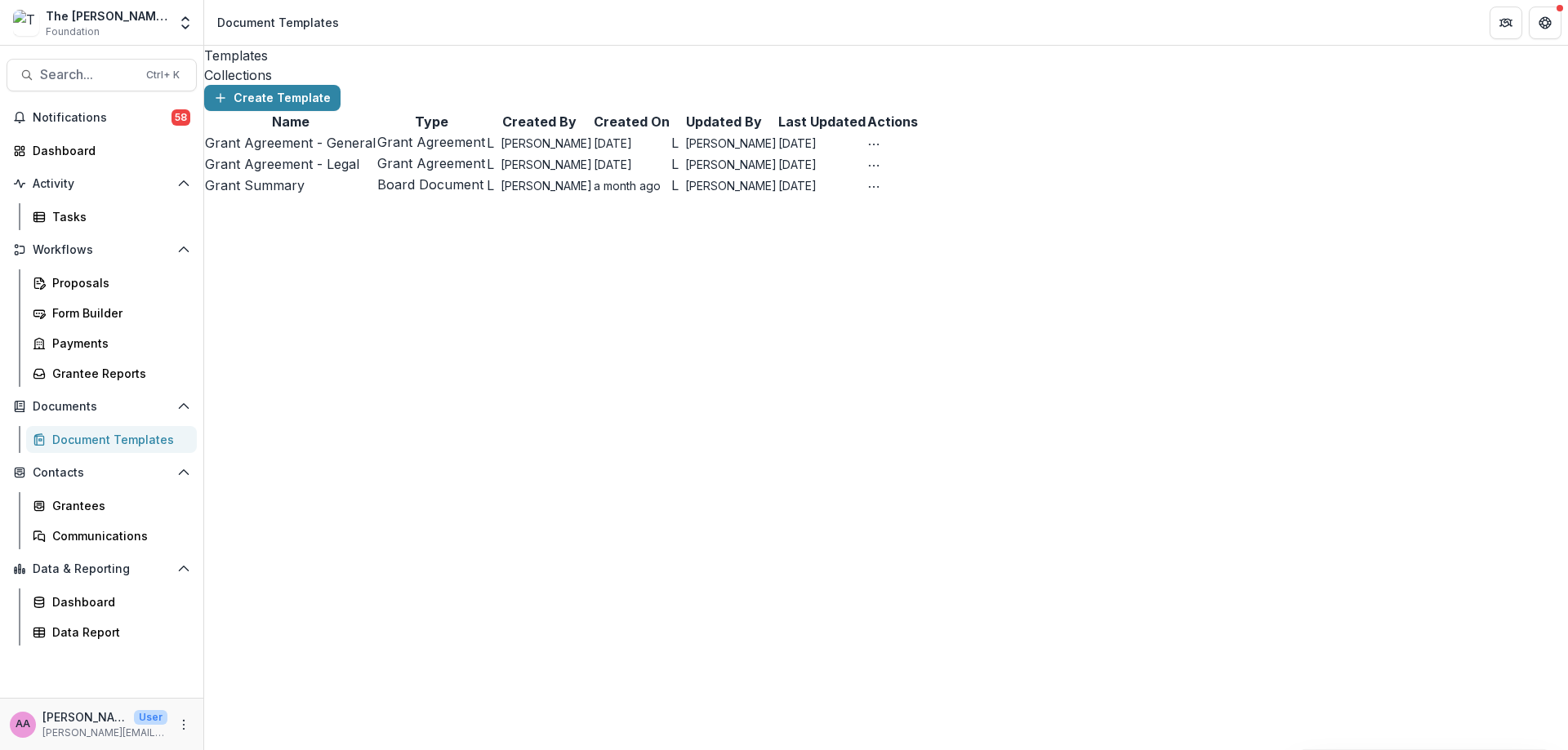
click at [181, 724] on icon "More" at bounding box center [183, 724] width 13 height 13
click at [252, 694] on link "User Settings" at bounding box center [291, 690] width 174 height 27
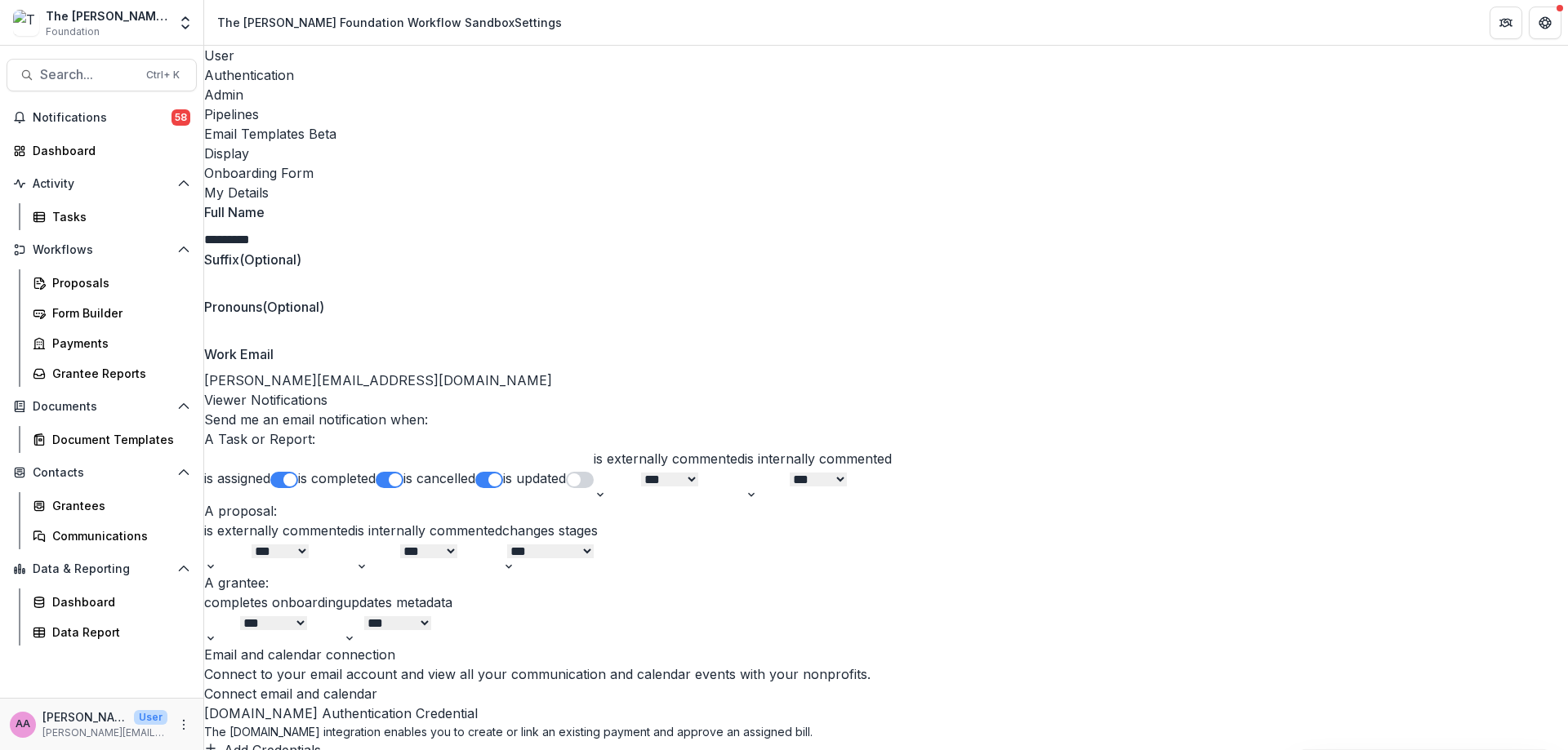
click at [530, 124] on div "Email Templates Beta" at bounding box center [886, 133] width 1364 height 20
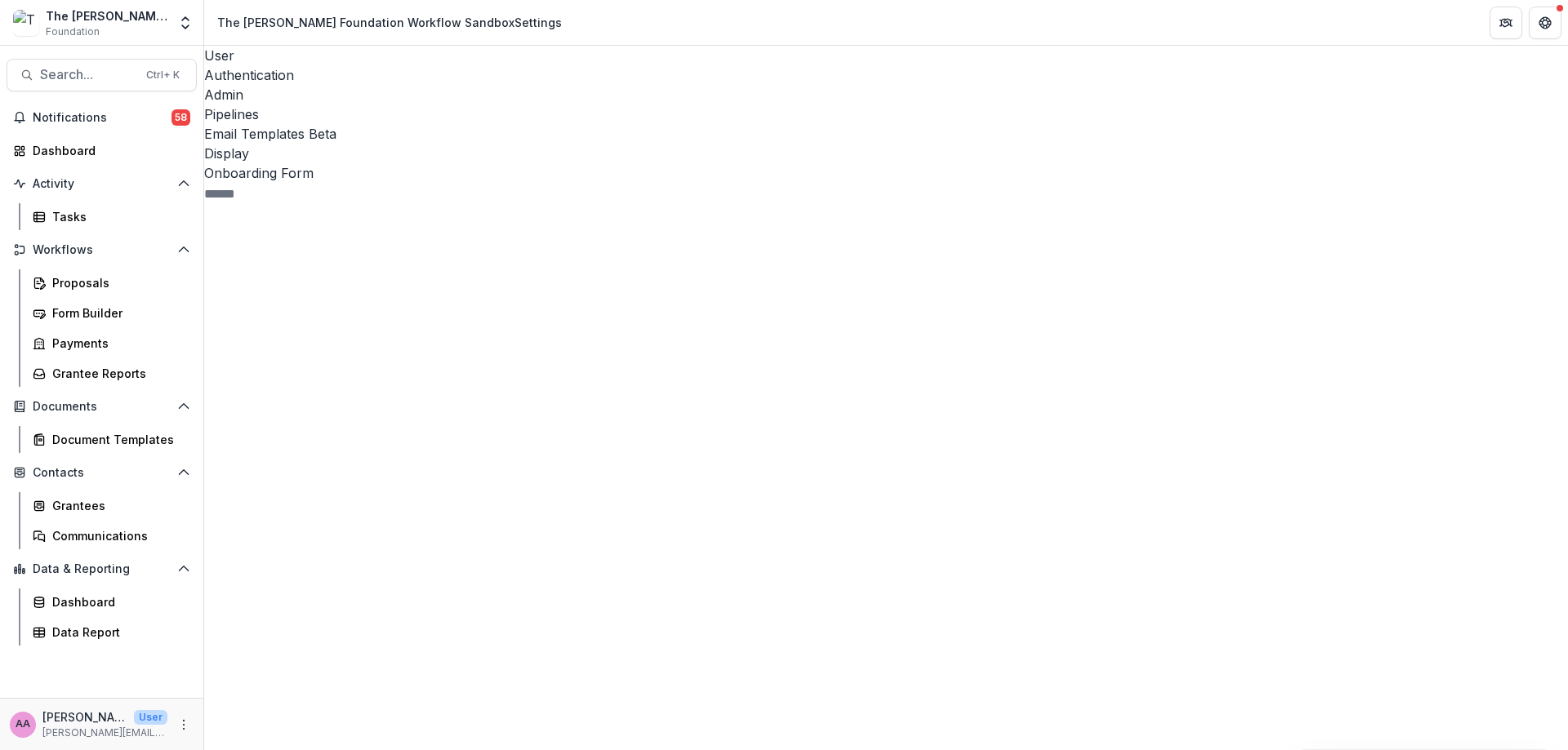
click at [315, 413] on div "Invite to Submit LOI 2" at bounding box center [359, 702] width 260 height 578
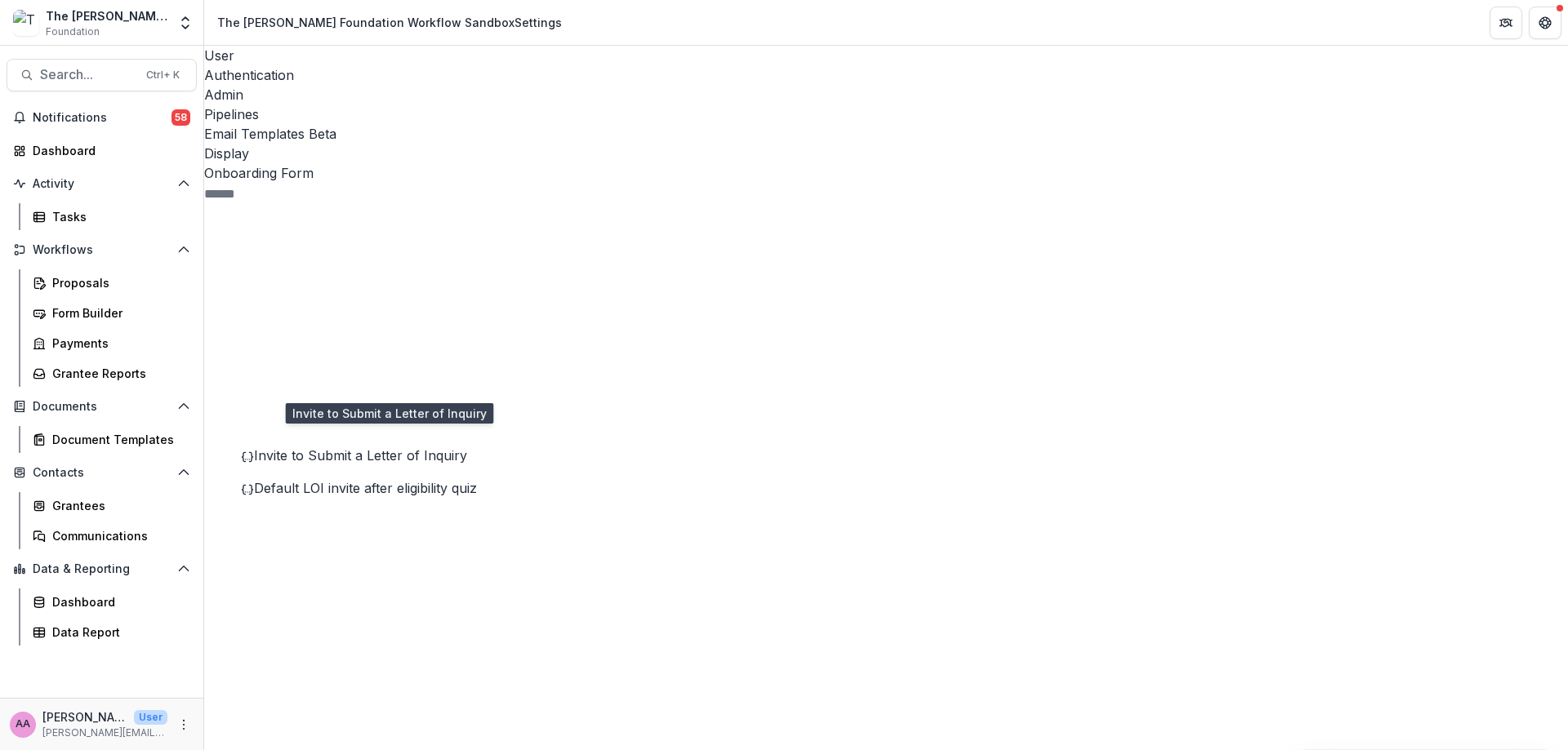
click at [320, 448] on span "Invite to Submit a Letter of Inquiry" at bounding box center [360, 455] width 213 height 16
click at [329, 478] on div "Default LOI invite after eligibility quiz" at bounding box center [365, 488] width 248 height 20
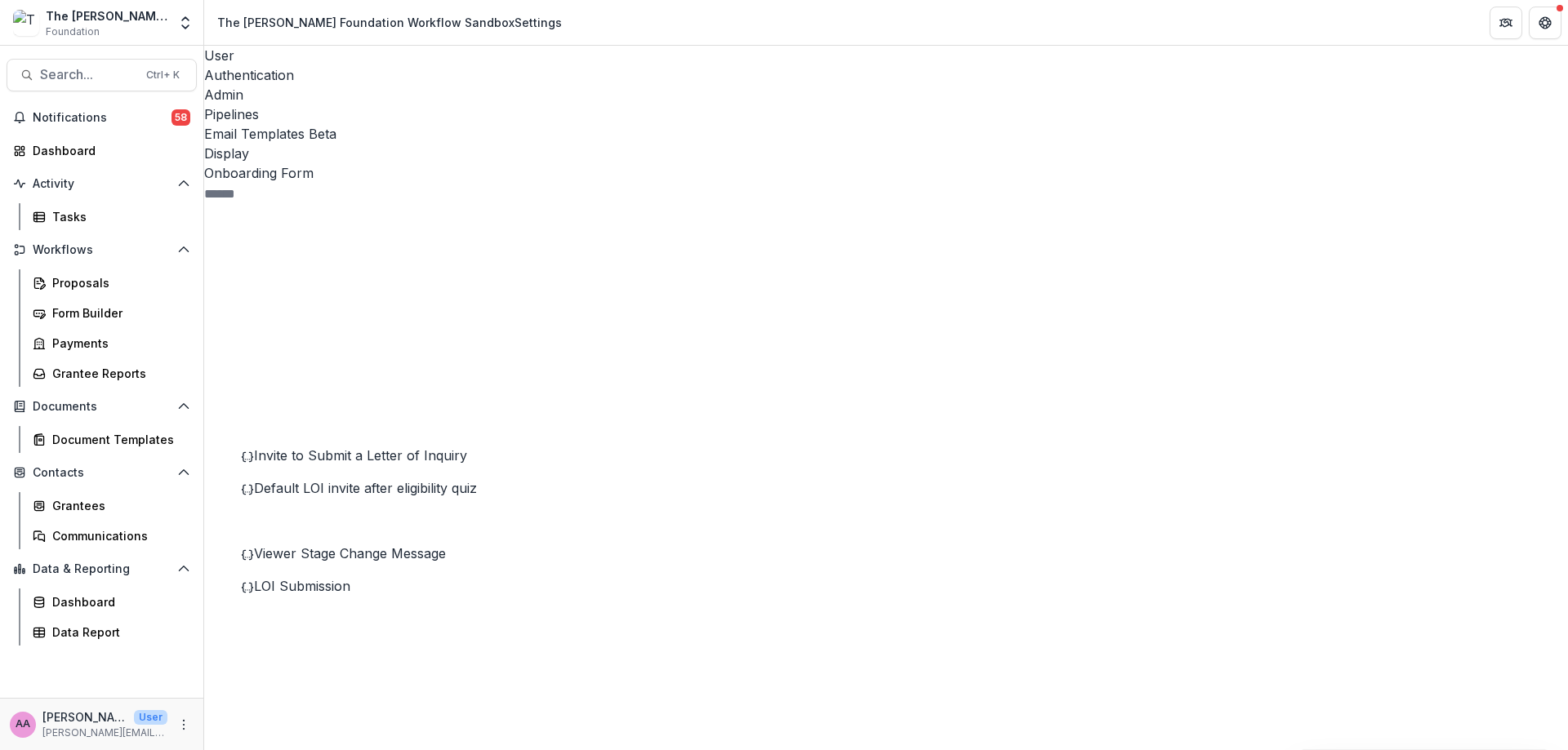
click at [316, 543] on div "Viewer Stage Change Message" at bounding box center [365, 553] width 248 height 20
click at [349, 578] on span "LOI Submission" at bounding box center [302, 586] width 97 height 16
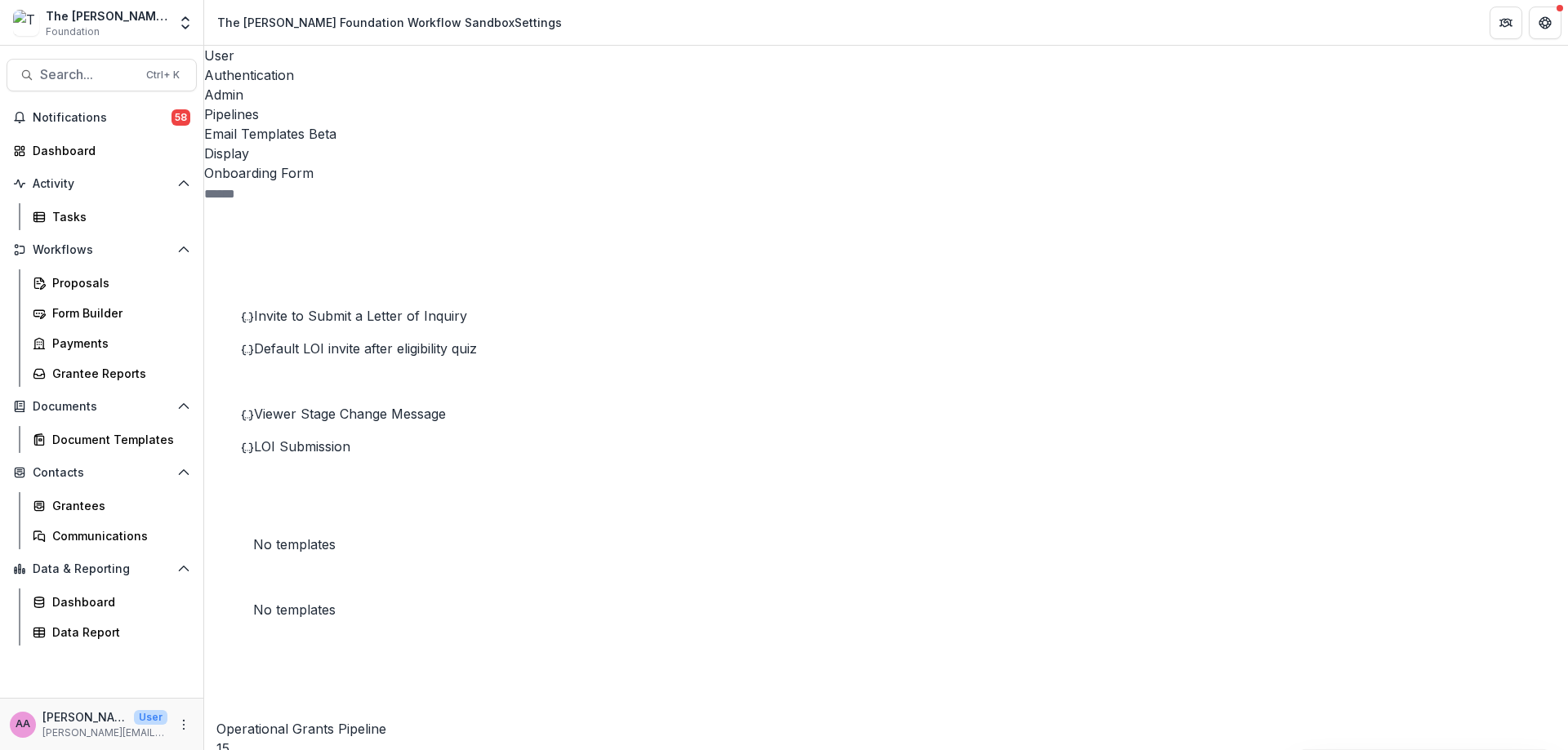
scroll to position [141, 0]
click at [331, 729] on div "Invite to Complete Full Application" at bounding box center [365, 738] width 248 height 20
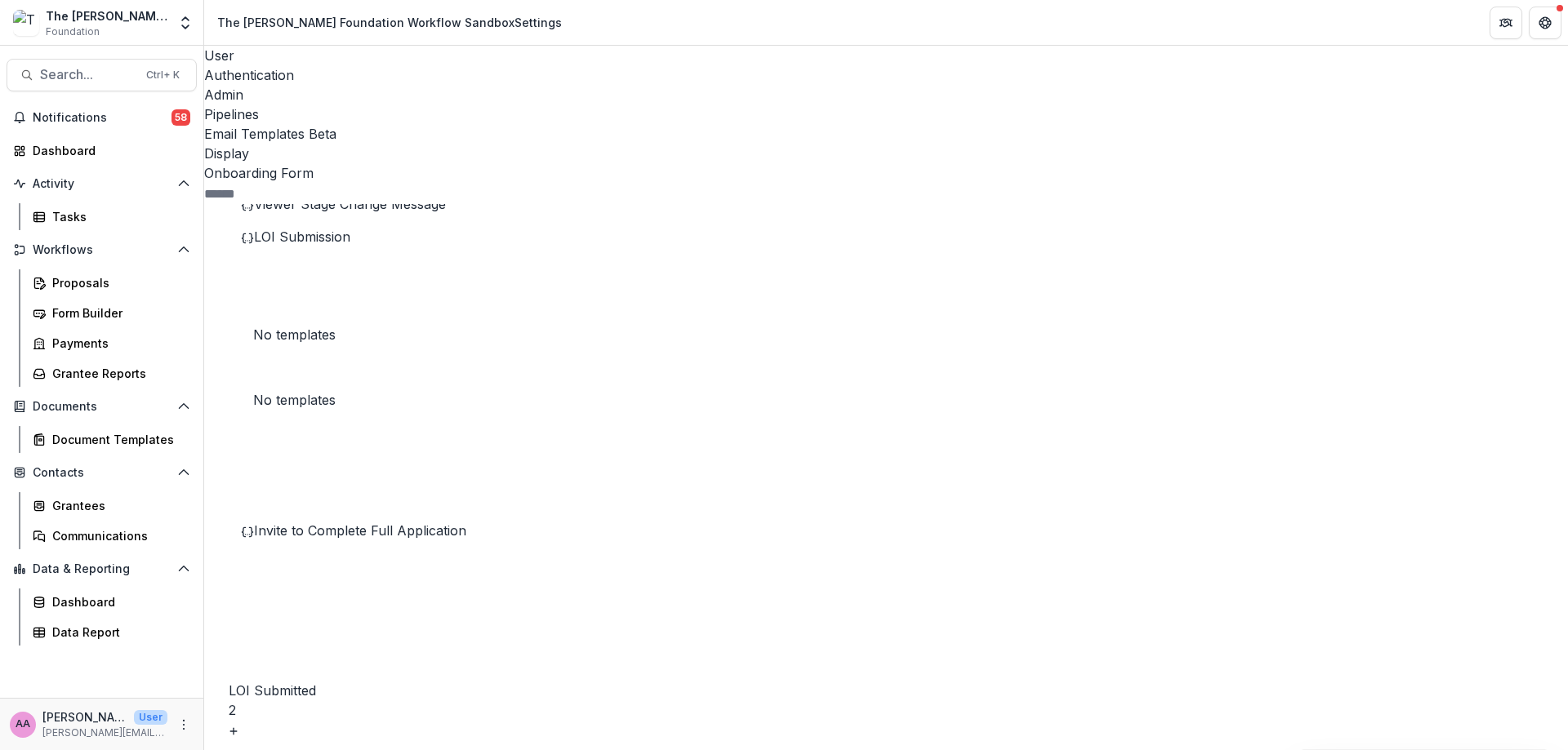
scroll to position [357, 0]
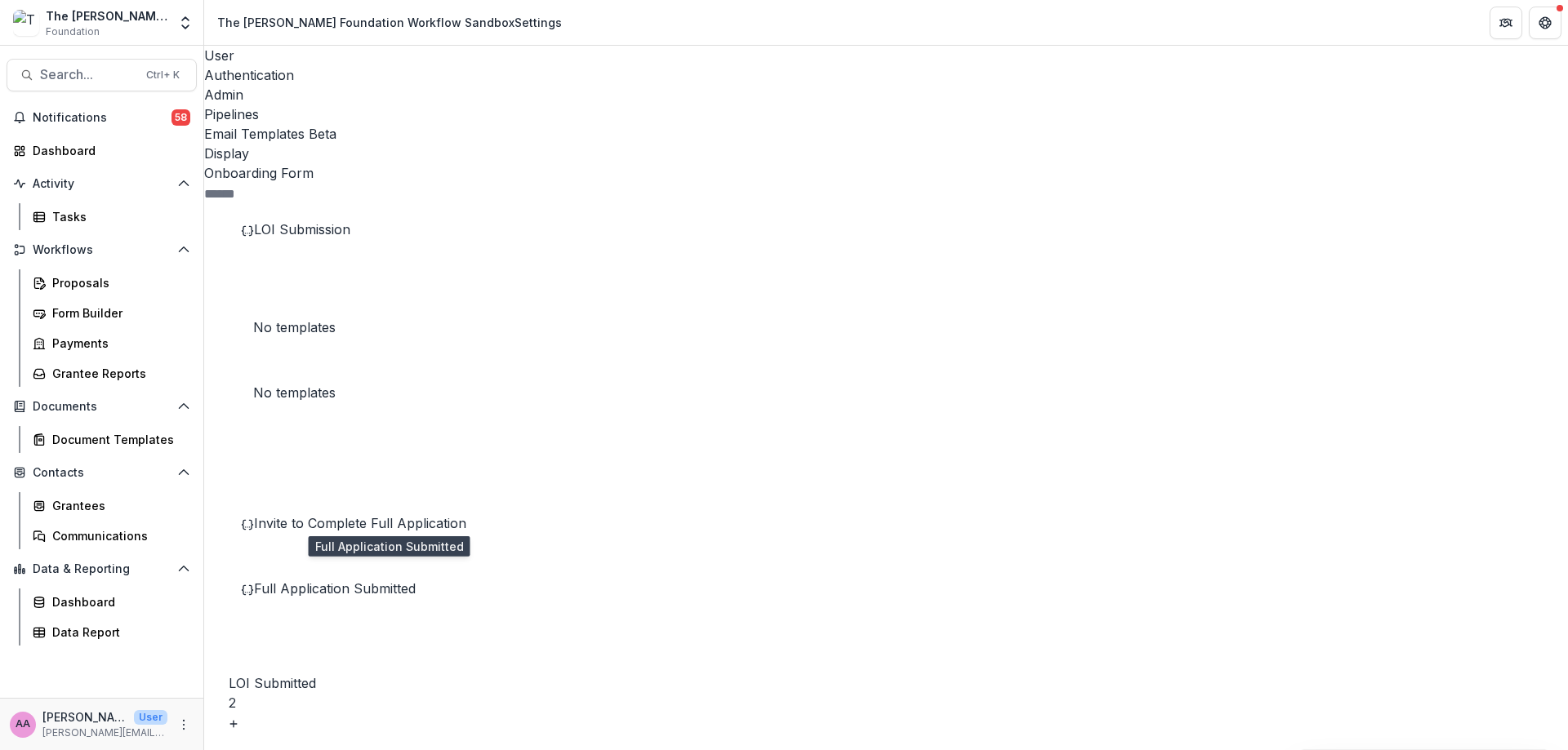
click at [337, 580] on span "Full Application Submitted" at bounding box center [334, 588] width 161 height 16
click at [337, 579] on div "Full Application Submitted" at bounding box center [346, 595] width 285 height 32
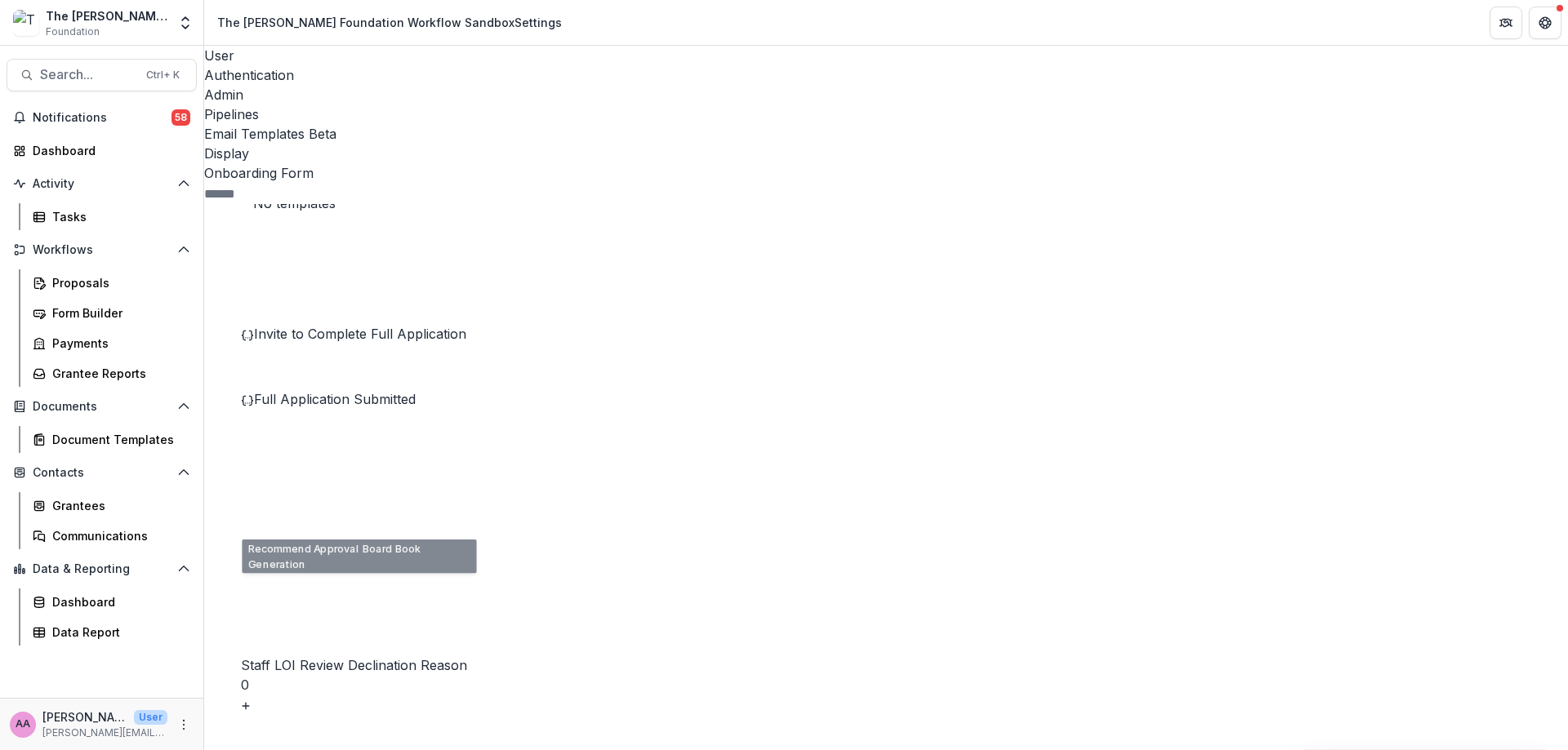
scroll to position [549, 0]
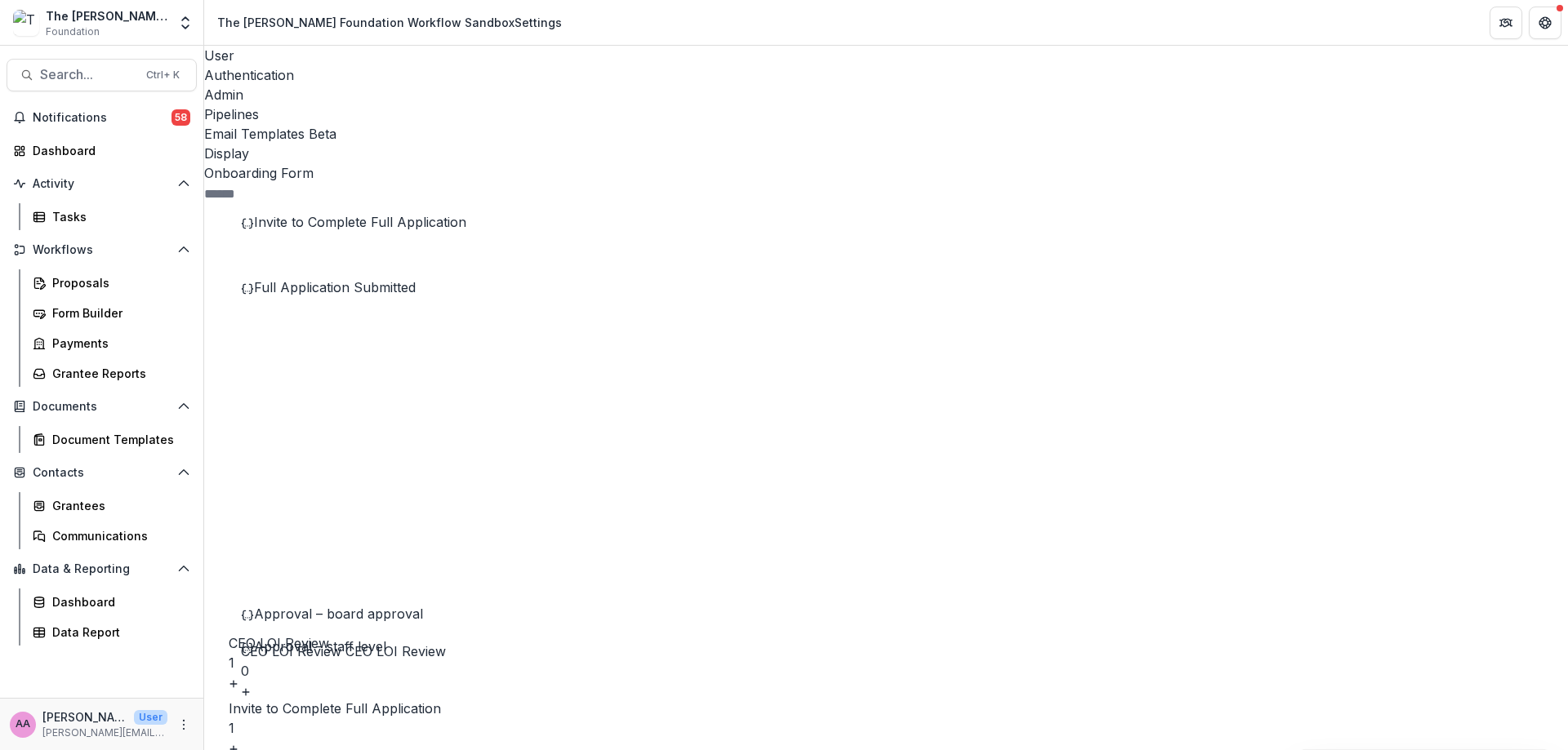
scroll to position [662, 0]
click at [351, 601] on span "Approval – board approval" at bounding box center [338, 609] width 169 height 16
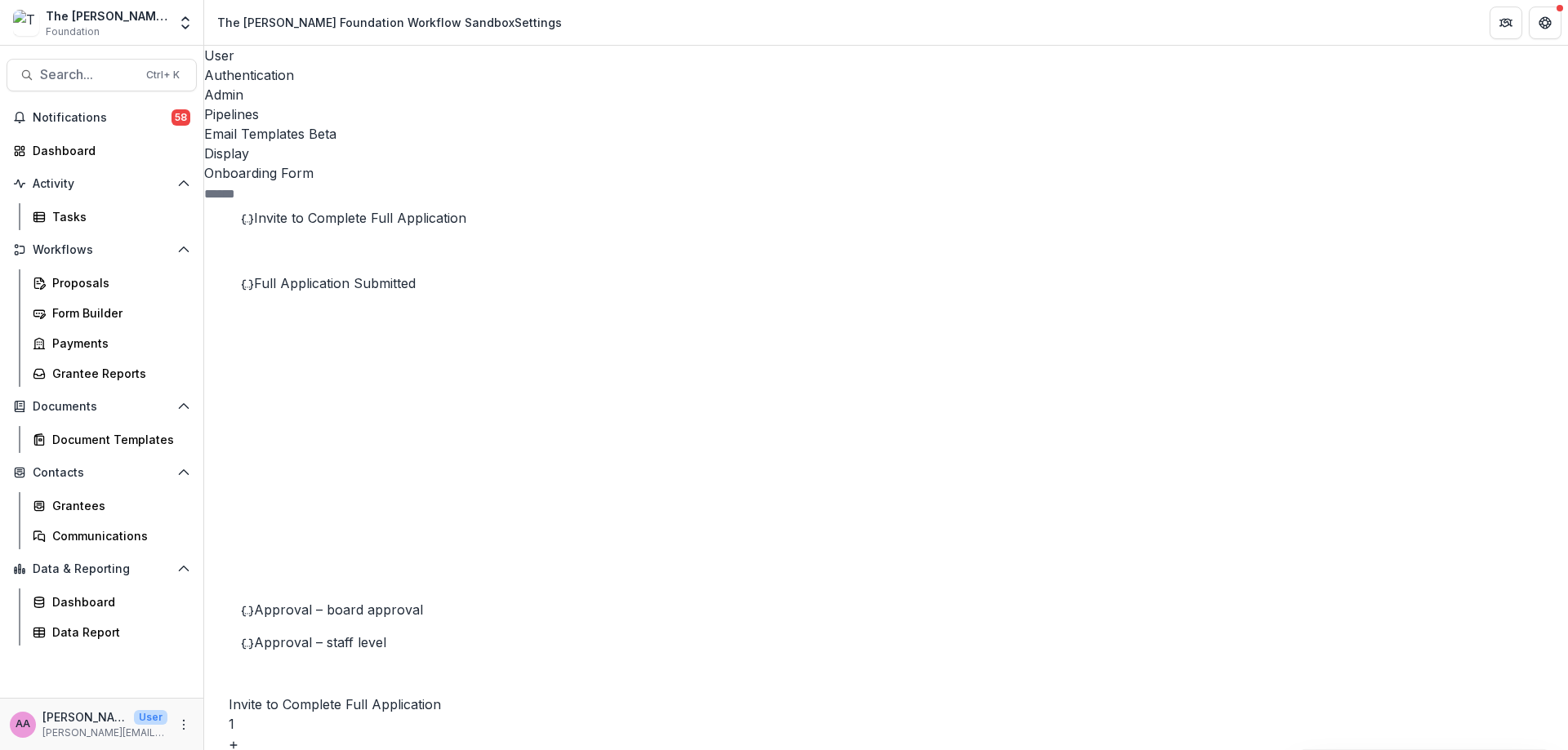
drag, startPoint x: 1368, startPoint y: 653, endPoint x: 1383, endPoint y: 653, distance: 15.0
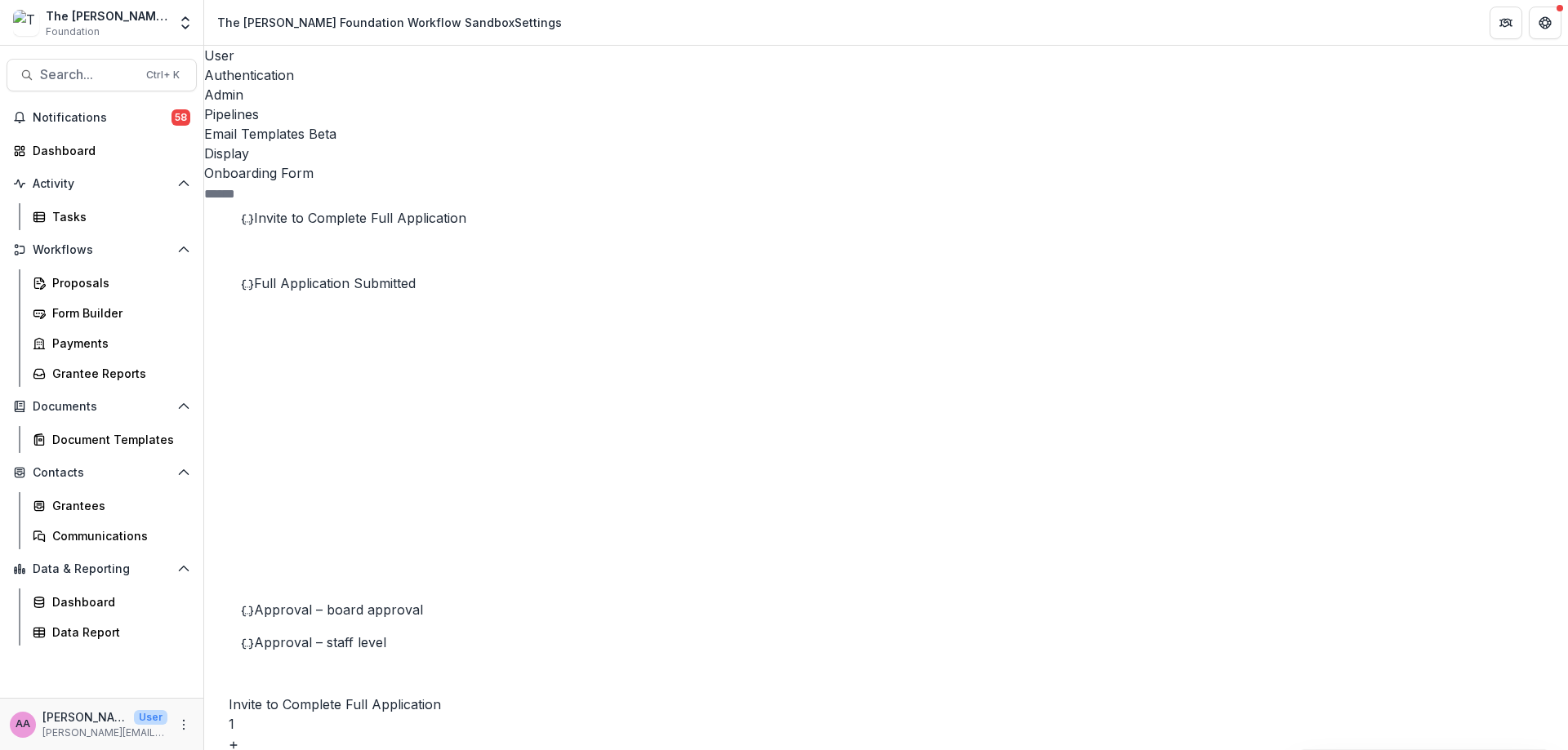
scroll to position [466, 0]
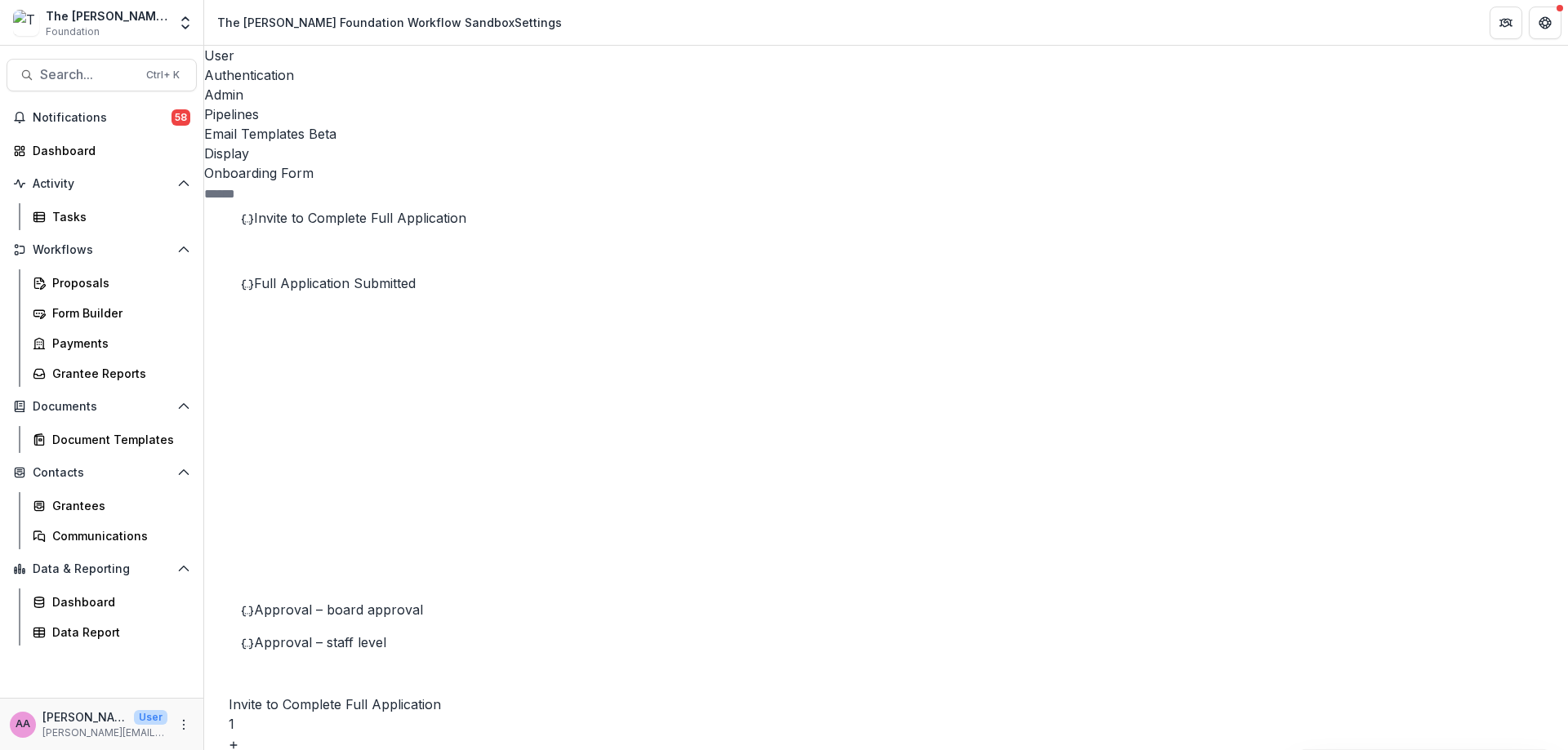
drag, startPoint x: 1160, startPoint y: 266, endPoint x: 1248, endPoint y: 387, distance: 149.6
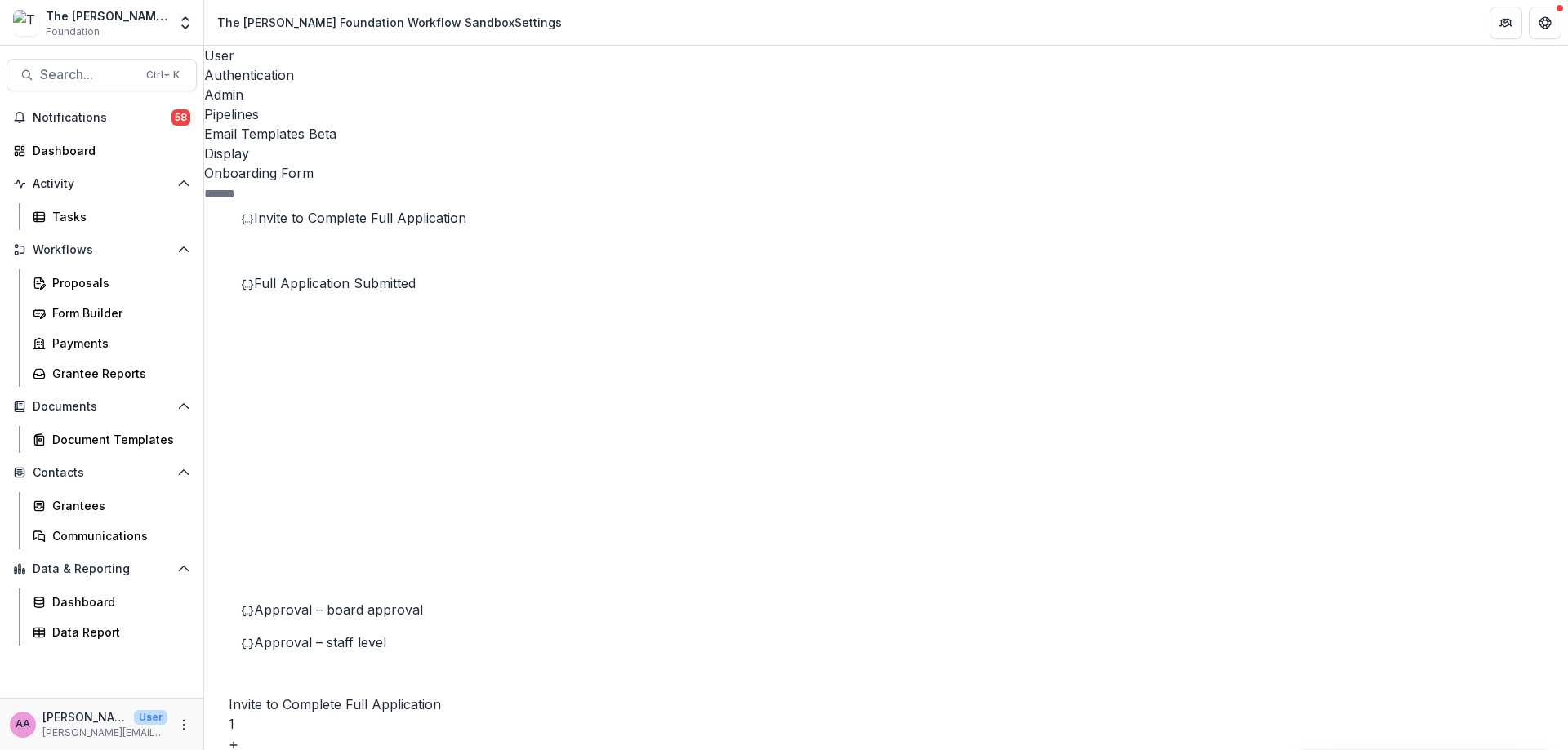
click at [363, 634] on span "Approval – staff level" at bounding box center [320, 642] width 132 height 16
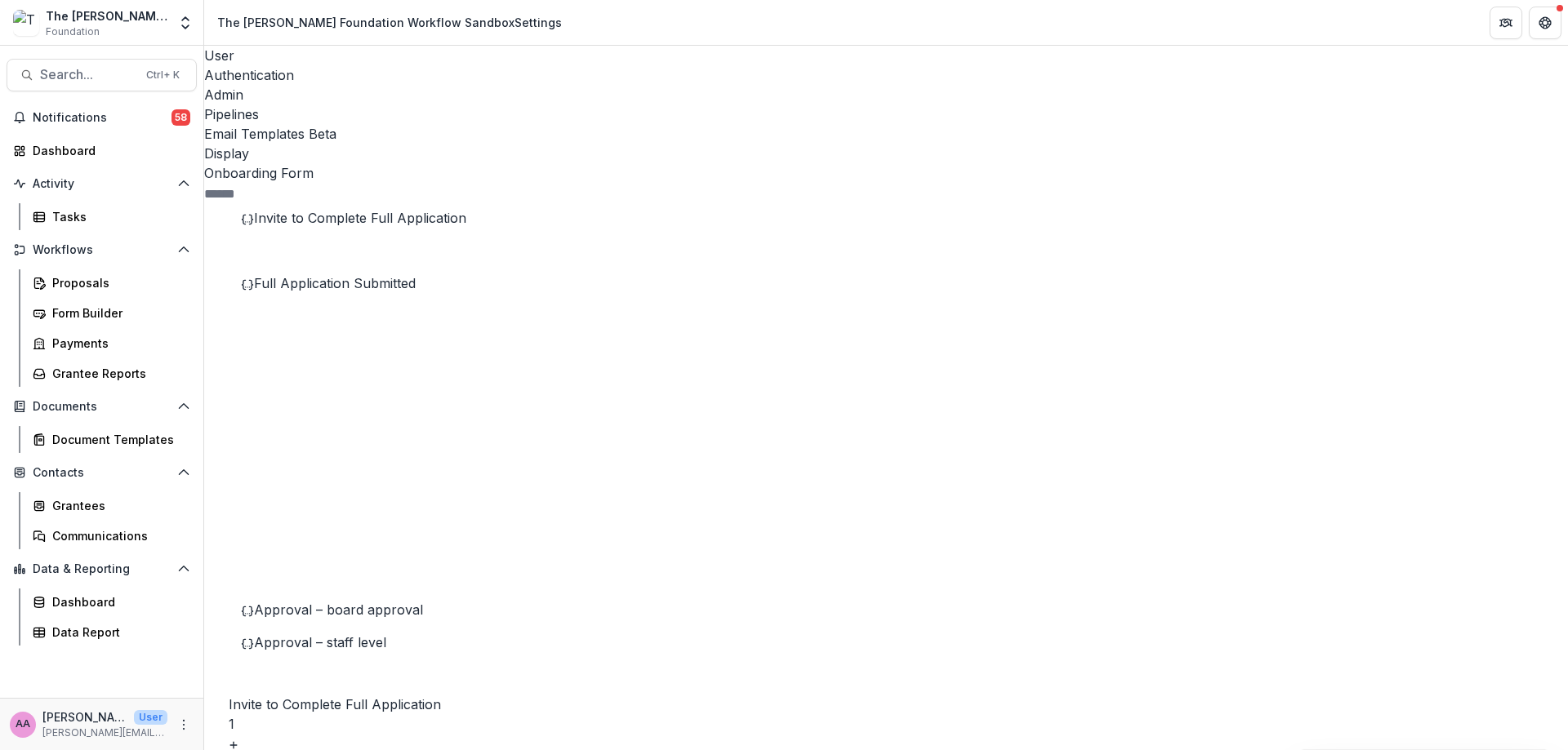
scroll to position [79, 0]
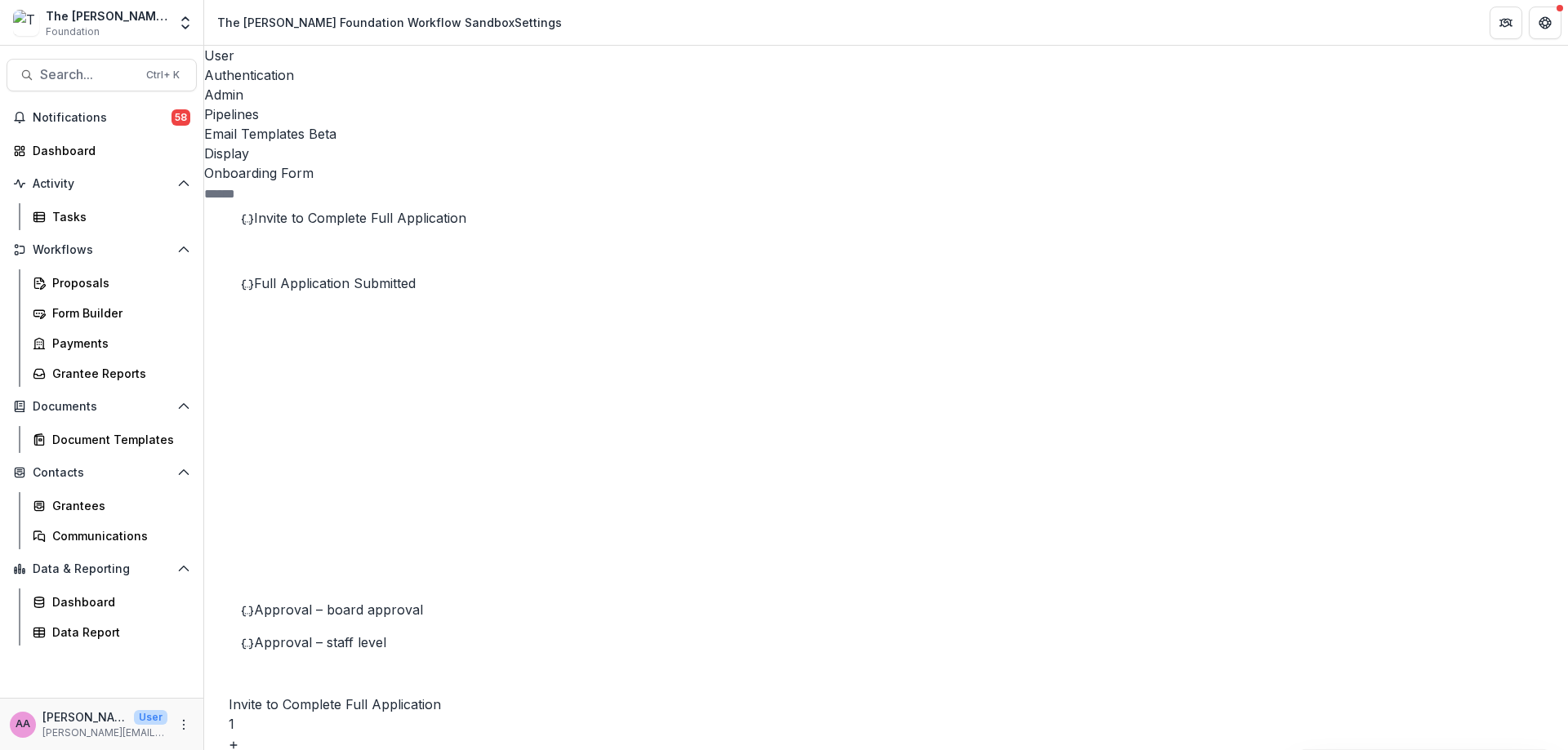
scroll to position [103, 0]
drag, startPoint x: 1158, startPoint y: 452, endPoint x: 1250, endPoint y: 630, distance: 200.4
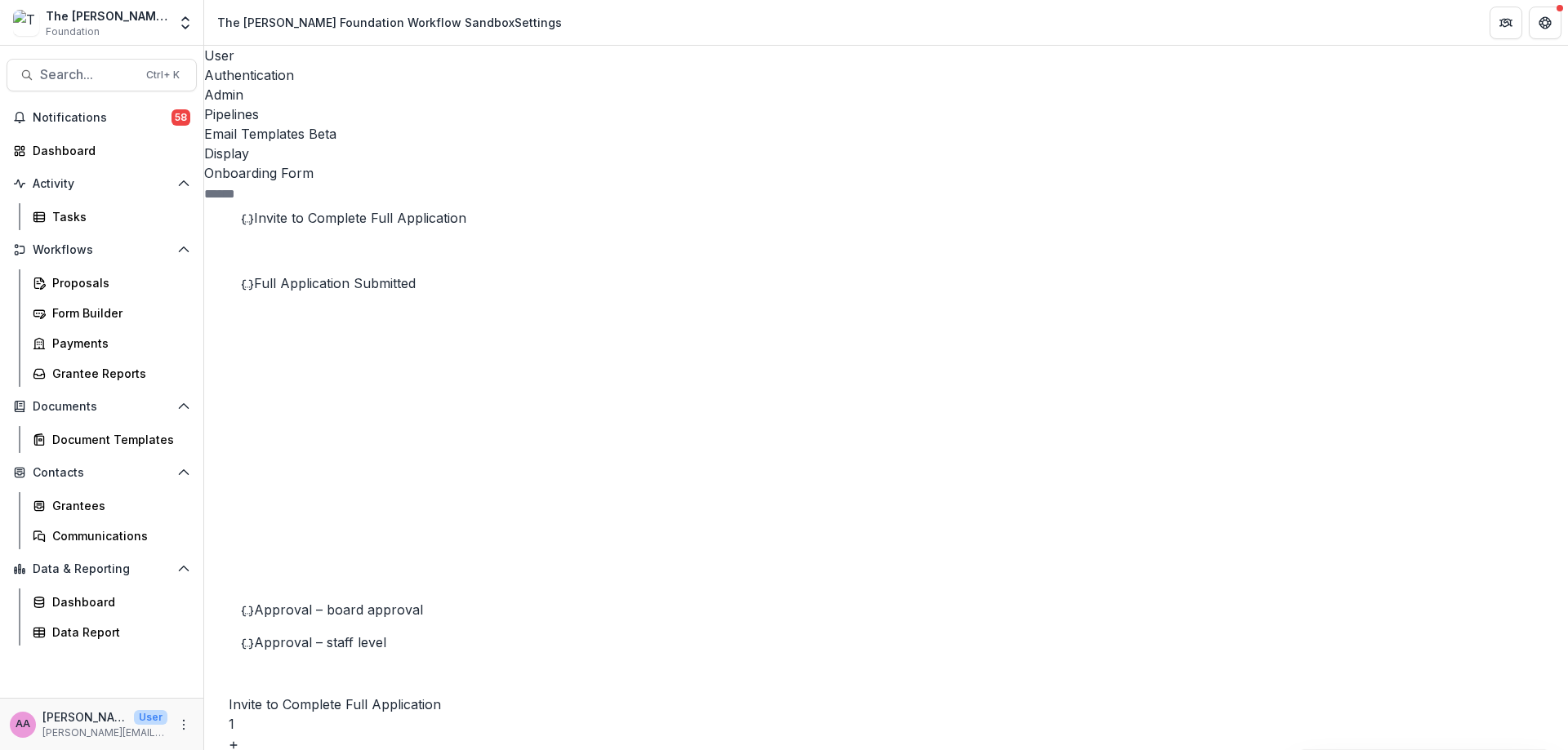
drag, startPoint x: 826, startPoint y: 532, endPoint x: 902, endPoint y: 534, distance: 76.0
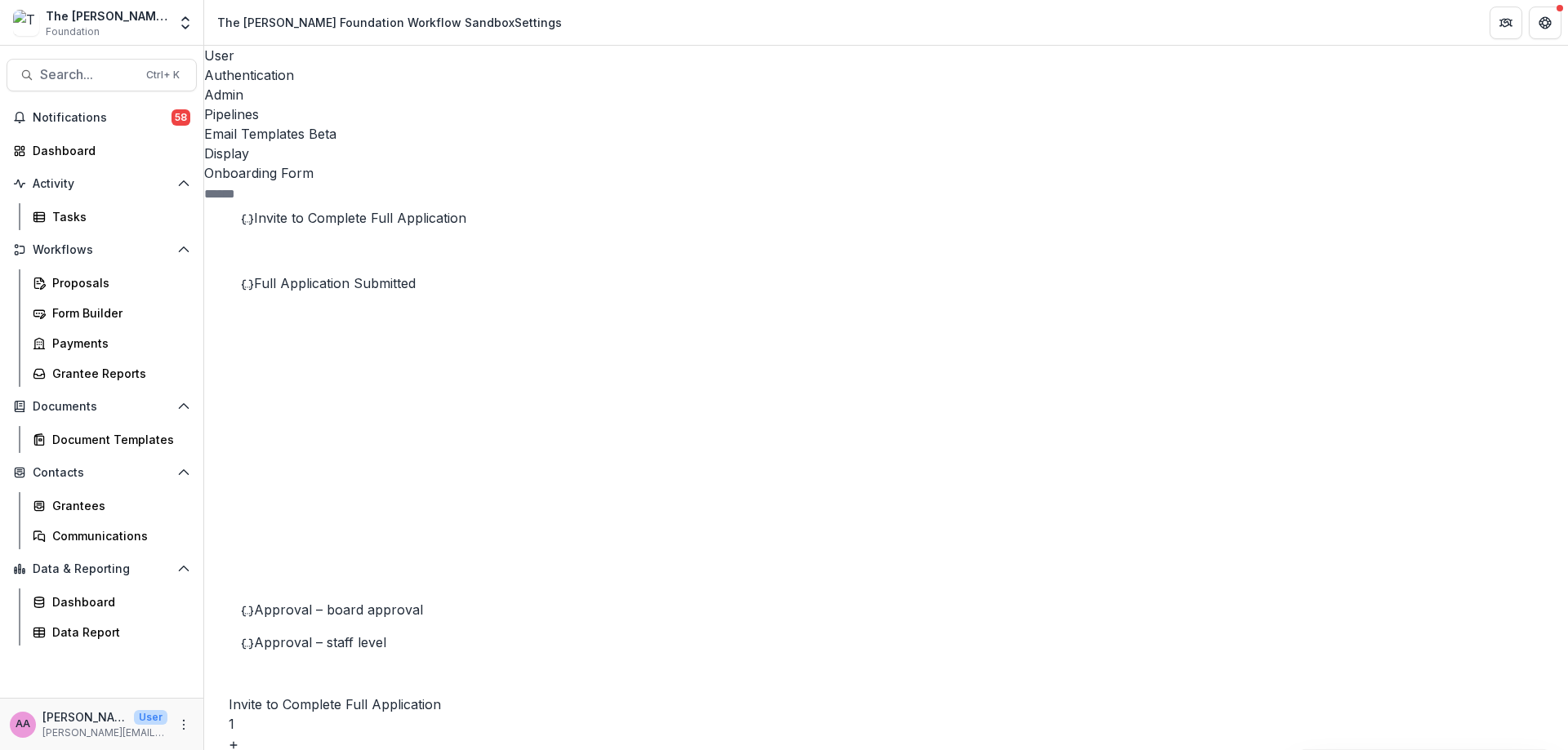
drag, startPoint x: 1417, startPoint y: 518, endPoint x: 1461, endPoint y: 518, distance: 44.0
click at [402, 601] on span "Approval – board approval" at bounding box center [338, 609] width 169 height 16
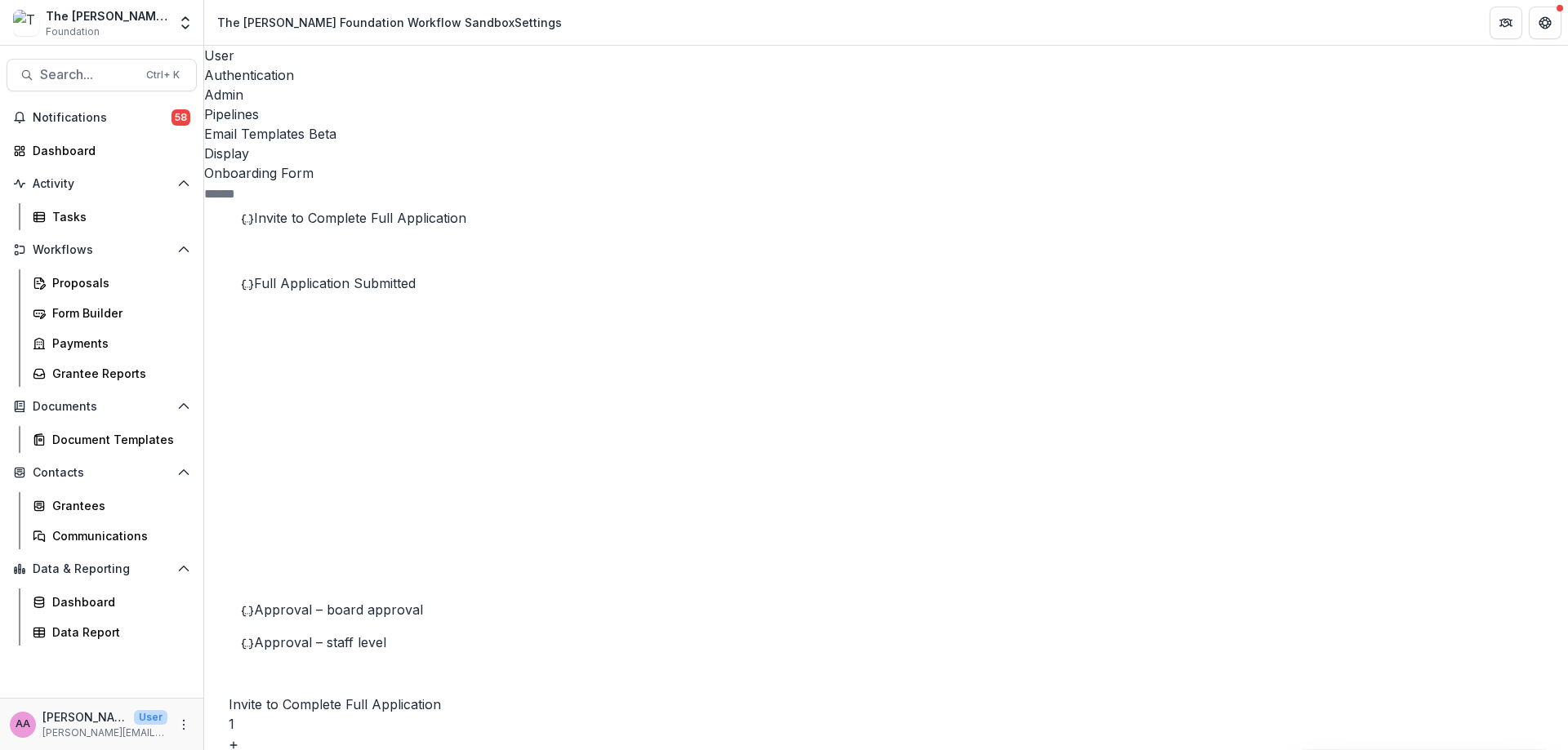
scroll to position [528, 0]
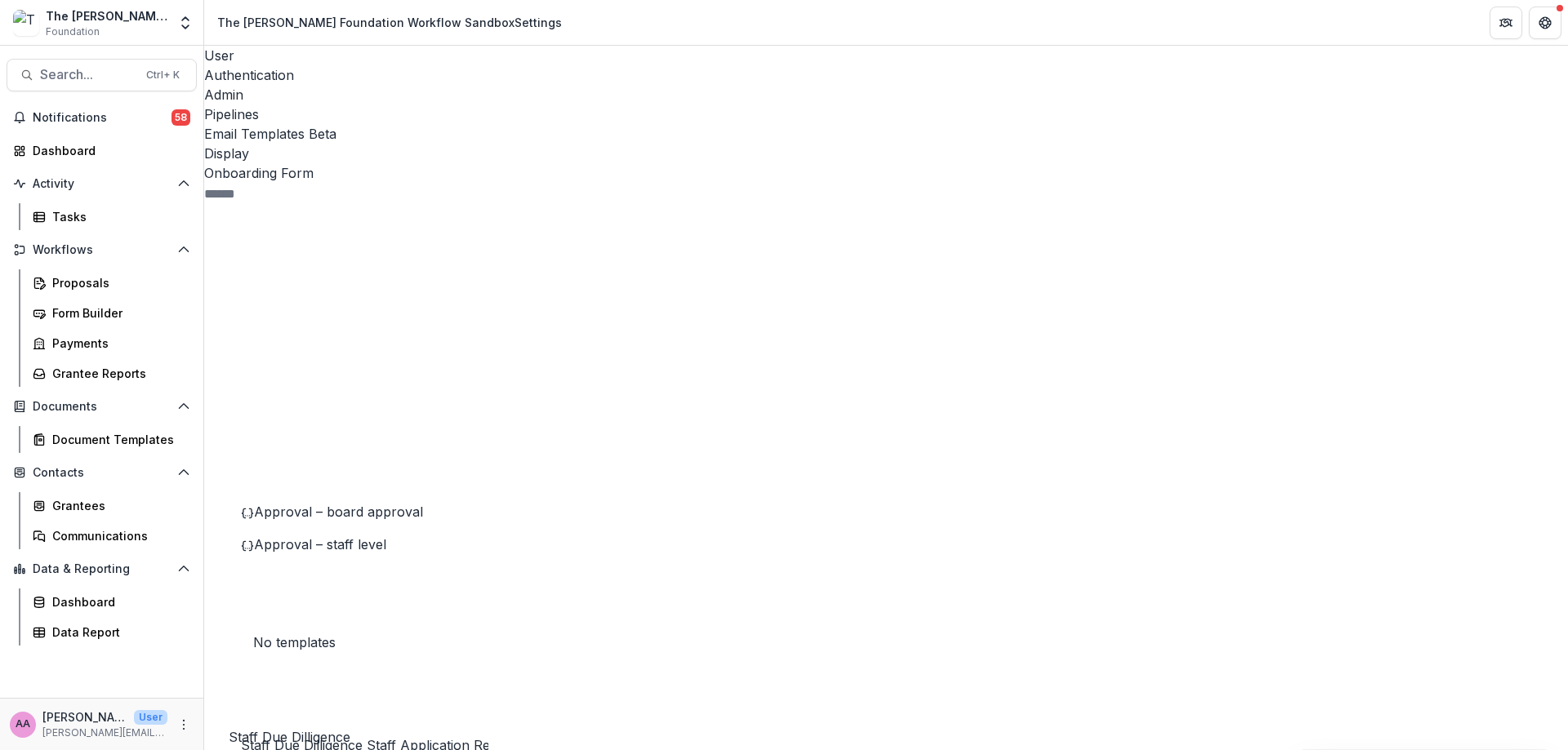
scroll to position [762, 0]
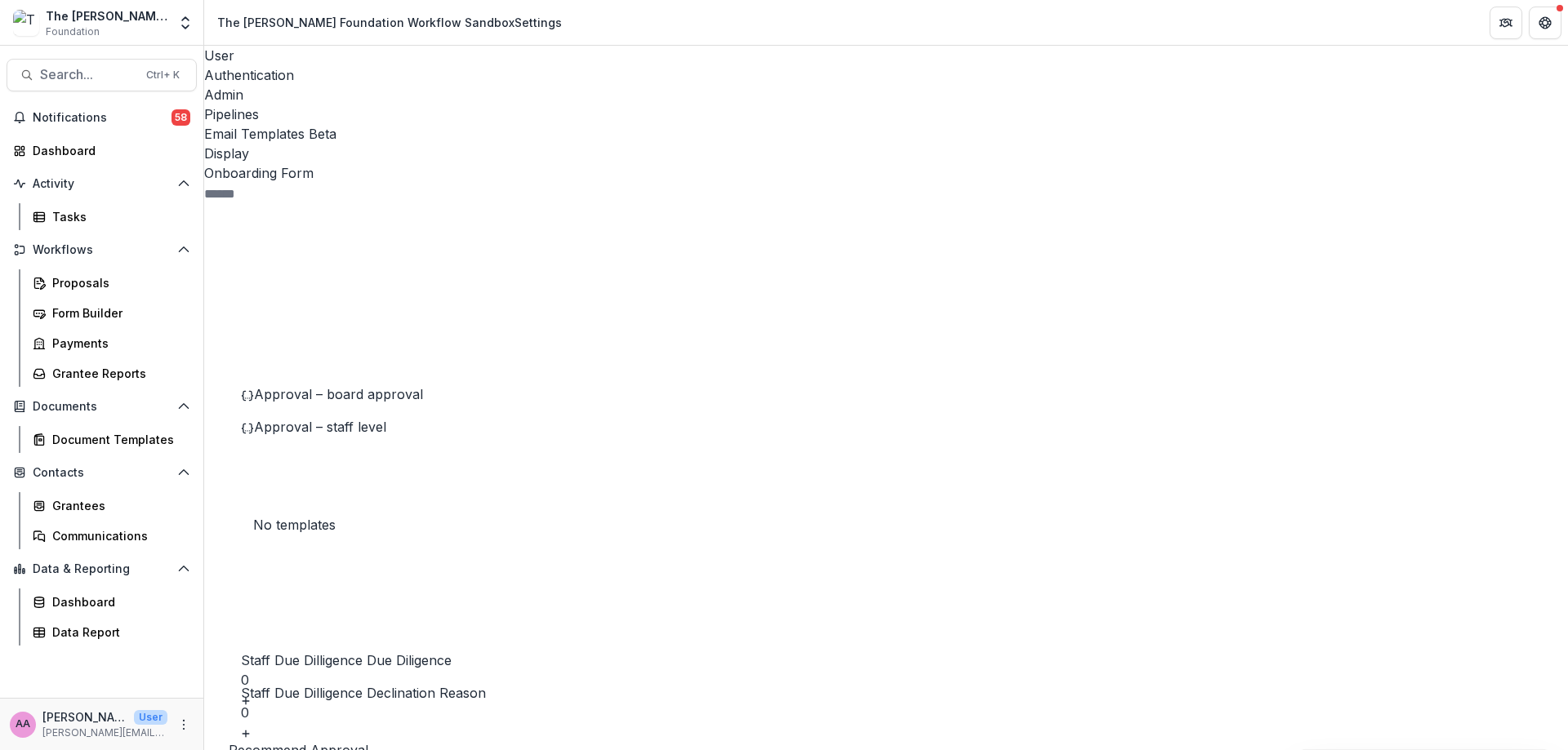
scroll to position [878, 0]
click at [320, 677] on div "Application Declined 1" at bounding box center [346, 694] width 285 height 32
click at [342, 712] on span "Application decline template" at bounding box center [341, 719] width 174 height 16
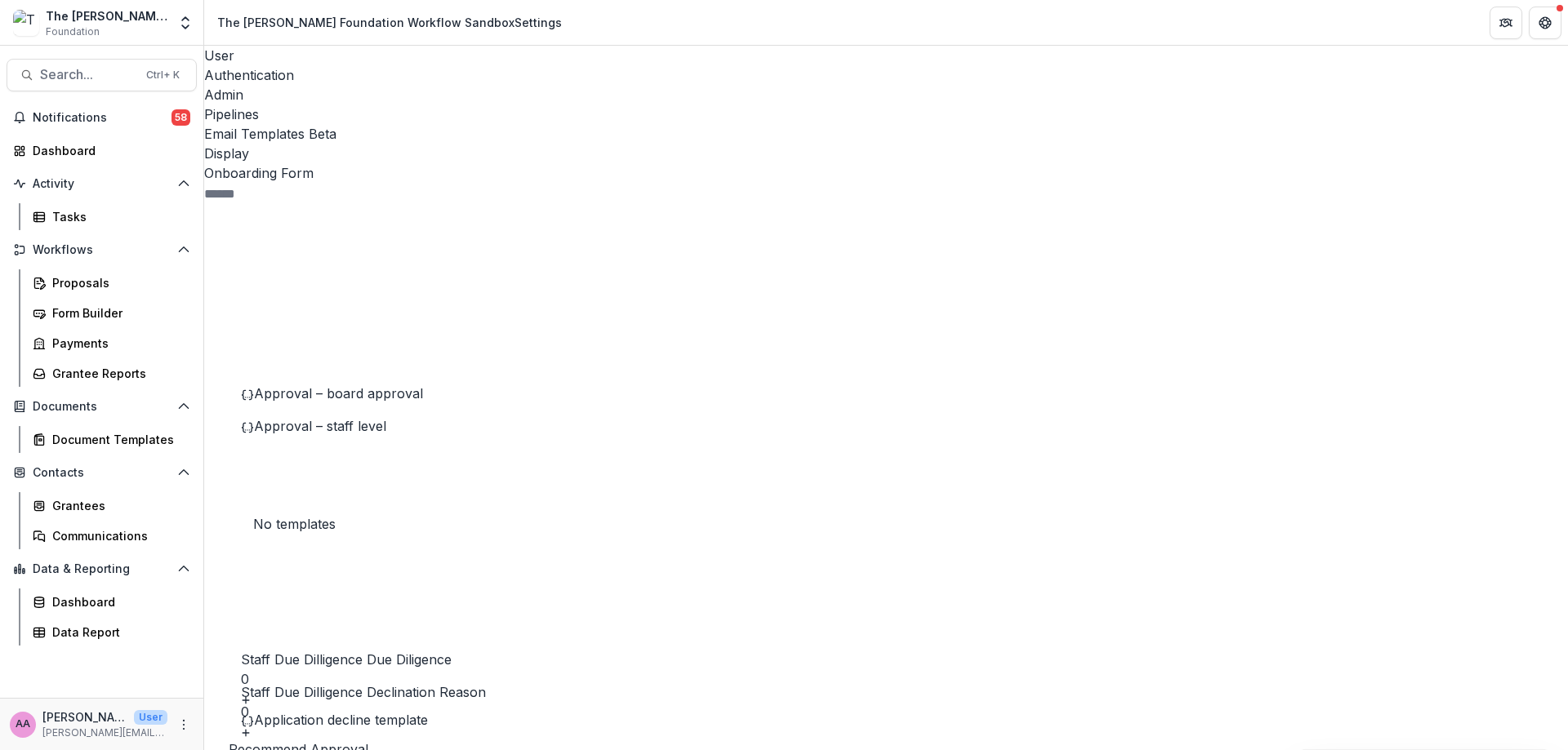
drag, startPoint x: 1207, startPoint y: 595, endPoint x: 1378, endPoint y: 600, distance: 171.1
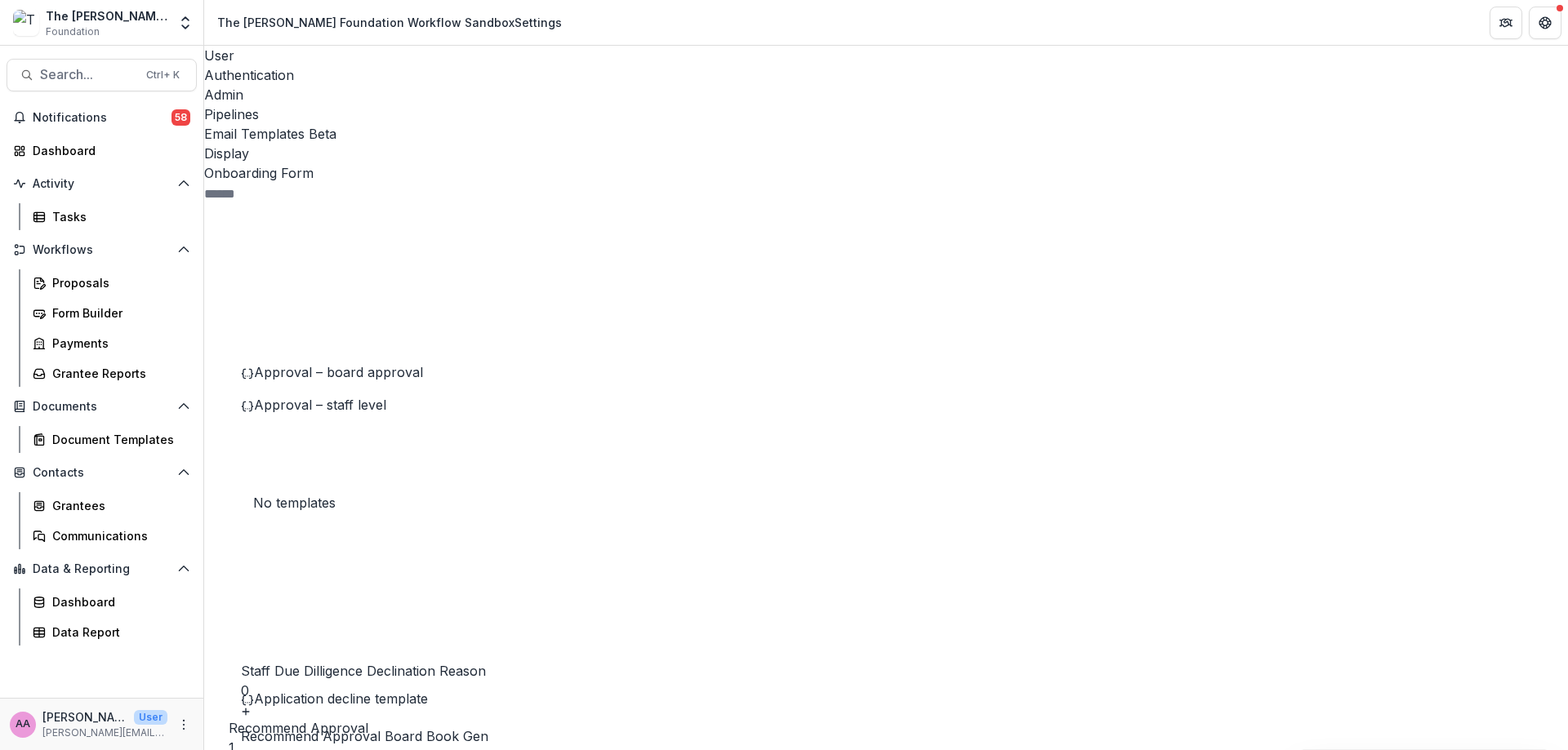
scroll to position [911, 0]
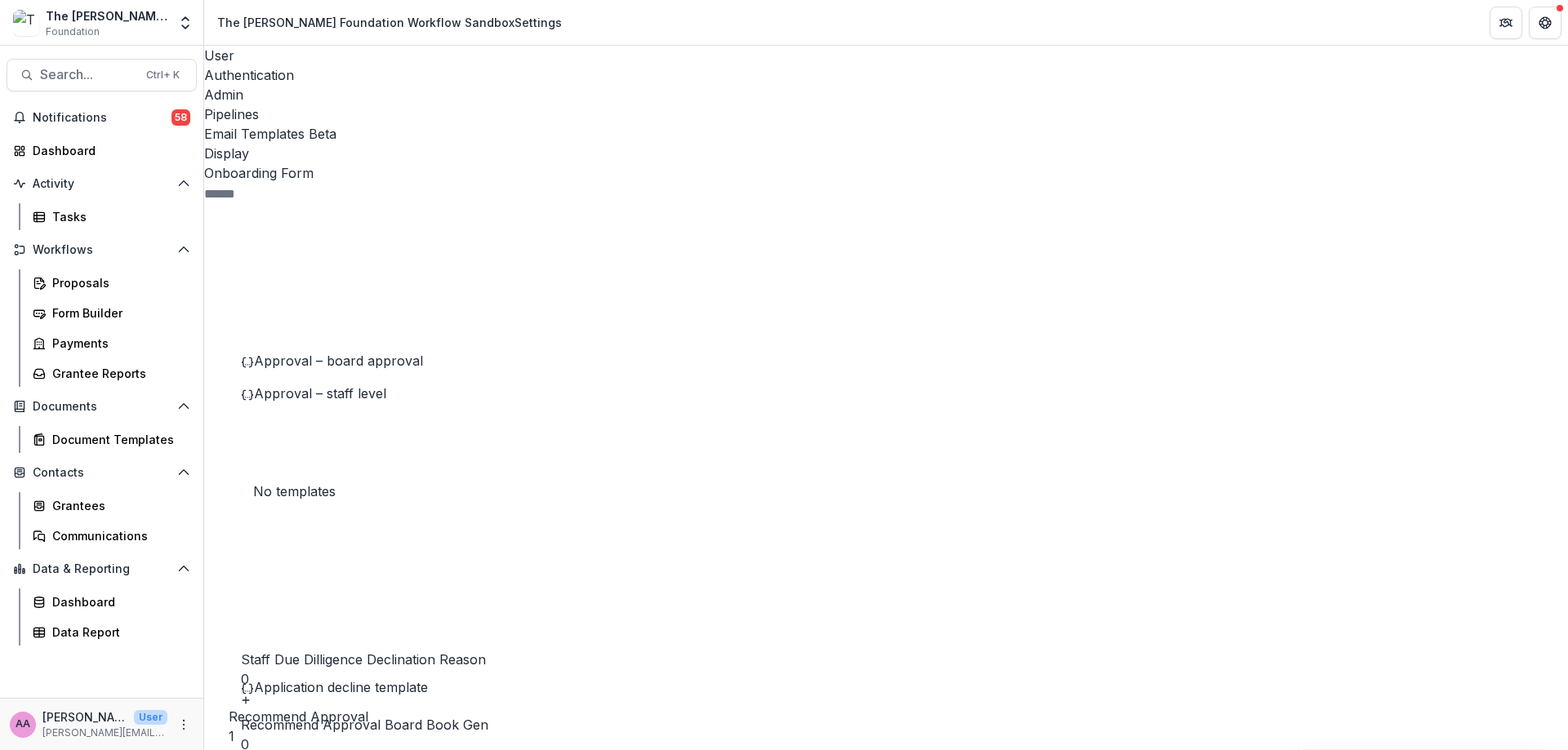
drag, startPoint x: 537, startPoint y: 459, endPoint x: 598, endPoint y: 474, distance: 62.8
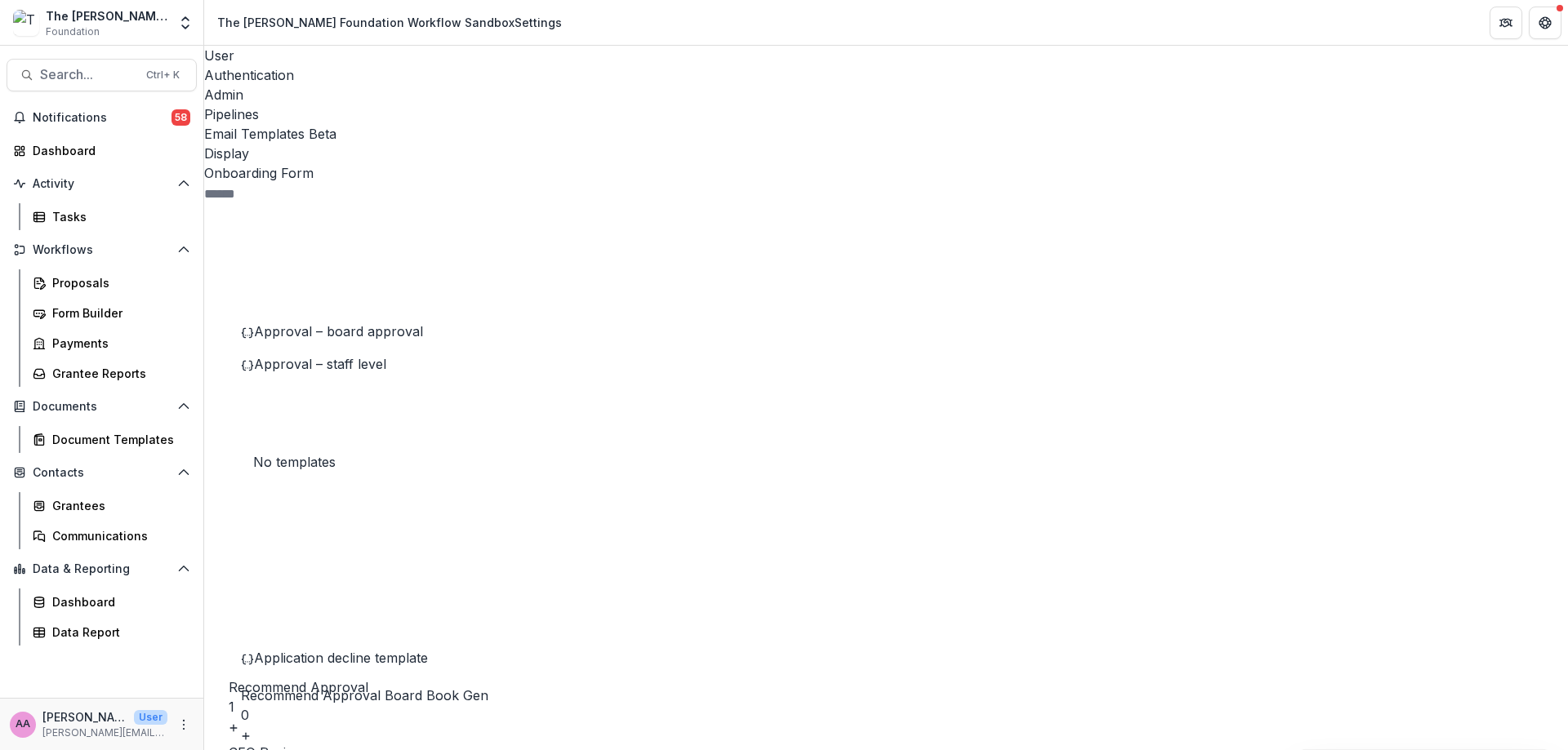
scroll to position [944, 0]
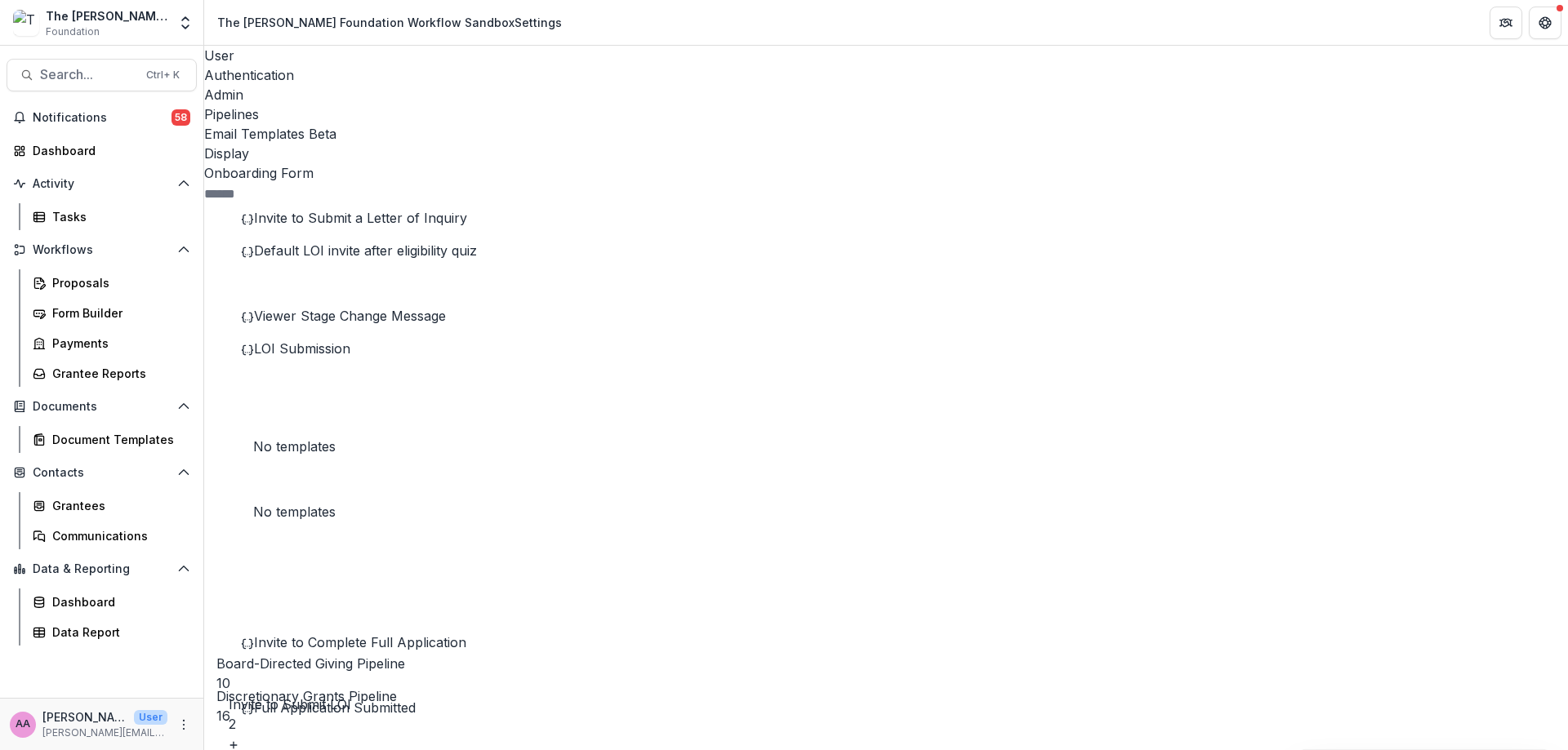
scroll to position [0, 0]
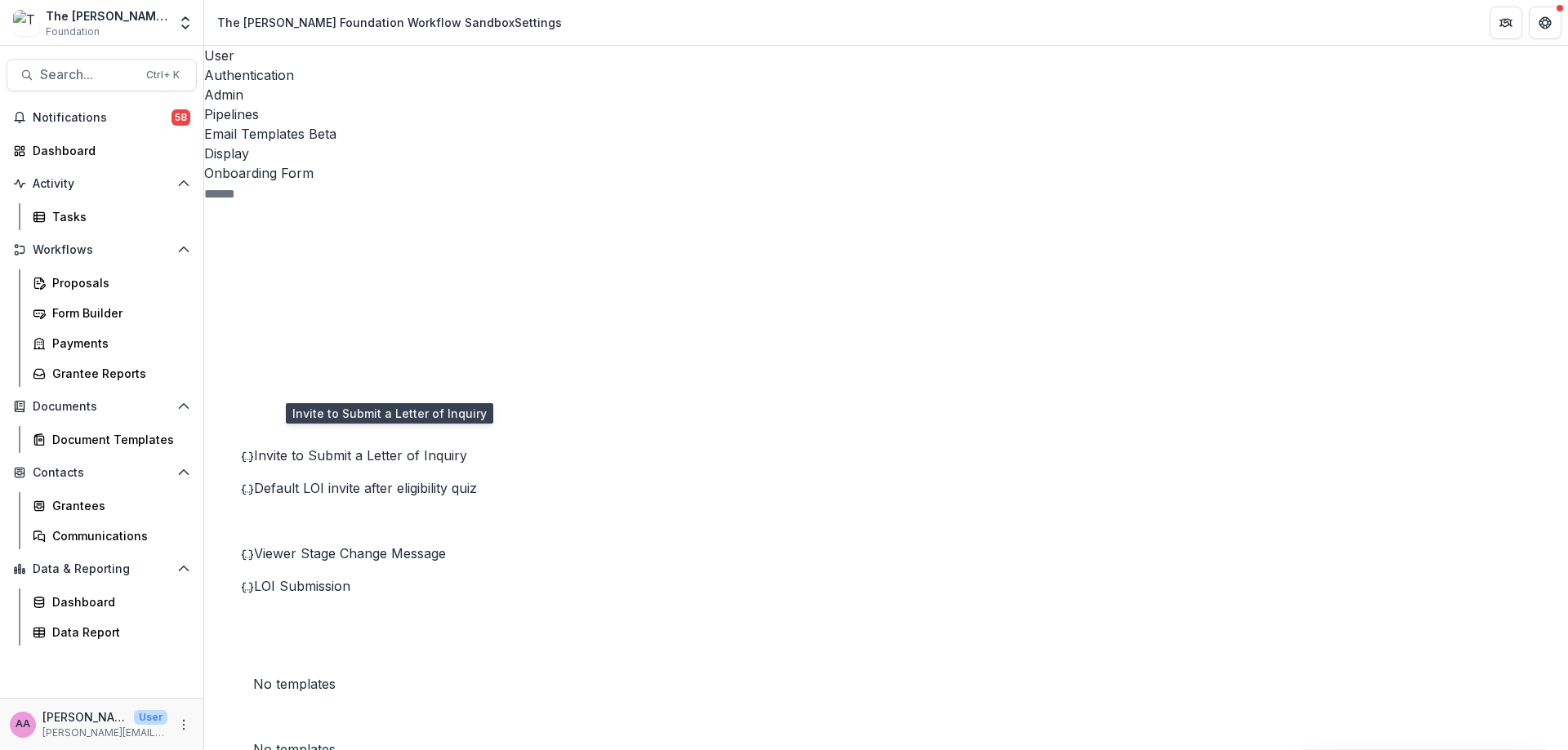
click at [312, 448] on span "Invite to Submit a Letter of Inquiry" at bounding box center [360, 455] width 213 height 16
click at [385, 478] on div "Default LOI invite after eligibility quiz" at bounding box center [365, 488] width 248 height 20
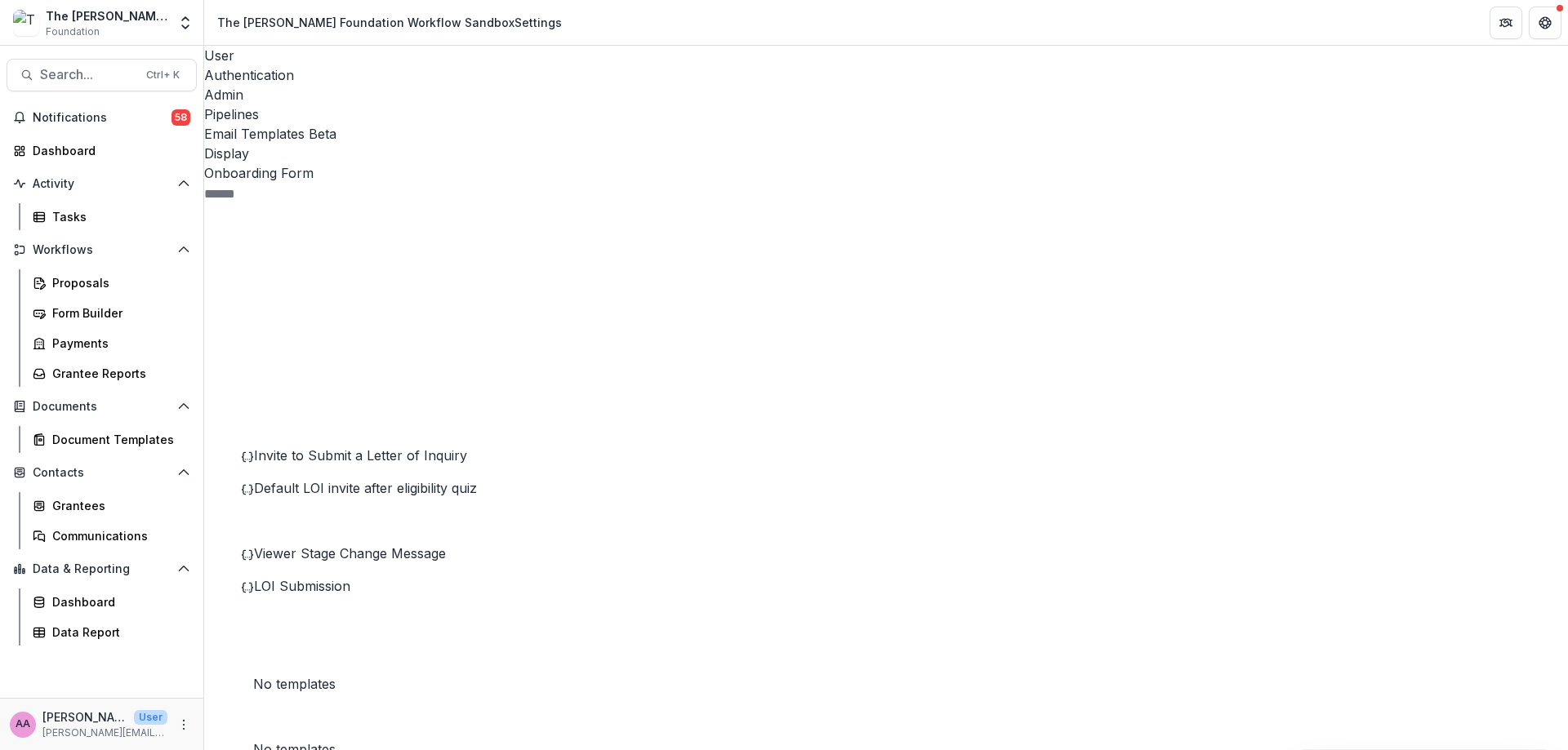
scroll to position [244, 0]
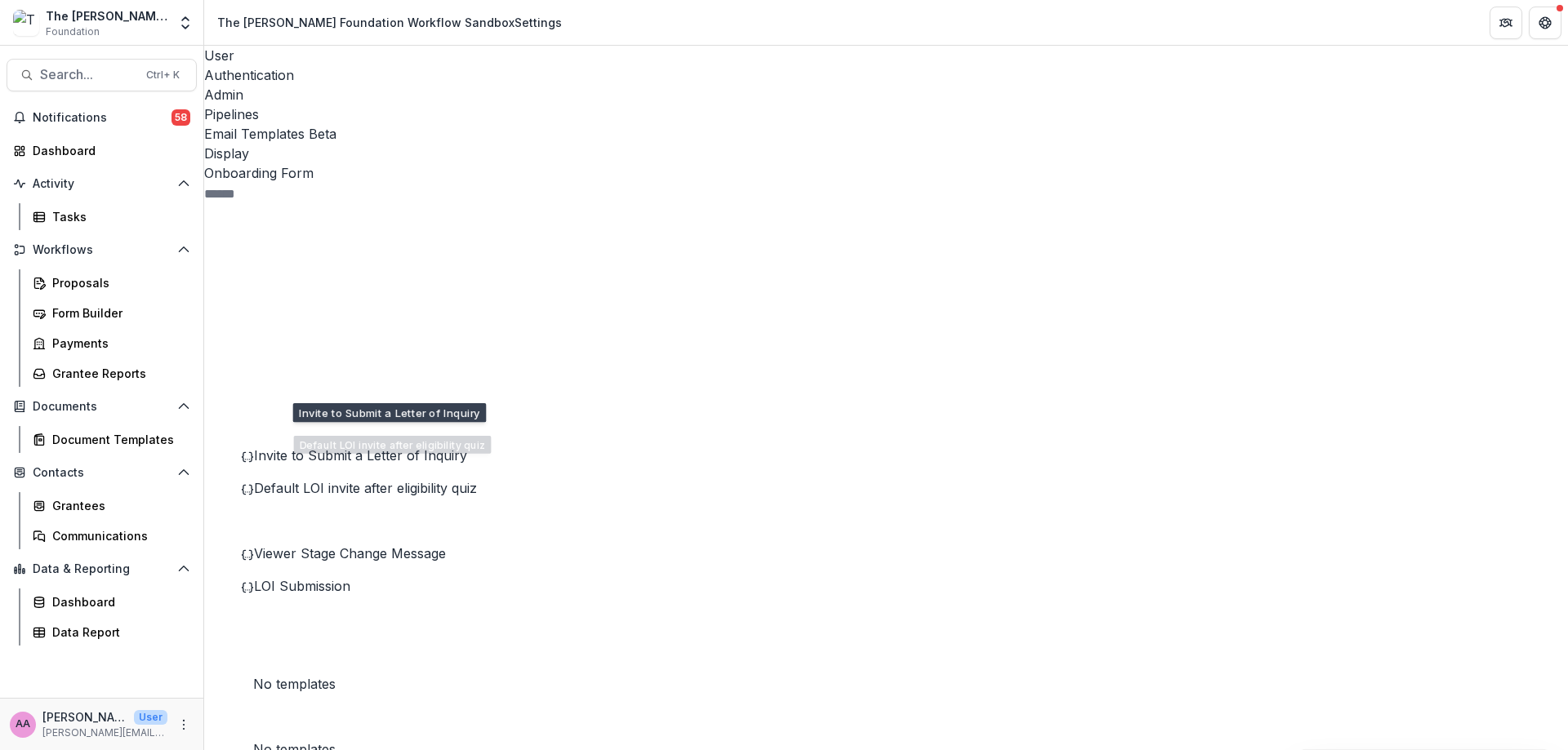
click at [374, 448] on span "Invite to Submit a Letter of Inquiry" at bounding box center [360, 455] width 213 height 16
click at [353, 545] on span "Viewer Stage Change Message" at bounding box center [349, 553] width 192 height 16
click at [358, 577] on div "LOI Submission" at bounding box center [365, 586] width 248 height 20
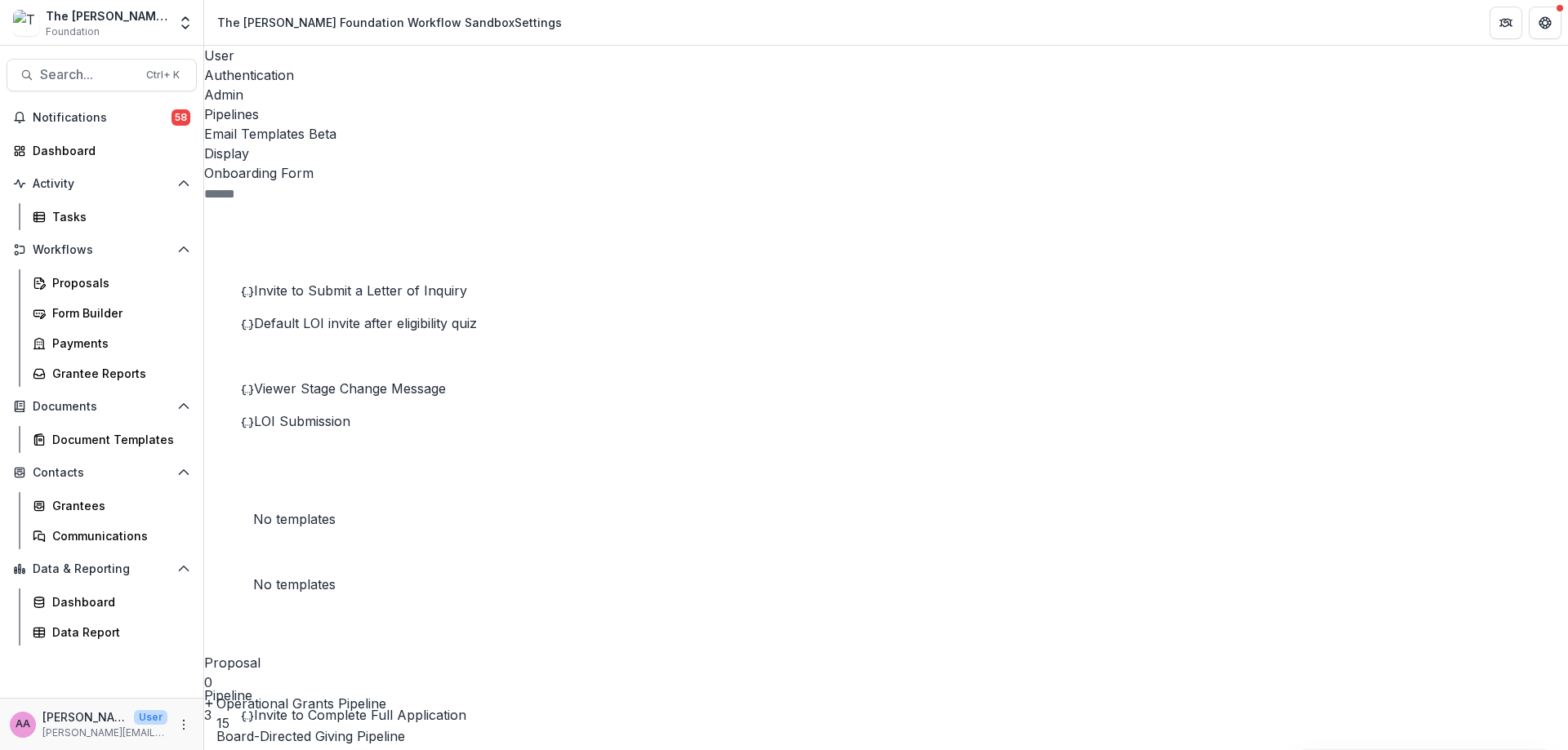
scroll to position [177, 0]
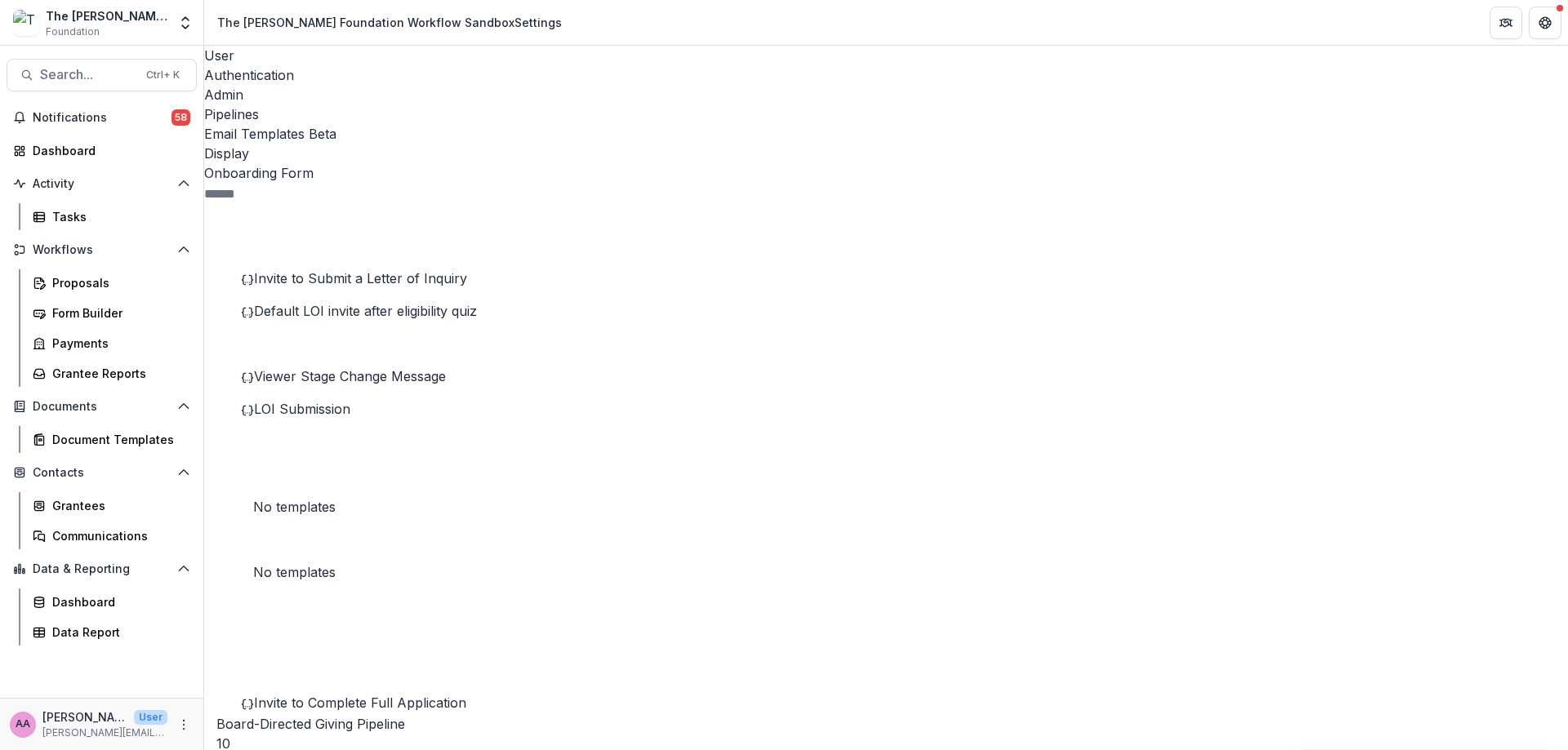
click at [365, 727] on span "Invite to Complete Full Application" at bounding box center [360, 735] width 212 height 16
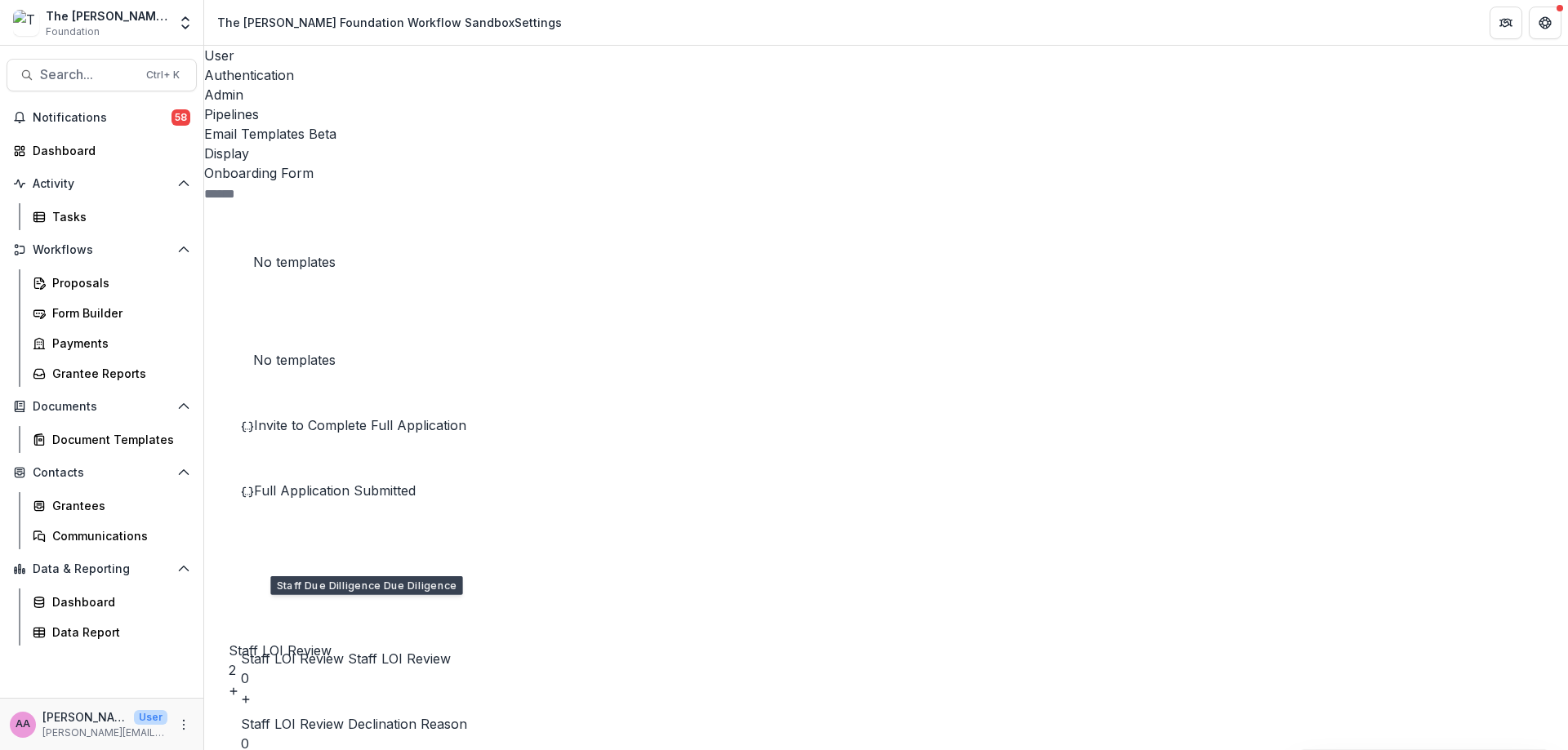
scroll to position [509, 0]
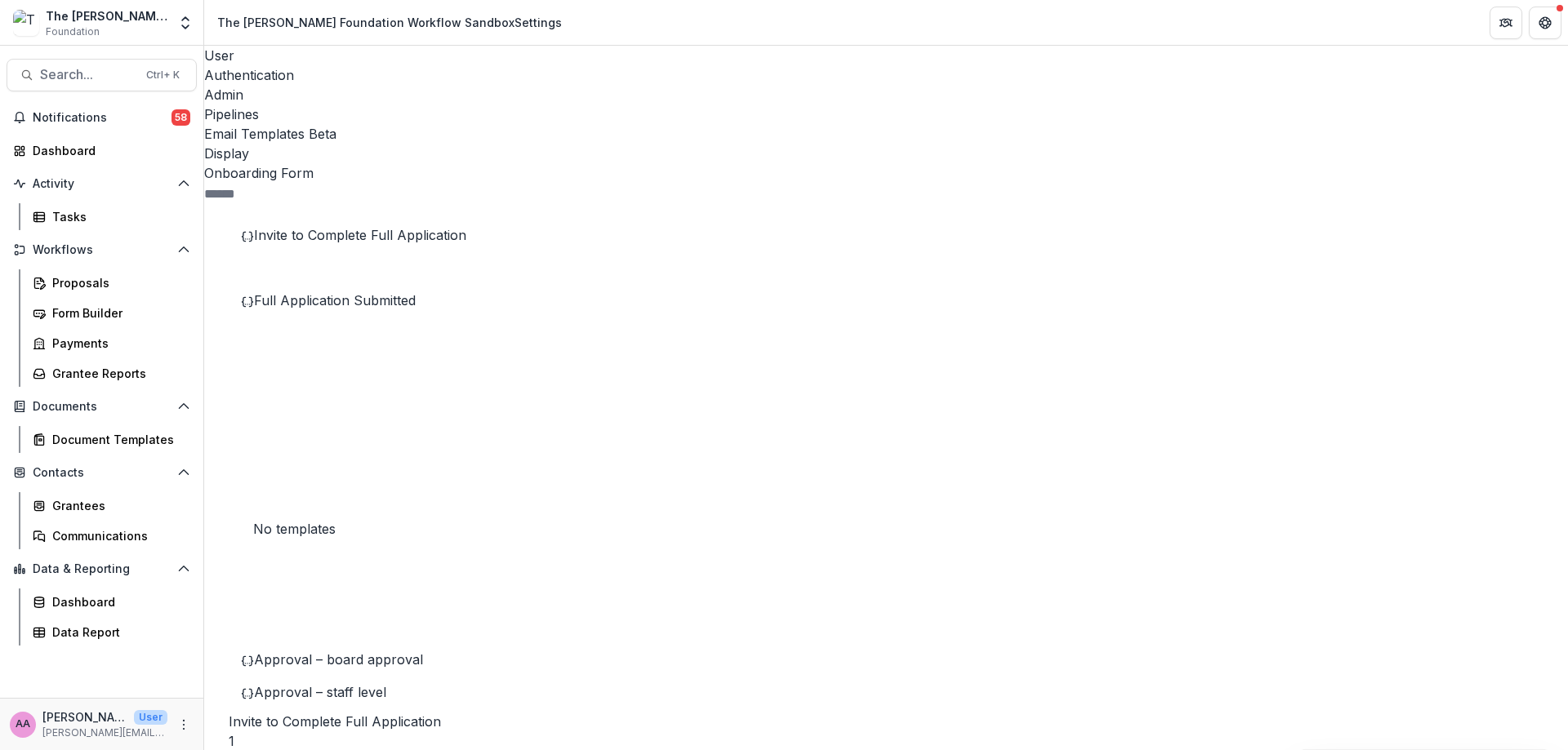
scroll to position [683, 0]
click at [356, 645] on div "Approval – board approval" at bounding box center [365, 654] width 248 height 20
click at [358, 647] on span "Approval – board approval" at bounding box center [338, 654] width 169 height 16
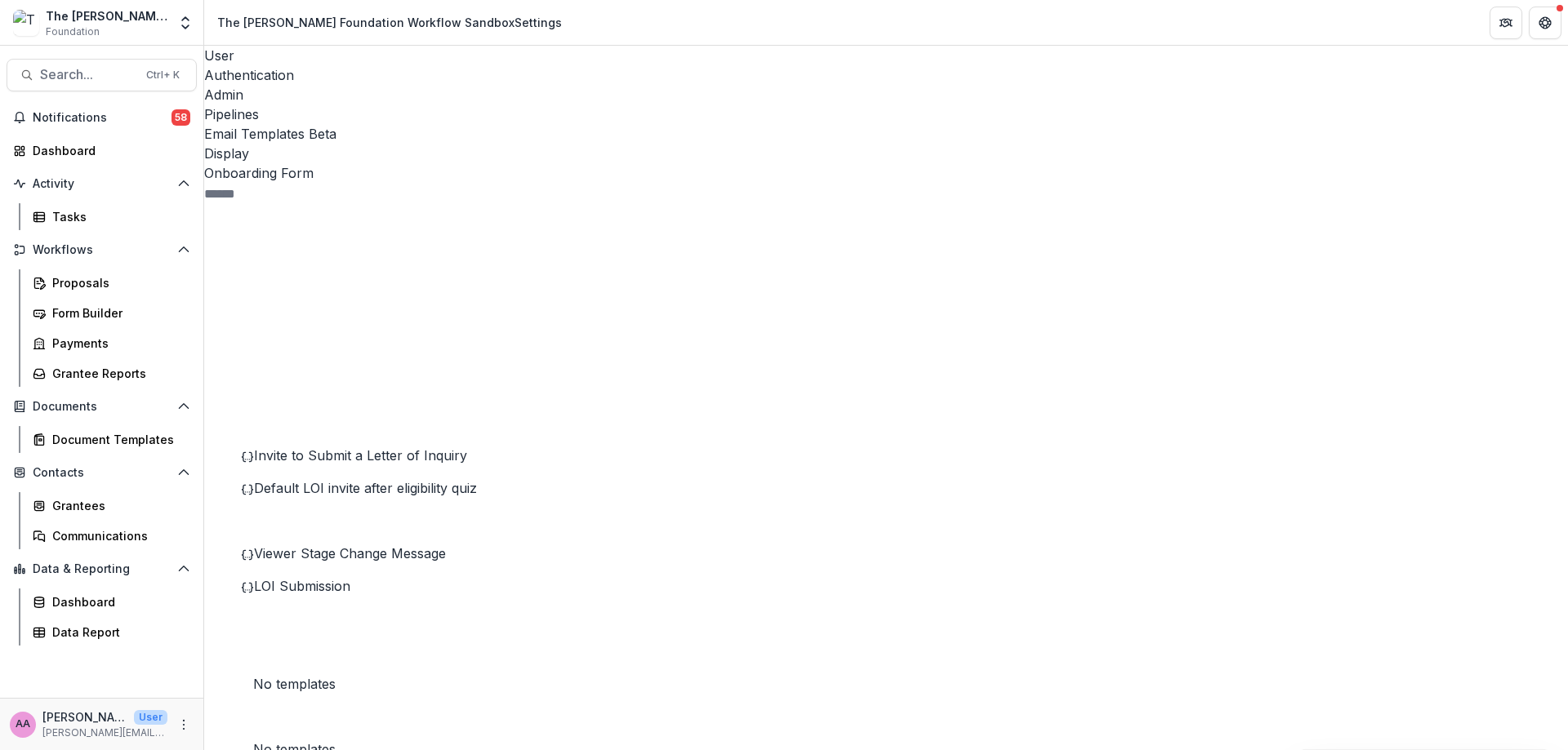
scroll to position [243, 0]
click at [119, 170] on div "Notifications 58 Dashboard Activity Tasks Workflows Proposals Form Builder Paym…" at bounding box center [102, 401] width 203 height 594
click at [73, 153] on div "Dashboard" at bounding box center [108, 150] width 151 height 17
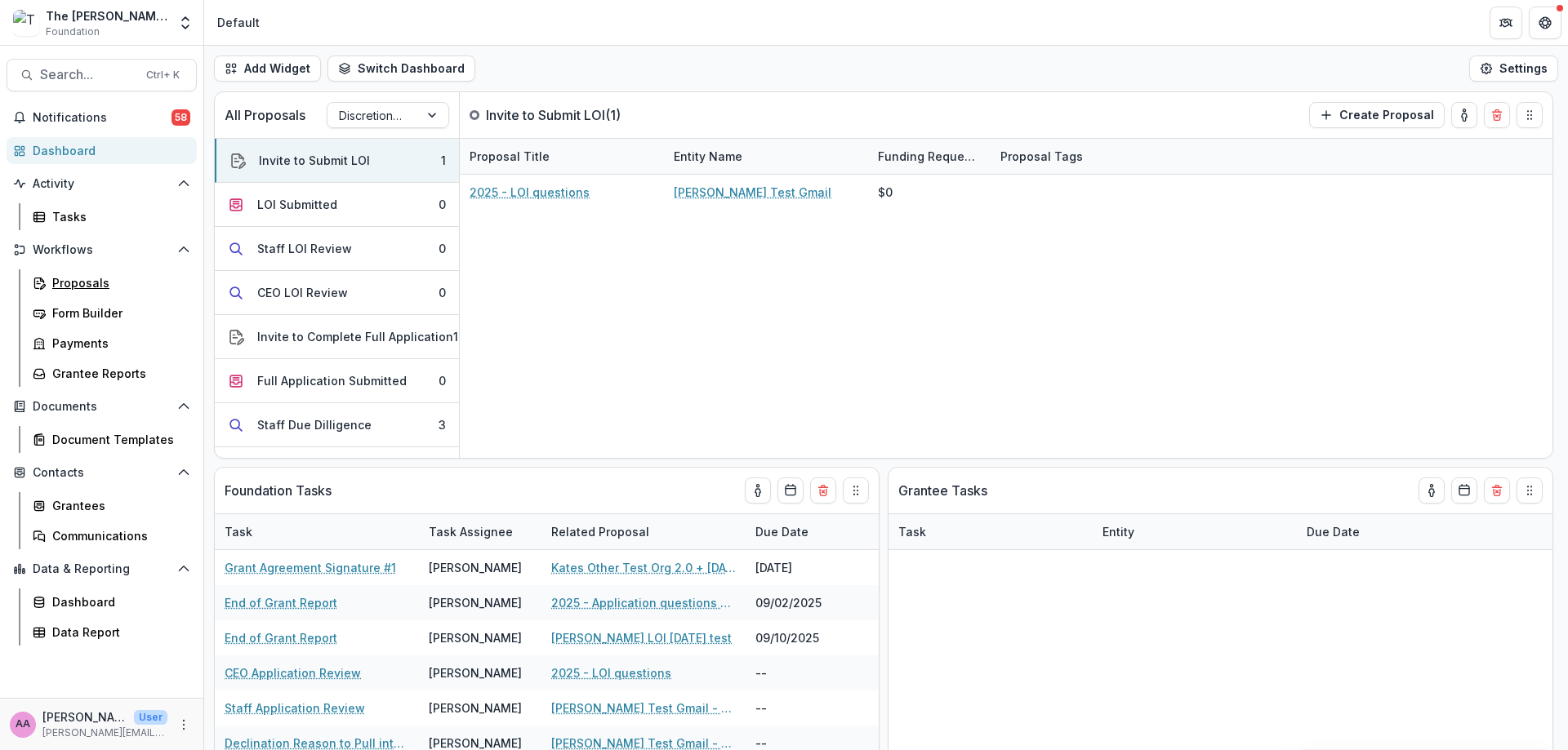
click at [79, 294] on link "Proposals" at bounding box center [112, 283] width 171 height 27
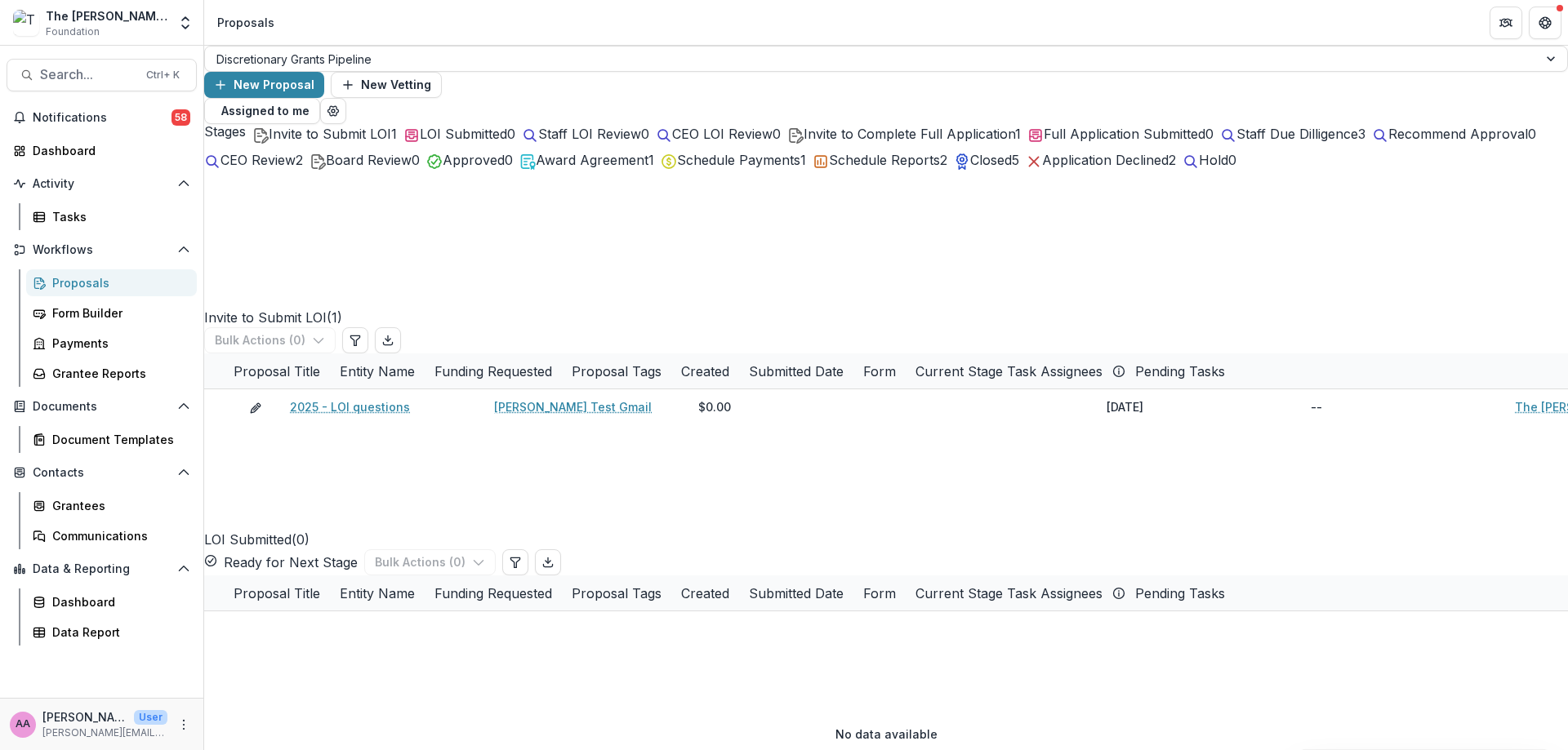
click at [412, 168] on span "Board Review" at bounding box center [368, 160] width 85 height 16
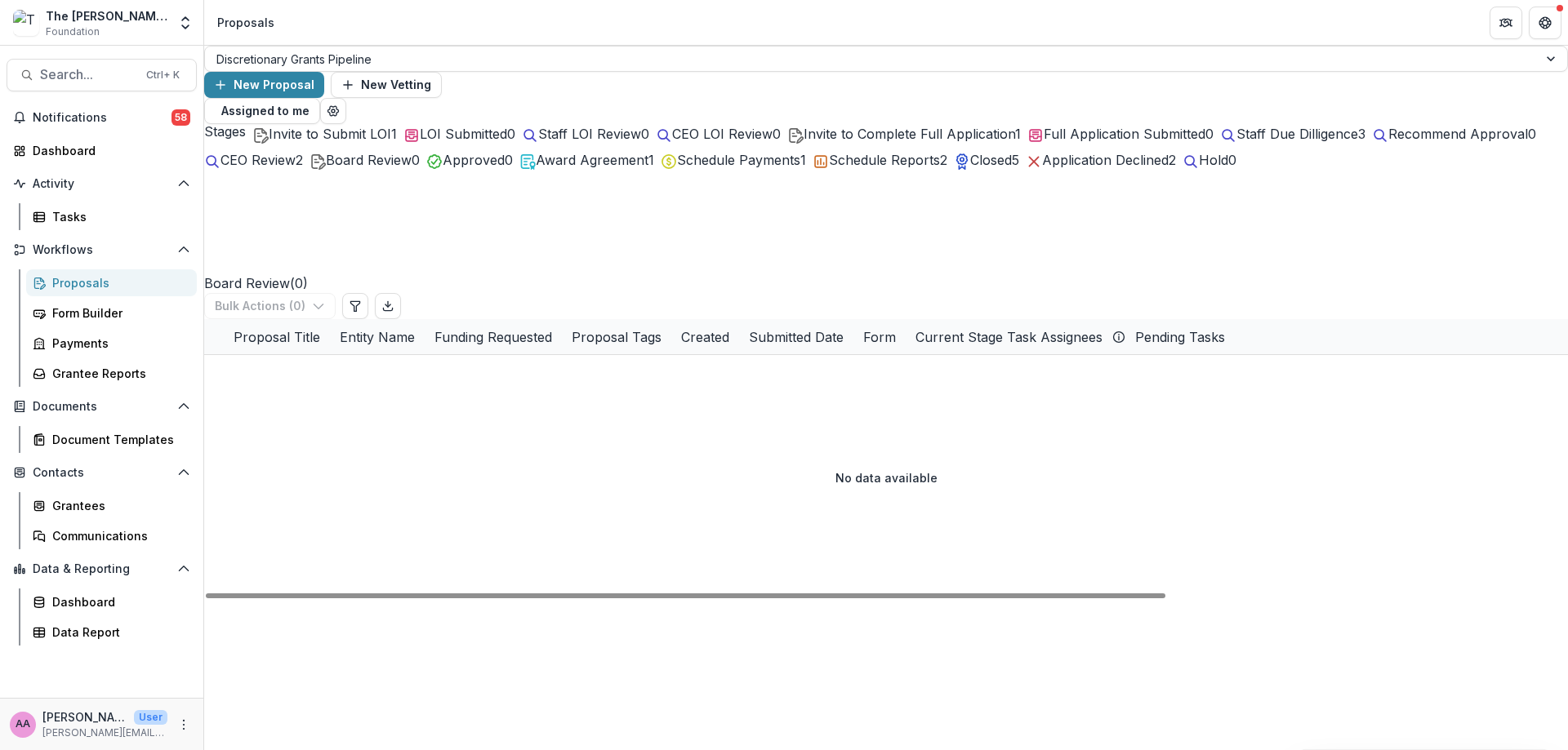
click at [184, 720] on circle "More" at bounding box center [184, 720] width 1 height 1
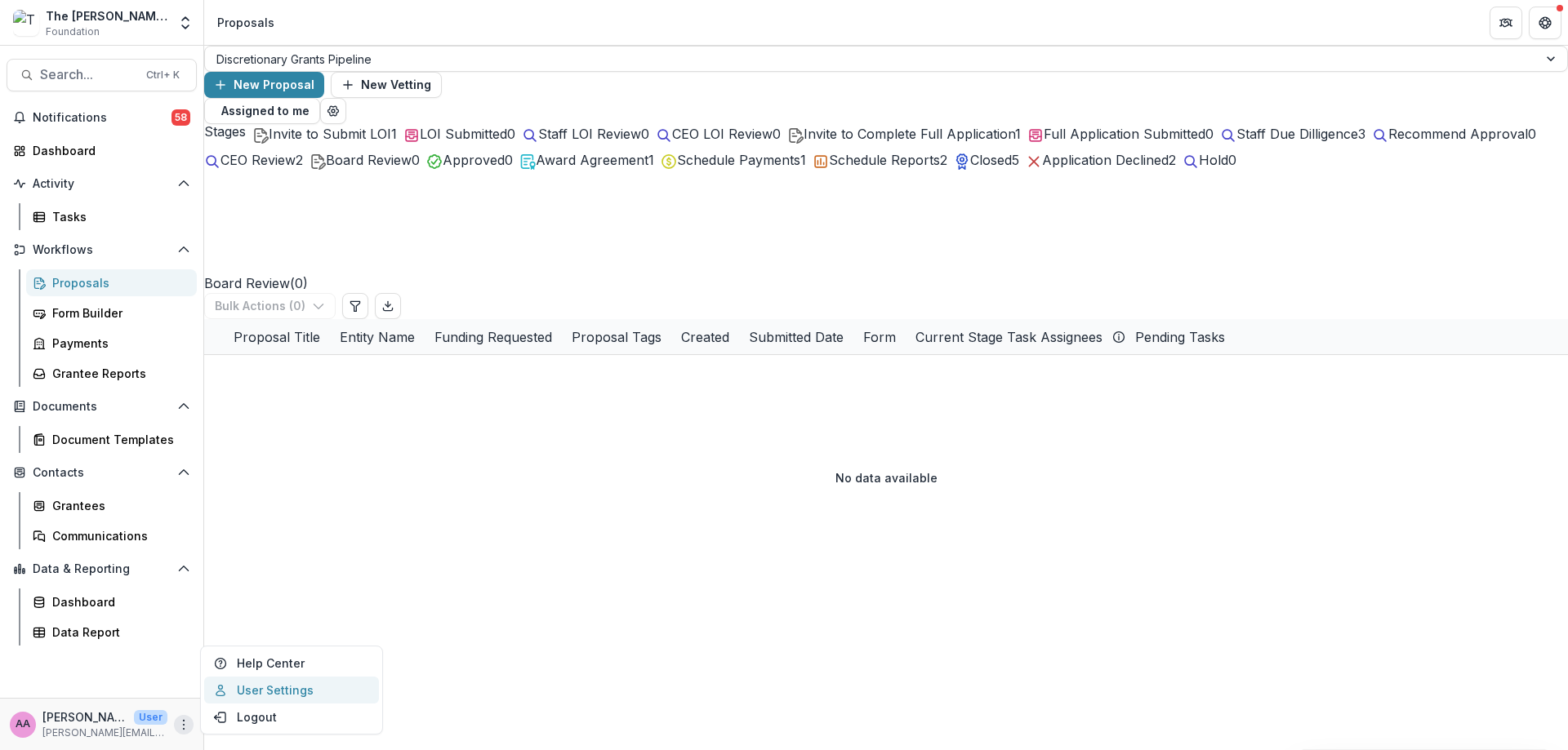
click at [248, 694] on link "User Settings" at bounding box center [291, 690] width 174 height 27
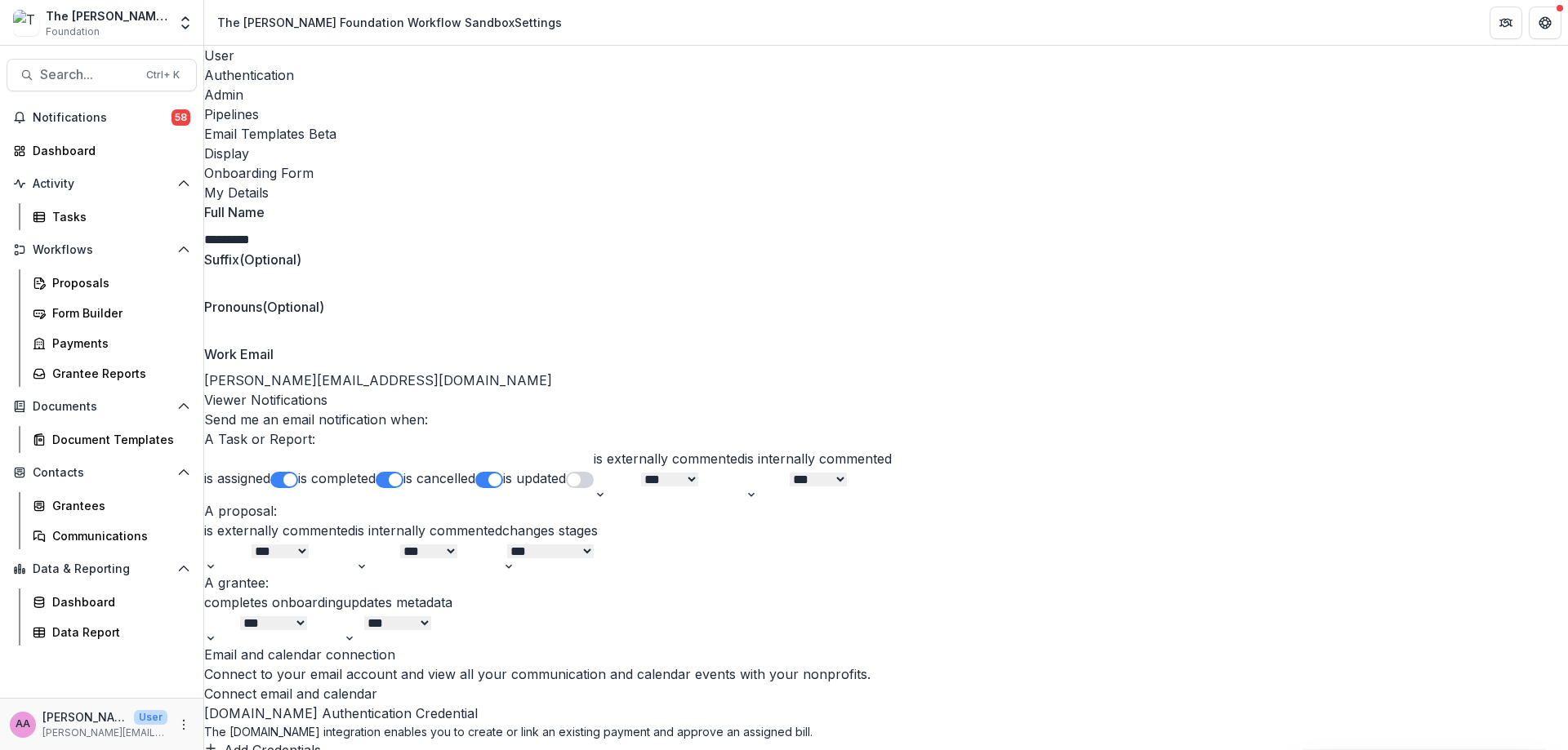
click at [459, 104] on div "Pipelines" at bounding box center [886, 114] width 1364 height 20
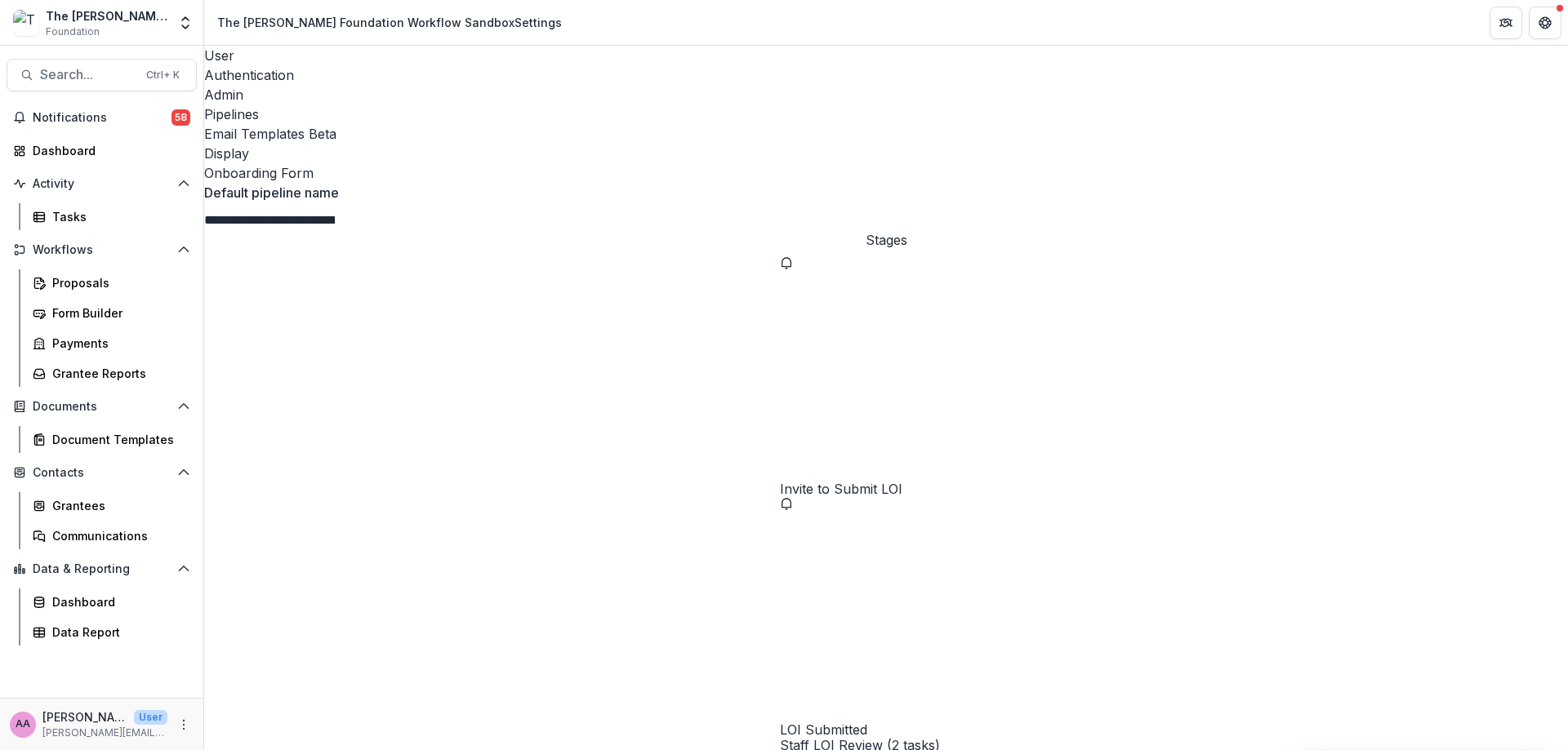
scroll to position [9, 0]
click at [335, 211] on input "**********" at bounding box center [269, 220] width 131 height 20
select select "*****"
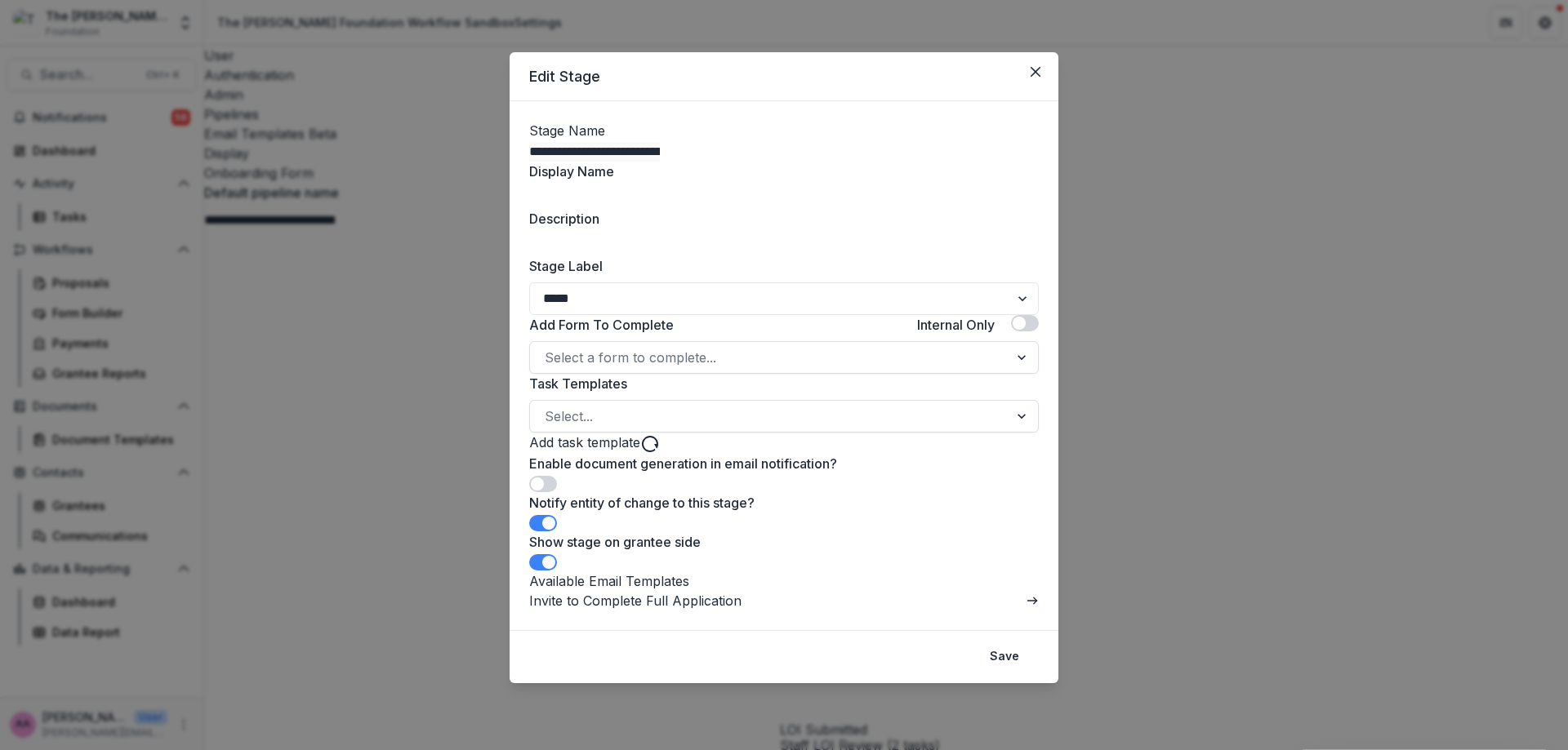
scroll to position [0, 0]
click at [1038, 67] on button "Close" at bounding box center [1035, 72] width 26 height 26
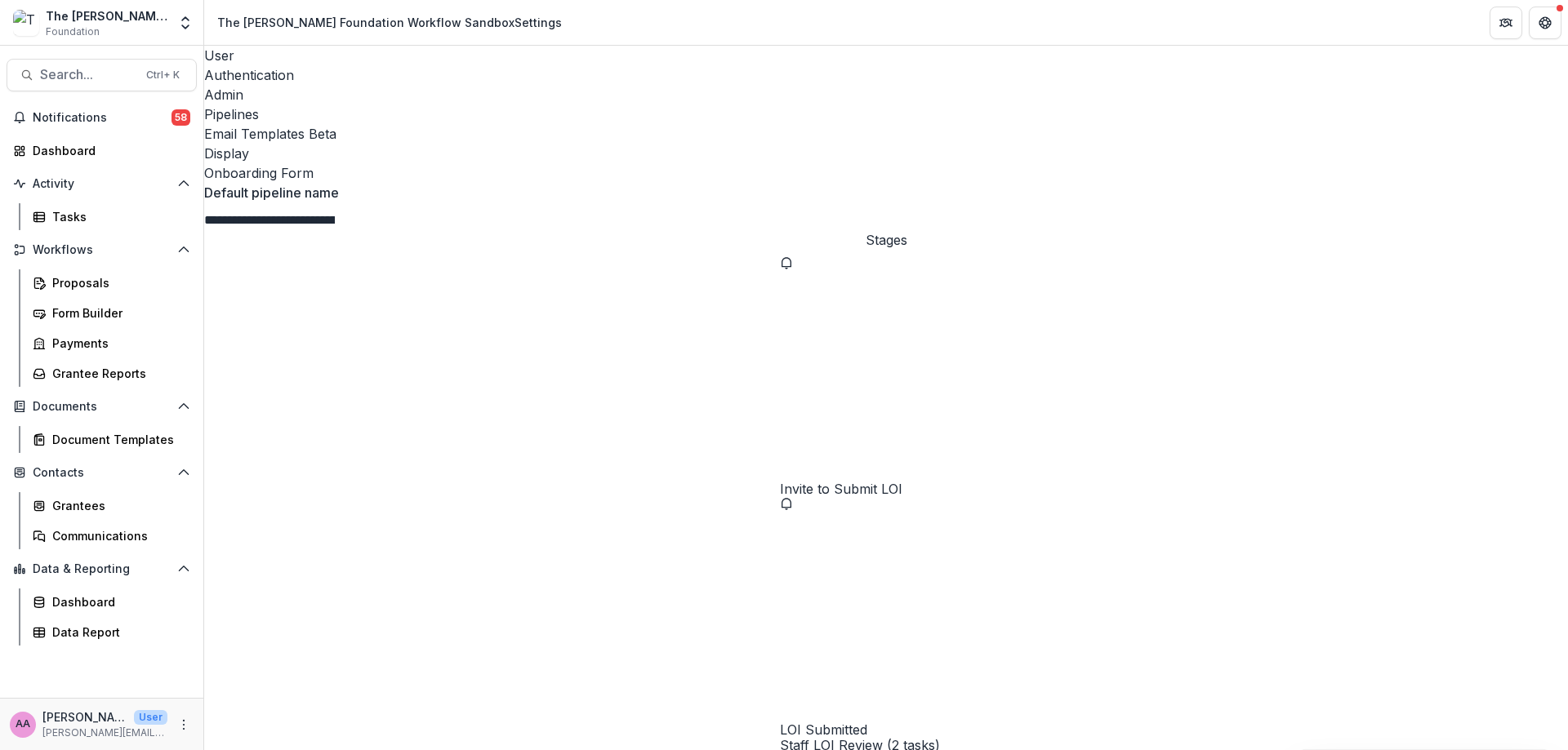
select select "******"
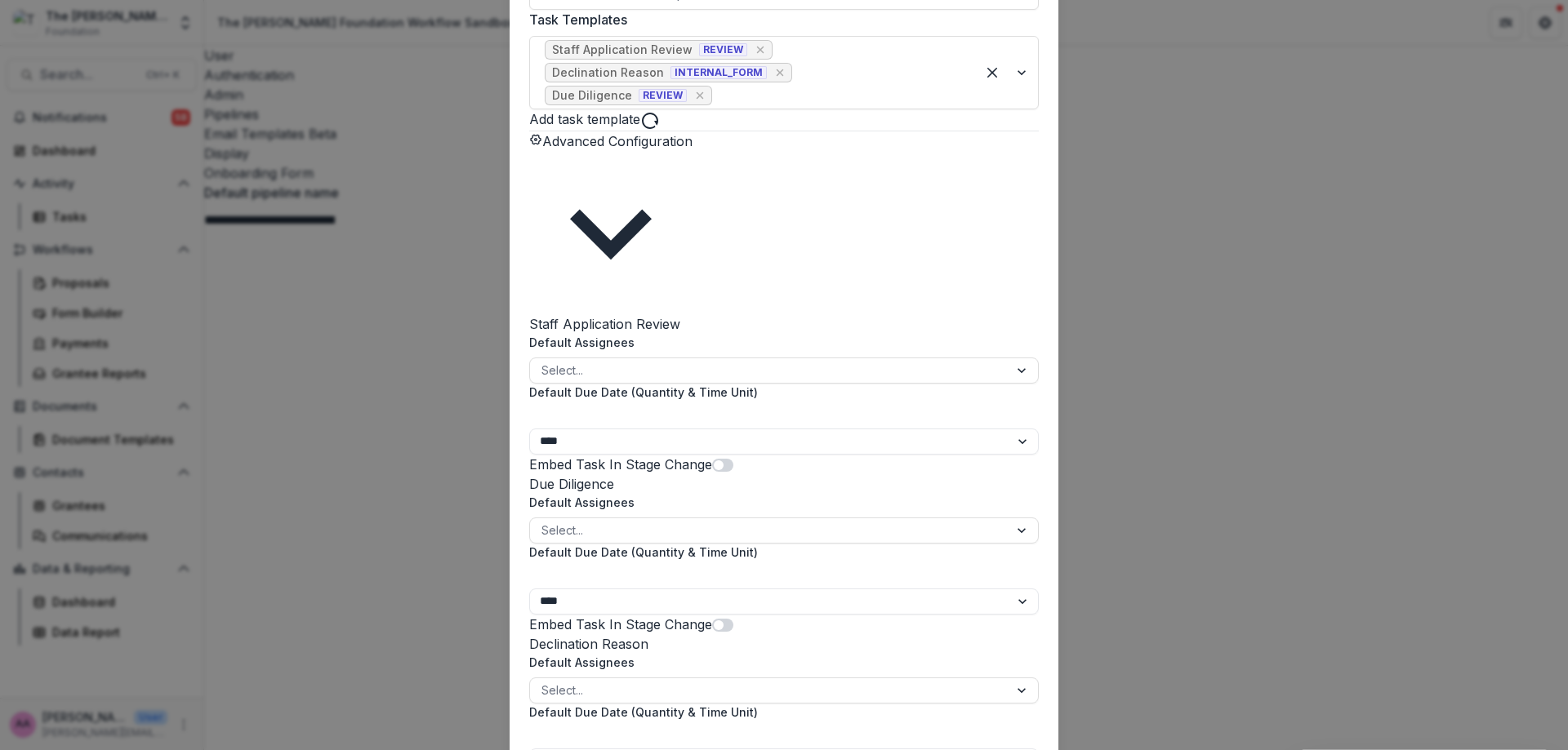
scroll to position [365, 0]
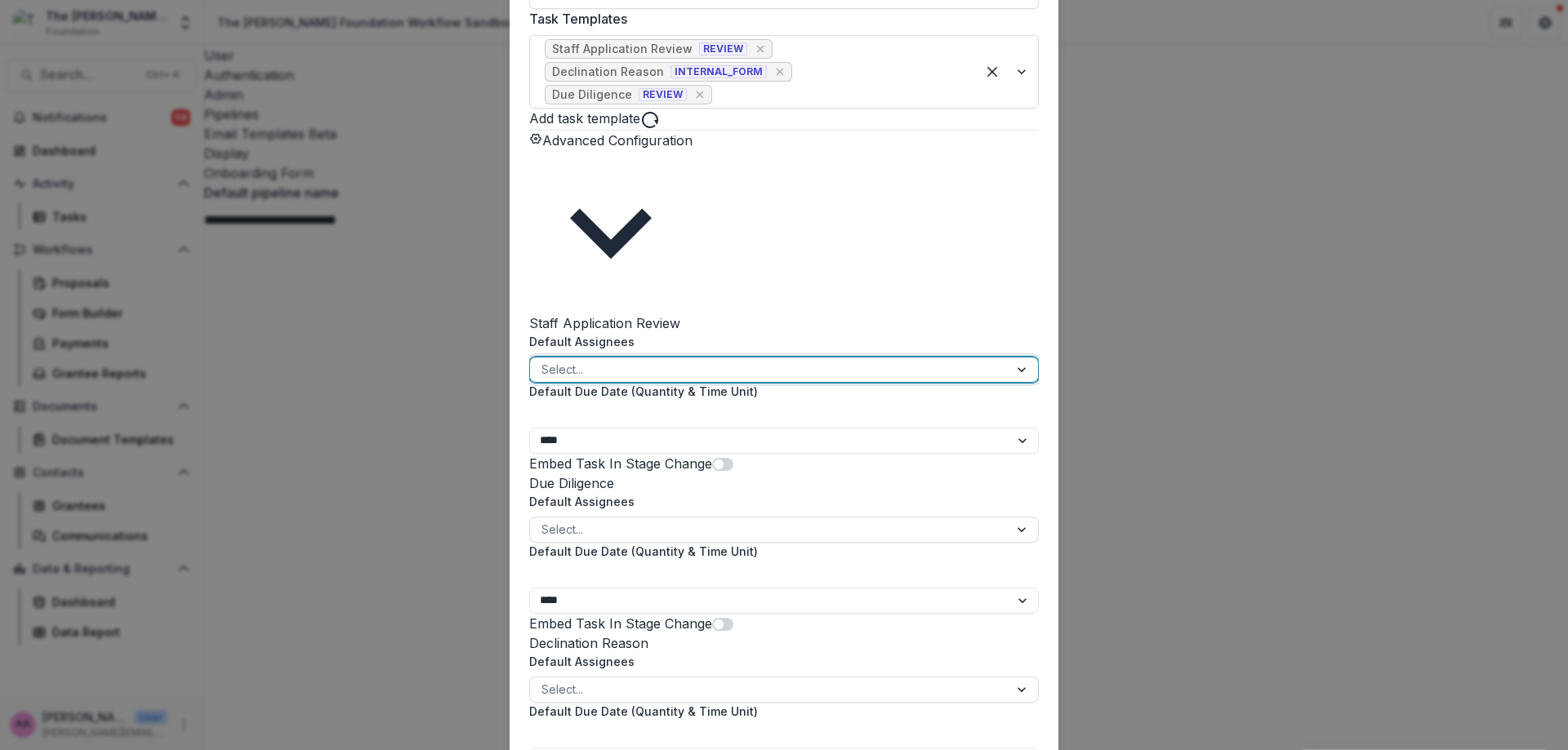
click at [690, 358] on div "Select..." at bounding box center [769, 370] width 479 height 24
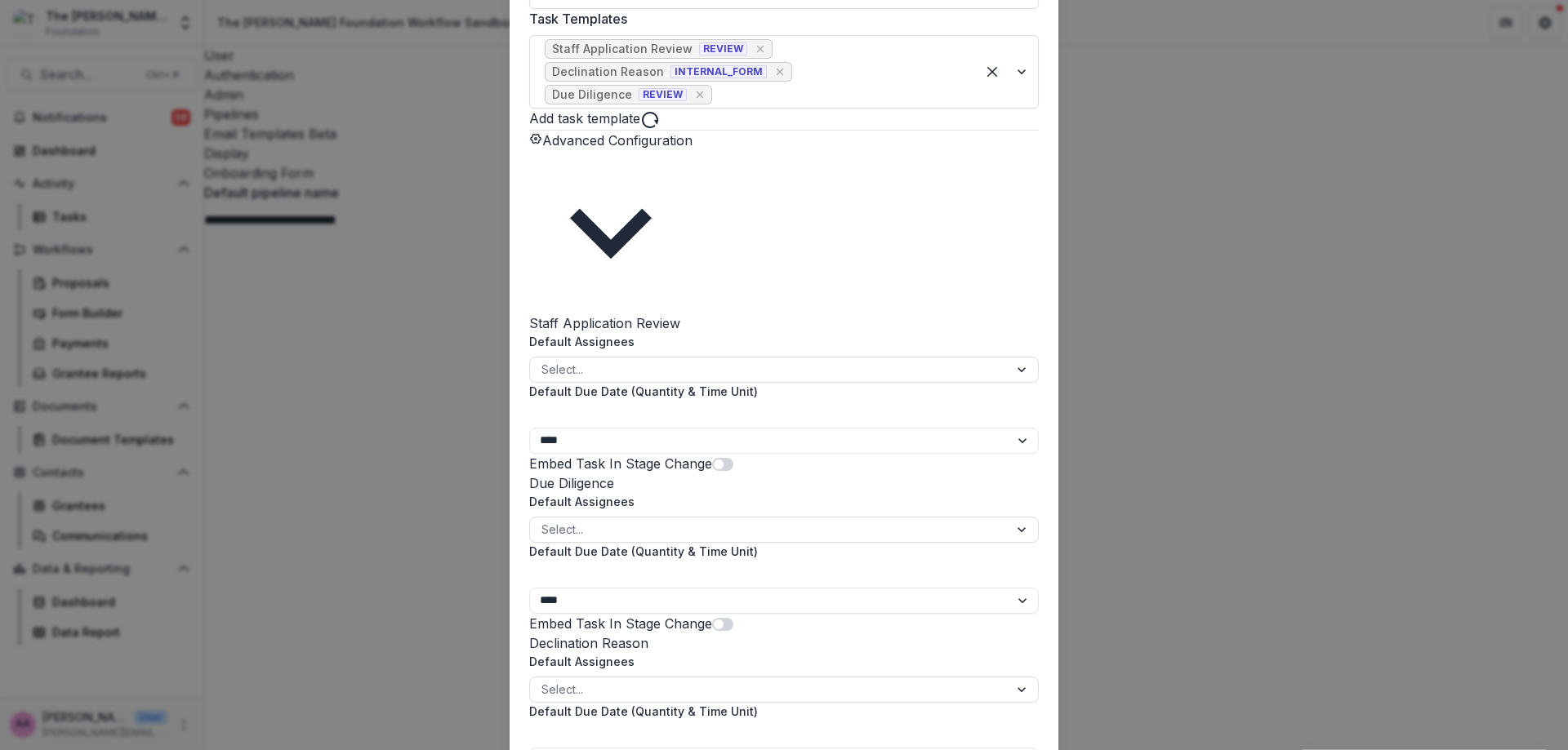
click at [758, 333] on div "Default Assignees Select..." at bounding box center [784, 358] width 509 height 50
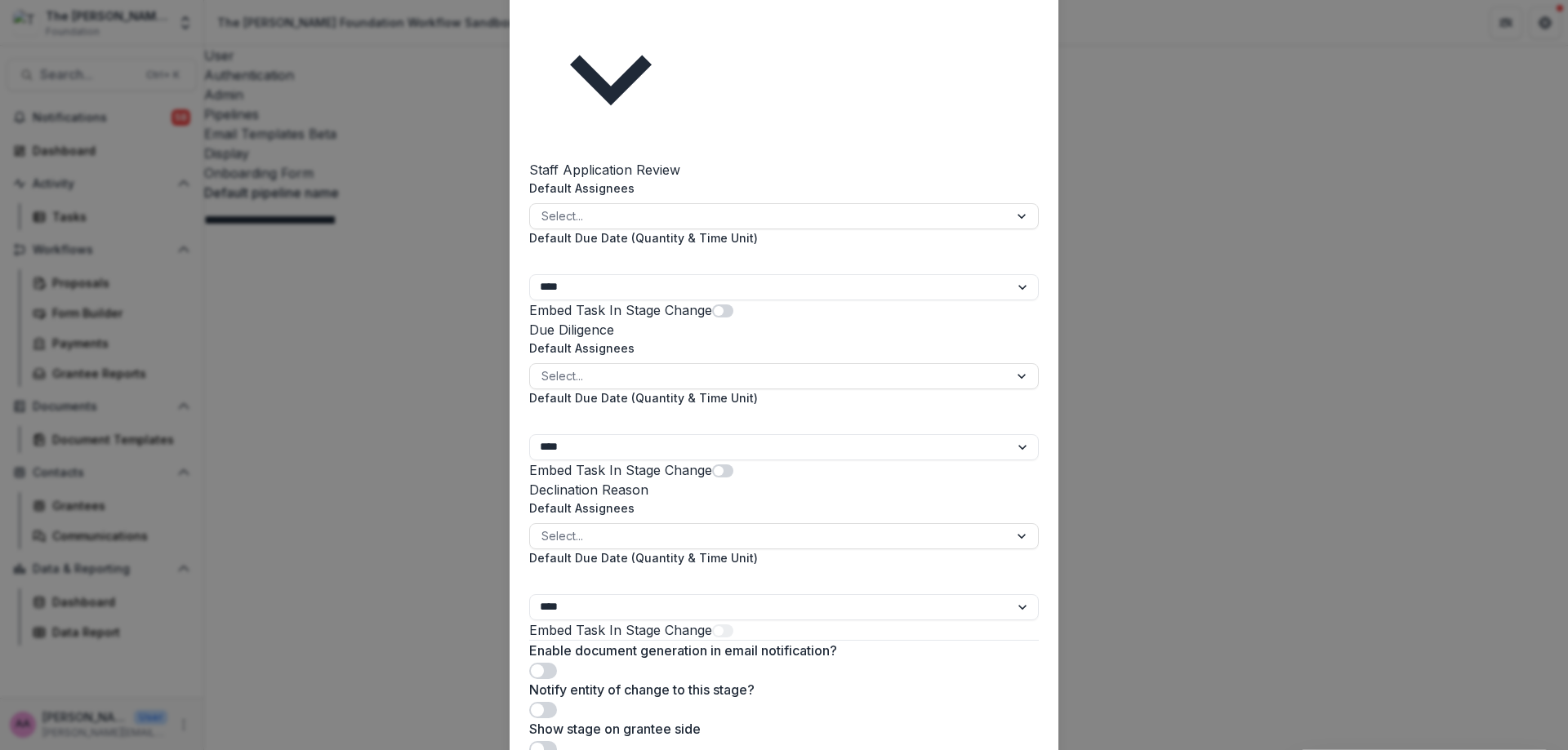
scroll to position [450, 0]
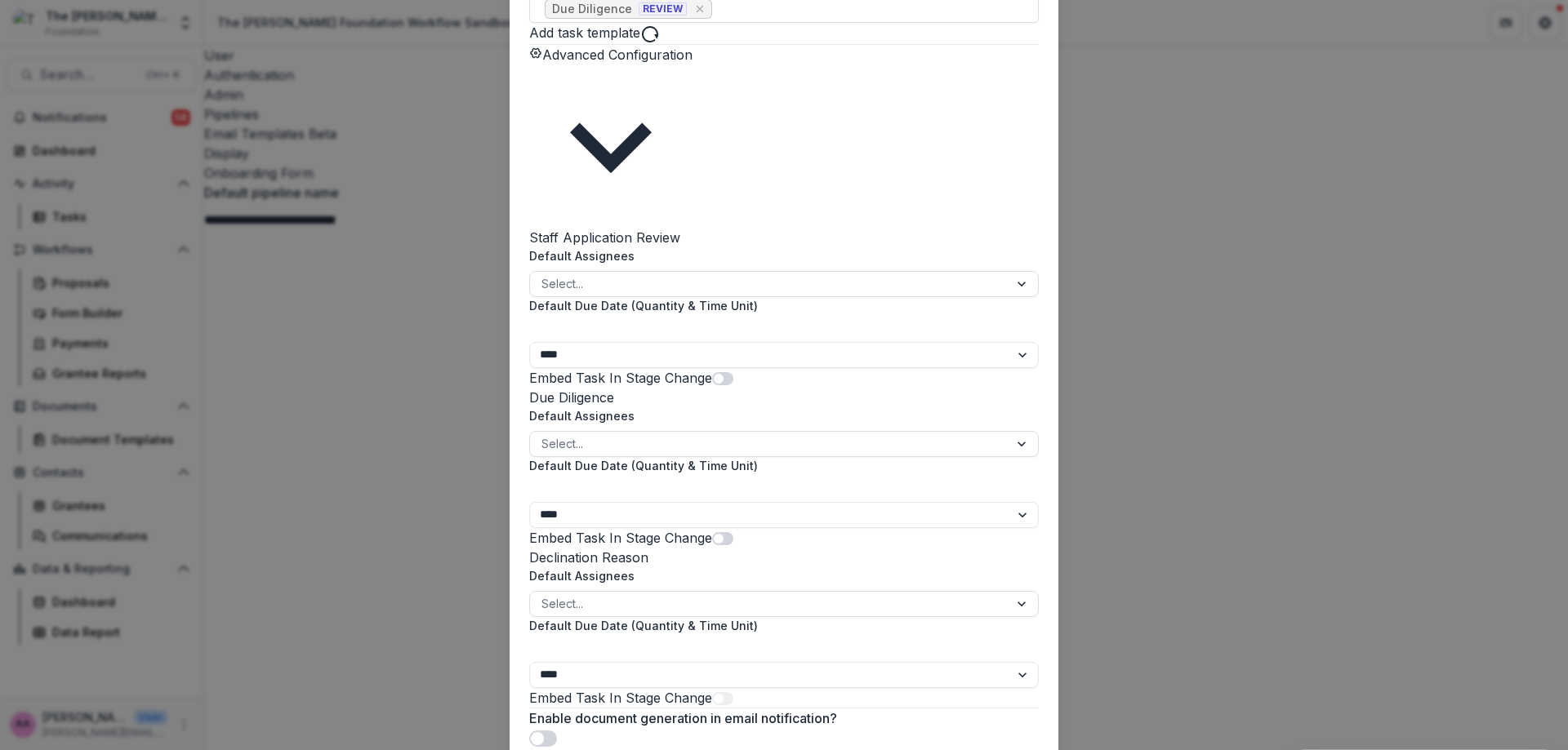
click at [1091, 253] on div "**********" at bounding box center [784, 375] width 1568 height 750
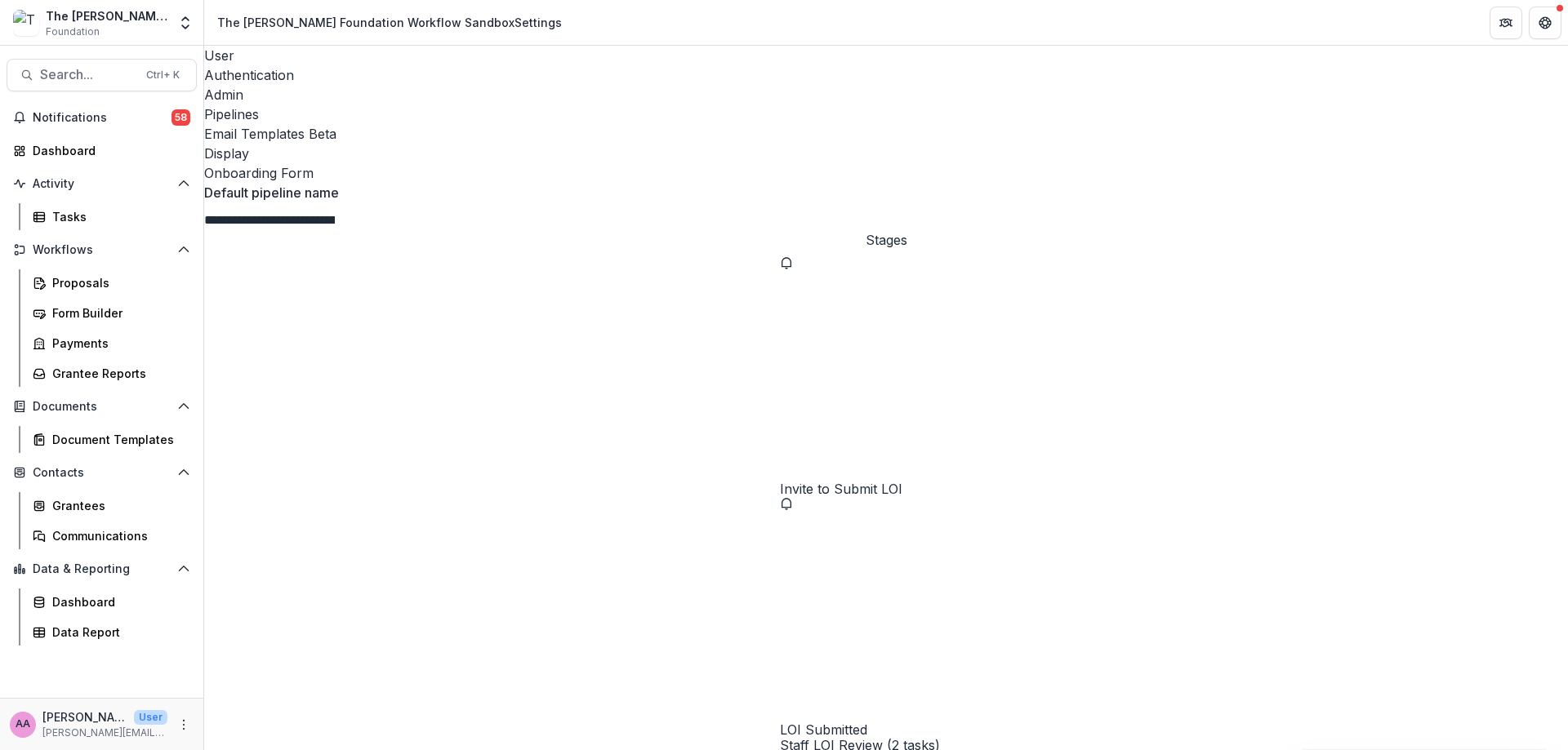
scroll to position [0, 0]
select select "*********"
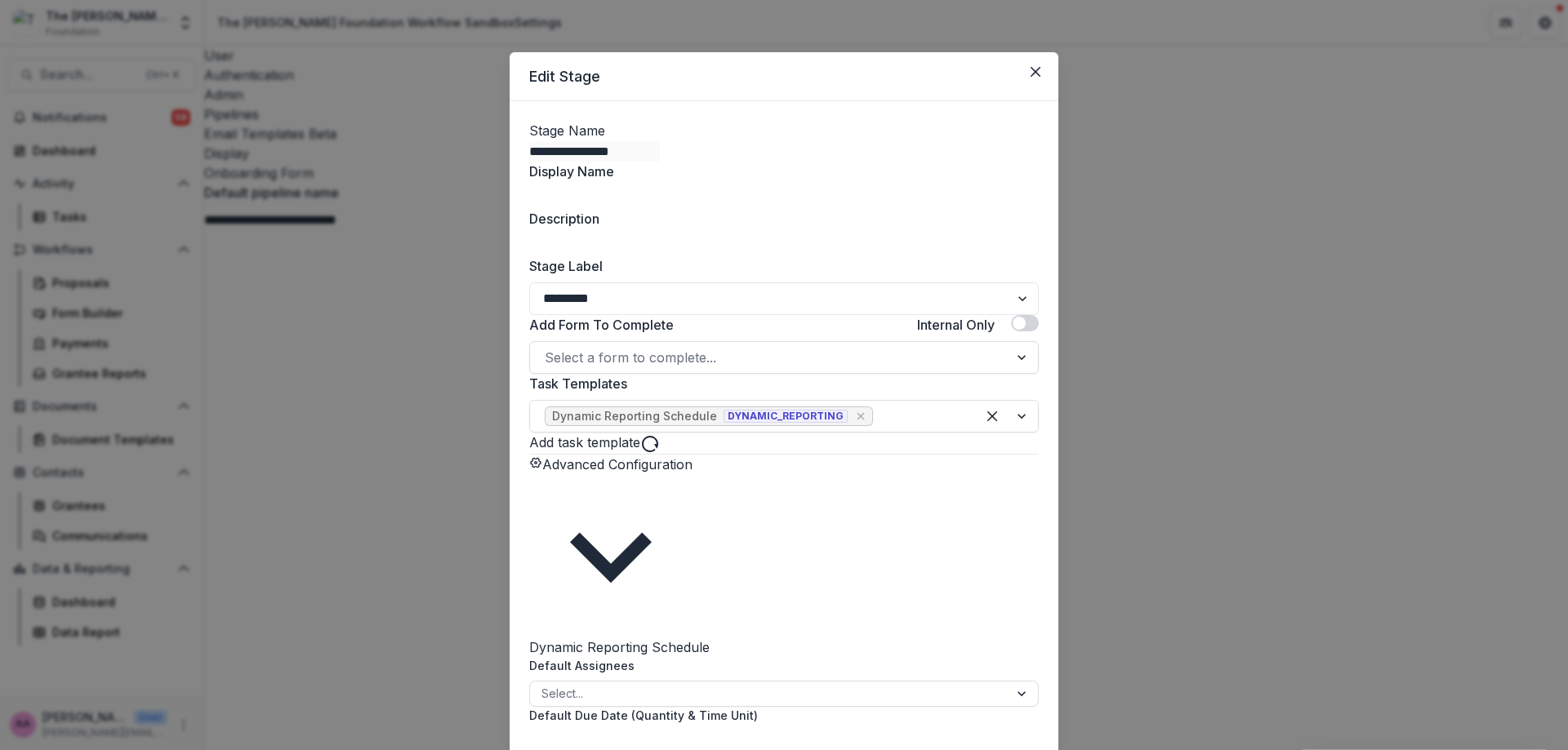
click at [1098, 251] on div "**********" at bounding box center [784, 375] width 1568 height 750
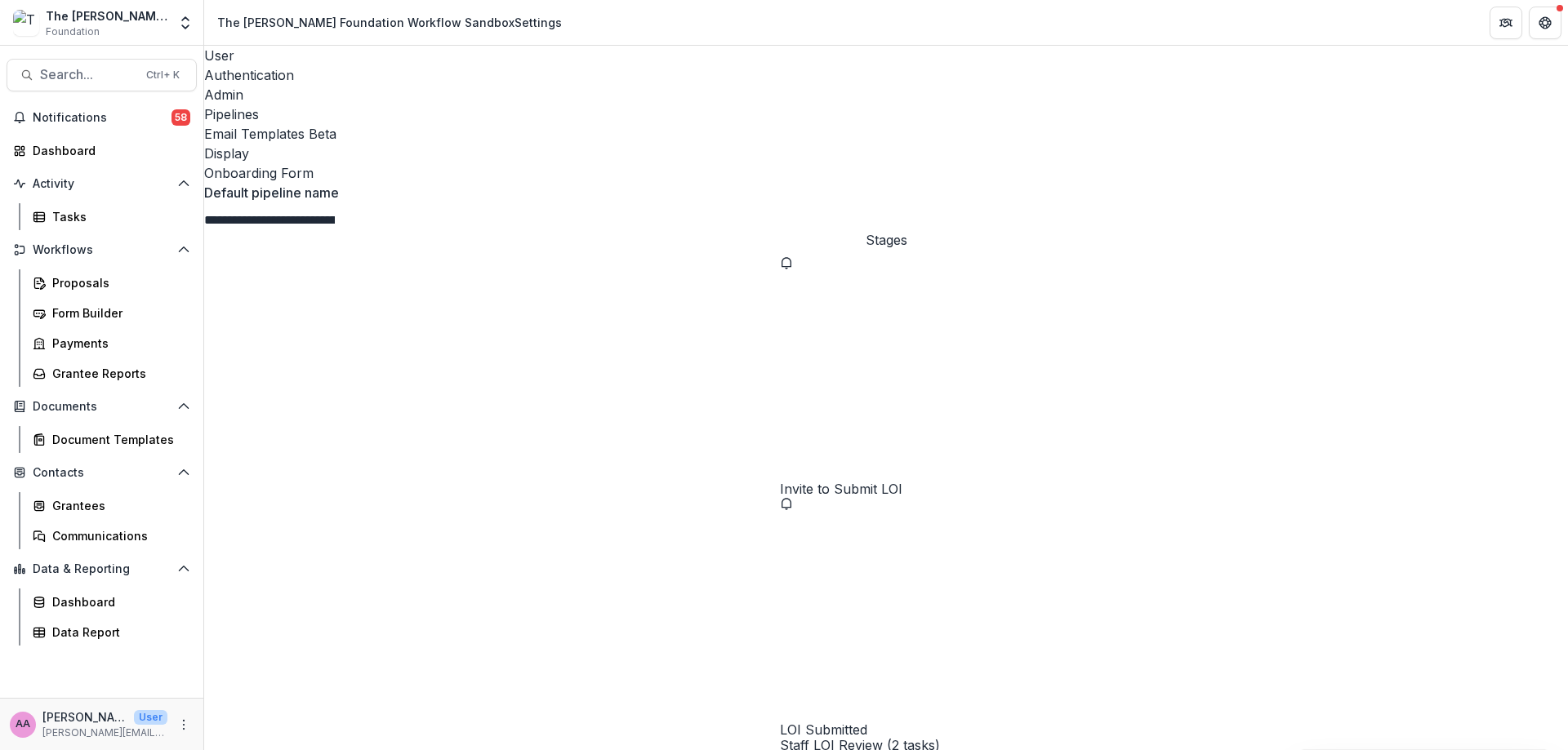
select select "******"
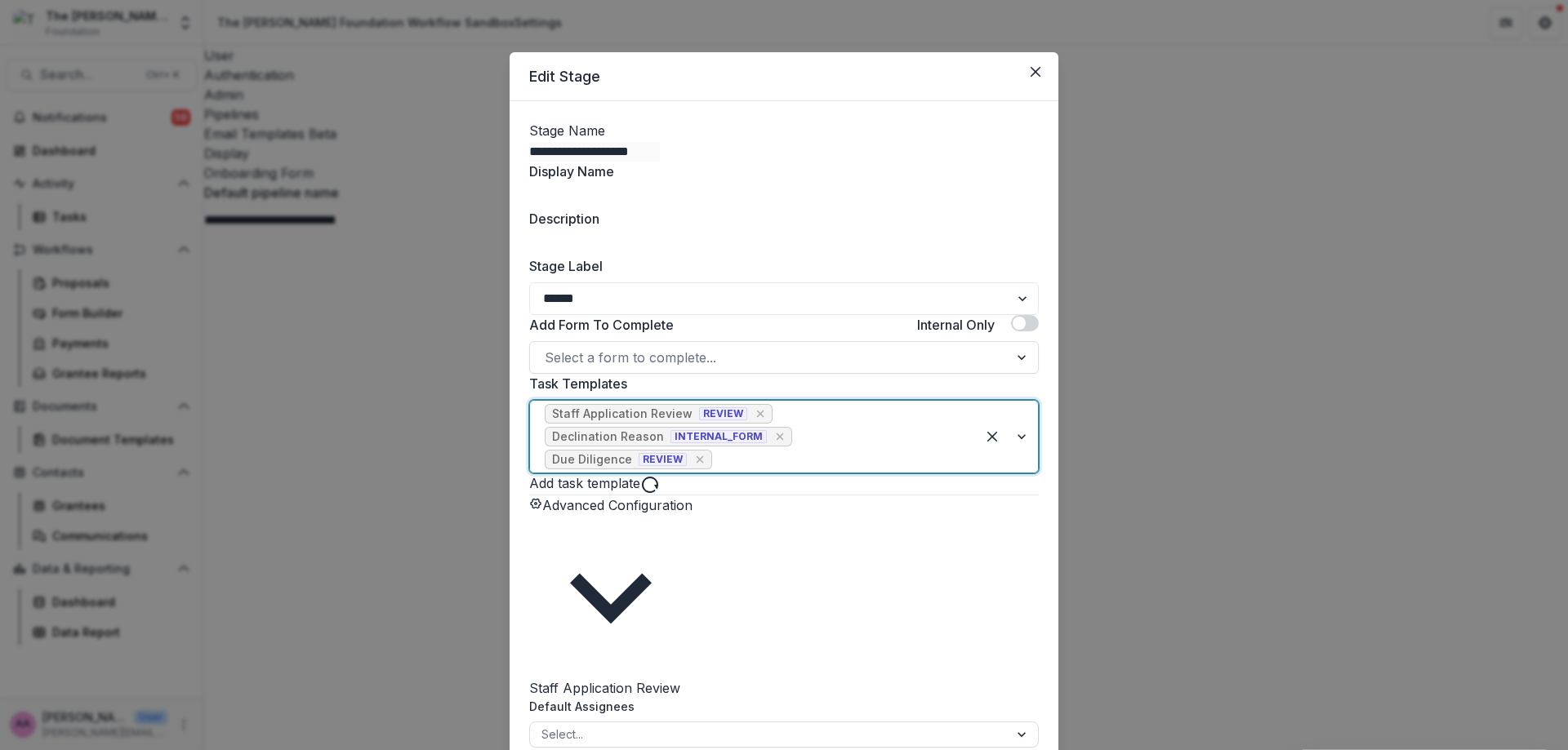
click at [638, 421] on div "Staff Application Review" at bounding box center [622, 414] width 140 height 14
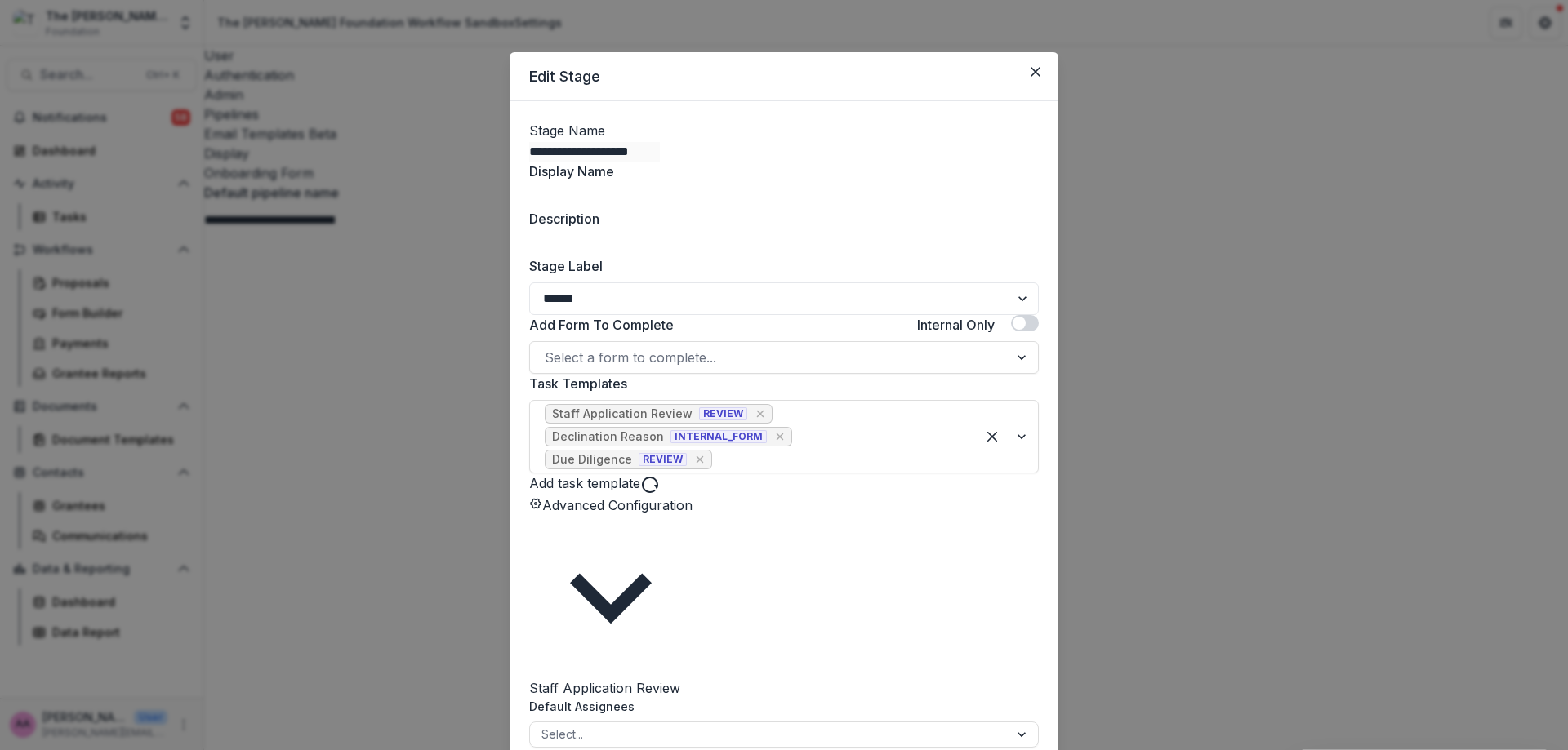
click at [758, 470] on div "**********" at bounding box center [784, 698] width 509 height 1156
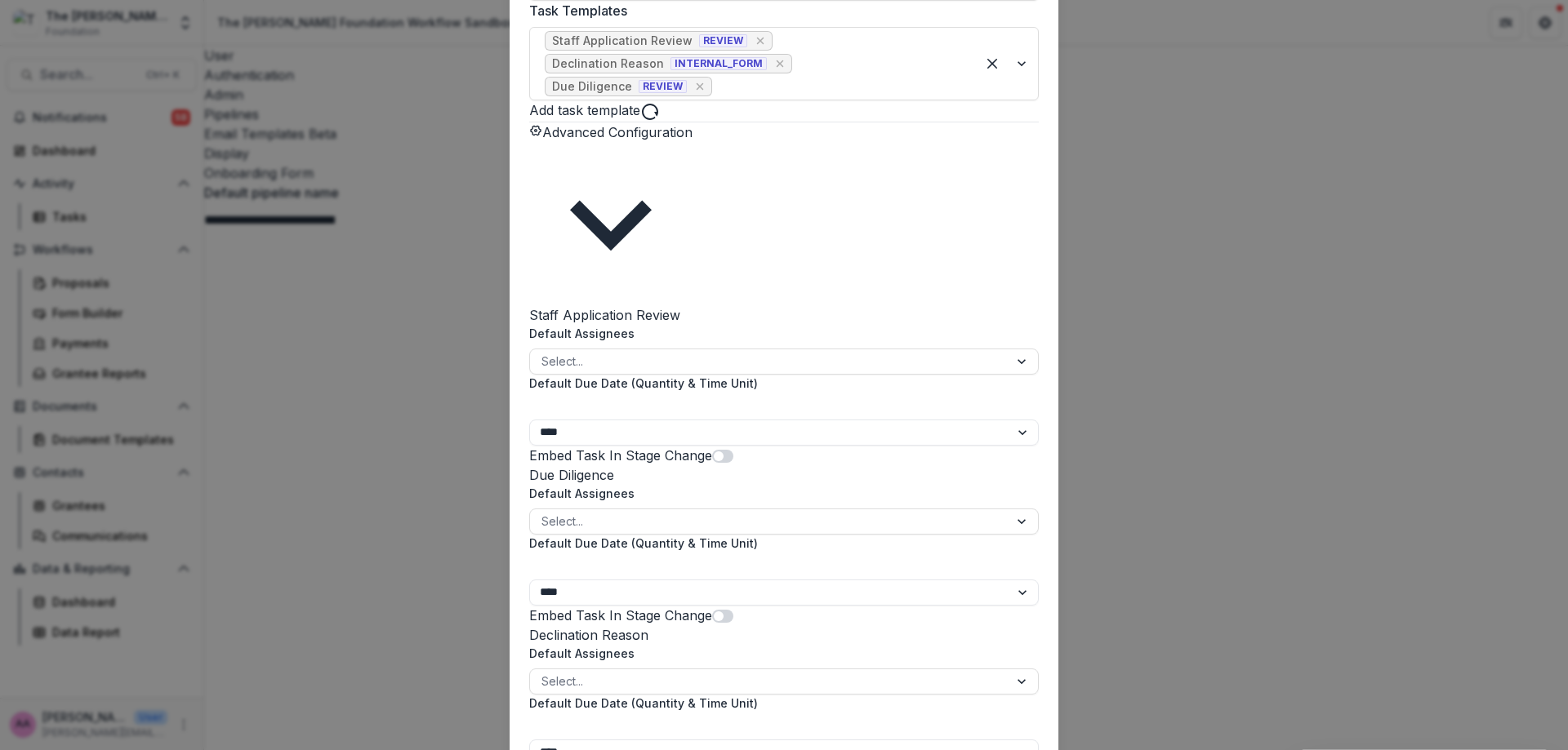
scroll to position [384, 0]
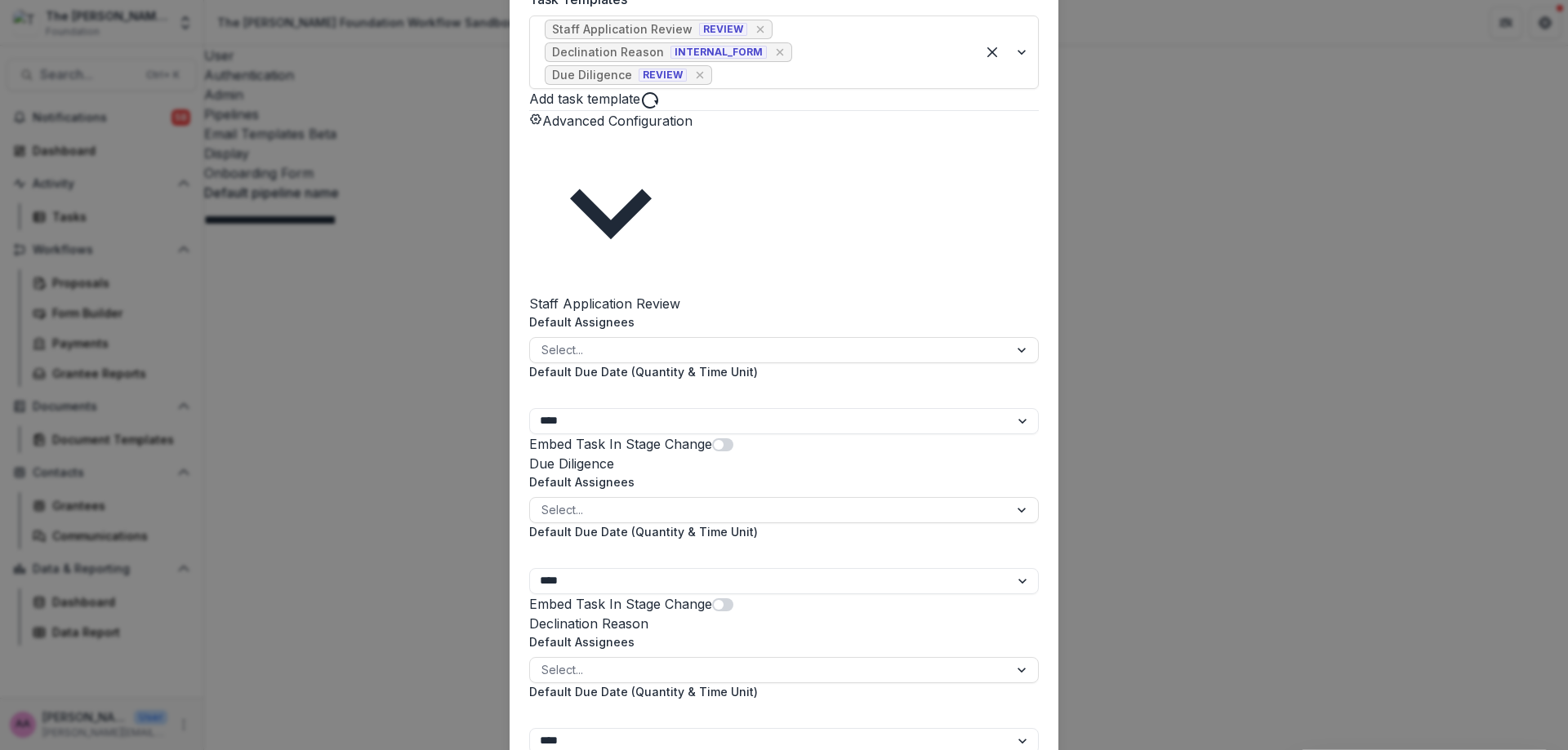
click at [1407, 388] on div "**********" at bounding box center [784, 375] width 1568 height 750
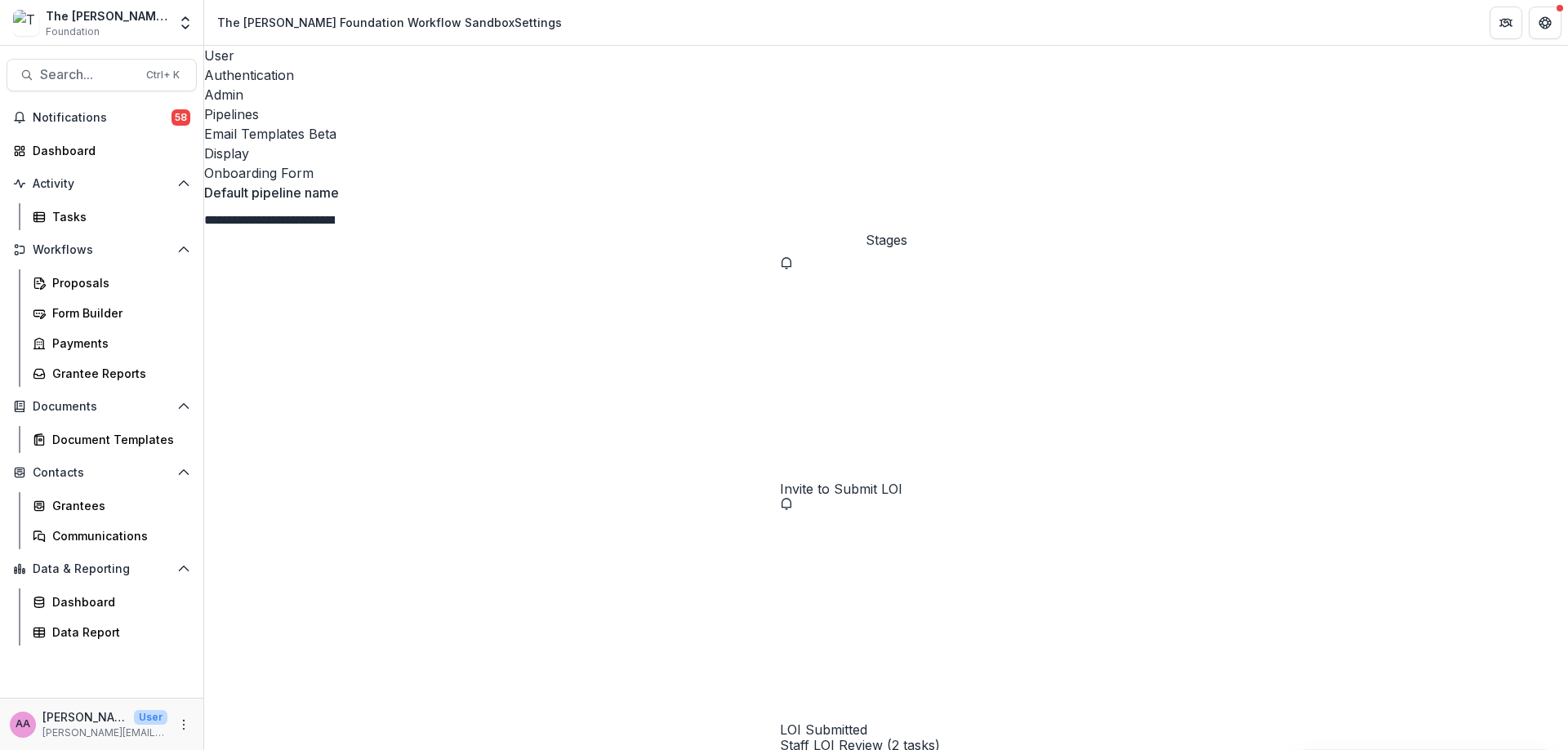
scroll to position [284, 0]
click at [177, 734] on div "AA [PERSON_NAME] Axe User [PERSON_NAME][EMAIL_ADDRESS][DOMAIN_NAME]" at bounding box center [101, 724] width 184 height 32
click at [399, 85] on div "Admin" at bounding box center [886, 94] width 1364 height 20
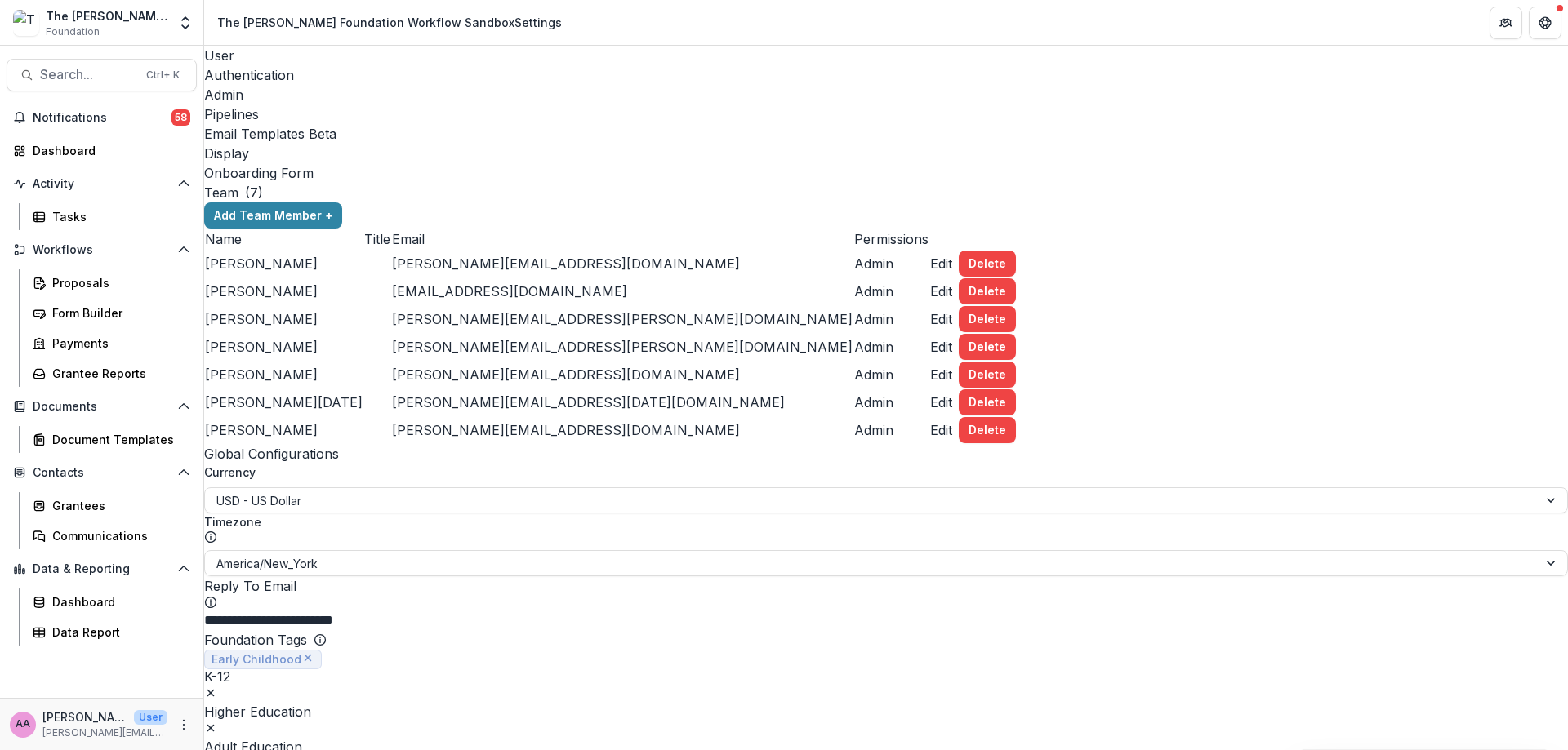
click at [638, 144] on div "Display" at bounding box center [886, 153] width 1364 height 20
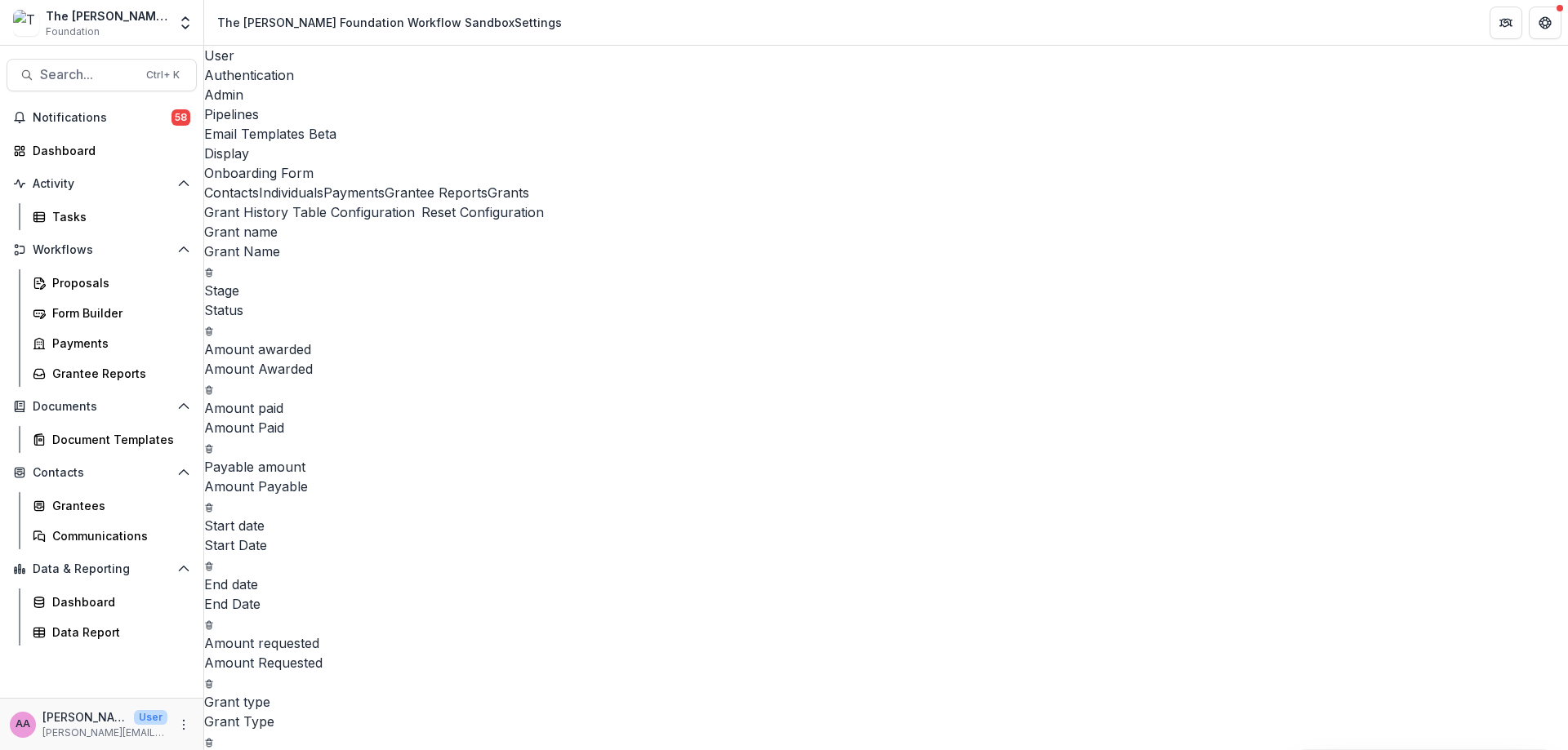
click at [787, 163] on div "Onboarding Form" at bounding box center [886, 173] width 1364 height 20
